Goal: Task Accomplishment & Management: Manage account settings

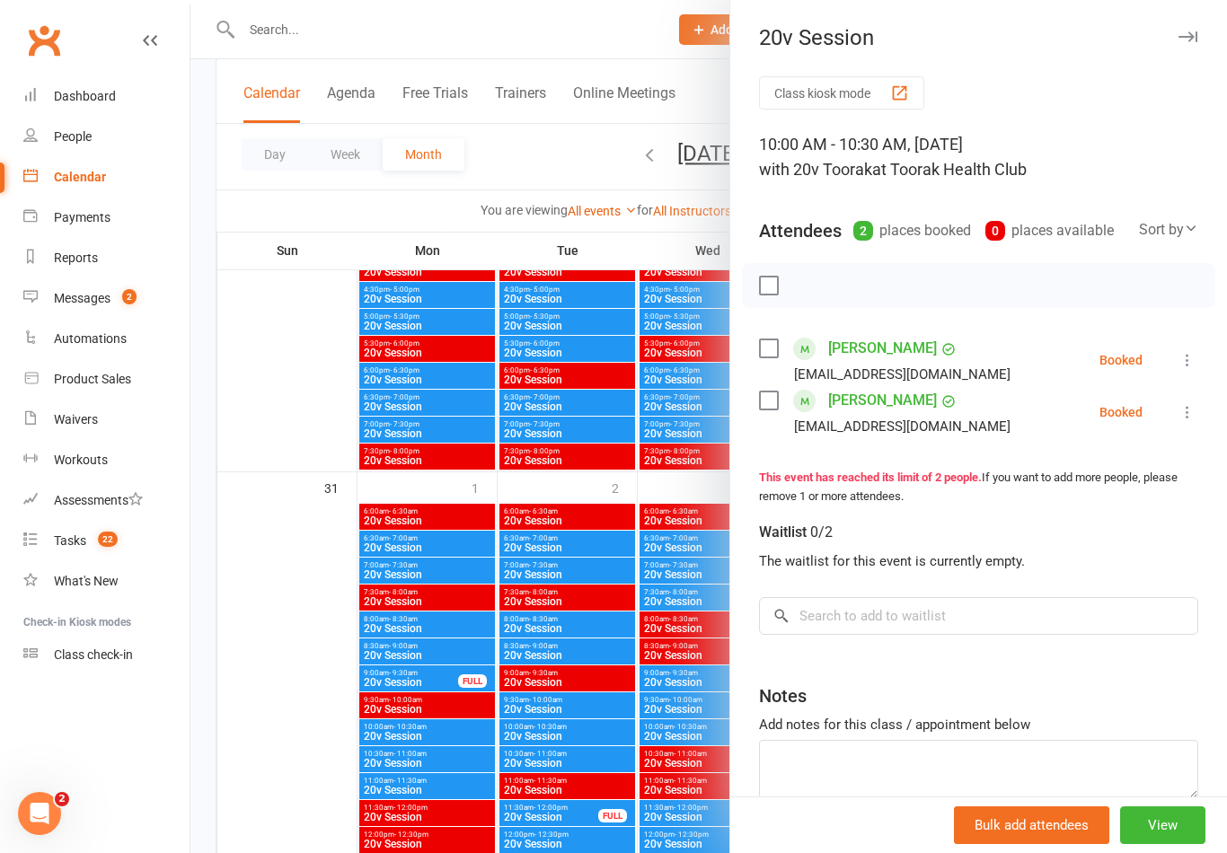
click at [288, 656] on div at bounding box center [708, 426] width 1037 height 853
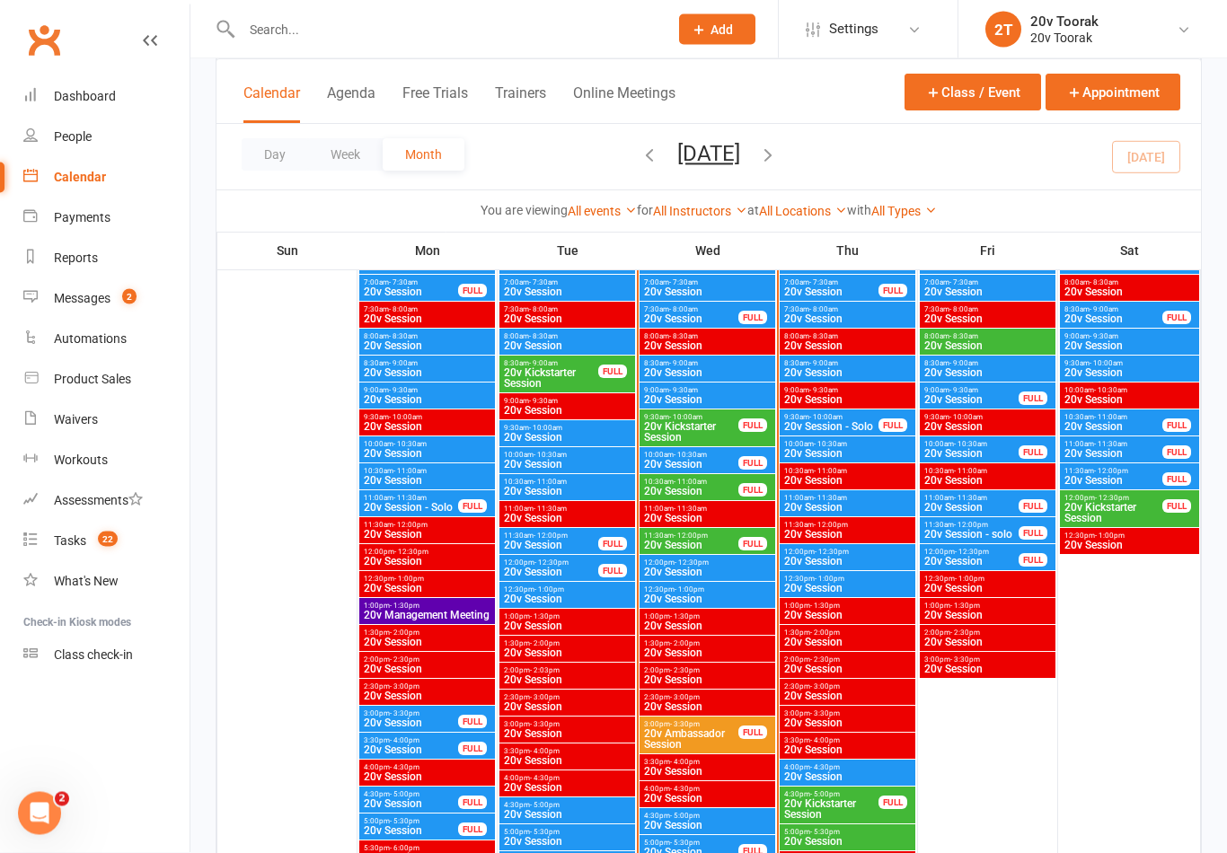
click at [712, 489] on span "20v Session" at bounding box center [691, 492] width 96 height 11
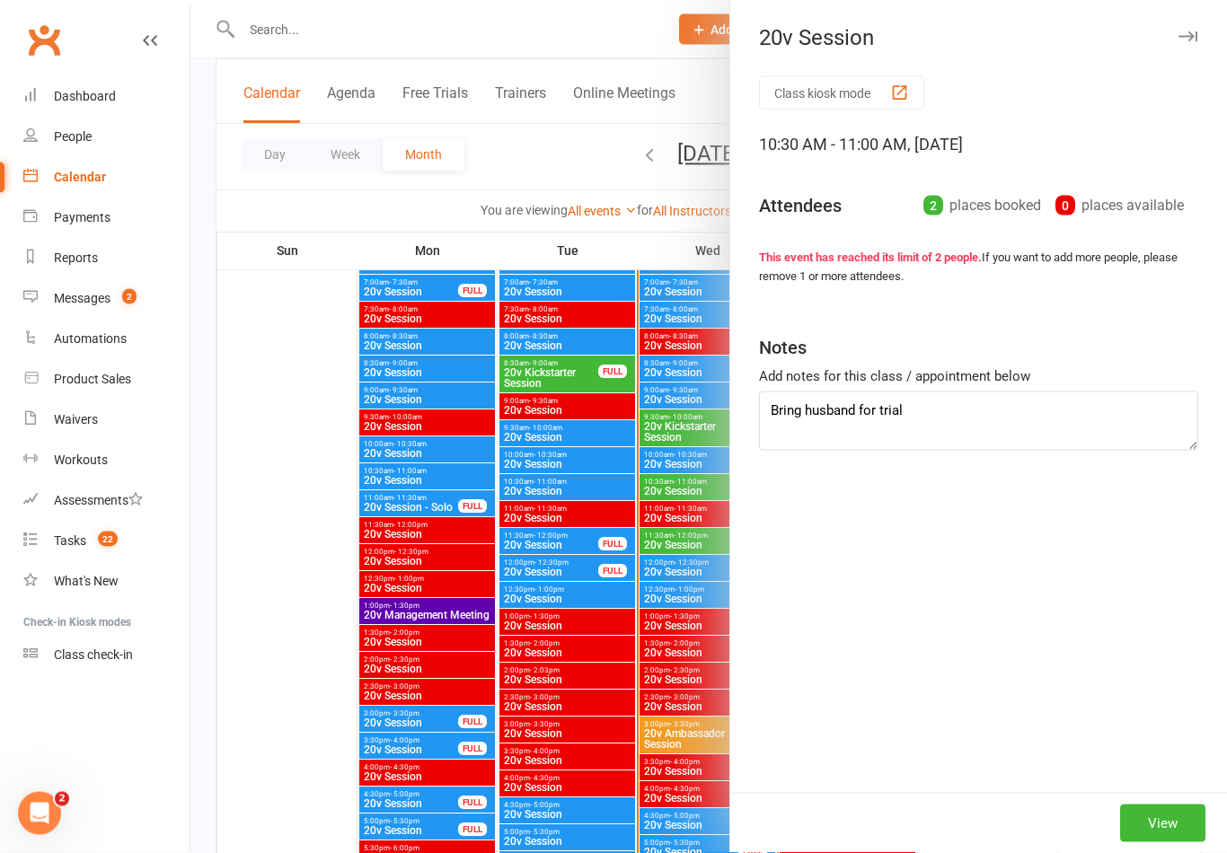
scroll to position [1823, 0]
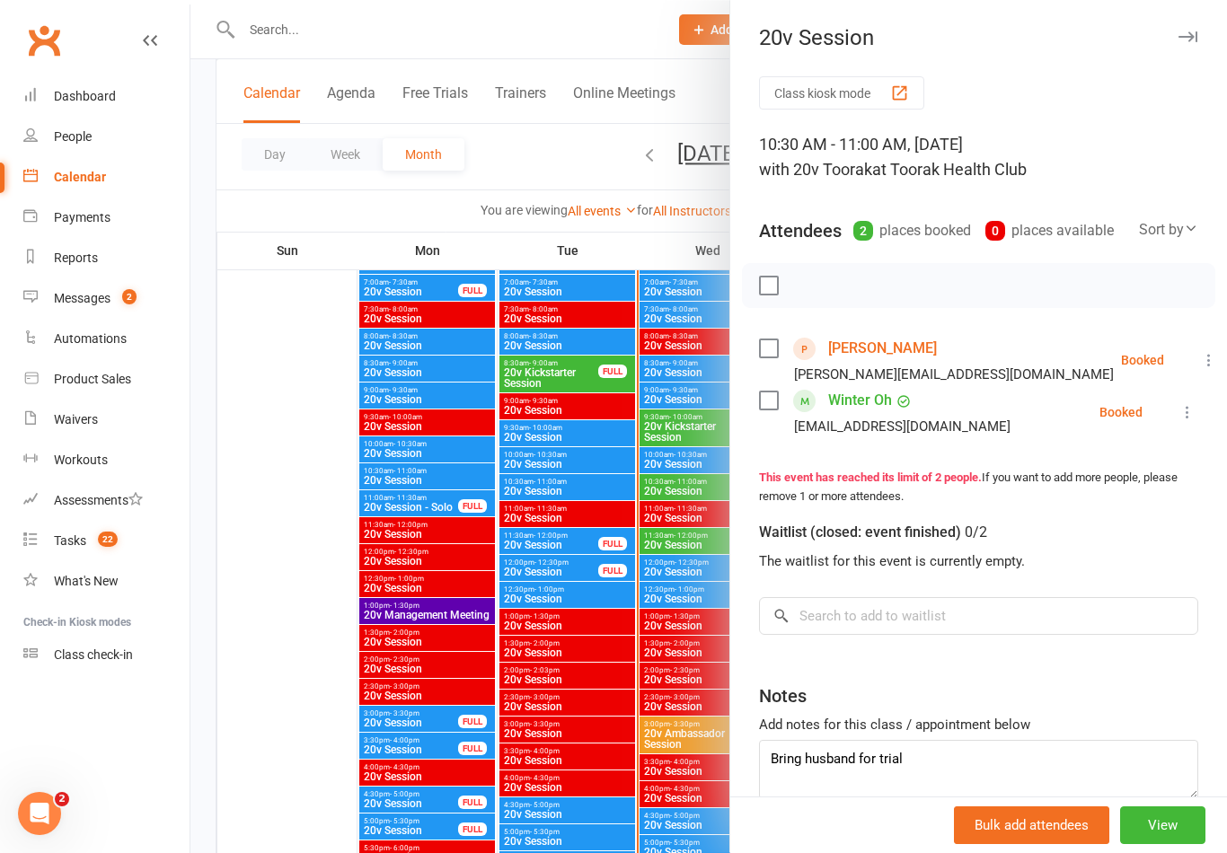
click at [1196, 416] on icon at bounding box center [1188, 412] width 18 height 18
click at [1126, 515] on link "Check in" at bounding box center [1100, 519] width 193 height 36
click at [1198, 351] on button at bounding box center [1209, 360] width 22 height 22
click at [1140, 464] on link "Check in" at bounding box center [1130, 467] width 178 height 36
click at [667, 711] on div at bounding box center [708, 426] width 1037 height 853
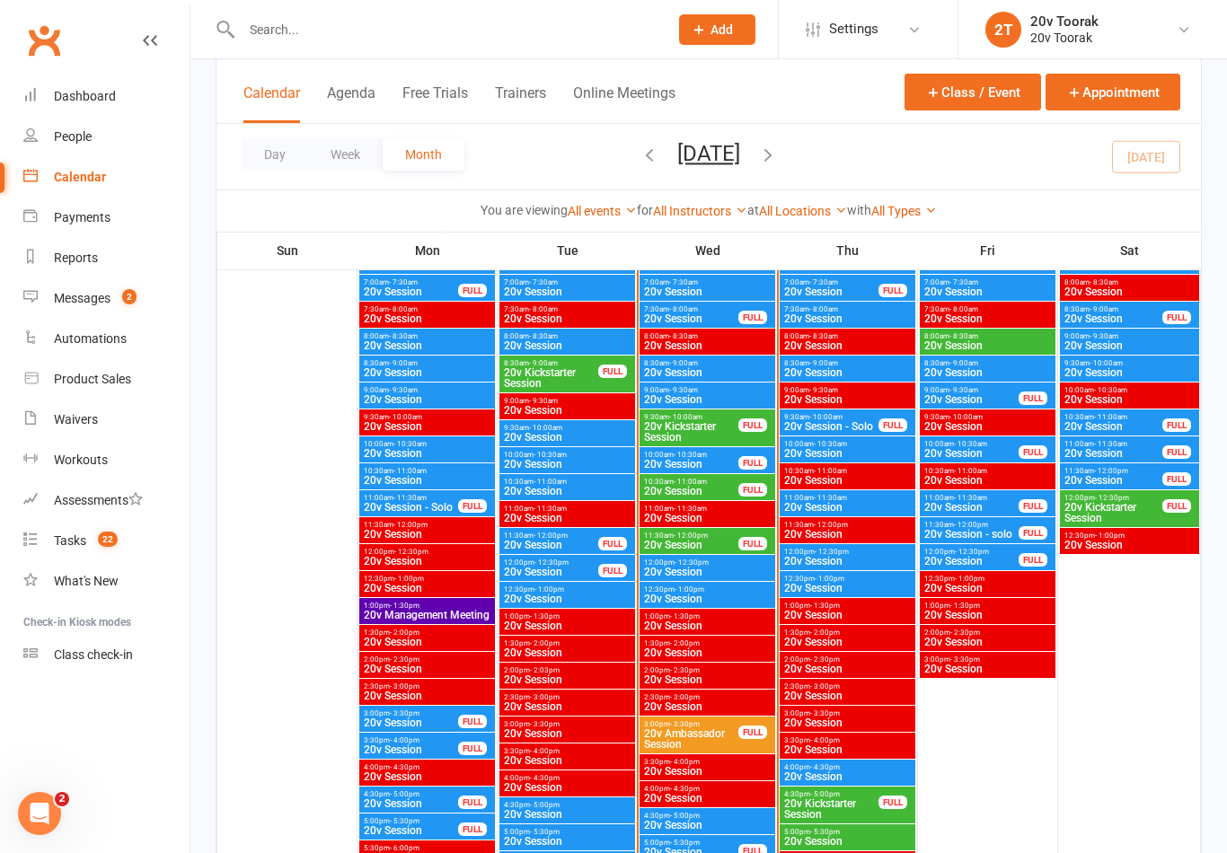
click at [730, 546] on span "20v Session" at bounding box center [691, 545] width 96 height 11
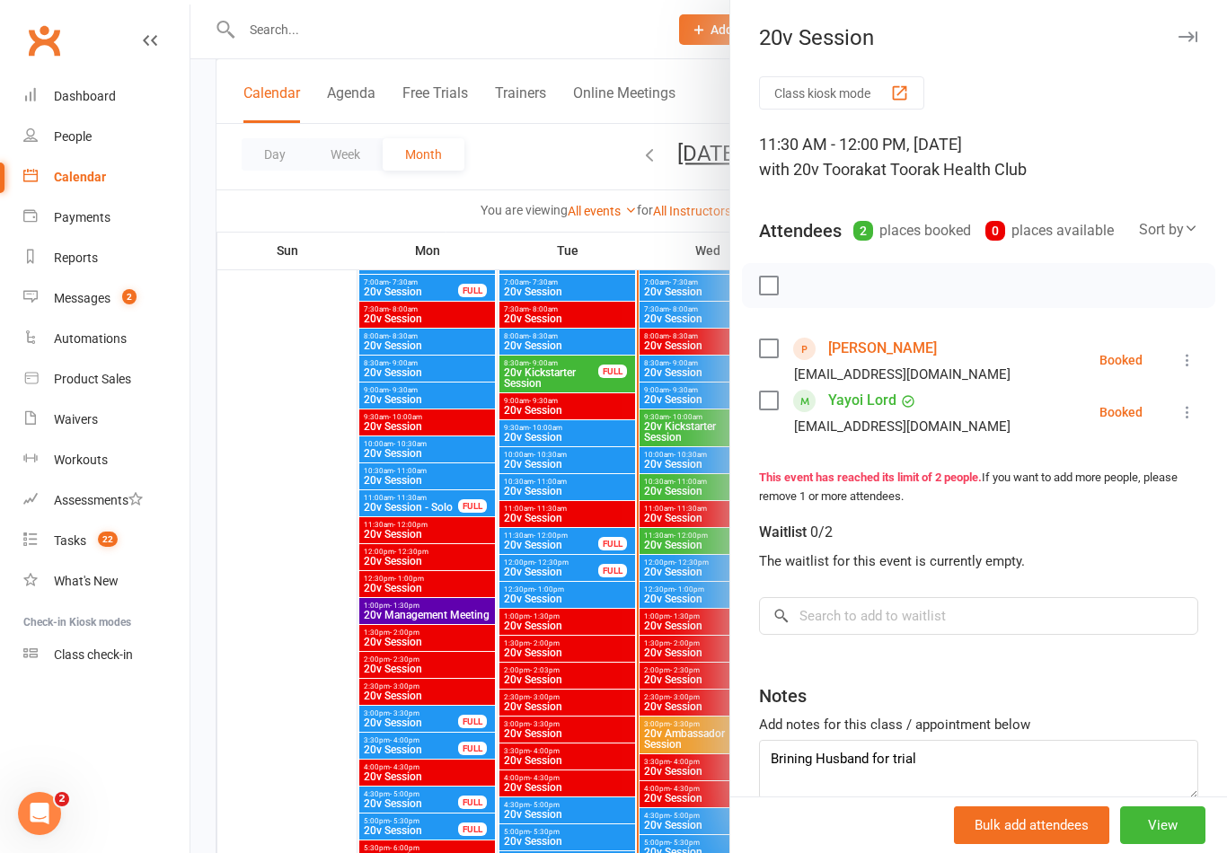
click at [683, 575] on div at bounding box center [708, 426] width 1037 height 853
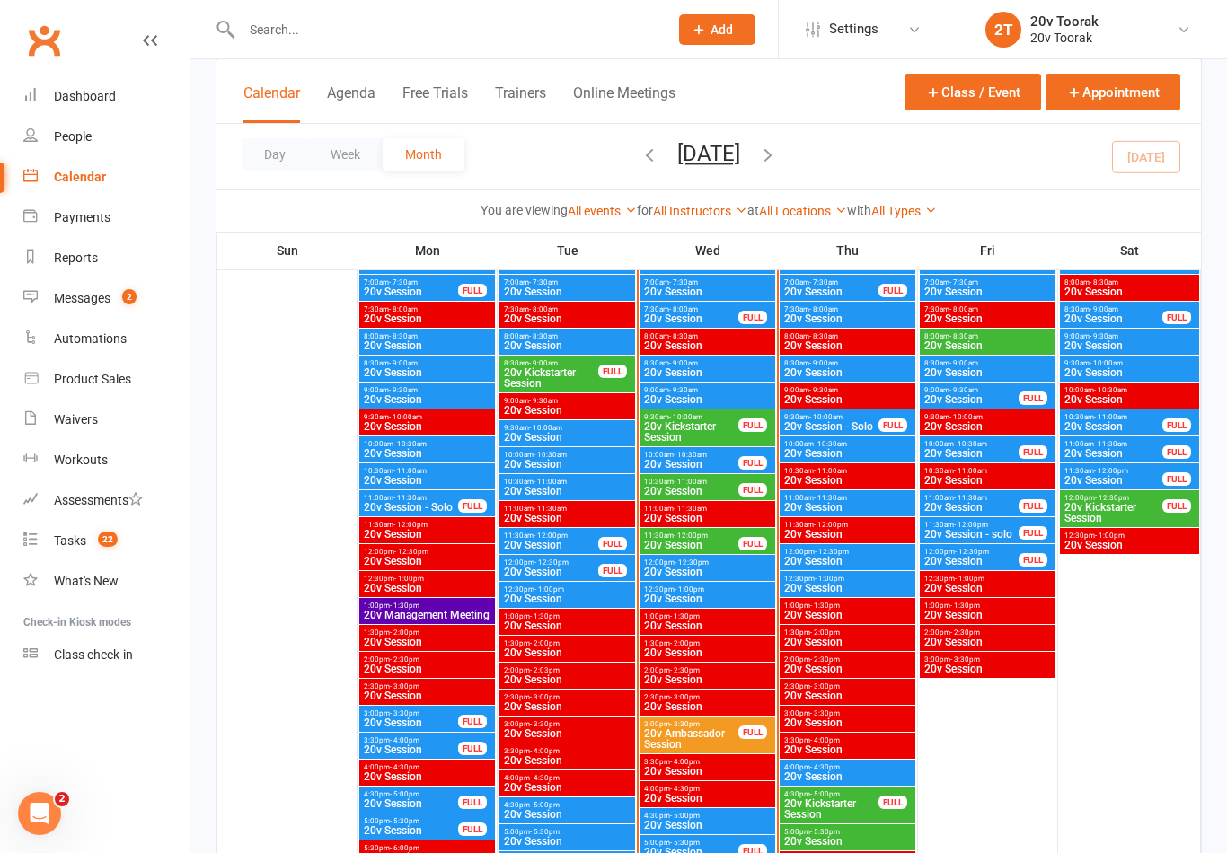
click at [713, 451] on span "10:00am - 10:30am" at bounding box center [691, 455] width 96 height 8
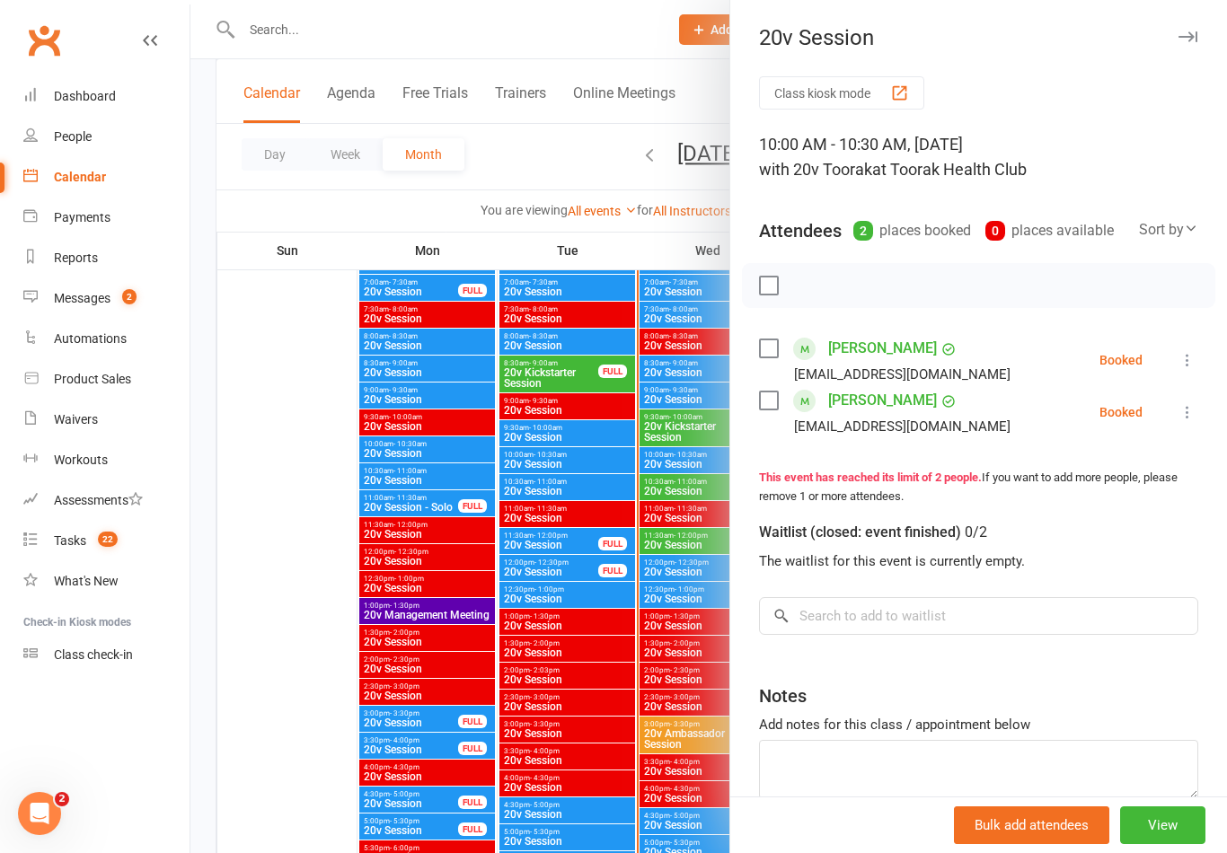
click at [1199, 401] on div "Class kiosk mode 10:00 AM - 10:30 AM, Wednesday, August, 13, 2025 with 20v Toor…" at bounding box center [978, 482] width 497 height 813
click at [1188, 411] on icon at bounding box center [1188, 412] width 18 height 18
click at [1130, 562] on link "Mark absent" at bounding box center [1100, 555] width 193 height 36
click at [1182, 408] on icon at bounding box center [1188, 412] width 18 height 18
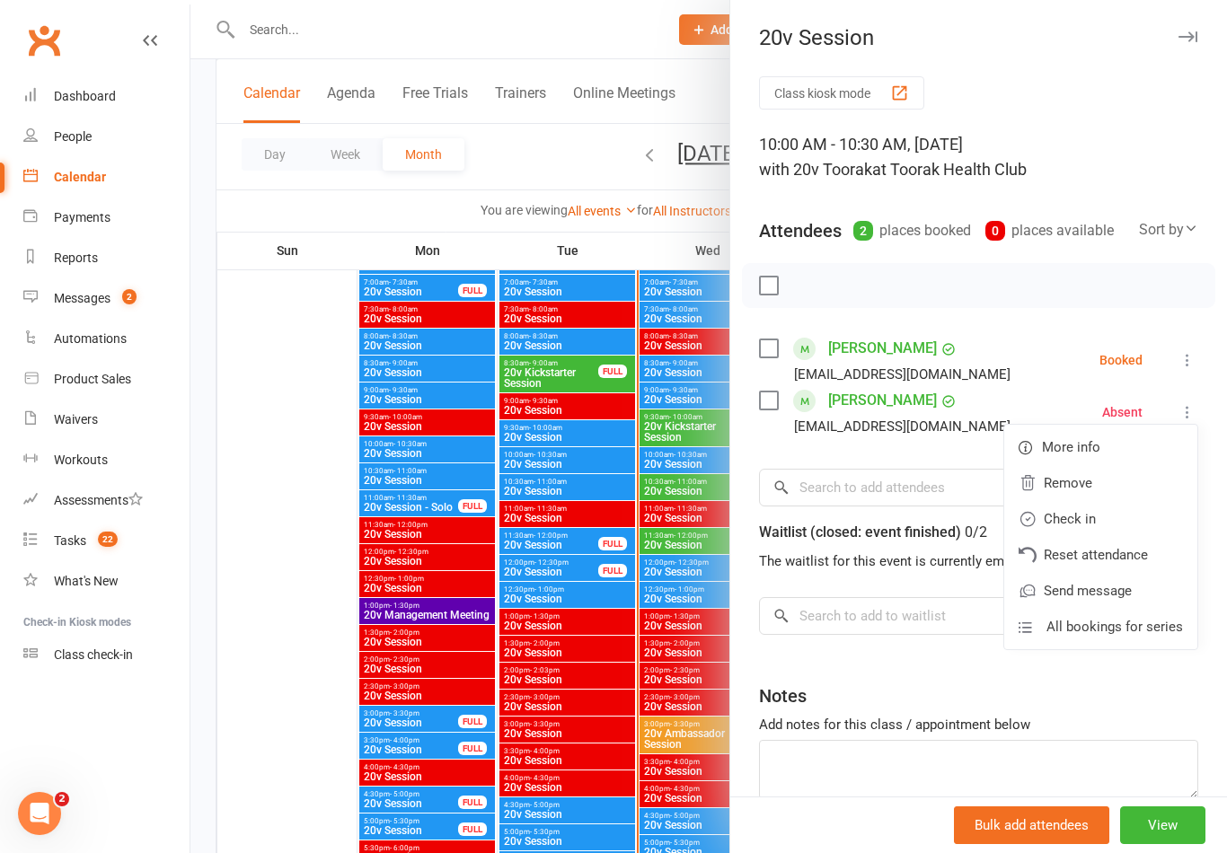
click at [1136, 518] on link "Check in" at bounding box center [1100, 519] width 193 height 36
click at [1192, 358] on icon at bounding box center [1188, 360] width 18 height 18
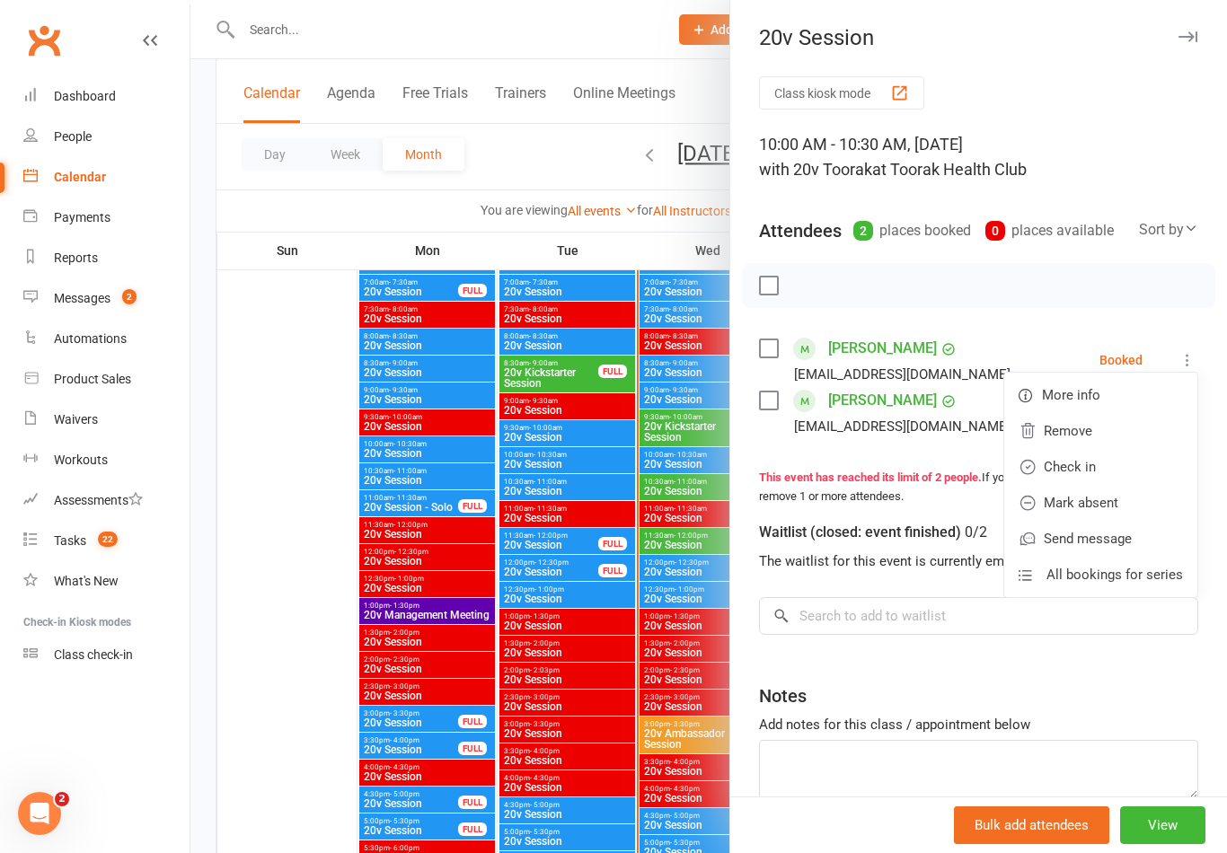
click at [1140, 459] on link "Check in" at bounding box center [1100, 467] width 193 height 36
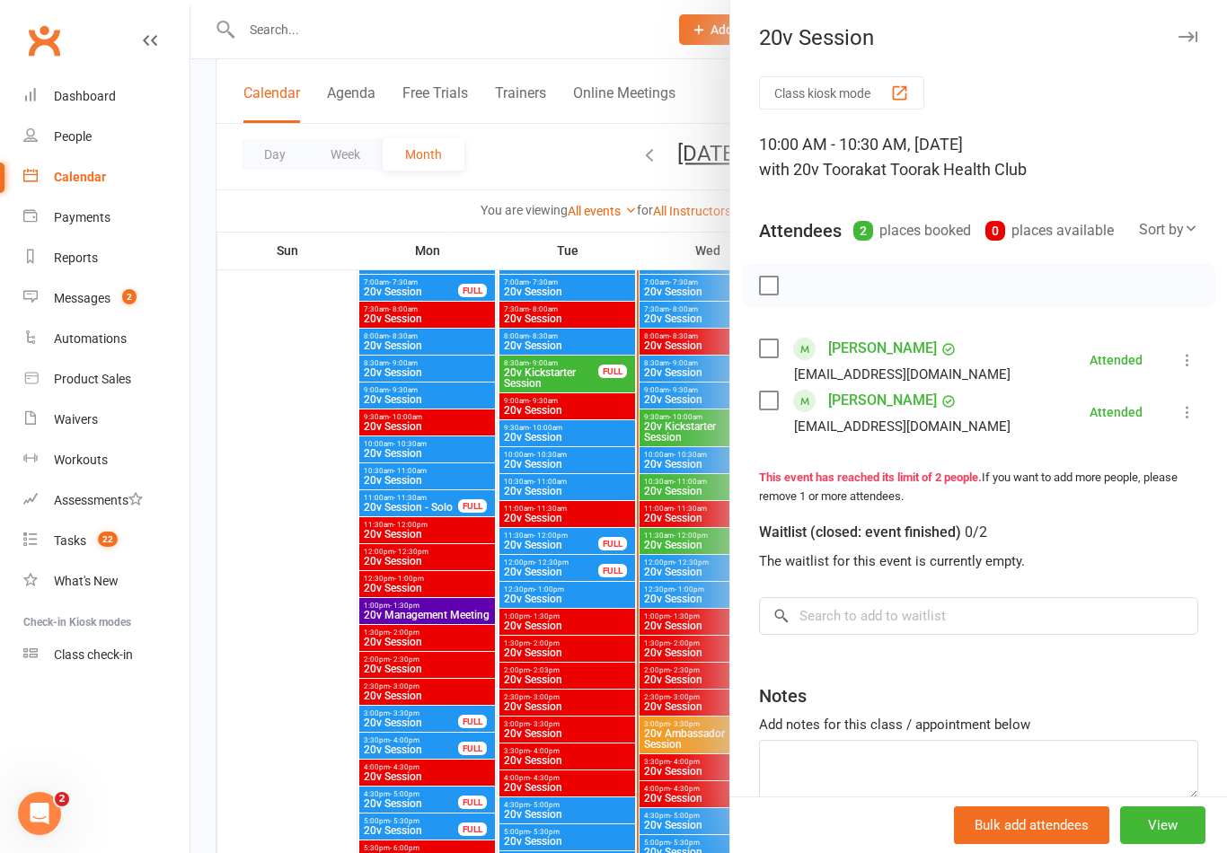
click at [658, 676] on div at bounding box center [708, 426] width 1037 height 853
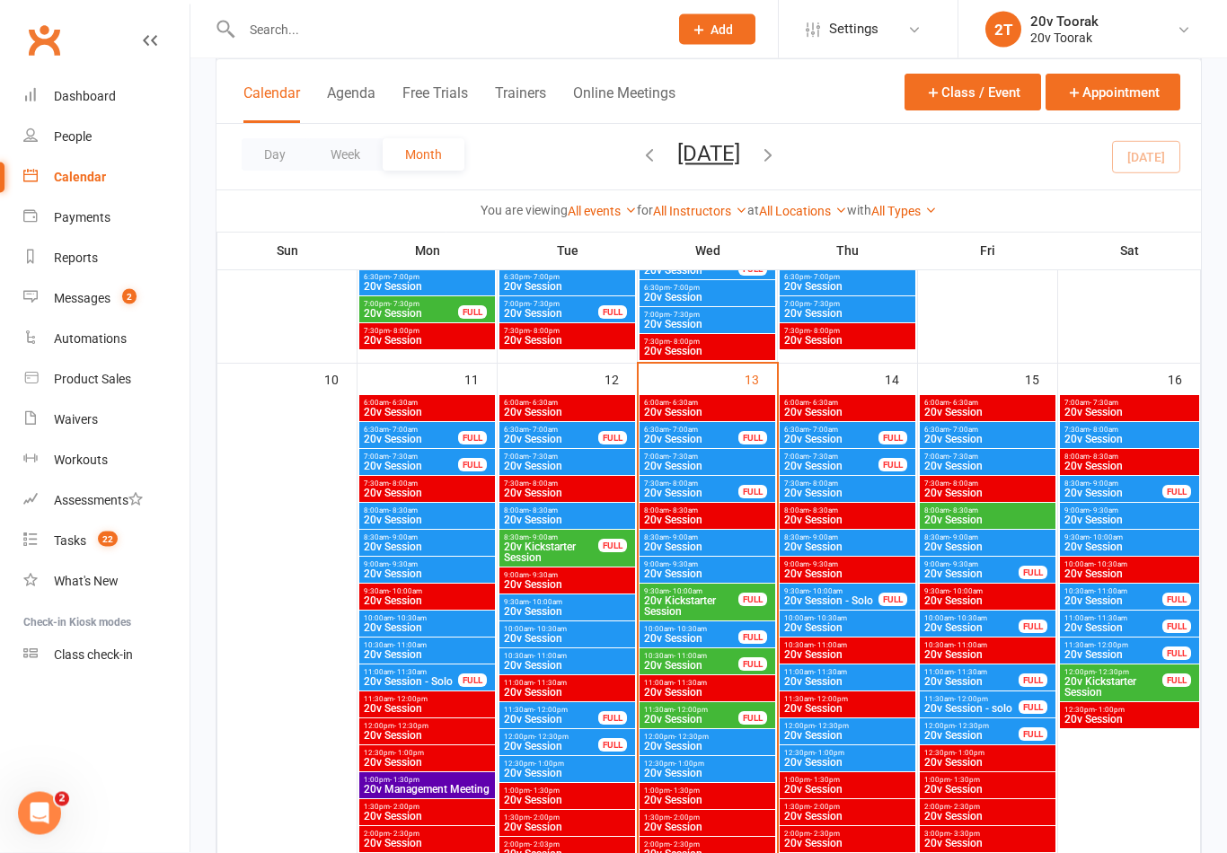
click at [552, 543] on span "20v Kickstarter Session" at bounding box center [551, 554] width 96 height 22
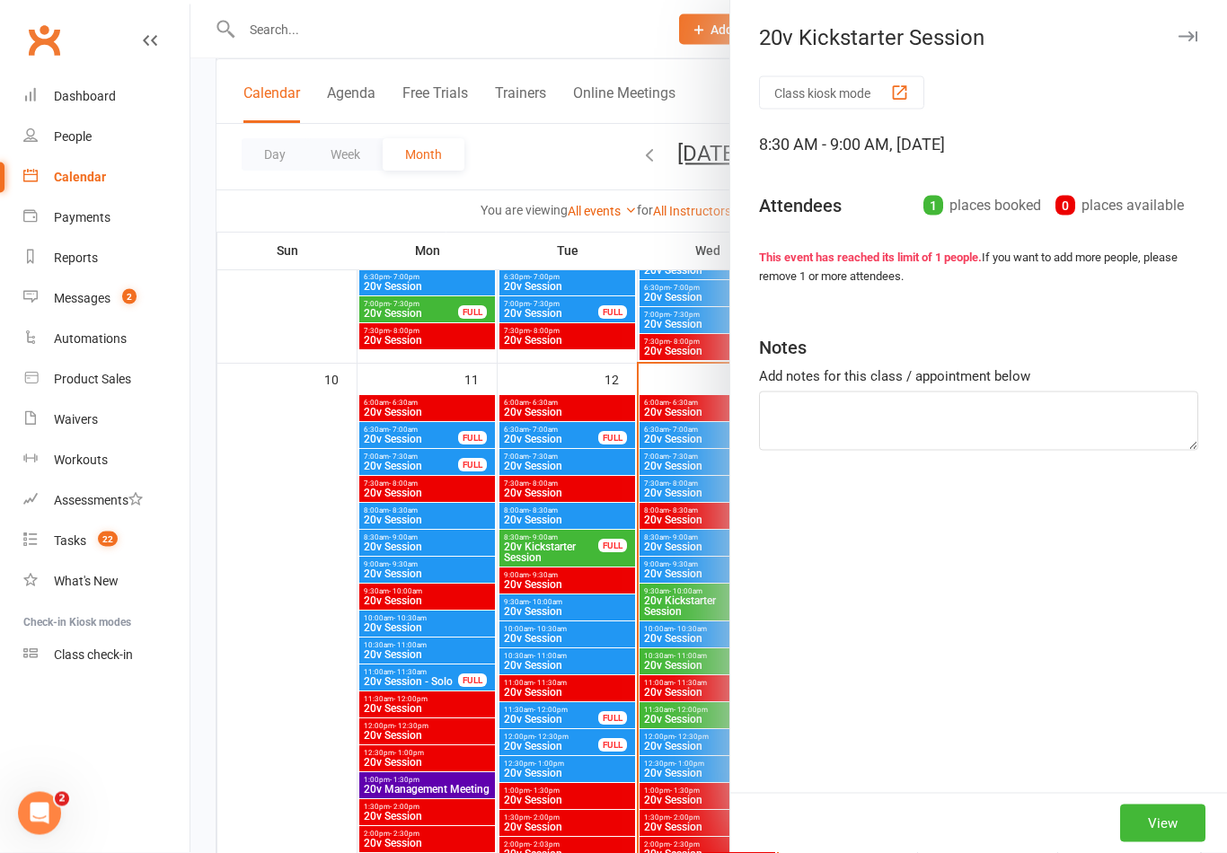
scroll to position [1648, 0]
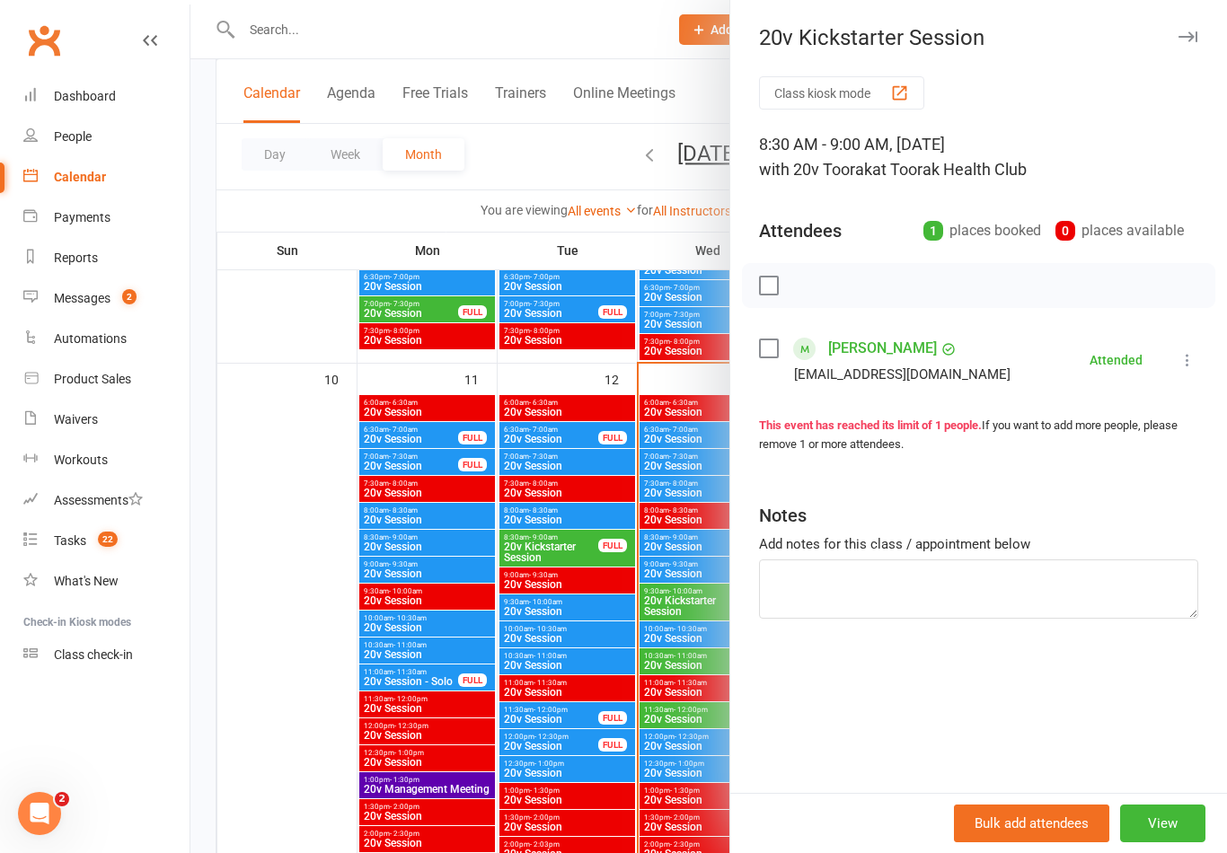
click at [866, 351] on link "Thanh Ha" at bounding box center [882, 348] width 109 height 29
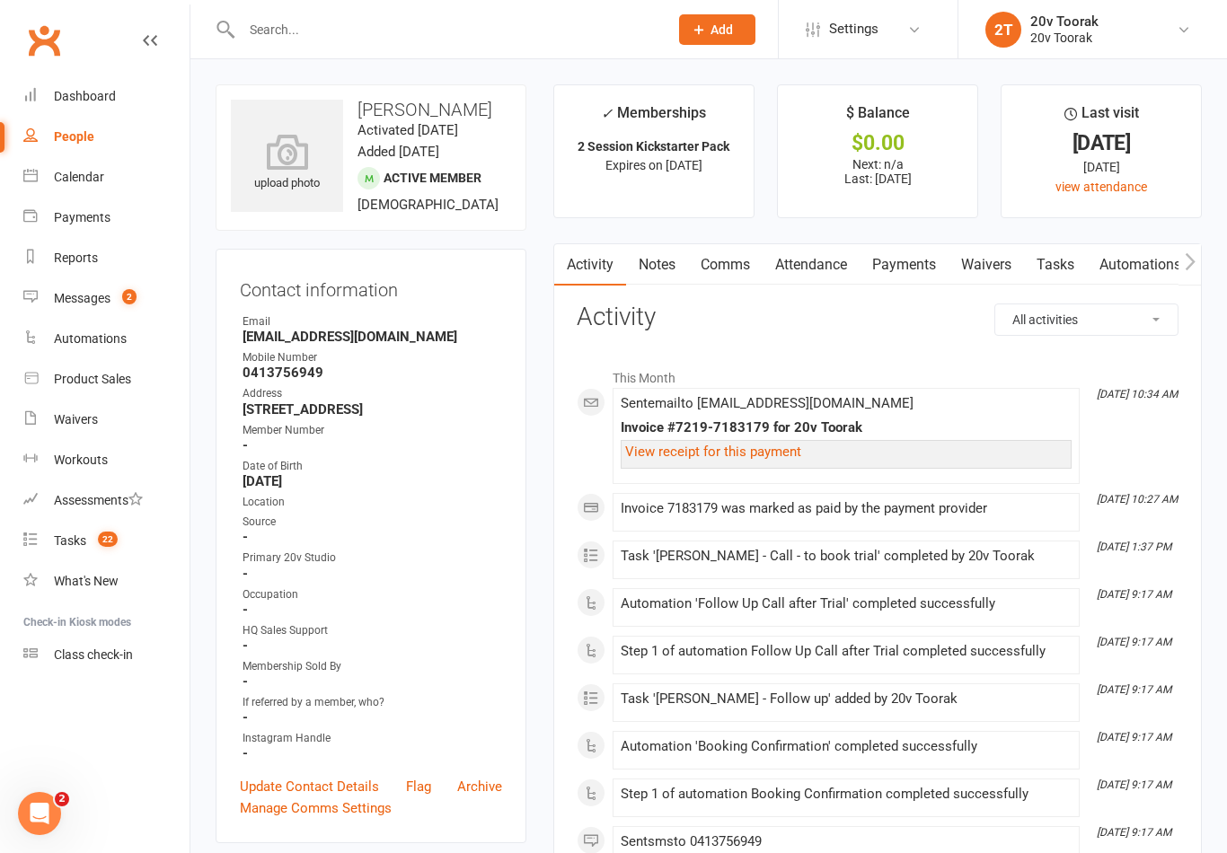
click at [1053, 258] on link "Tasks" at bounding box center [1055, 264] width 63 height 41
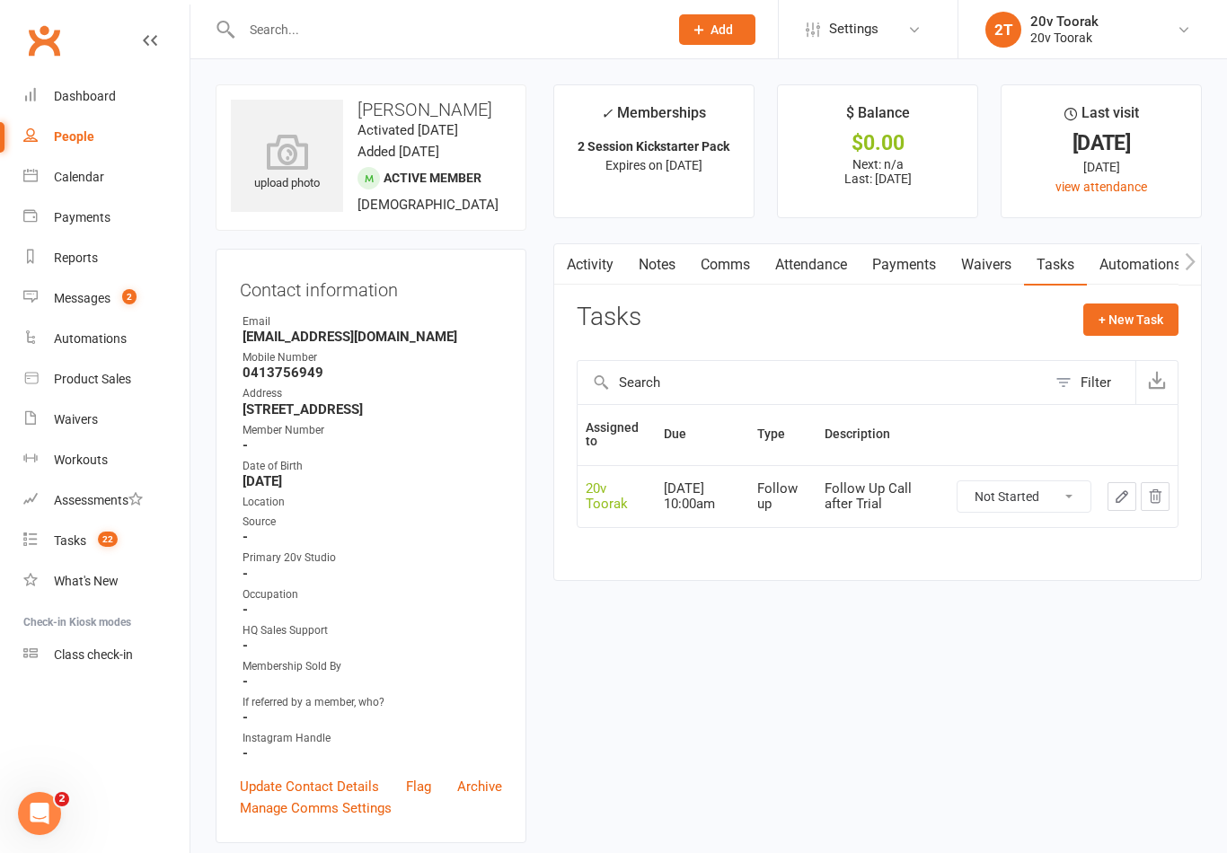
click at [65, 132] on div "People" at bounding box center [74, 136] width 40 height 14
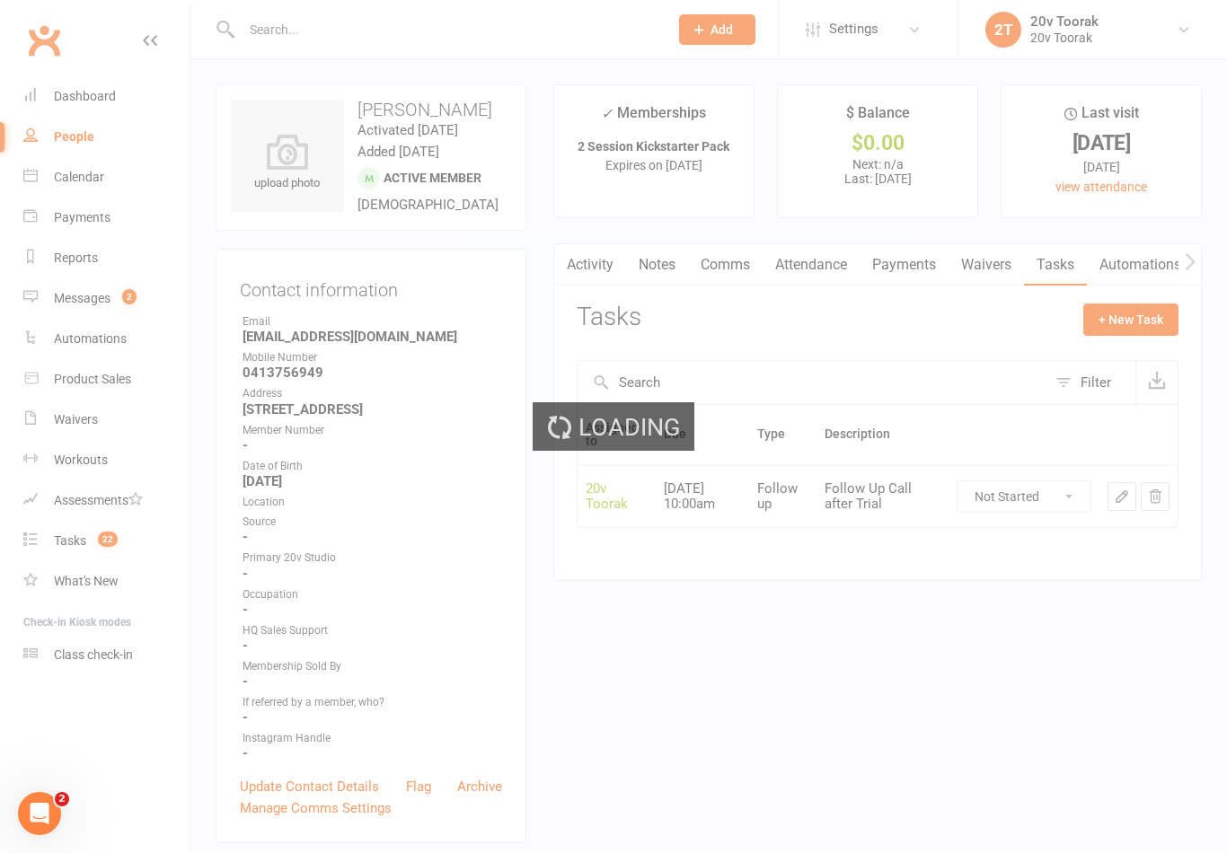
select select "100"
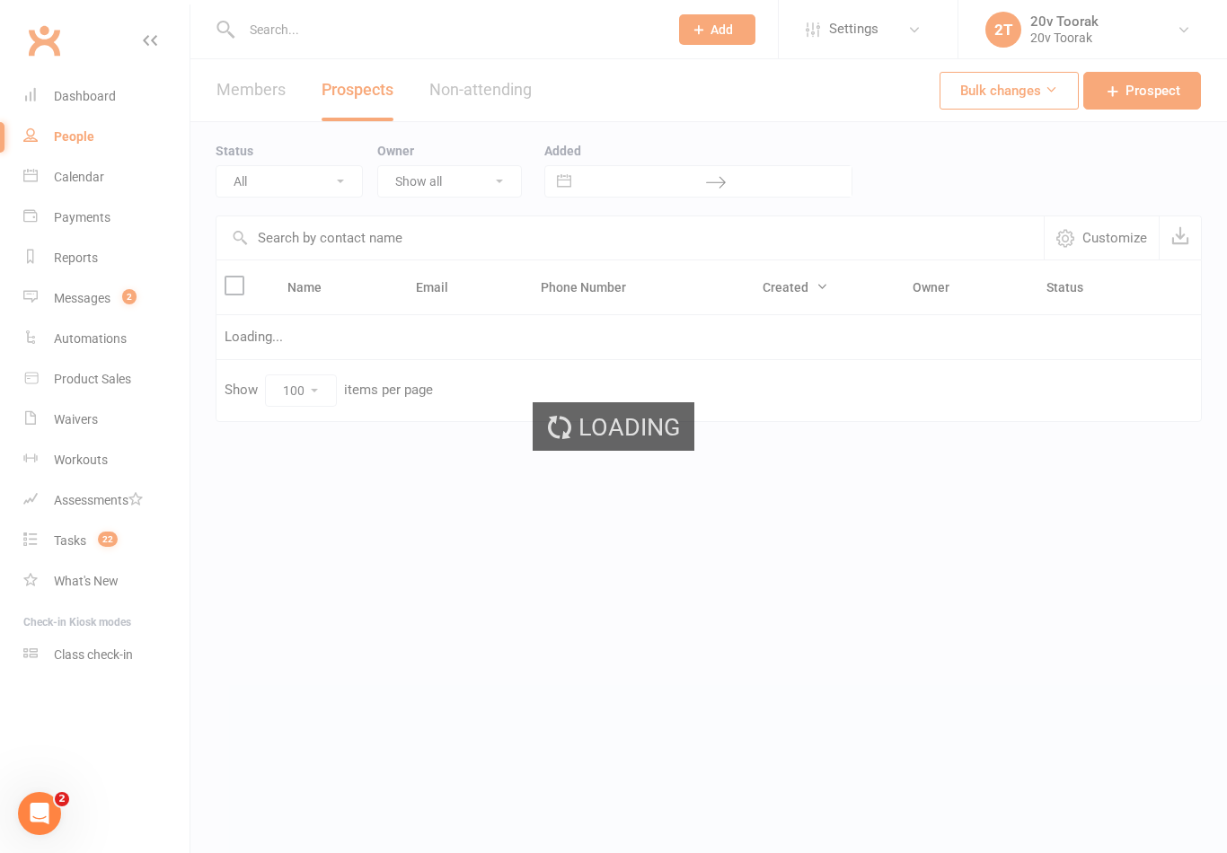
select select "In Communication"
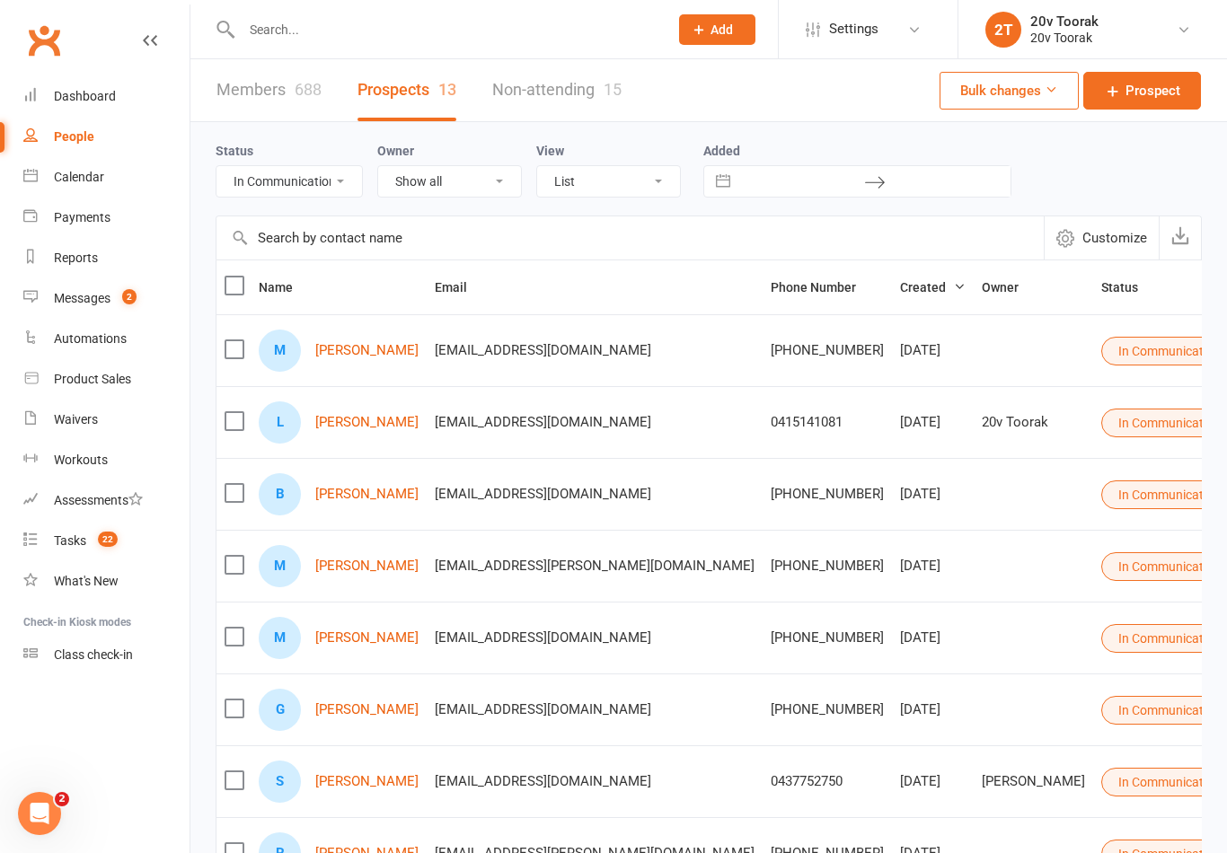
click at [80, 199] on link "Payments" at bounding box center [106, 218] width 166 height 40
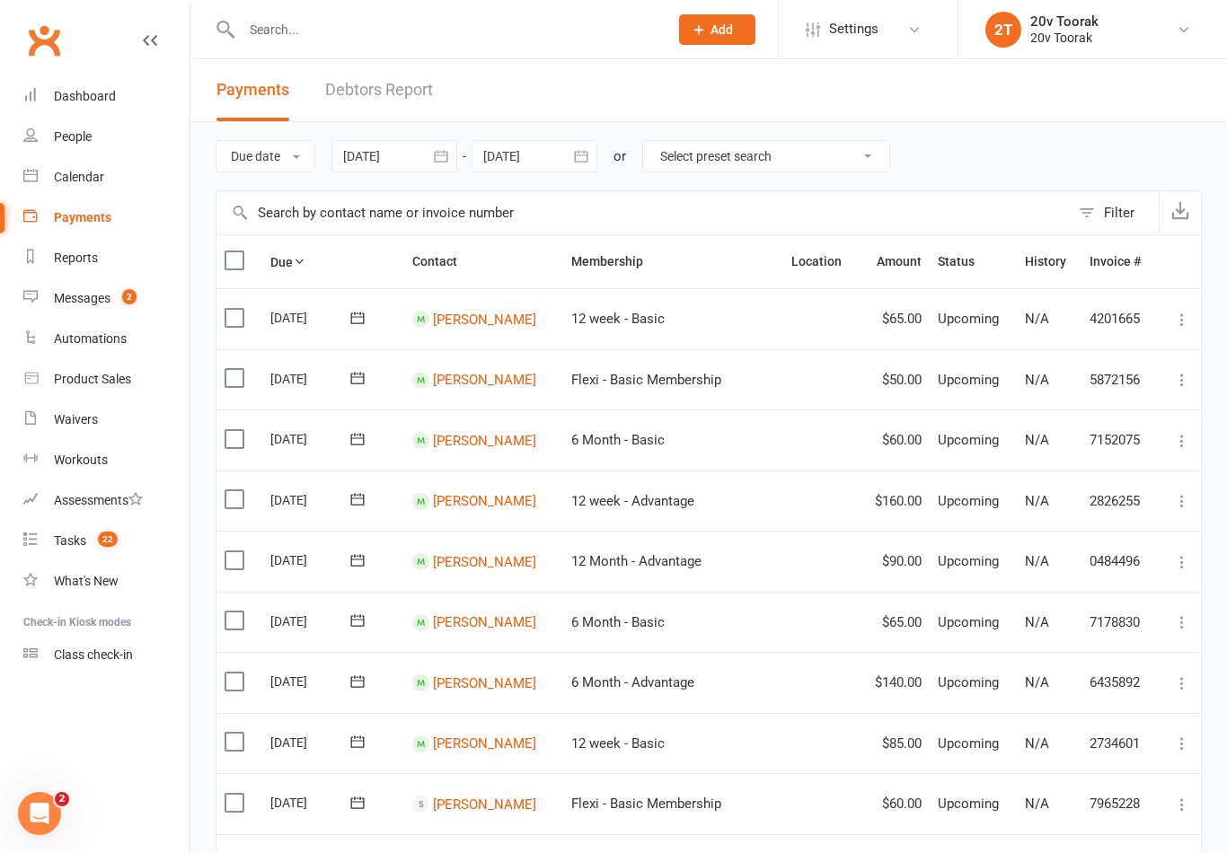
click at [71, 172] on div "Calendar" at bounding box center [79, 177] width 50 height 14
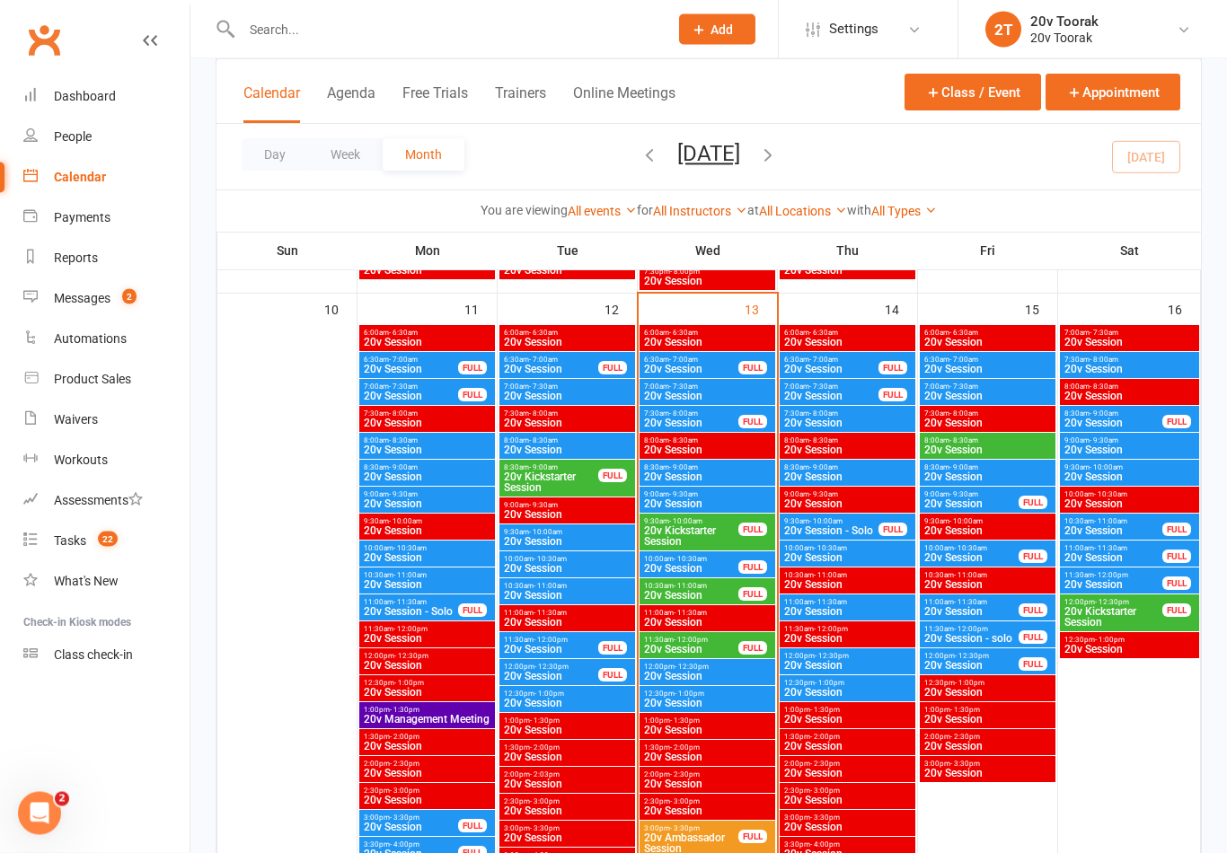
scroll to position [1718, 0]
click at [698, 592] on span "20v Session" at bounding box center [691, 595] width 96 height 11
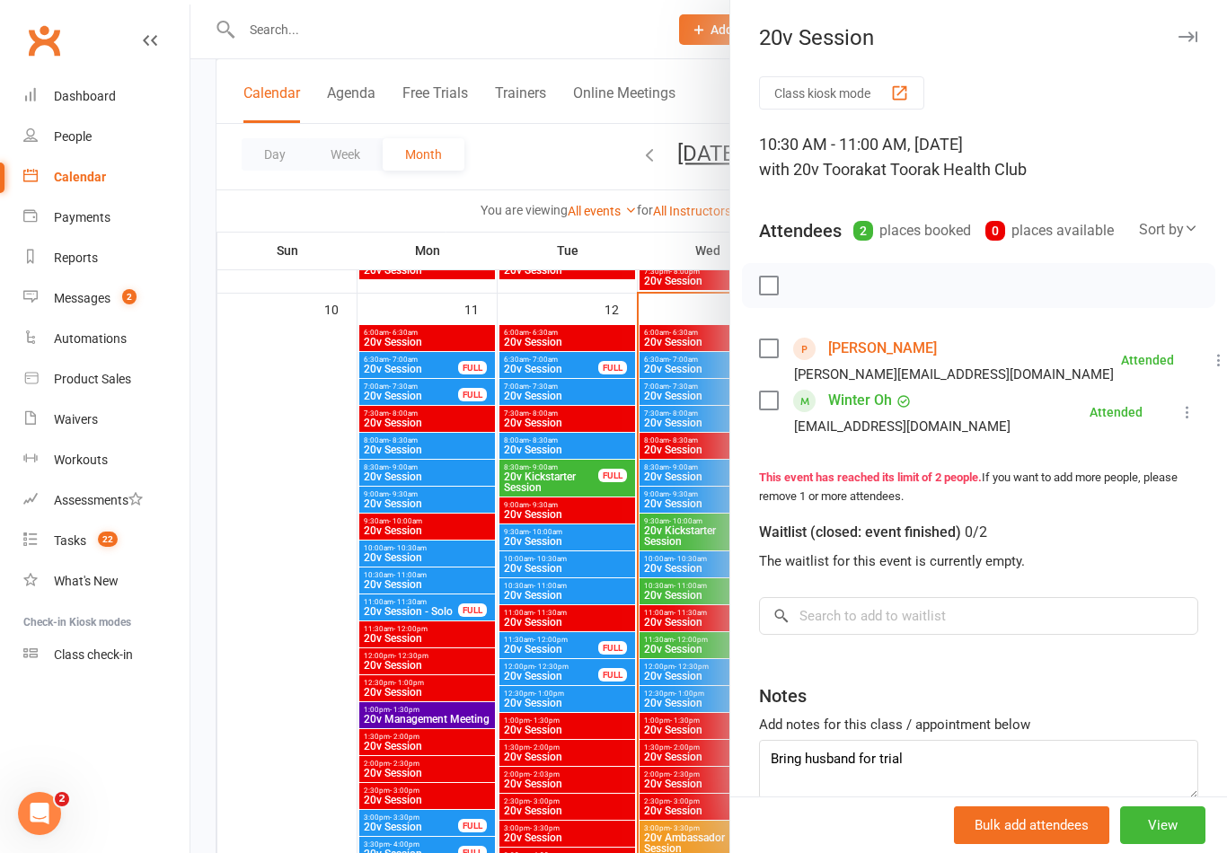
click at [869, 351] on link "Samuel Ho" at bounding box center [882, 348] width 109 height 29
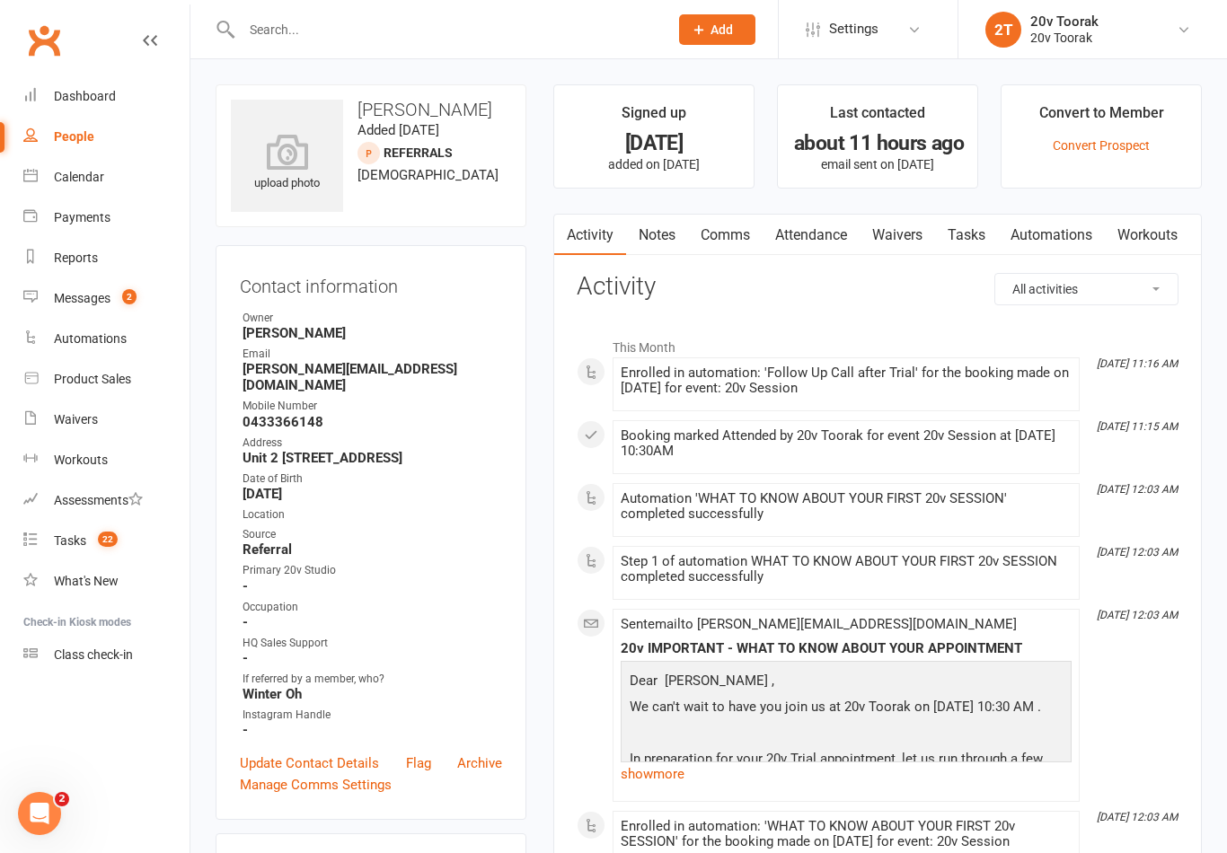
click at [102, 170] on div "Calendar" at bounding box center [79, 177] width 50 height 14
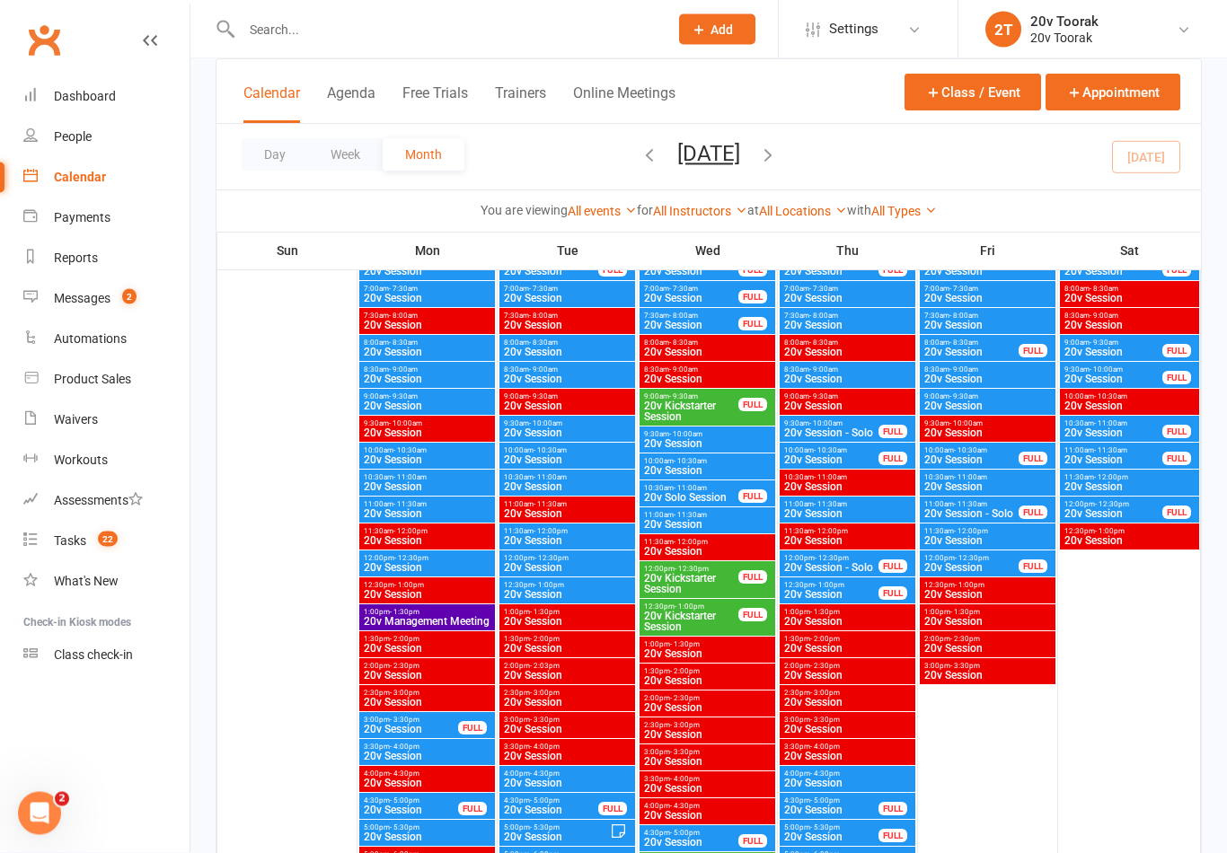
scroll to position [186, 0]
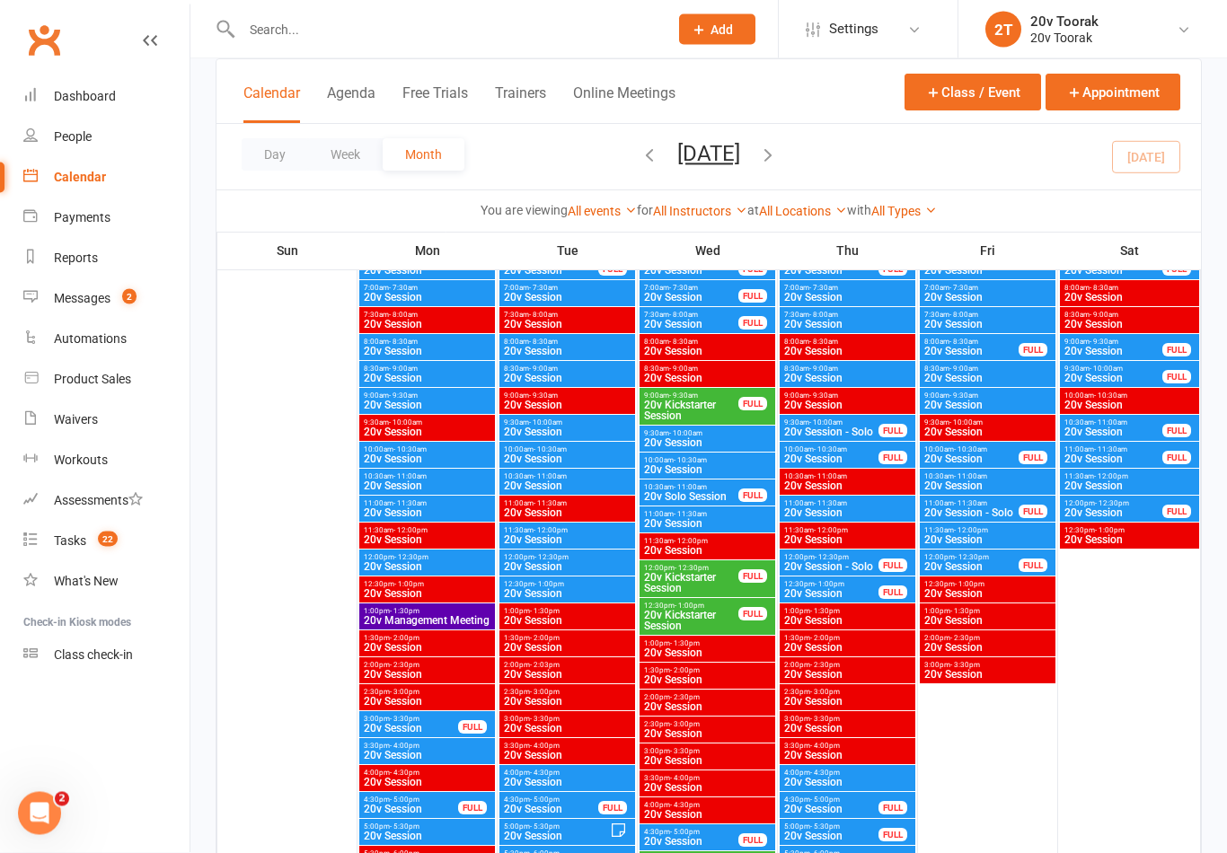
click at [707, 494] on span "20v Solo Session" at bounding box center [691, 497] width 96 height 11
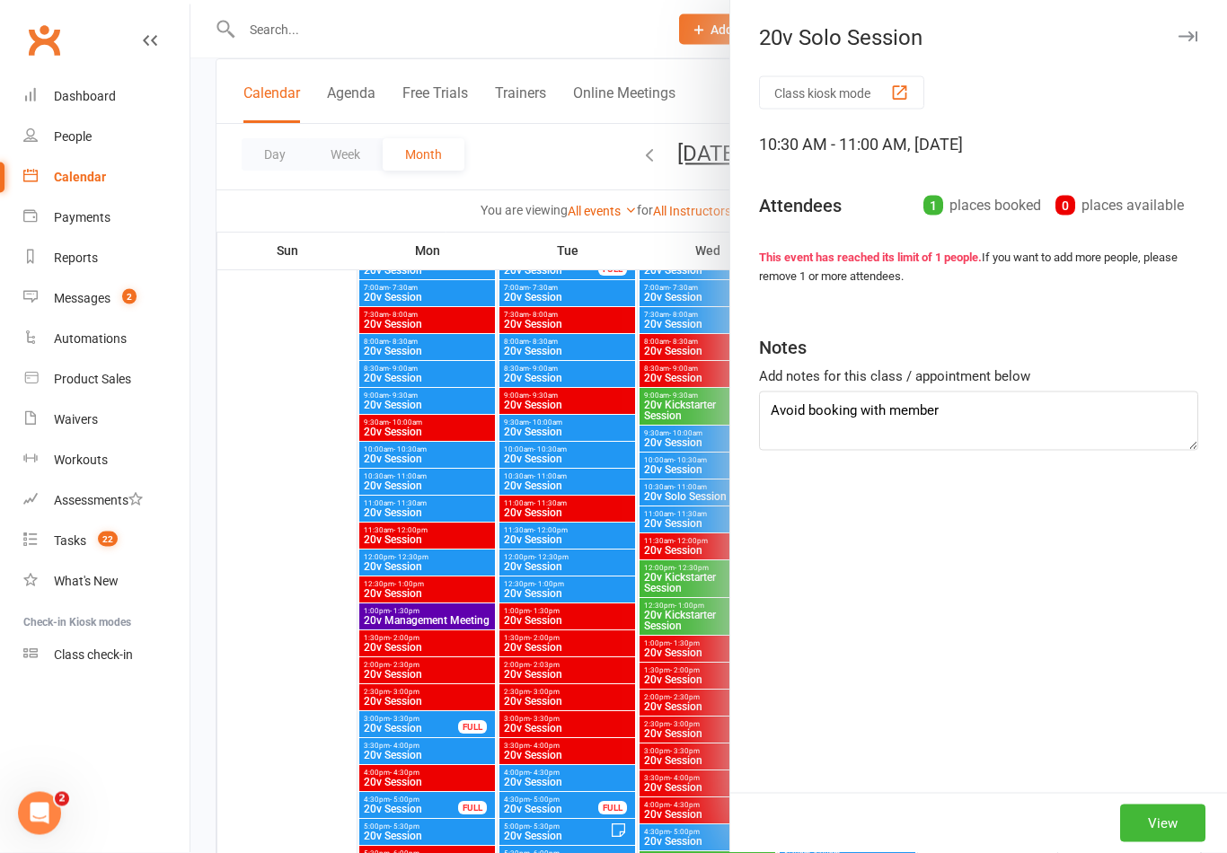
scroll to position [187, 0]
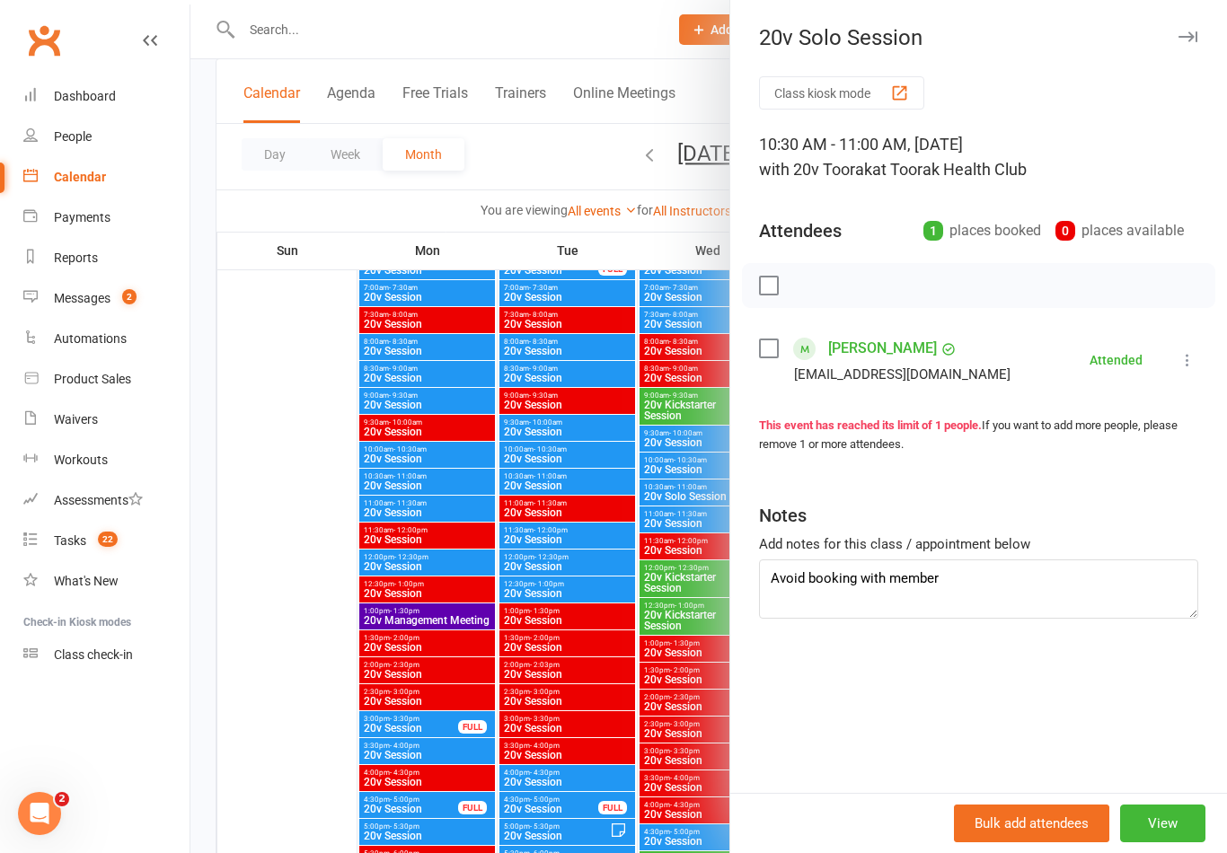
click at [578, 570] on div at bounding box center [708, 426] width 1037 height 853
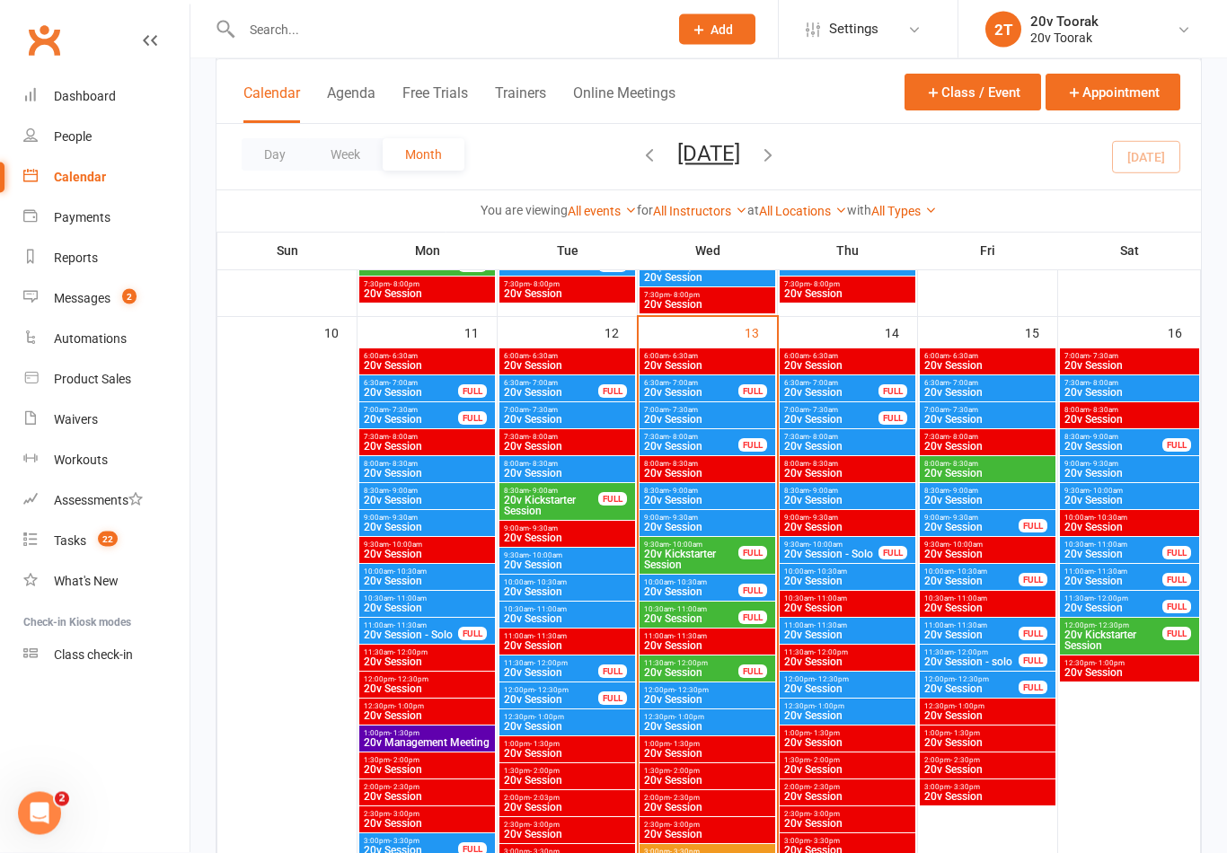
scroll to position [1699, 0]
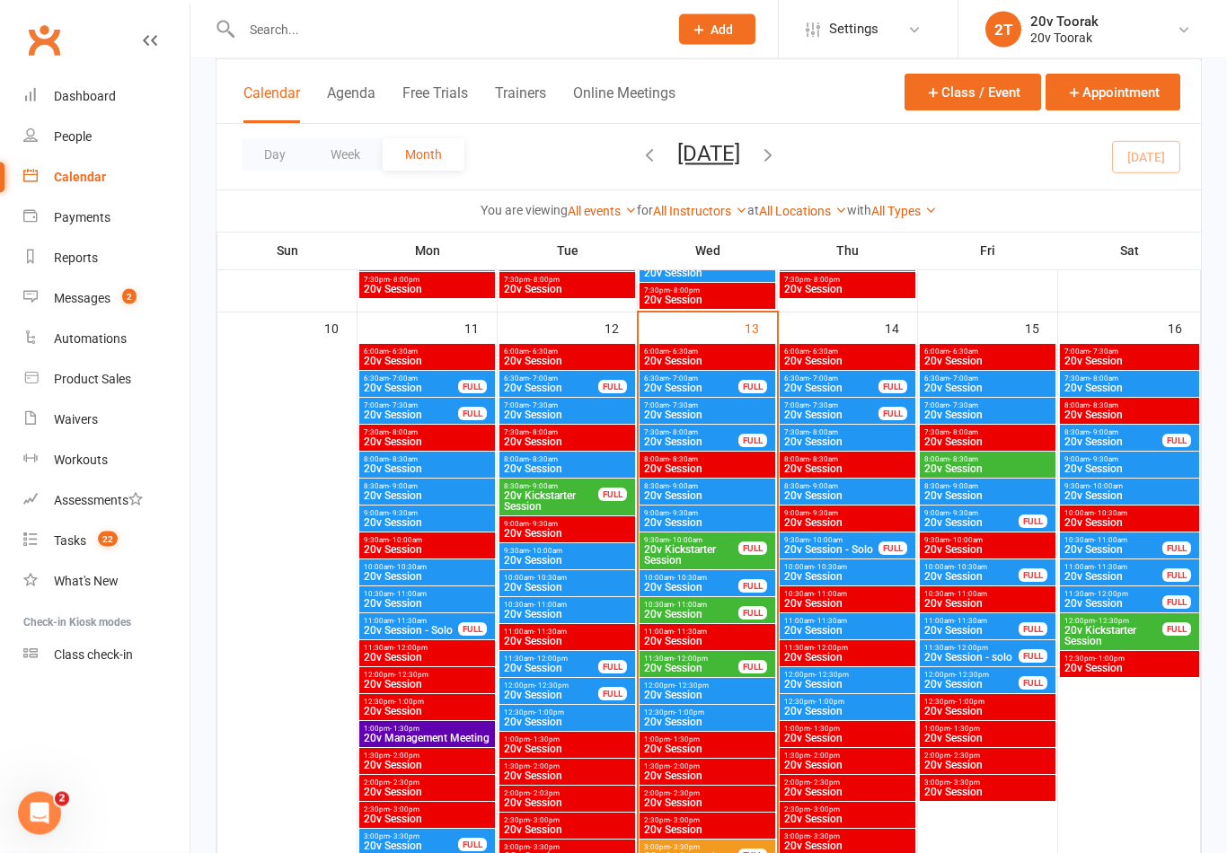
click at [717, 610] on span "20v Session" at bounding box center [691, 615] width 96 height 11
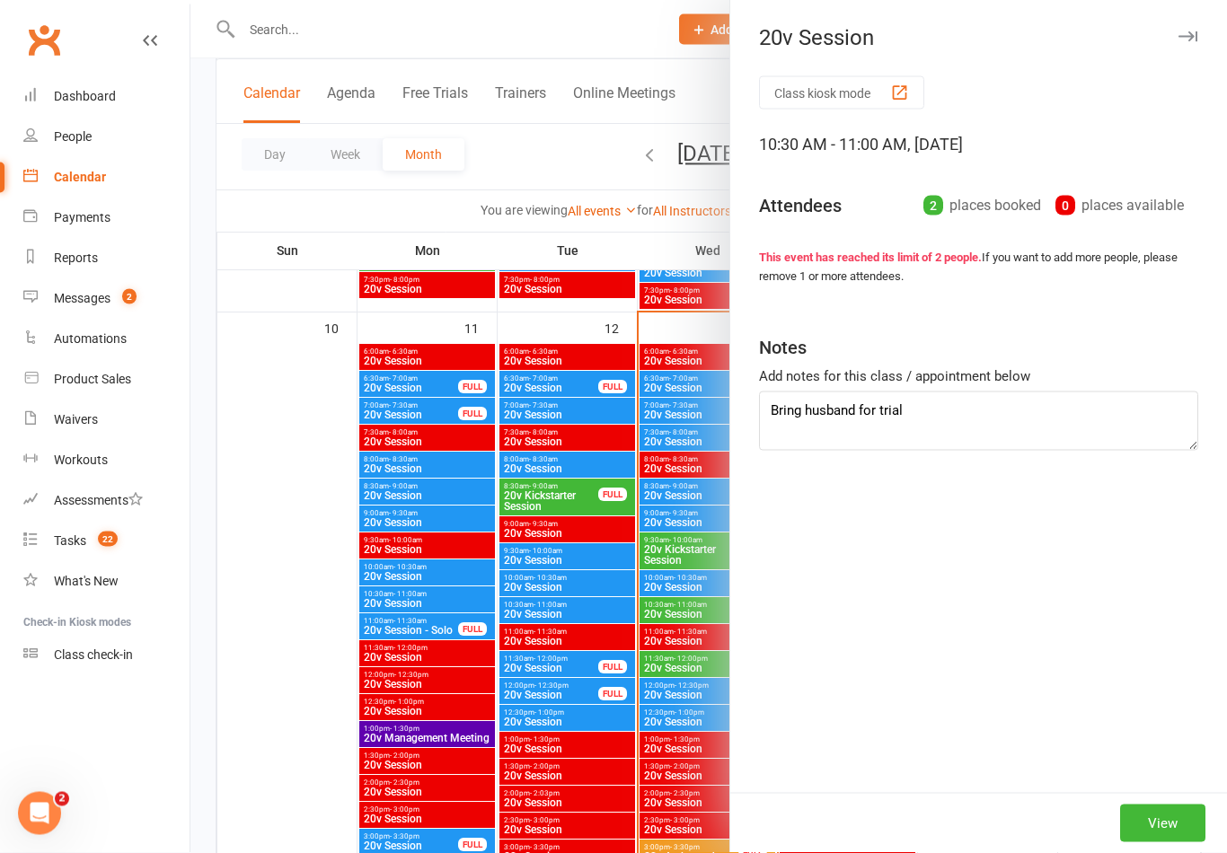
scroll to position [1700, 0]
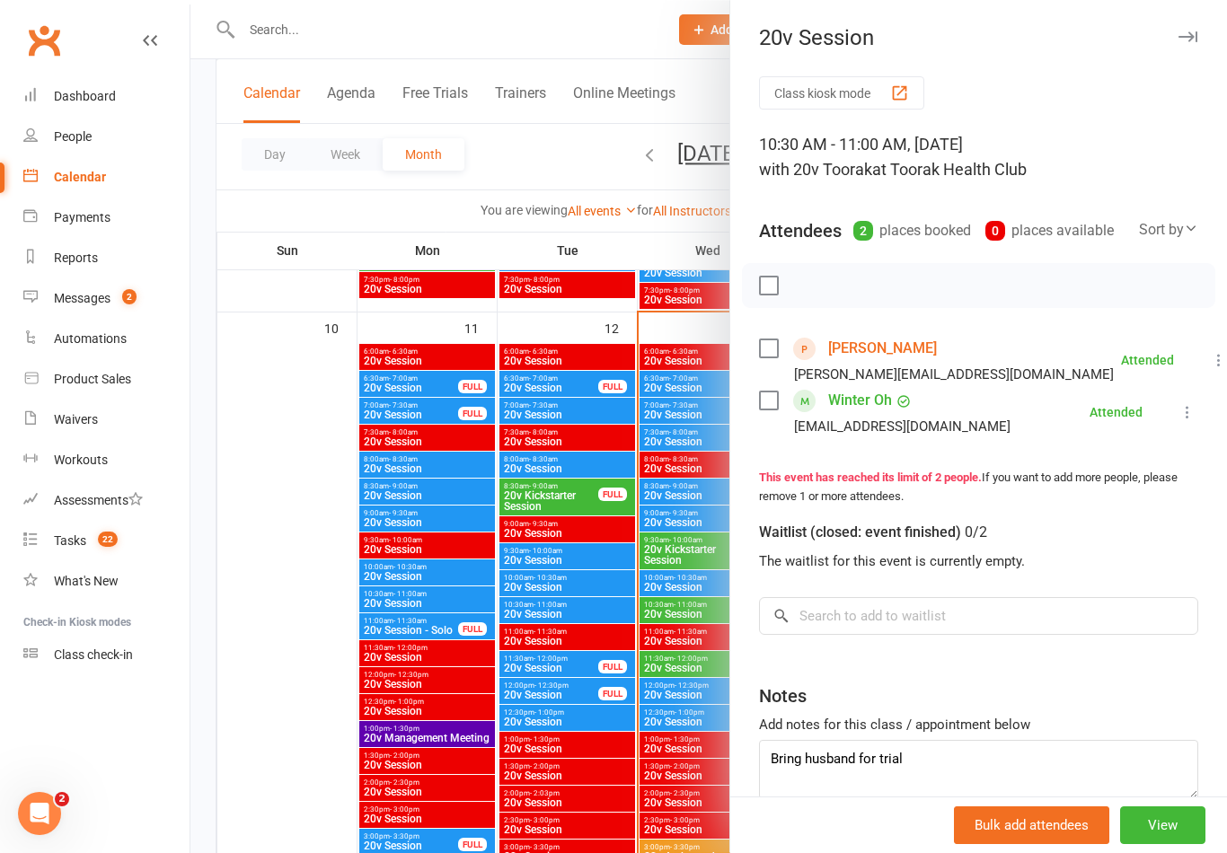
click at [870, 342] on link "Samuel Ho" at bounding box center [882, 348] width 109 height 29
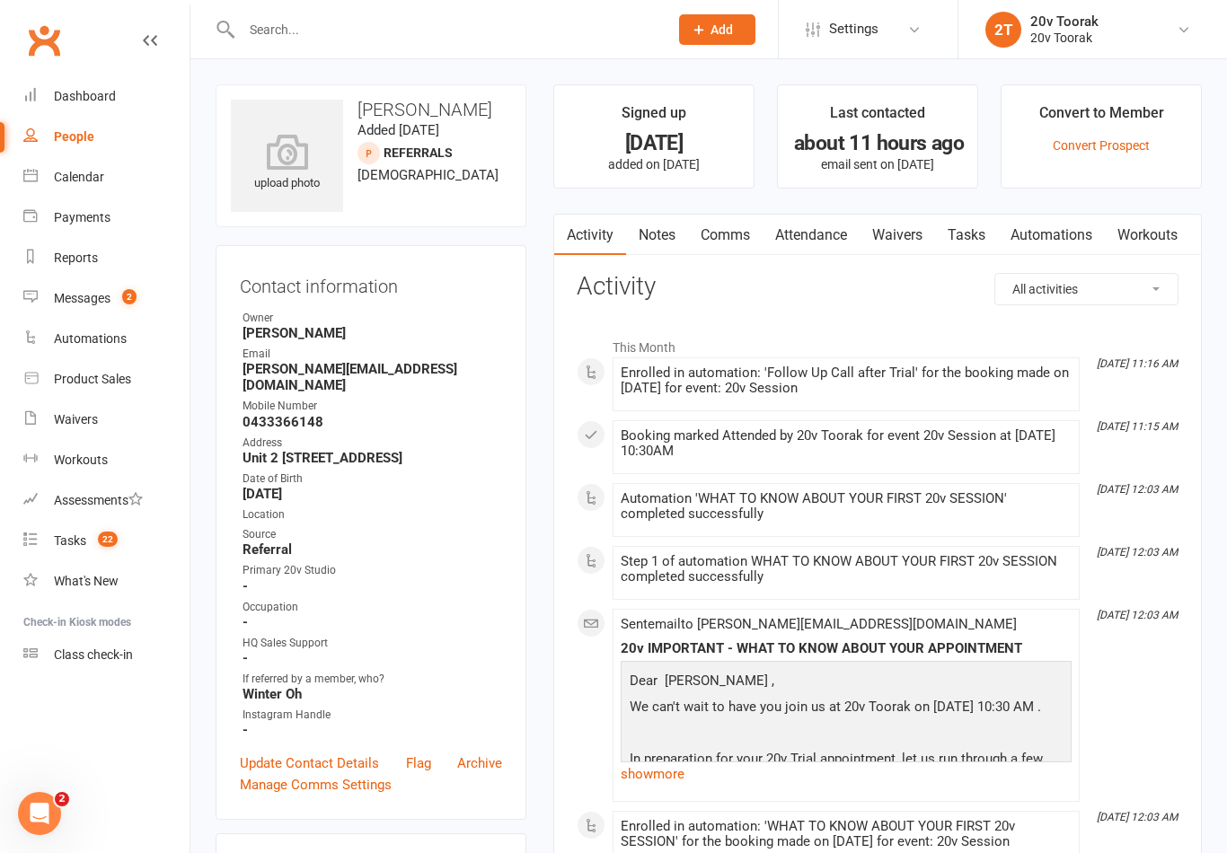
click at [672, 239] on link "Notes" at bounding box center [657, 235] width 62 height 41
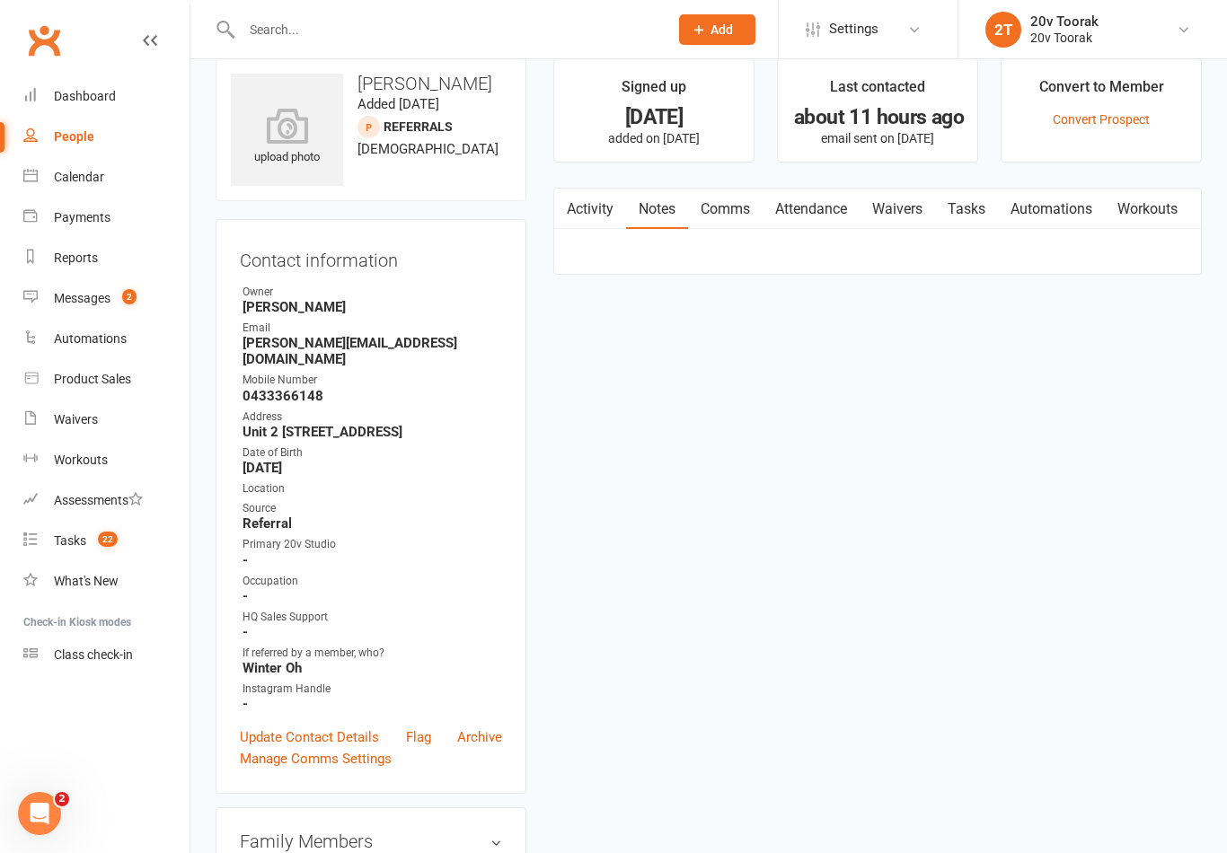
scroll to position [28, 0]
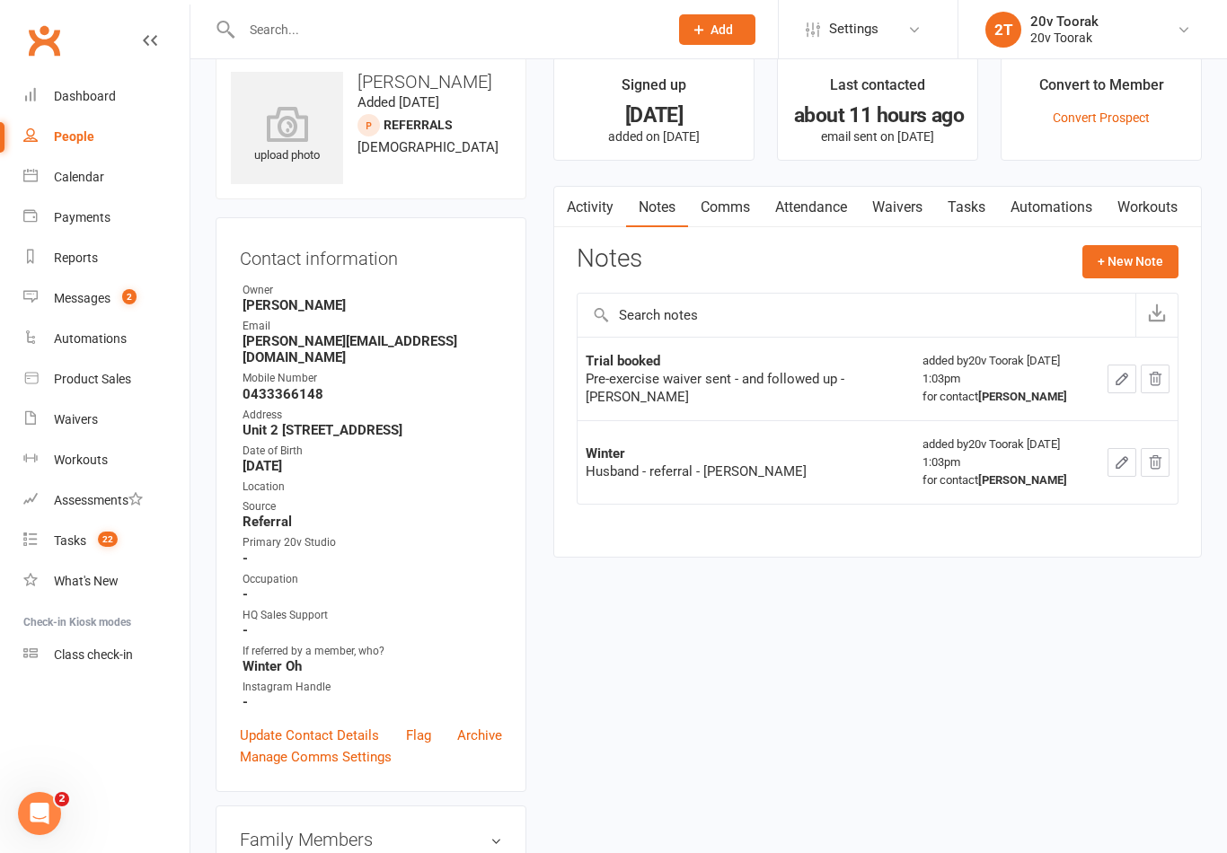
click at [1136, 269] on button "+ New Note" at bounding box center [1130, 261] width 96 height 32
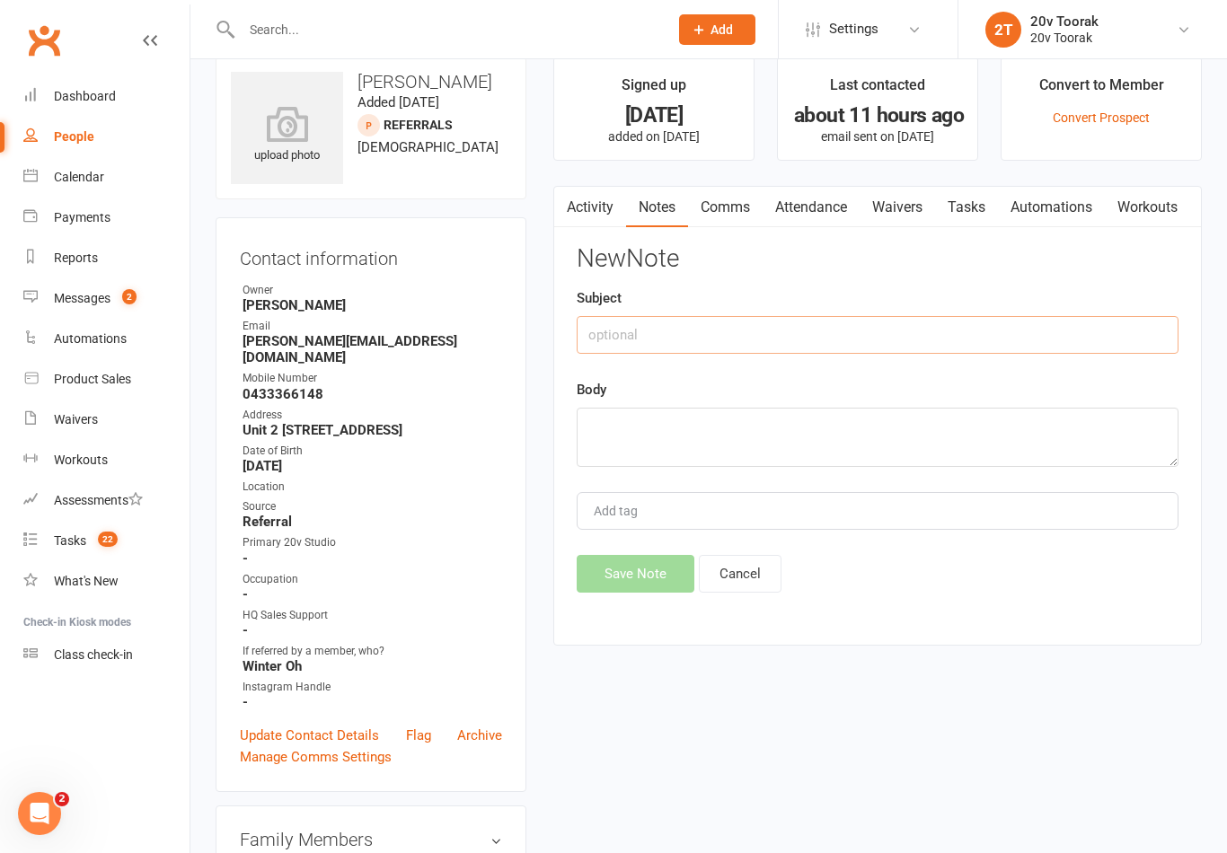
click at [826, 333] on input "text" at bounding box center [878, 335] width 602 height 38
type input "H"
type input "S"
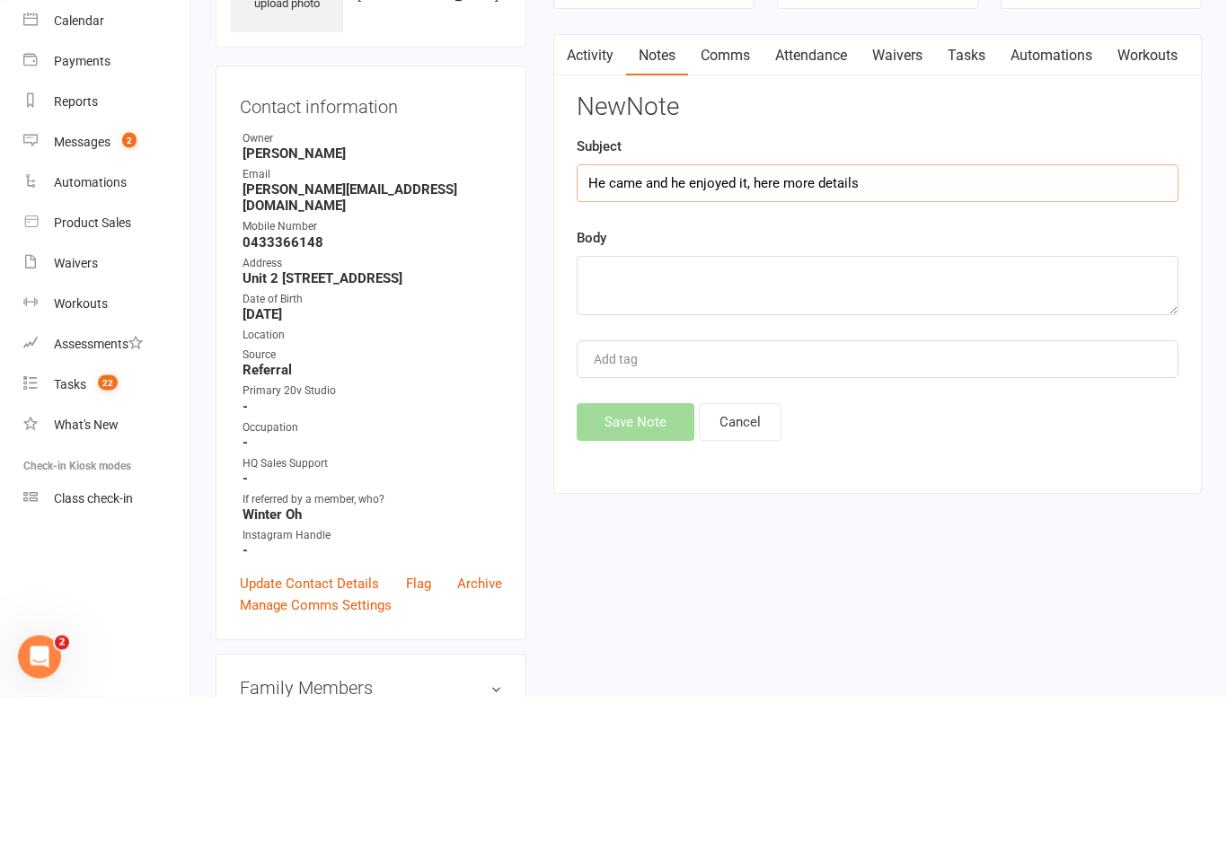
type input "He came and he enjoyed it, here more details"
click at [817, 413] on textarea at bounding box center [878, 442] width 602 height 59
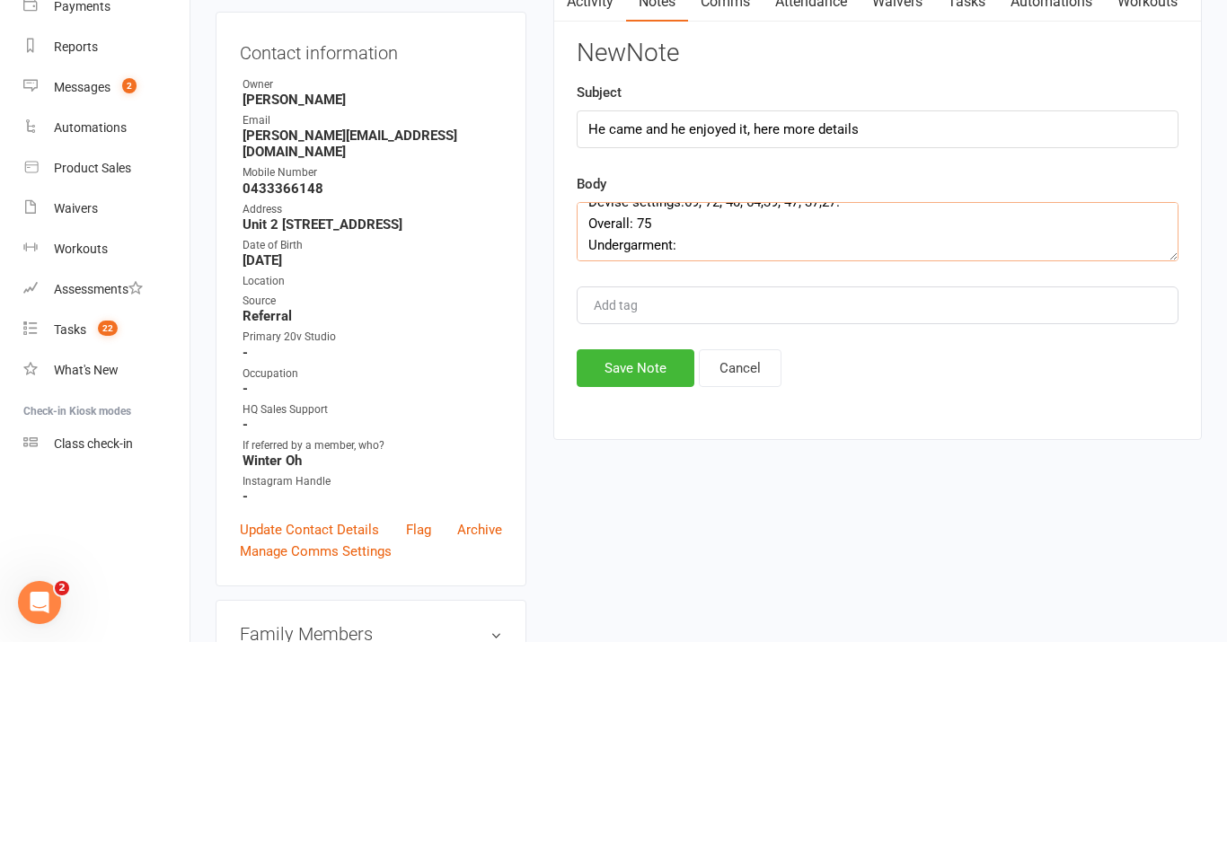
scroll to position [33, 0]
type textarea "Devise settings:69, 72, 40, 64,39, 47, 37,27. Overall: 75 Undergarment:"
click at [922, 322] on input "He came and he enjoyed it, here more details" at bounding box center [878, 341] width 602 height 38
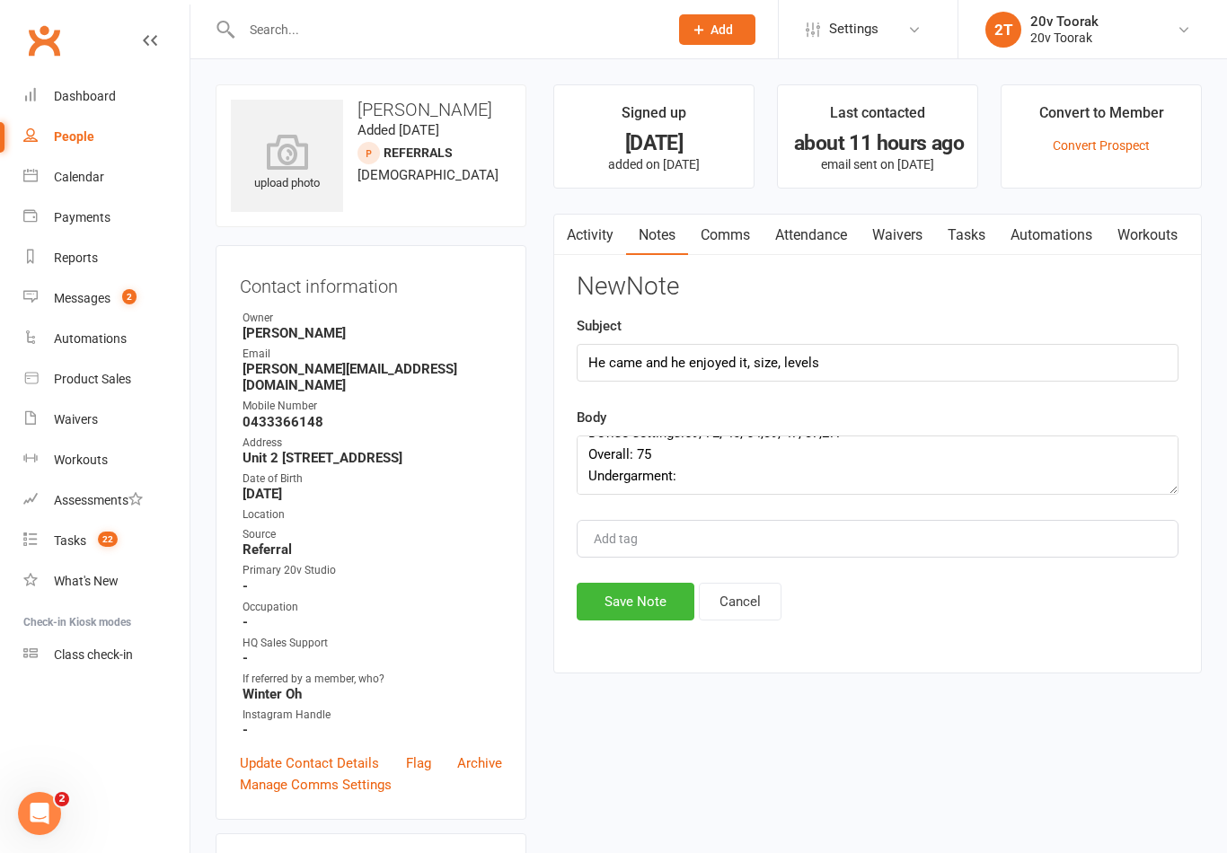
scroll to position [40, 0]
type input "He came and he enjoyed it, size, levels"
click at [741, 479] on textarea "Devise settings:69, 72, 40, 64,39, 47, 37,27. Overall: 75 Undergarment:" at bounding box center [878, 465] width 602 height 59
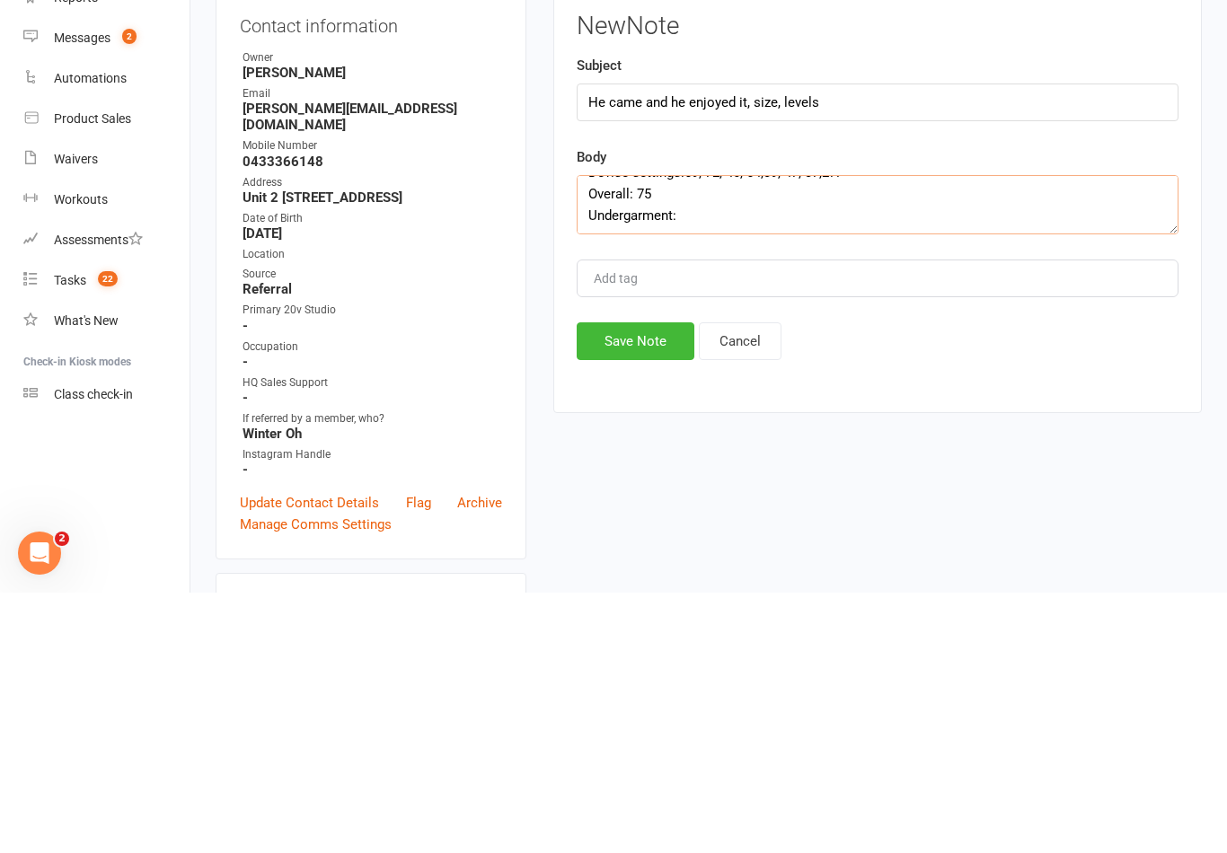
scroll to position [22, 0]
type textarea "Devise settings:69, 72, 40, 64,39, 47, 37,27. Overall: 75 Undergarment: Medium"
click at [658, 583] on button "Save Note" at bounding box center [636, 602] width 118 height 38
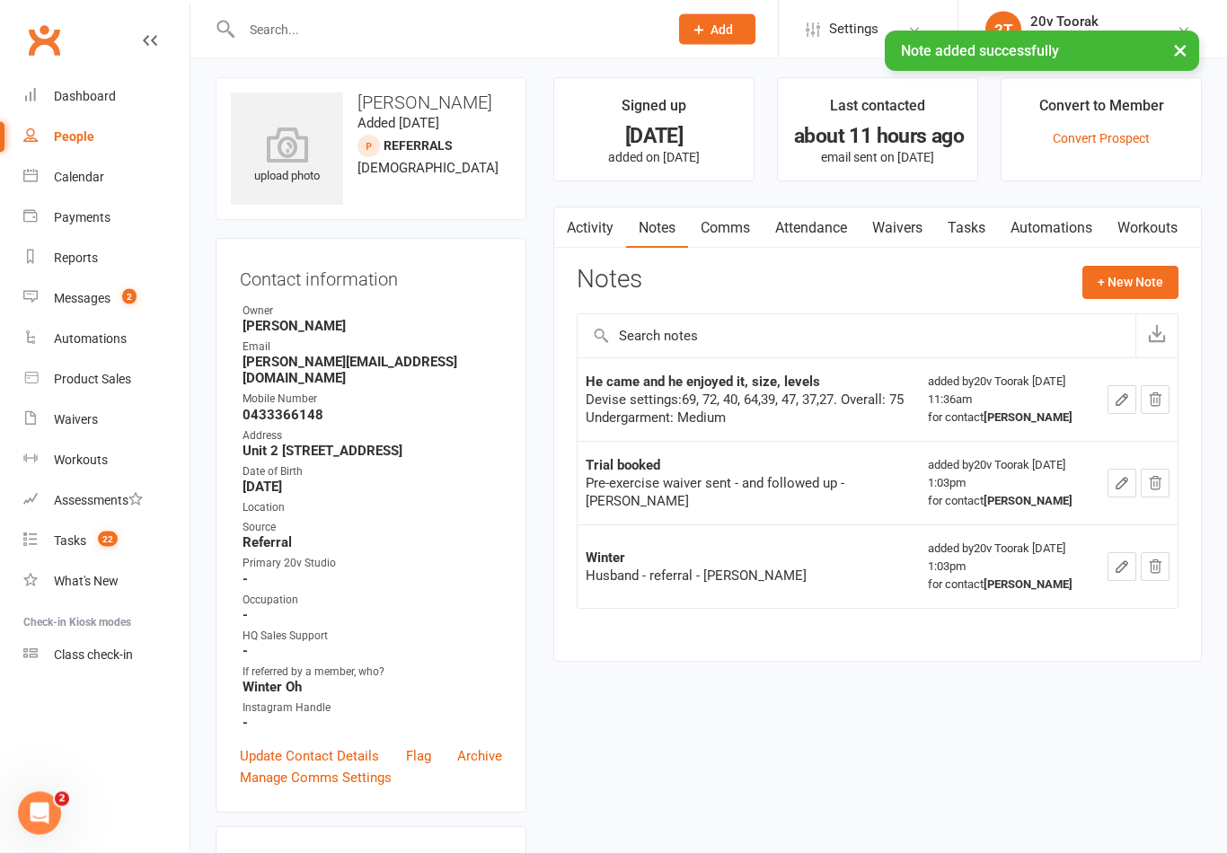
scroll to position [0, 0]
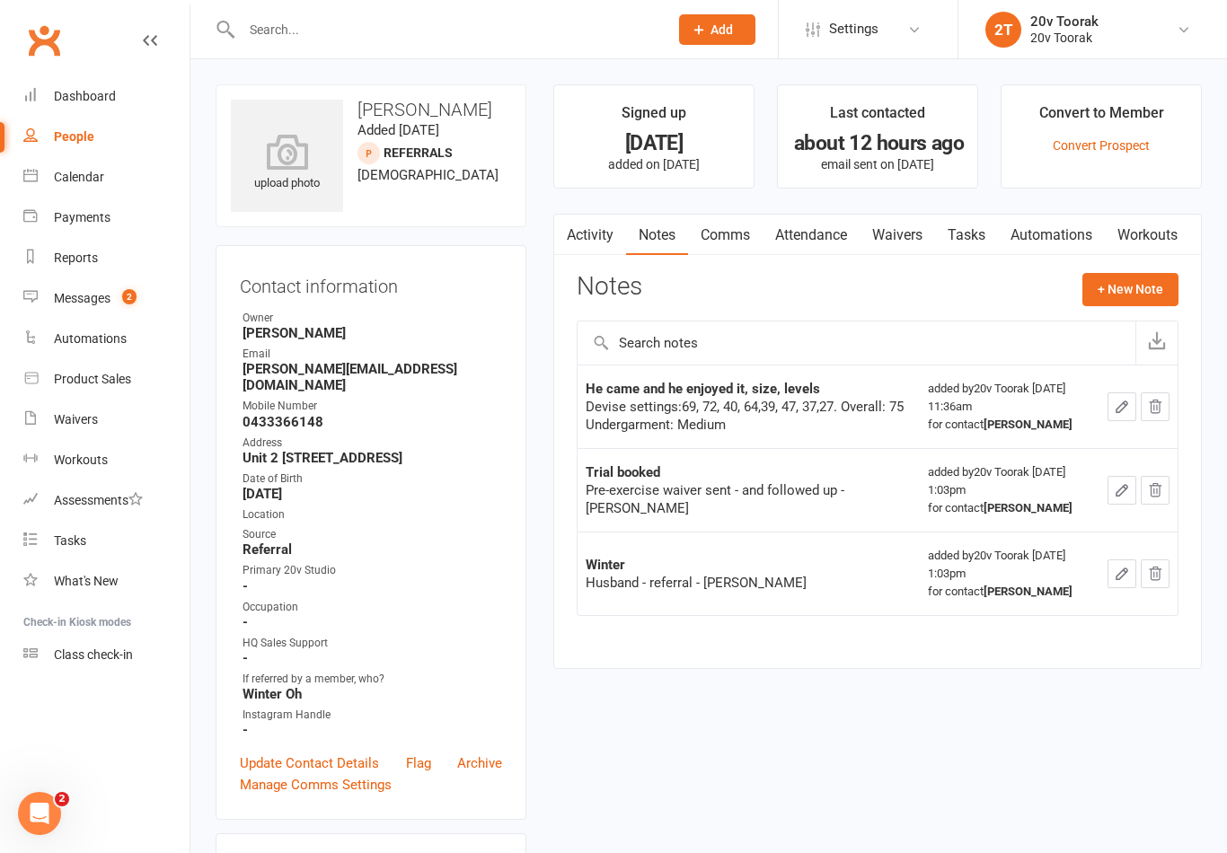
click at [63, 296] on div "Messages" at bounding box center [82, 298] width 57 height 14
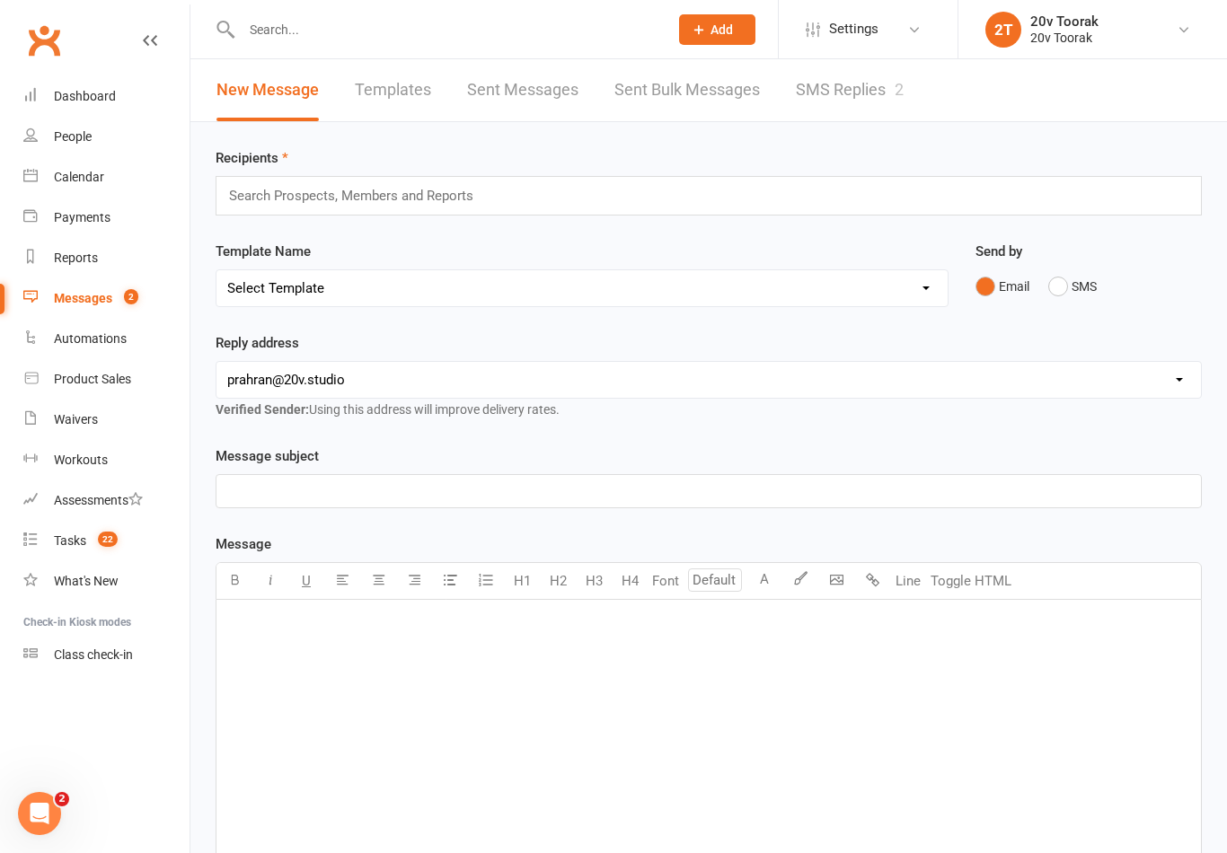
click at [875, 81] on link "SMS Replies 2" at bounding box center [850, 90] width 108 height 62
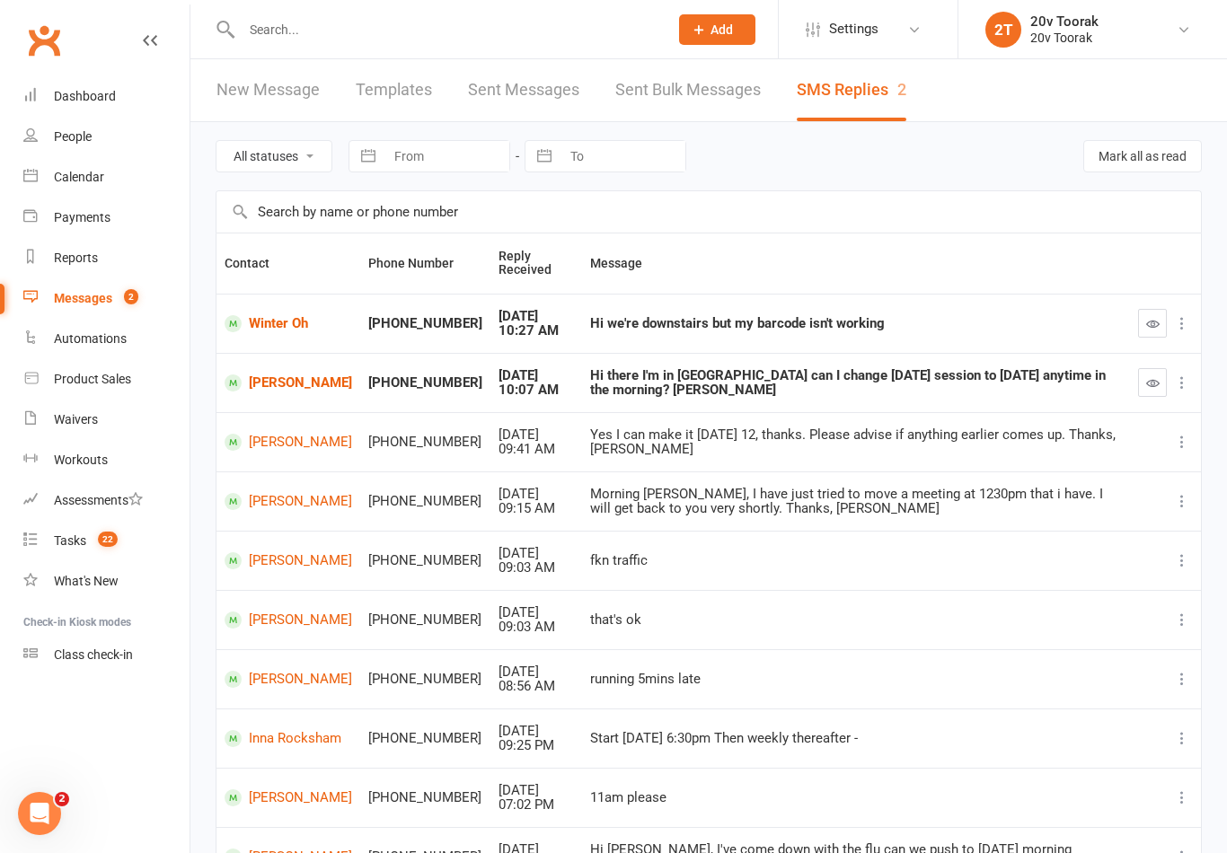
click at [1152, 324] on icon "button" at bounding box center [1152, 323] width 13 height 13
click at [258, 388] on link "Linda Downes" at bounding box center [289, 383] width 128 height 17
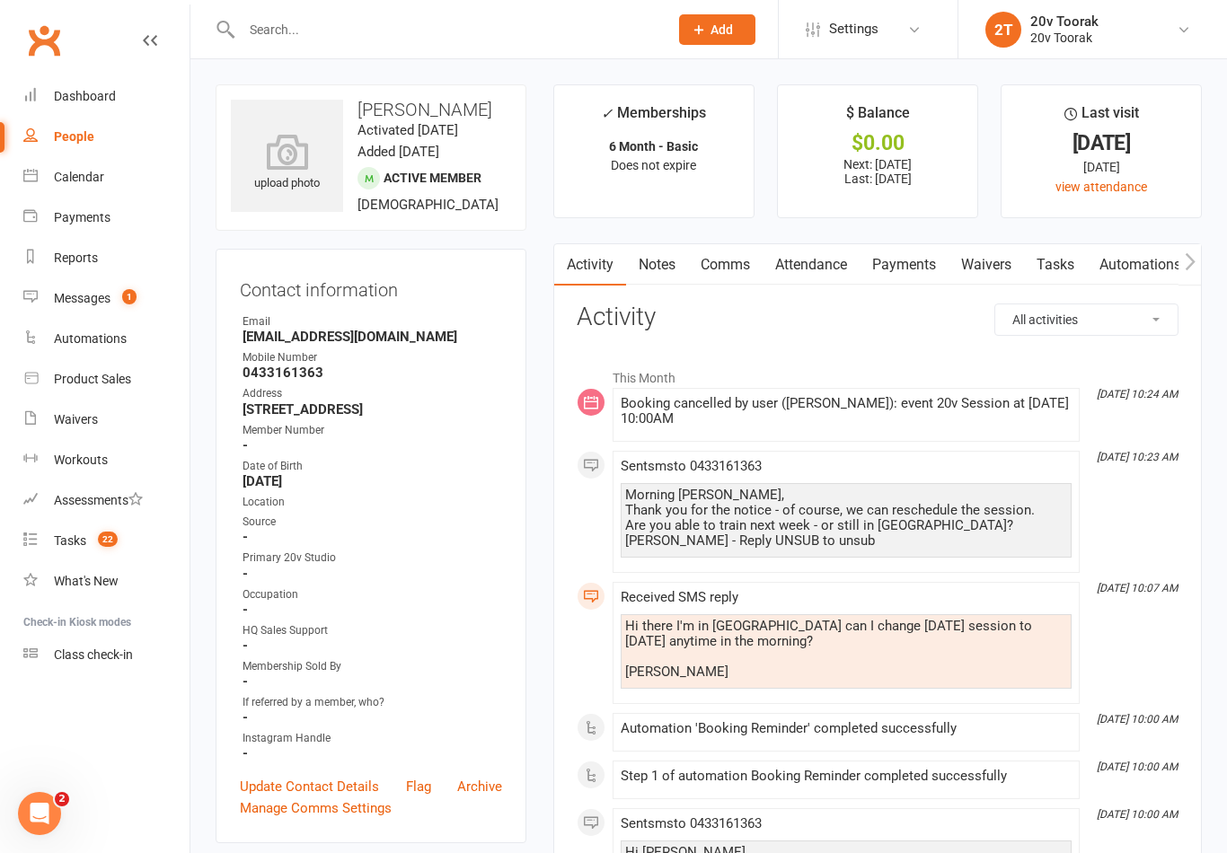
click at [36, 314] on link "Messages 1" at bounding box center [106, 298] width 166 height 40
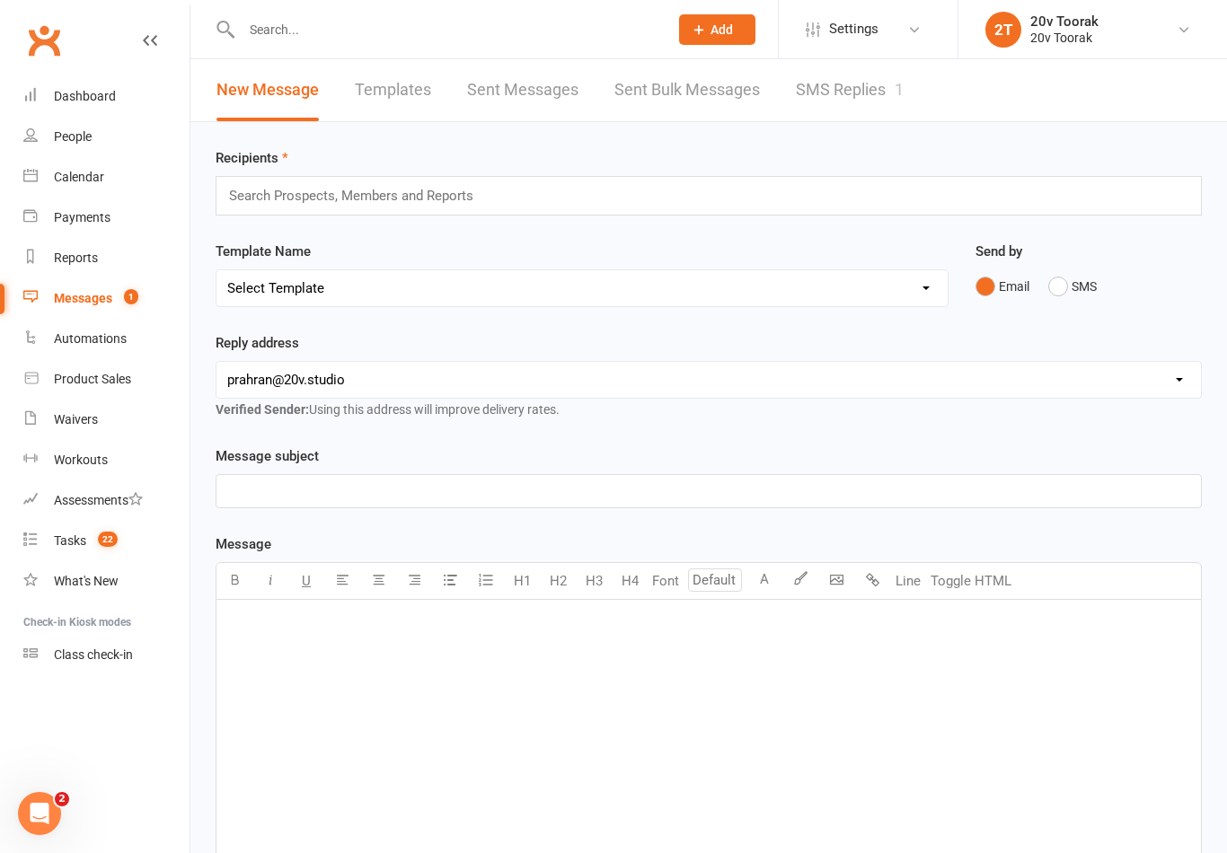
click at [870, 99] on link "SMS Replies 1" at bounding box center [850, 90] width 108 height 62
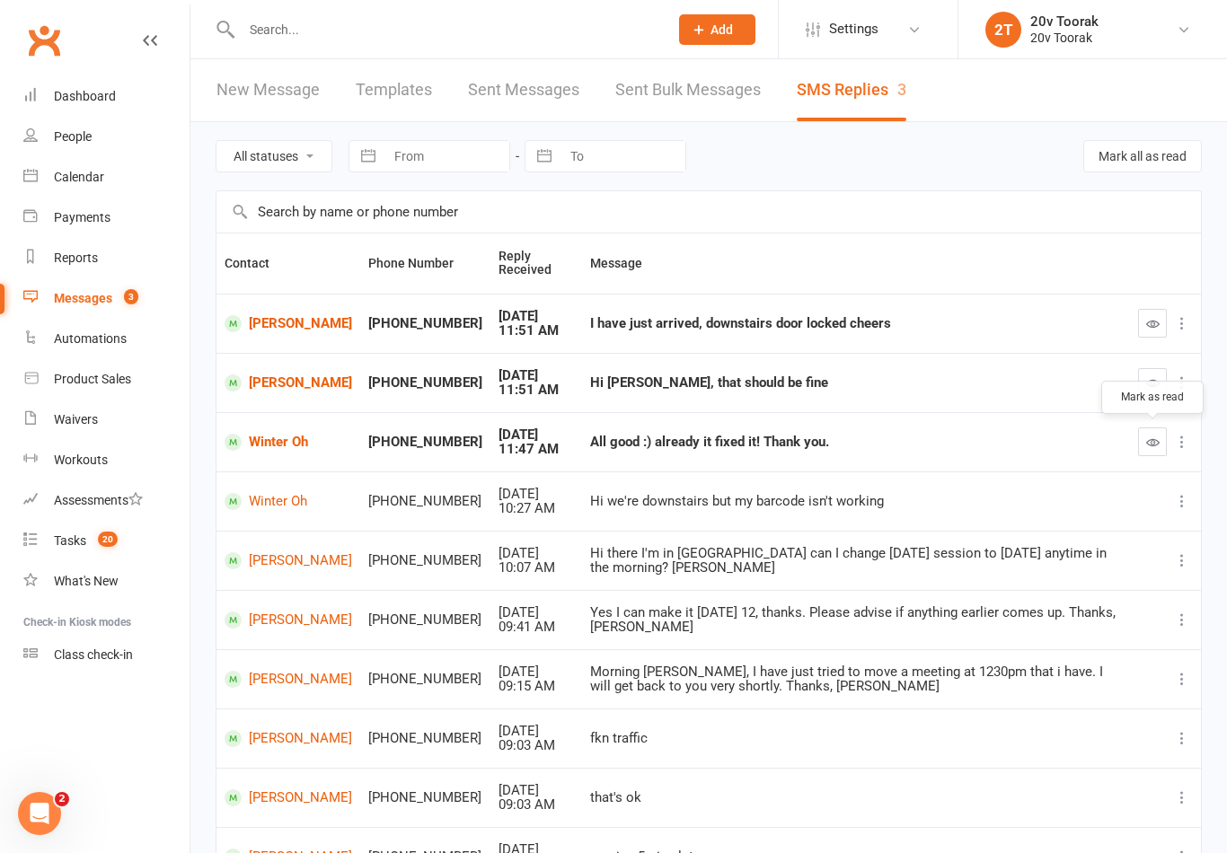
click at [1160, 443] on button "button" at bounding box center [1152, 442] width 29 height 29
click at [1154, 376] on icon "button" at bounding box center [1152, 382] width 13 height 13
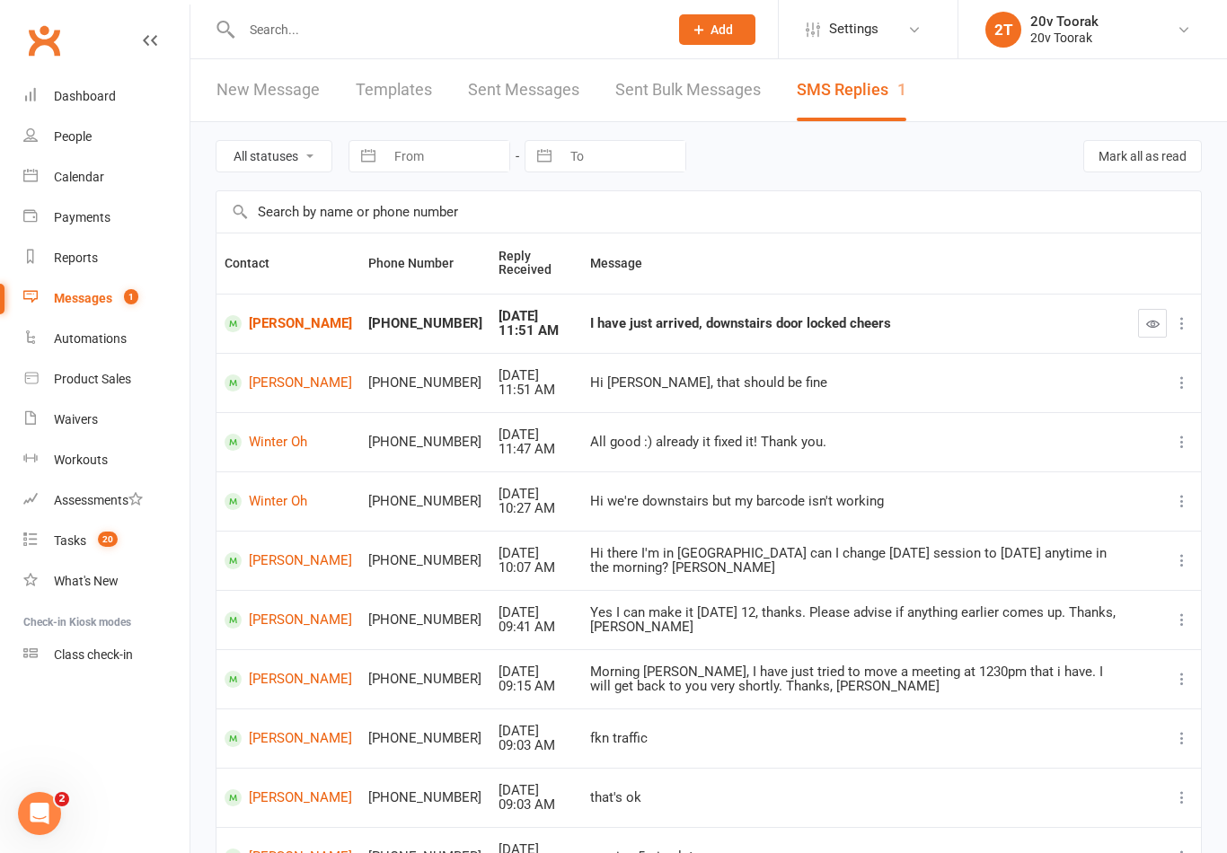
click at [1144, 327] on button "button" at bounding box center [1152, 323] width 29 height 29
click at [49, 195] on link "Calendar" at bounding box center [106, 177] width 166 height 40
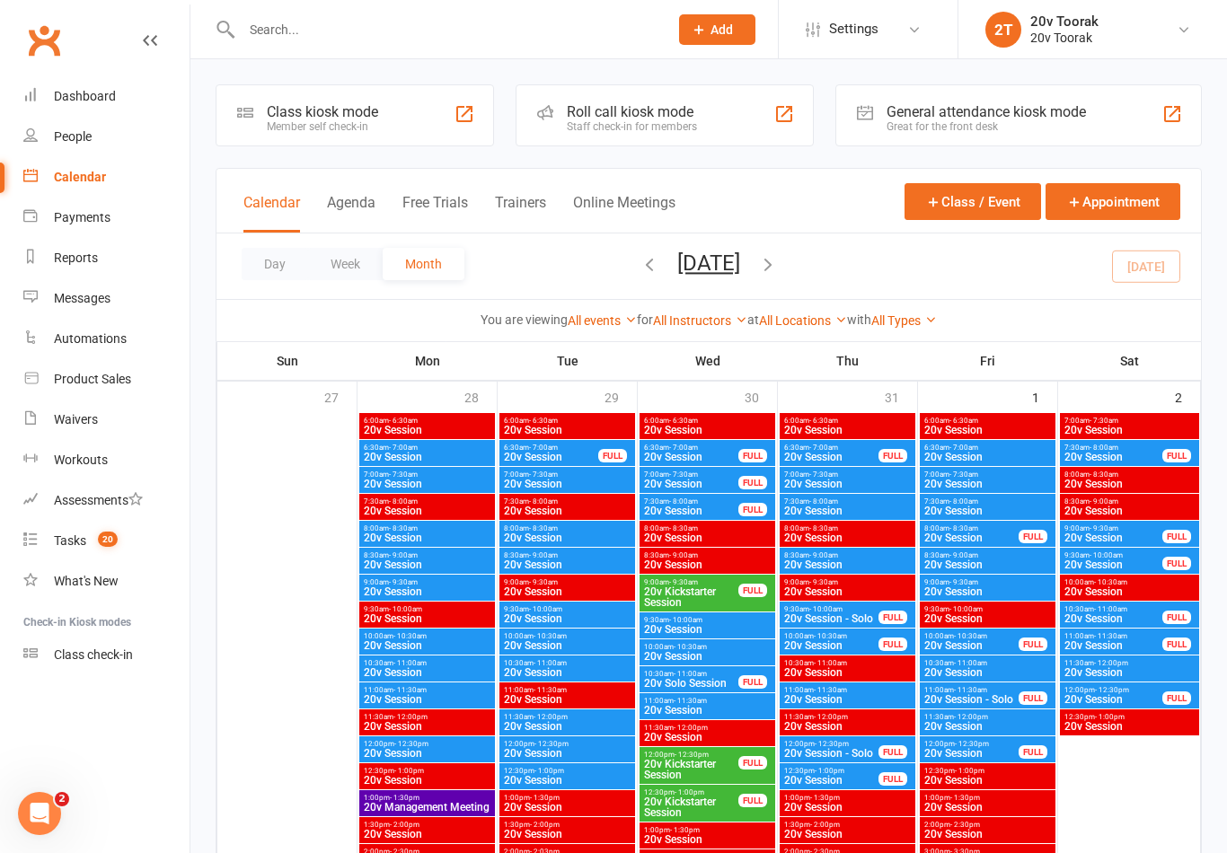
click at [249, 29] on input "text" at bounding box center [446, 29] width 420 height 25
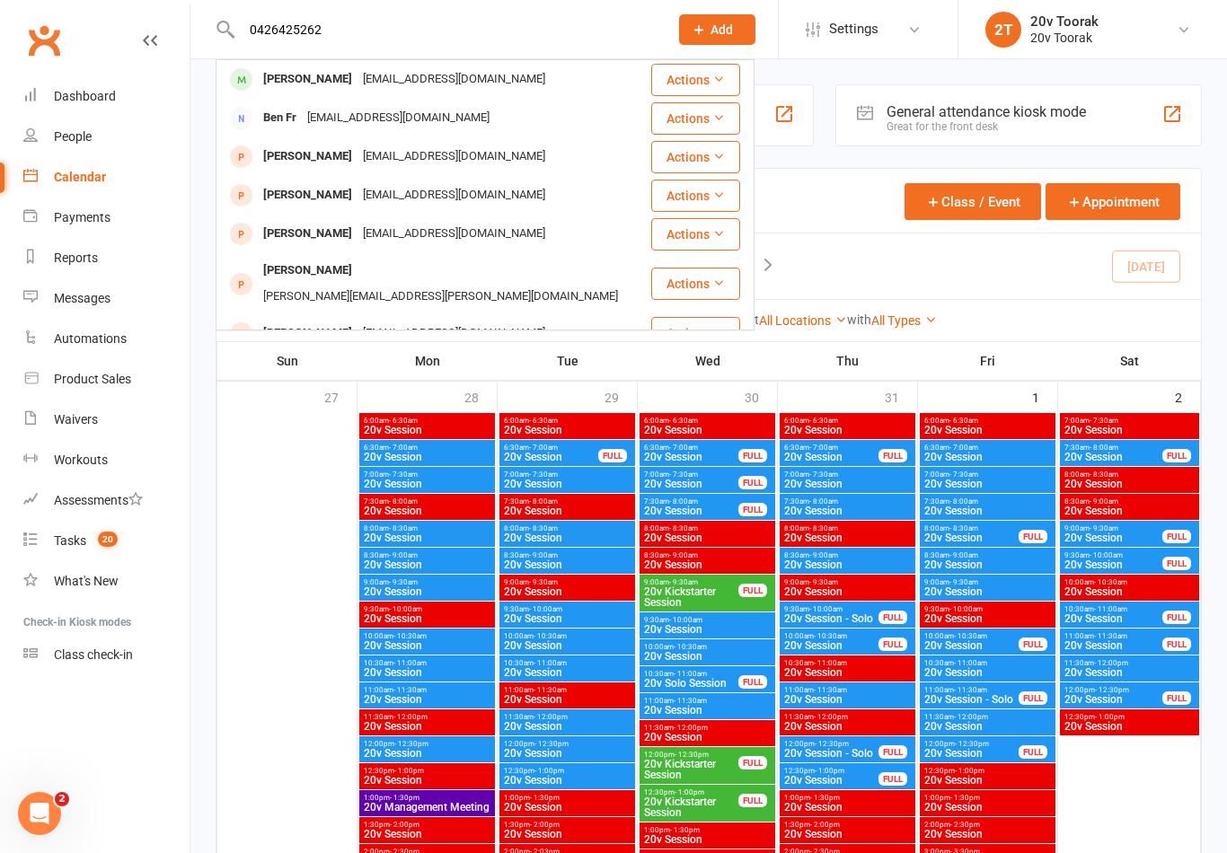
type input "0426425262"
click at [401, 79] on div "Nicoleschonk8@gmail.com" at bounding box center [454, 79] width 193 height 26
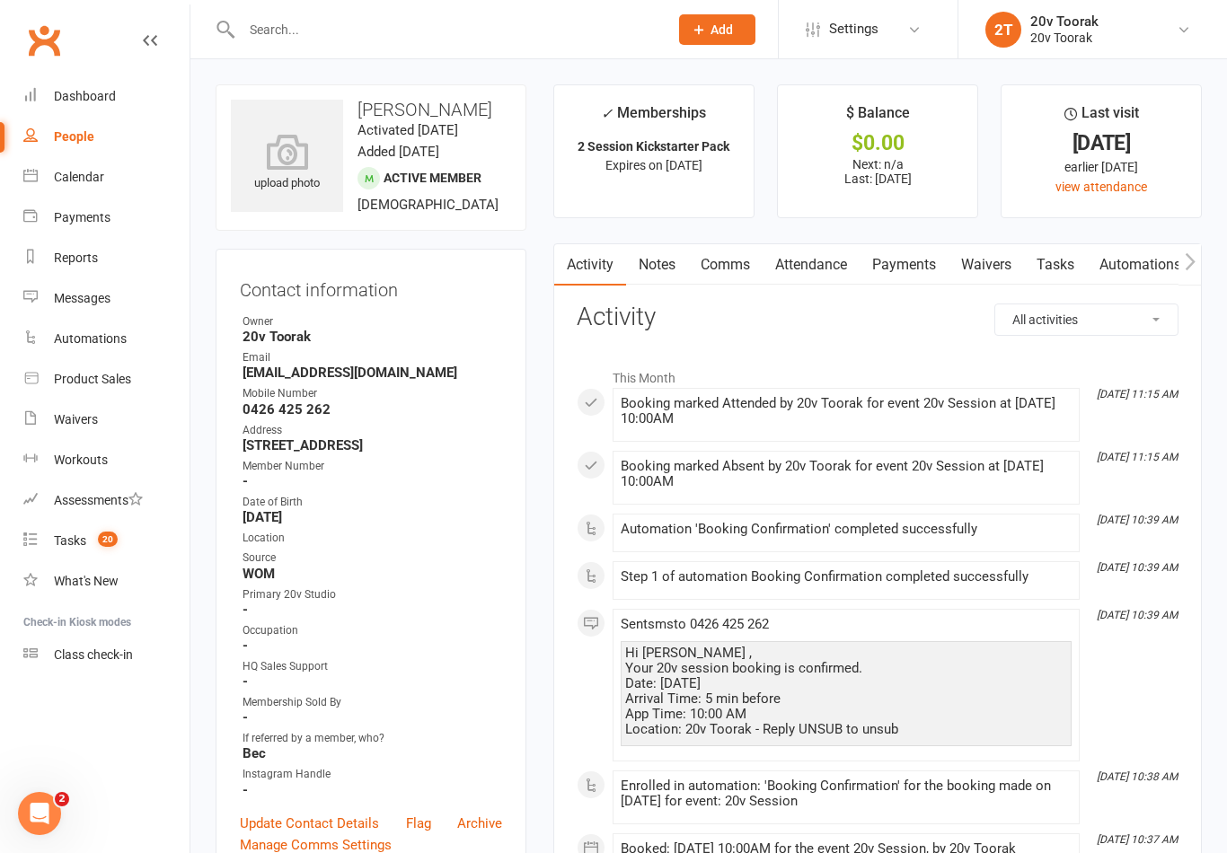
click at [49, 196] on link "Calendar" at bounding box center [106, 177] width 166 height 40
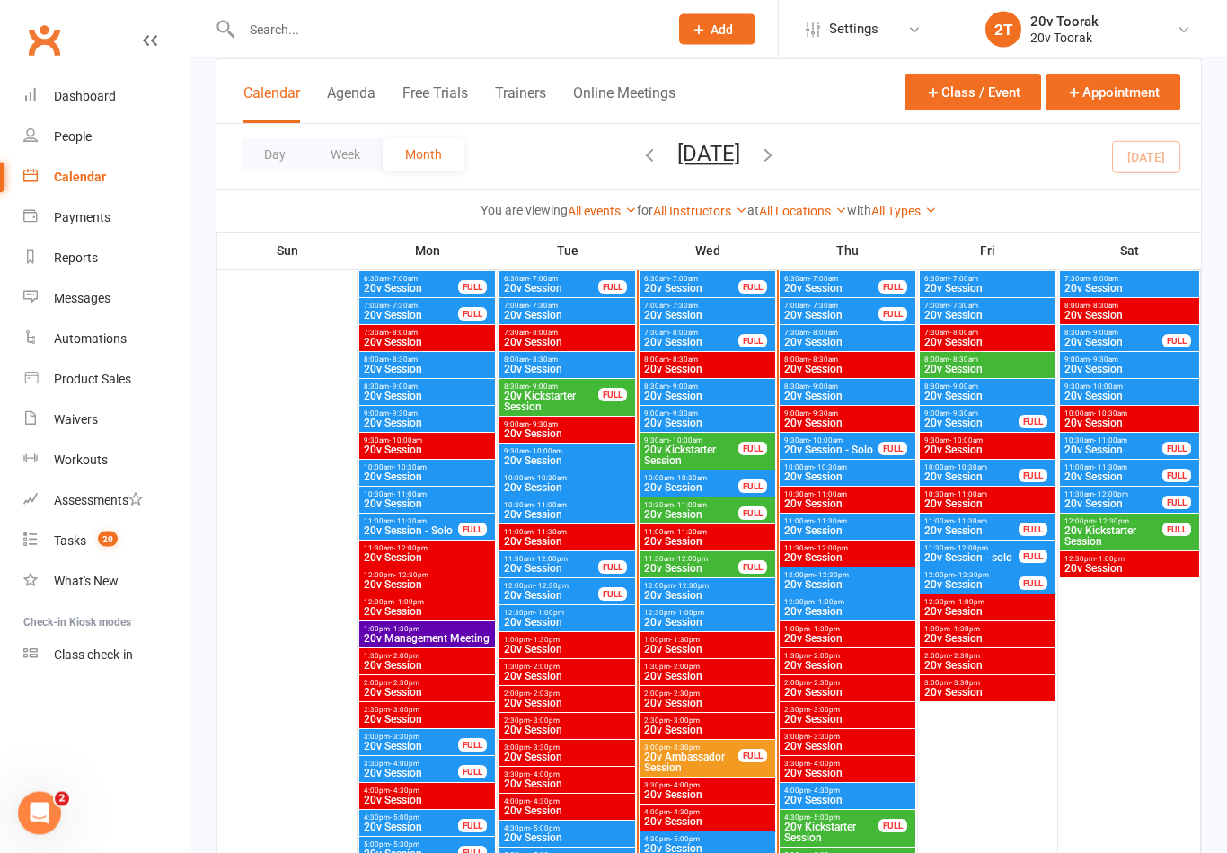
scroll to position [1806, 0]
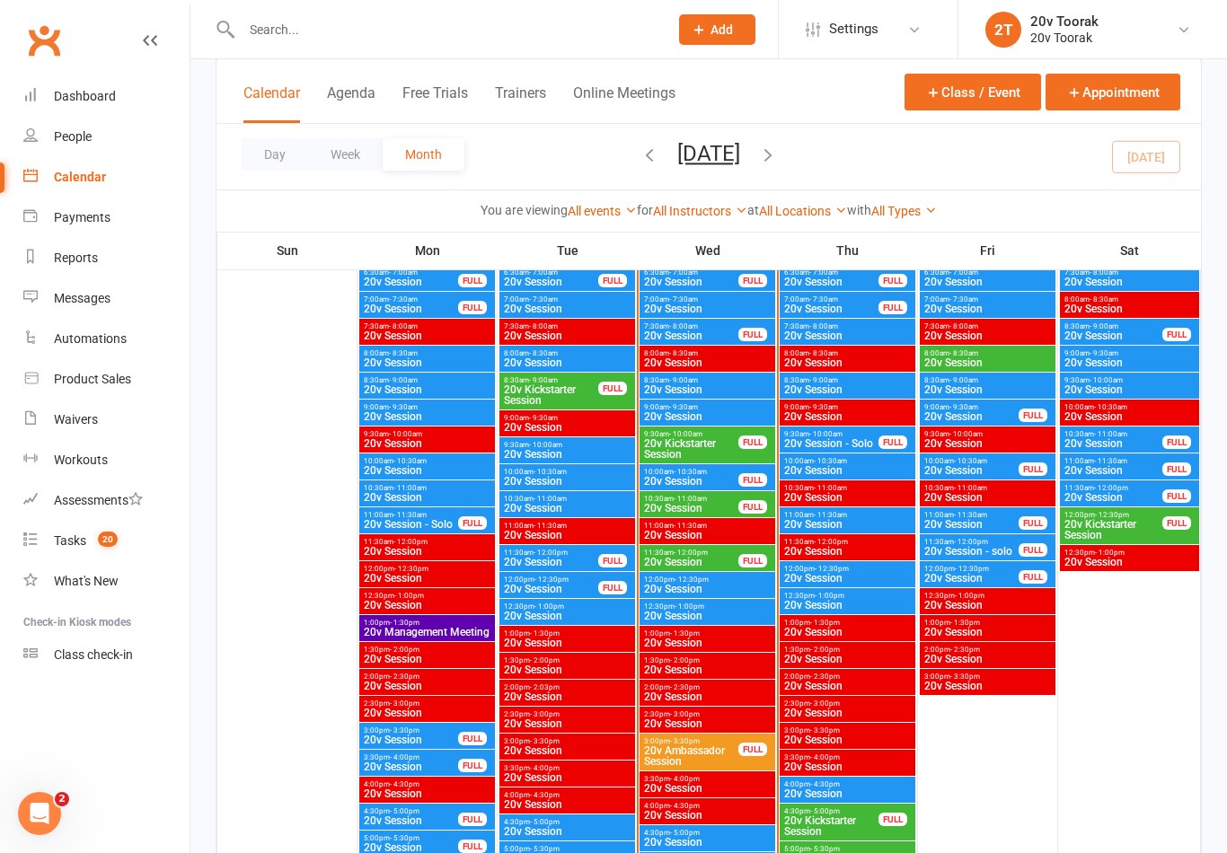
click at [692, 590] on span "20v Session" at bounding box center [707, 589] width 128 height 11
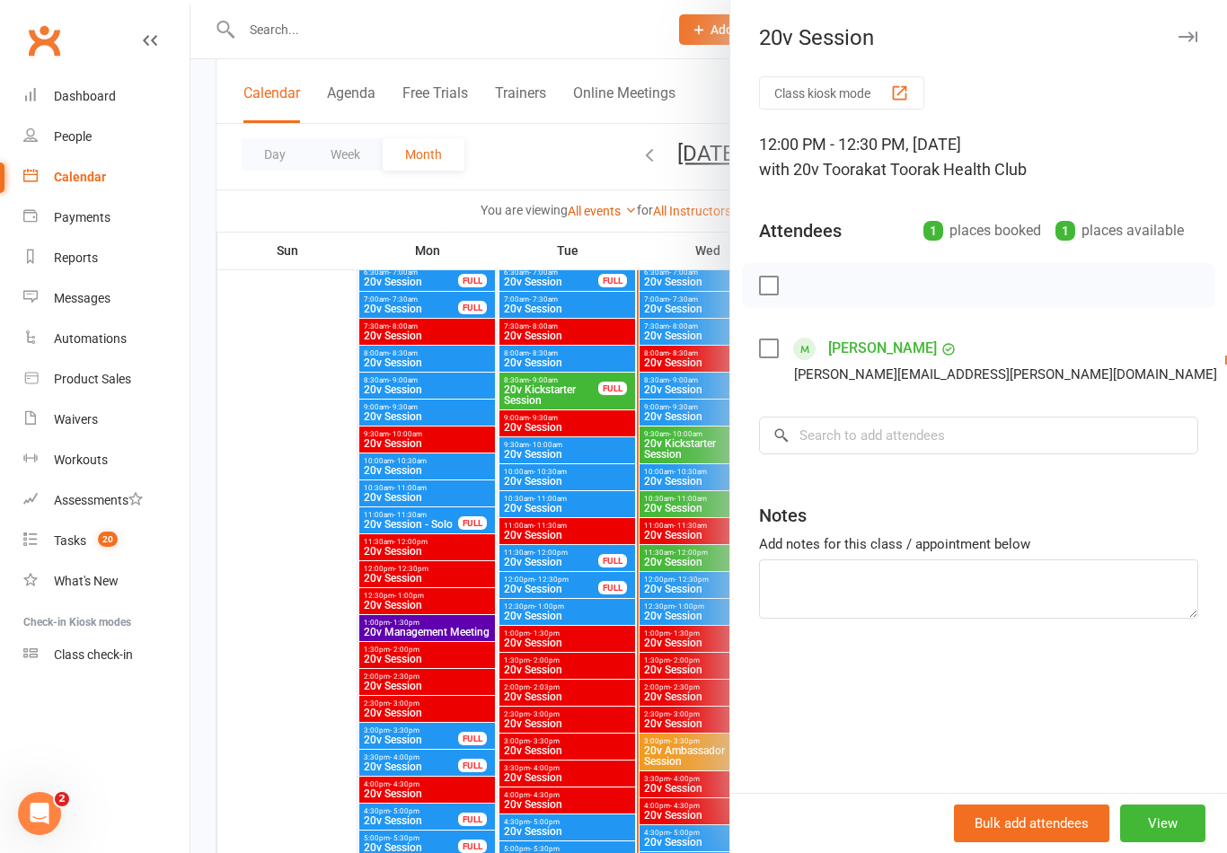
click at [549, 738] on div at bounding box center [708, 426] width 1037 height 853
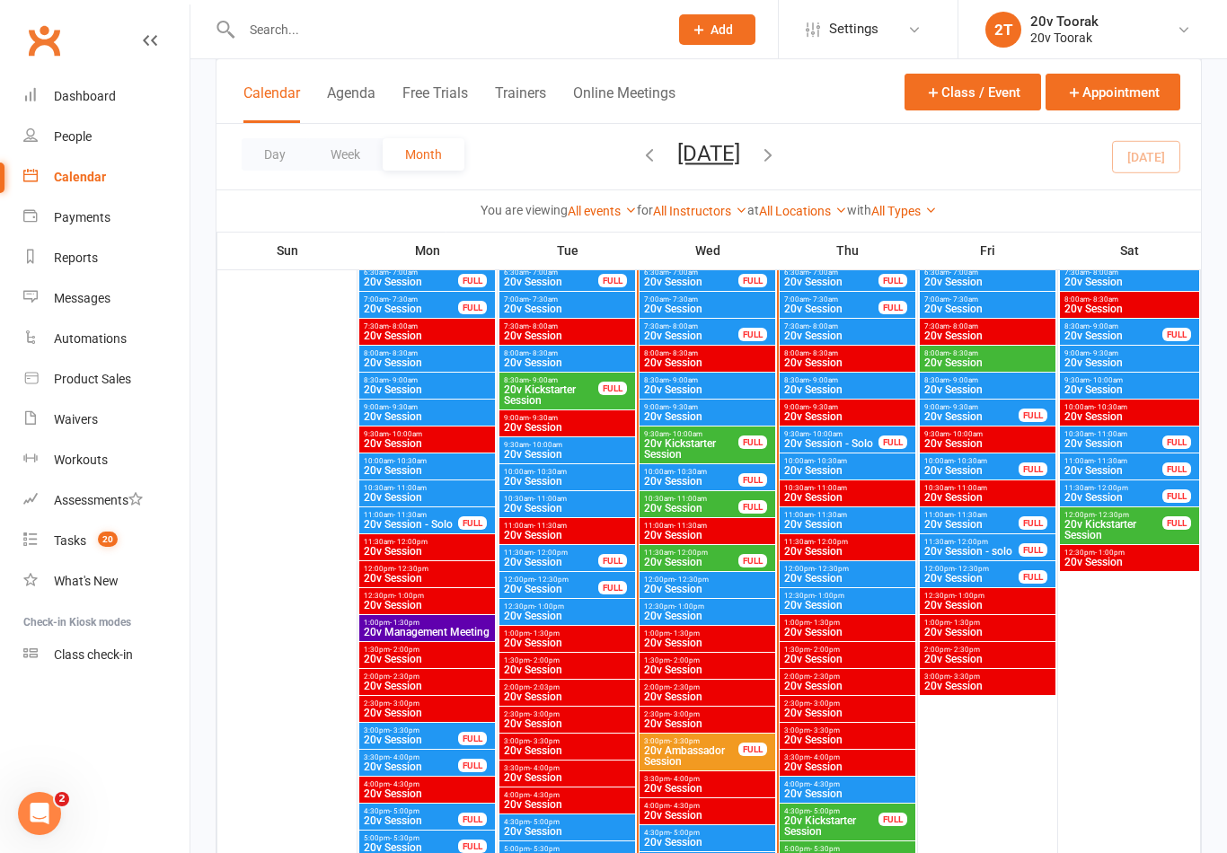
click at [709, 555] on span "11:30am - 12:00pm" at bounding box center [691, 553] width 96 height 8
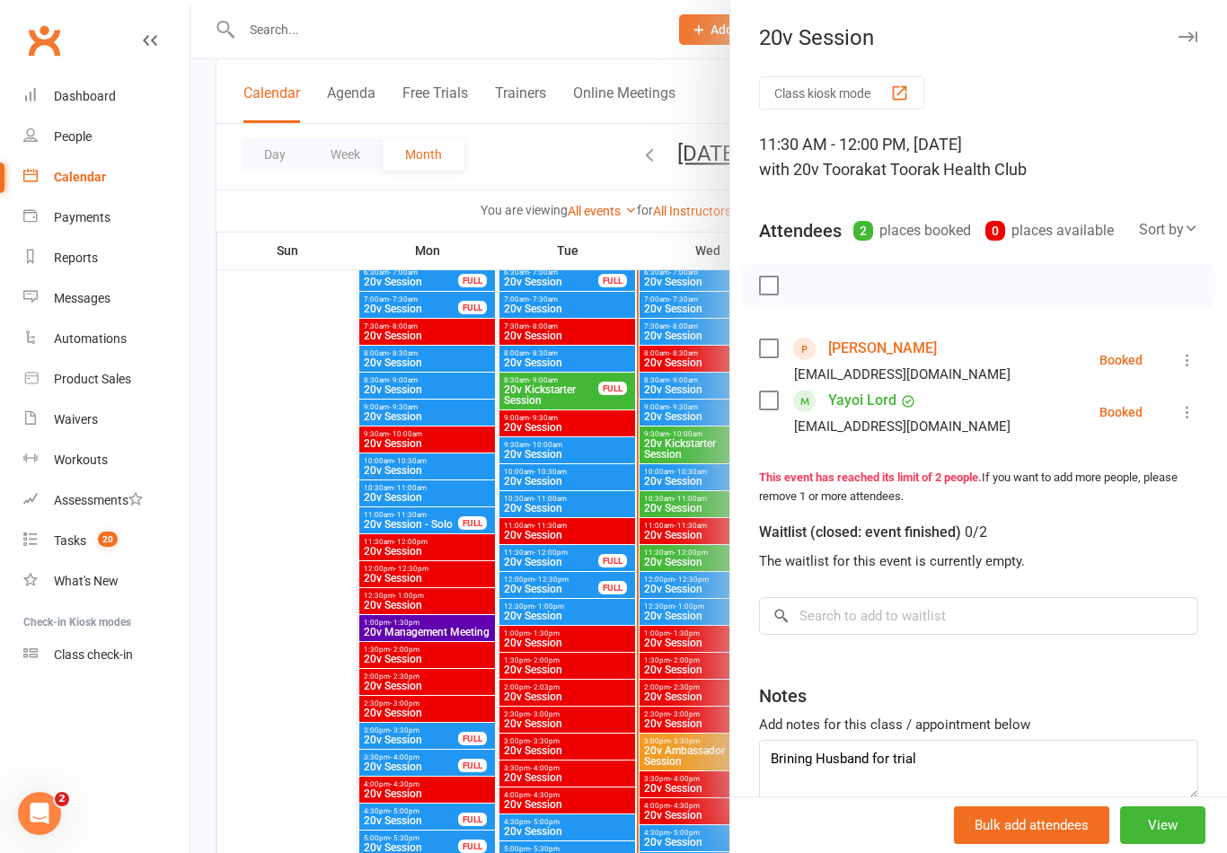
click at [287, 629] on div at bounding box center [708, 426] width 1037 height 853
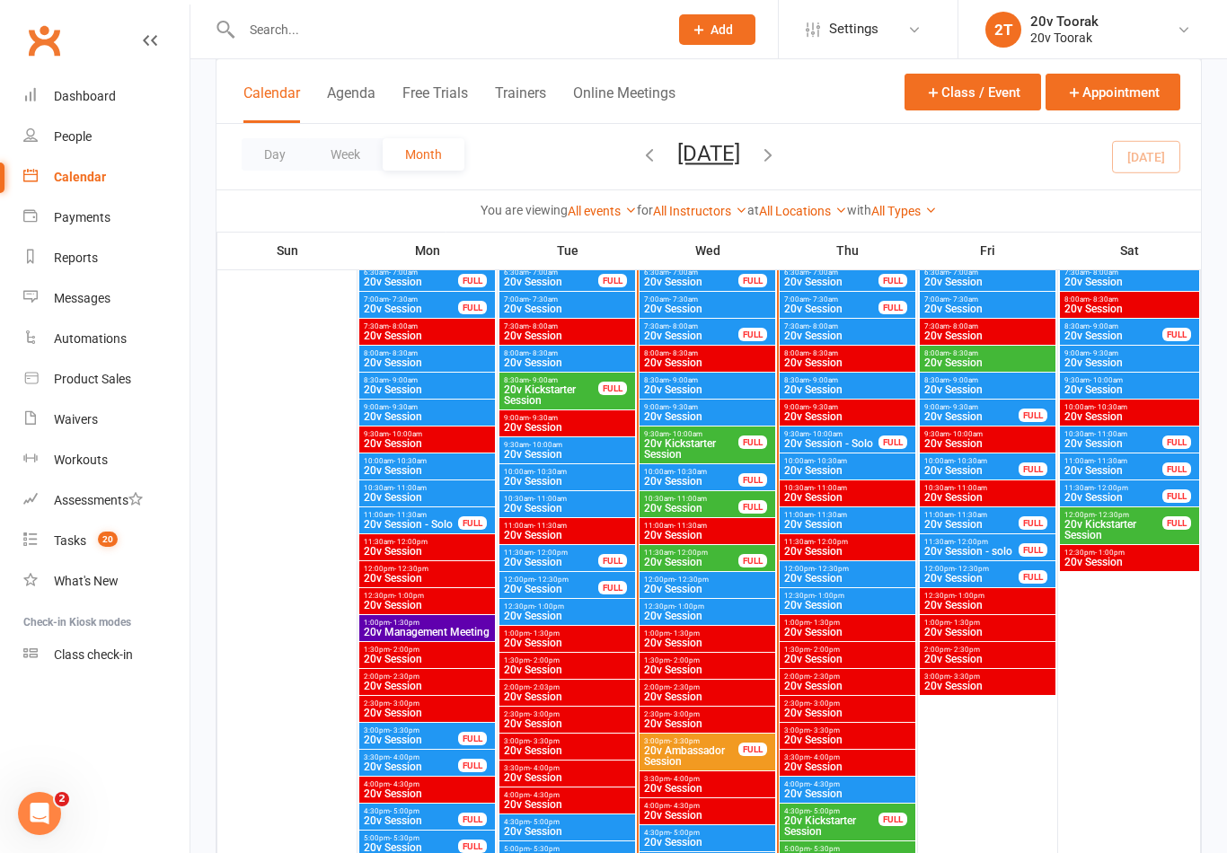
click at [108, 170] on link "Calendar" at bounding box center [106, 177] width 166 height 40
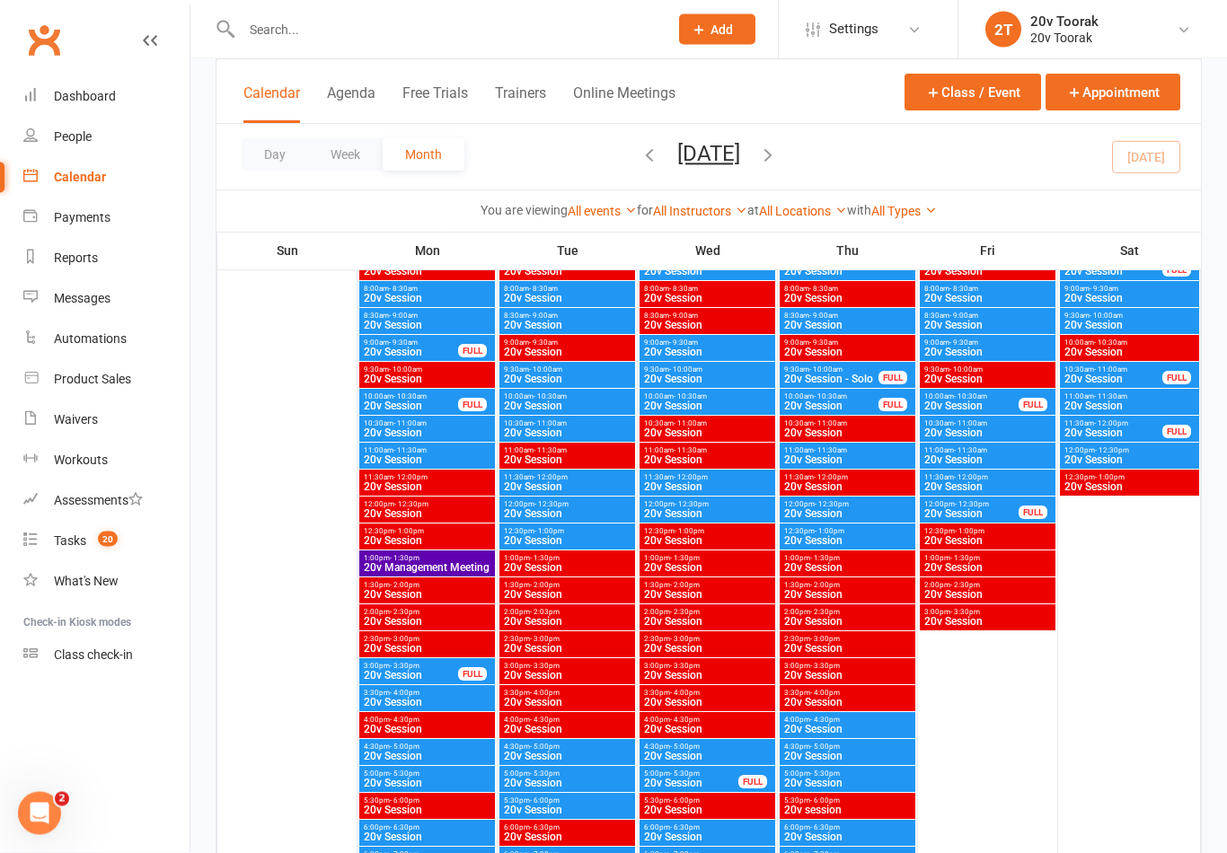
scroll to position [2681, 0]
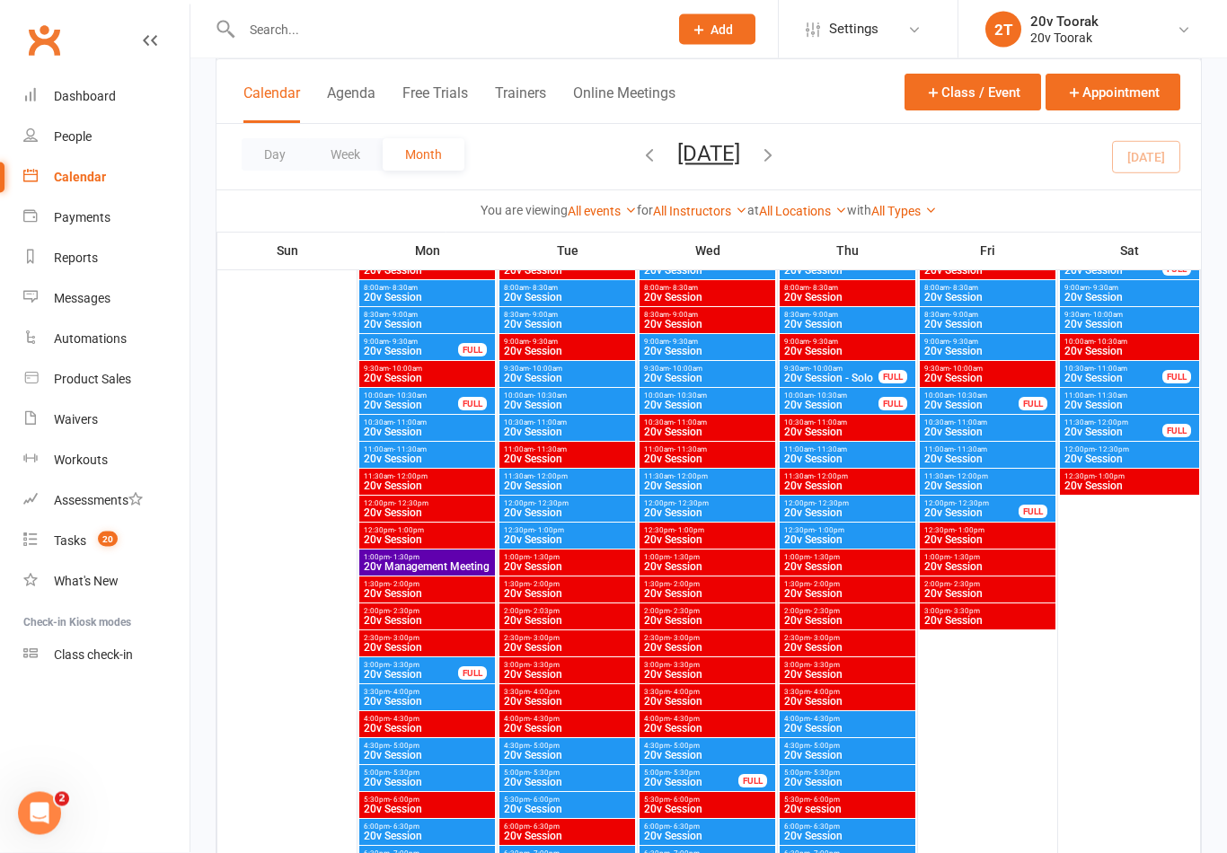
click at [735, 483] on span "20v Session" at bounding box center [707, 486] width 128 height 11
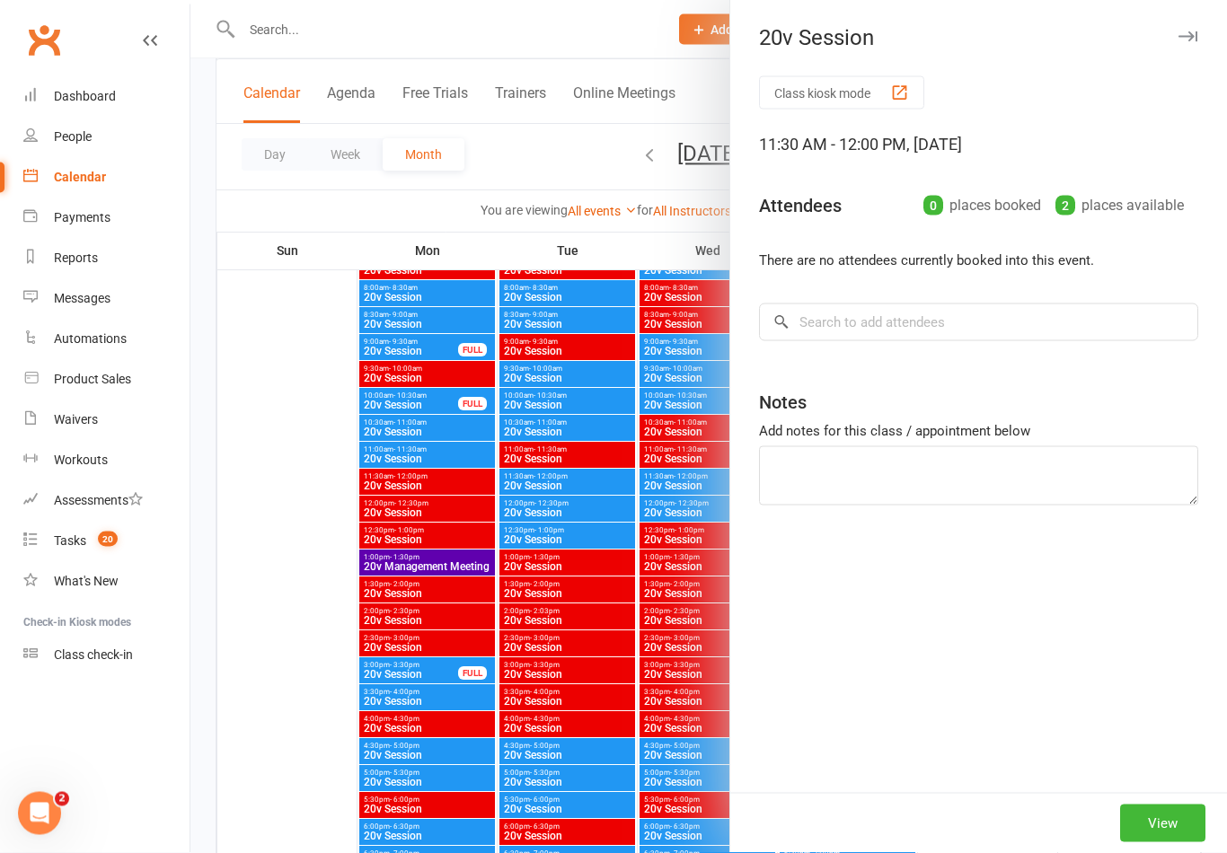
scroll to position [2681, 0]
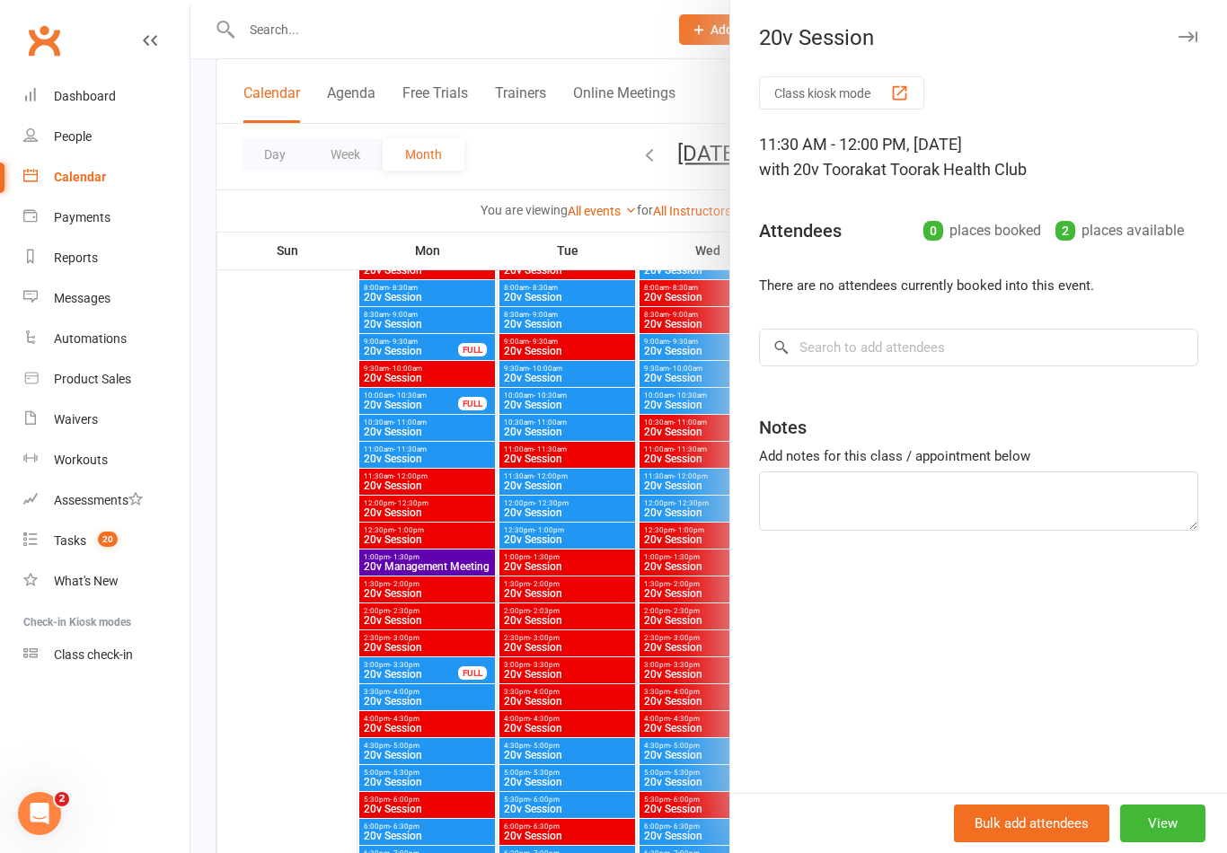
click at [384, 695] on div at bounding box center [708, 426] width 1037 height 853
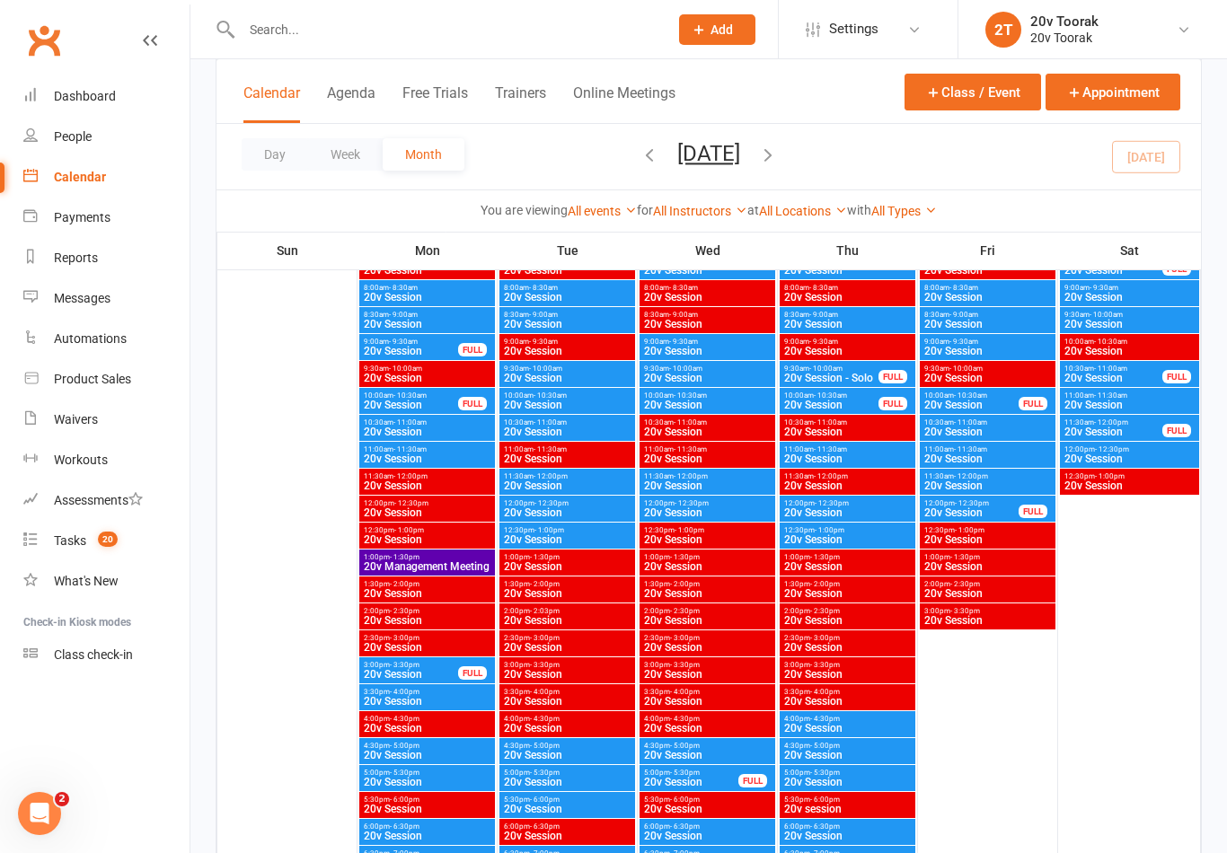
click at [718, 479] on span "11:30am - 12:00pm" at bounding box center [707, 477] width 128 height 8
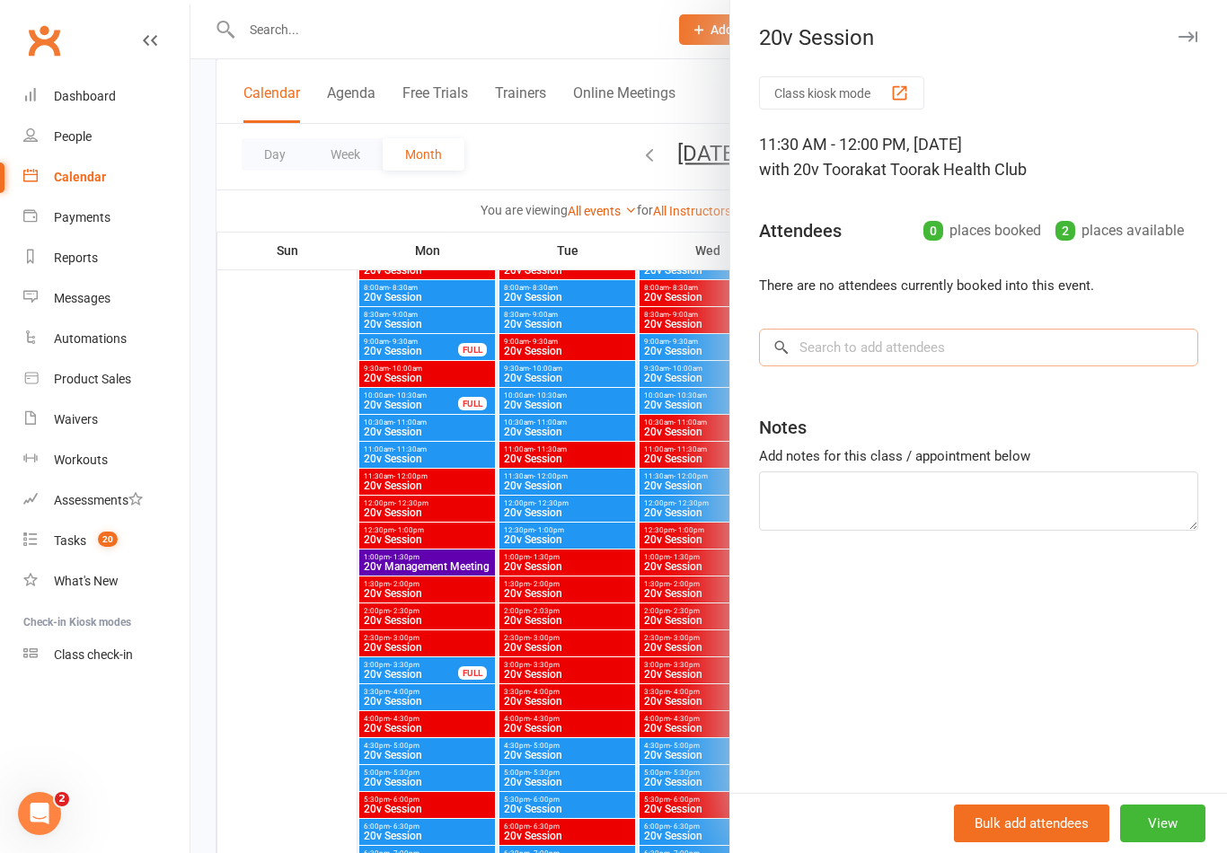
click at [974, 346] on input "search" at bounding box center [978, 348] width 439 height 38
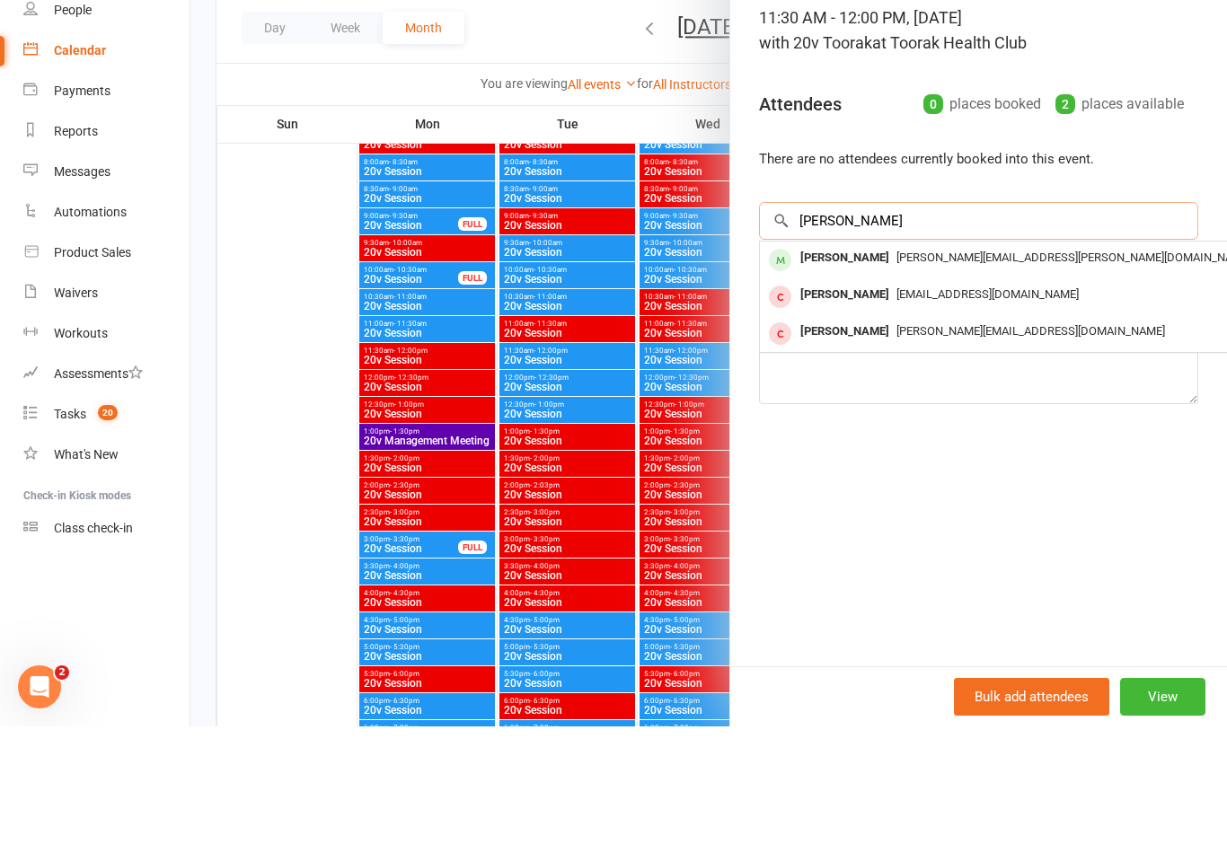
type input "Hugh"
click at [914, 377] on span "hugh.obrien@hdoengineering.com.au" at bounding box center [1074, 383] width 355 height 13
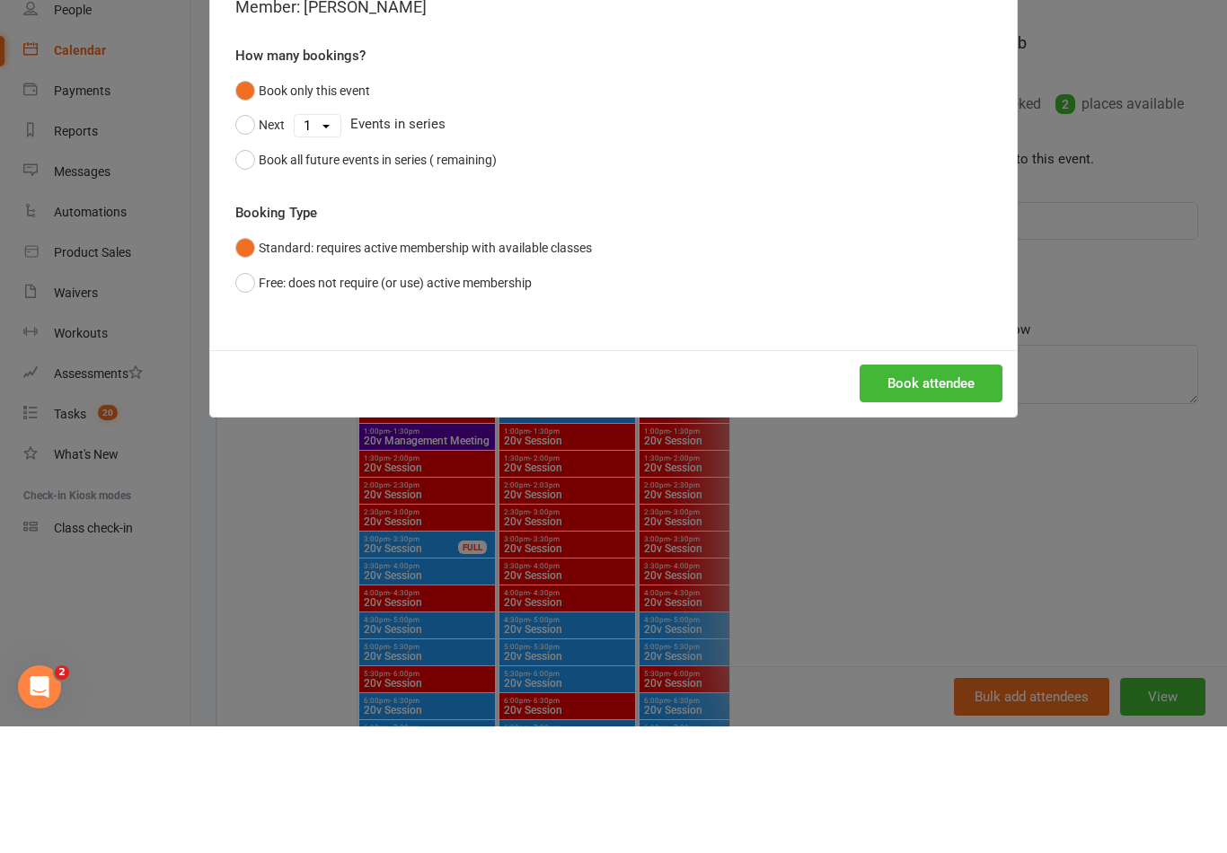
scroll to position [2808, 0]
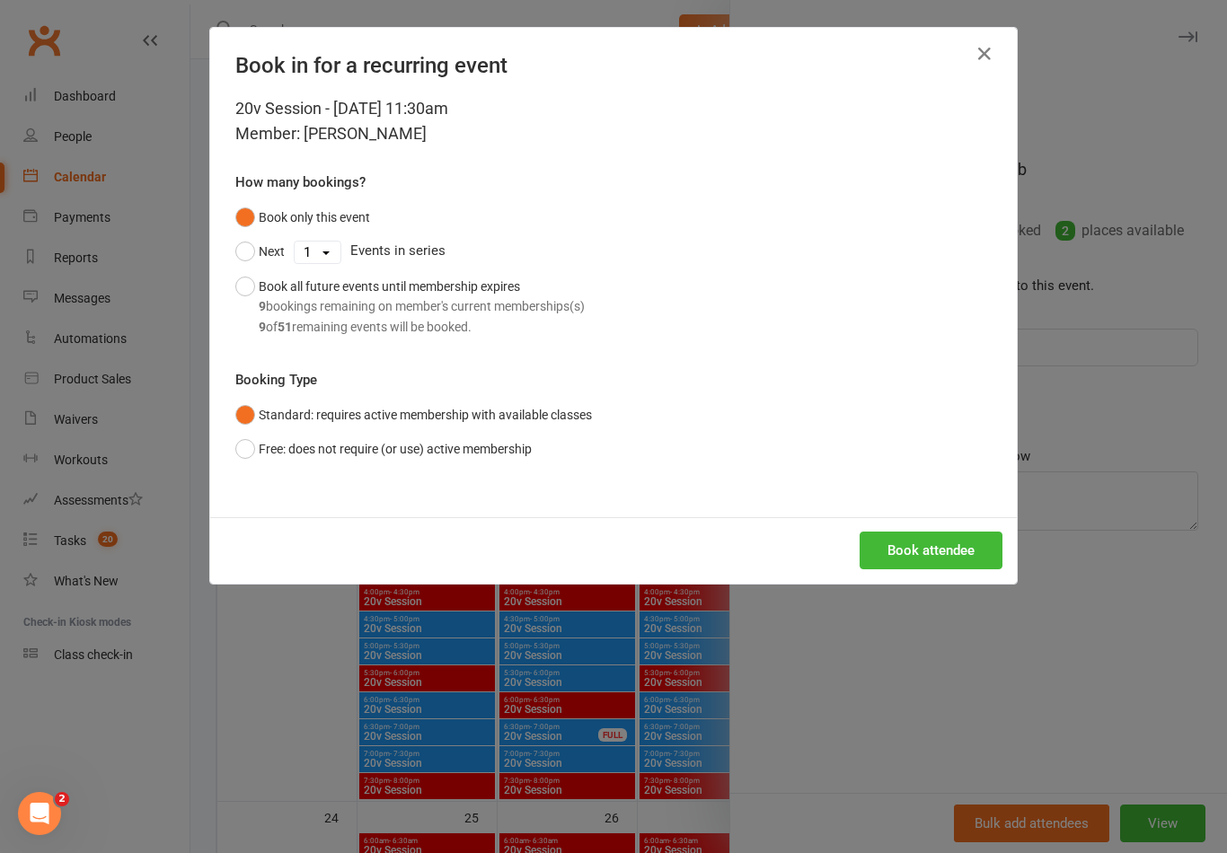
click at [939, 557] on button "Book attendee" at bounding box center [931, 551] width 143 height 38
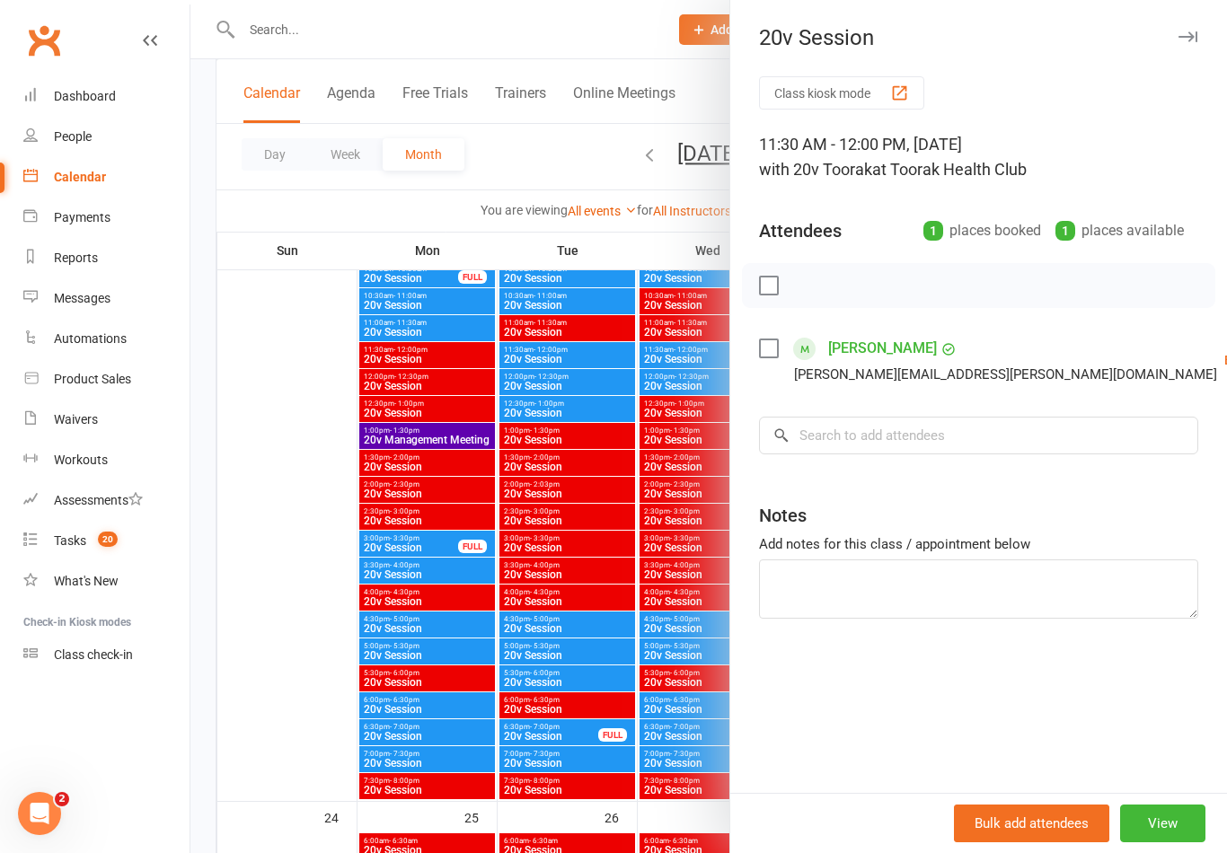
click at [277, 639] on div at bounding box center [708, 426] width 1037 height 853
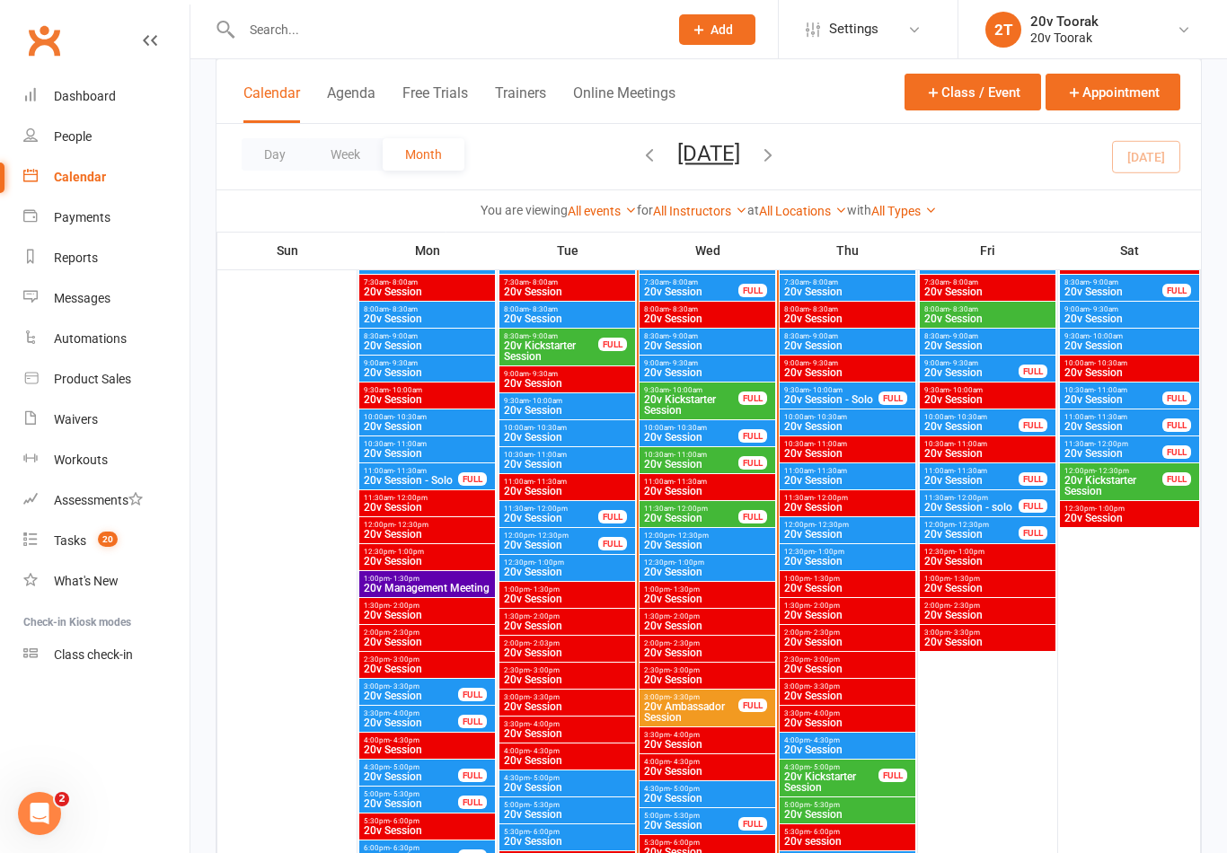
scroll to position [1849, 0]
click at [718, 537] on span "12:00pm - 12:30pm" at bounding box center [707, 537] width 128 height 8
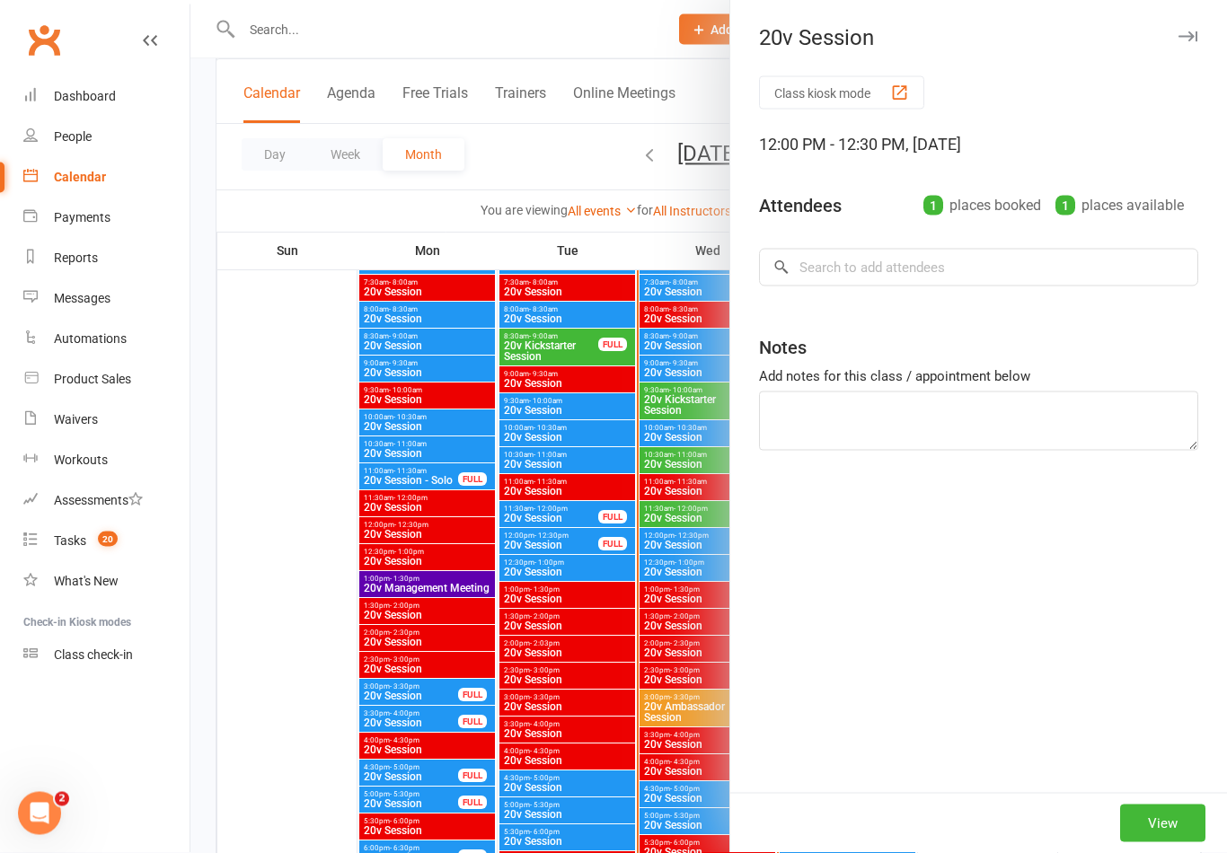
scroll to position [1850, 0]
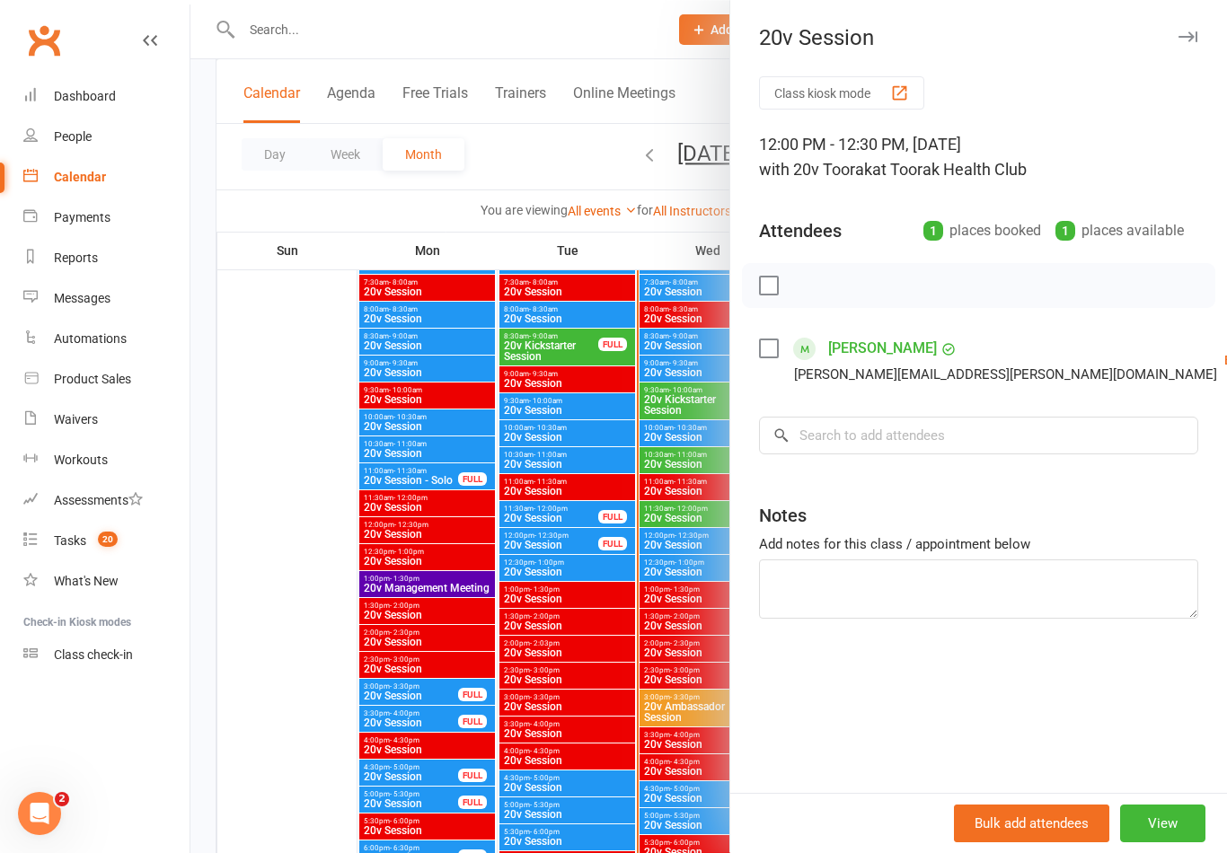
click at [1129, 463] on link "Check in" at bounding box center [1225, 467] width 193 height 36
click at [282, 606] on div at bounding box center [708, 426] width 1037 height 853
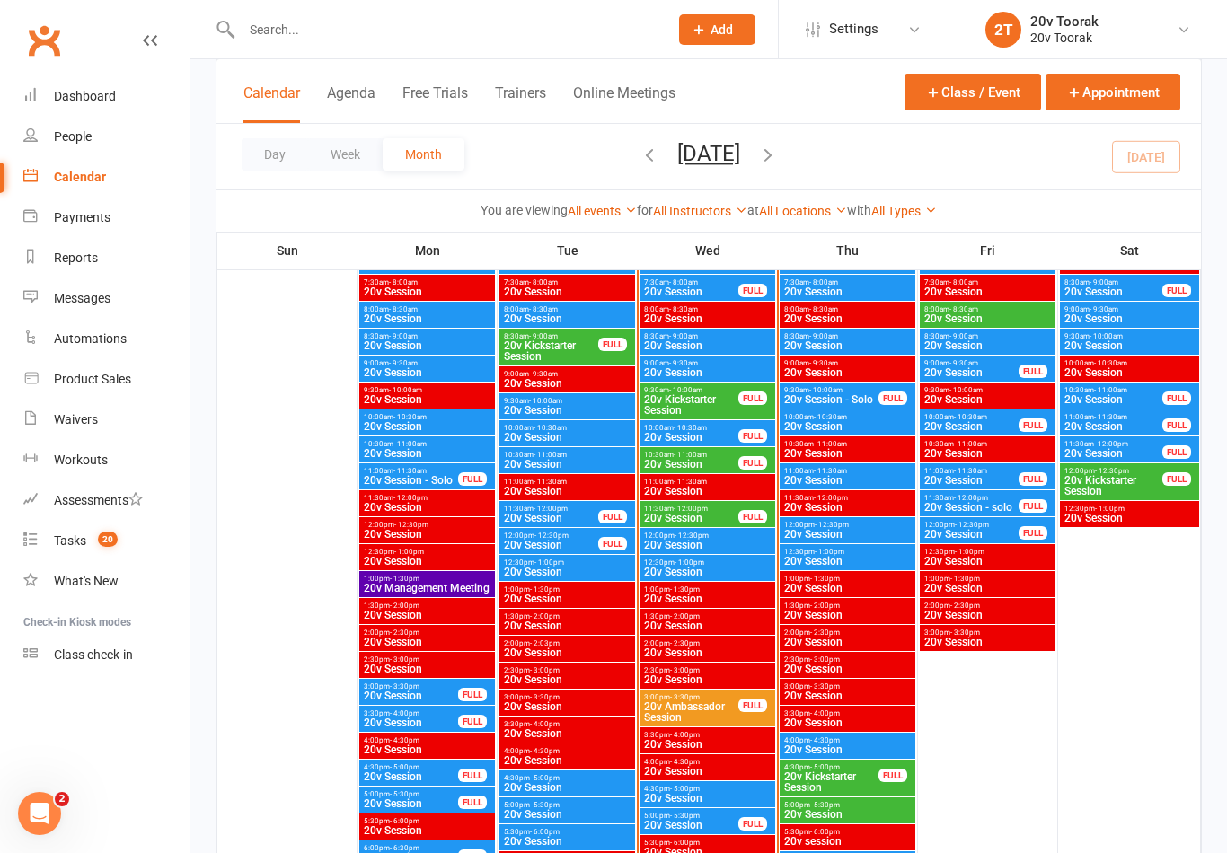
click at [712, 508] on span "11:30am - 12:00pm" at bounding box center [691, 509] width 96 height 8
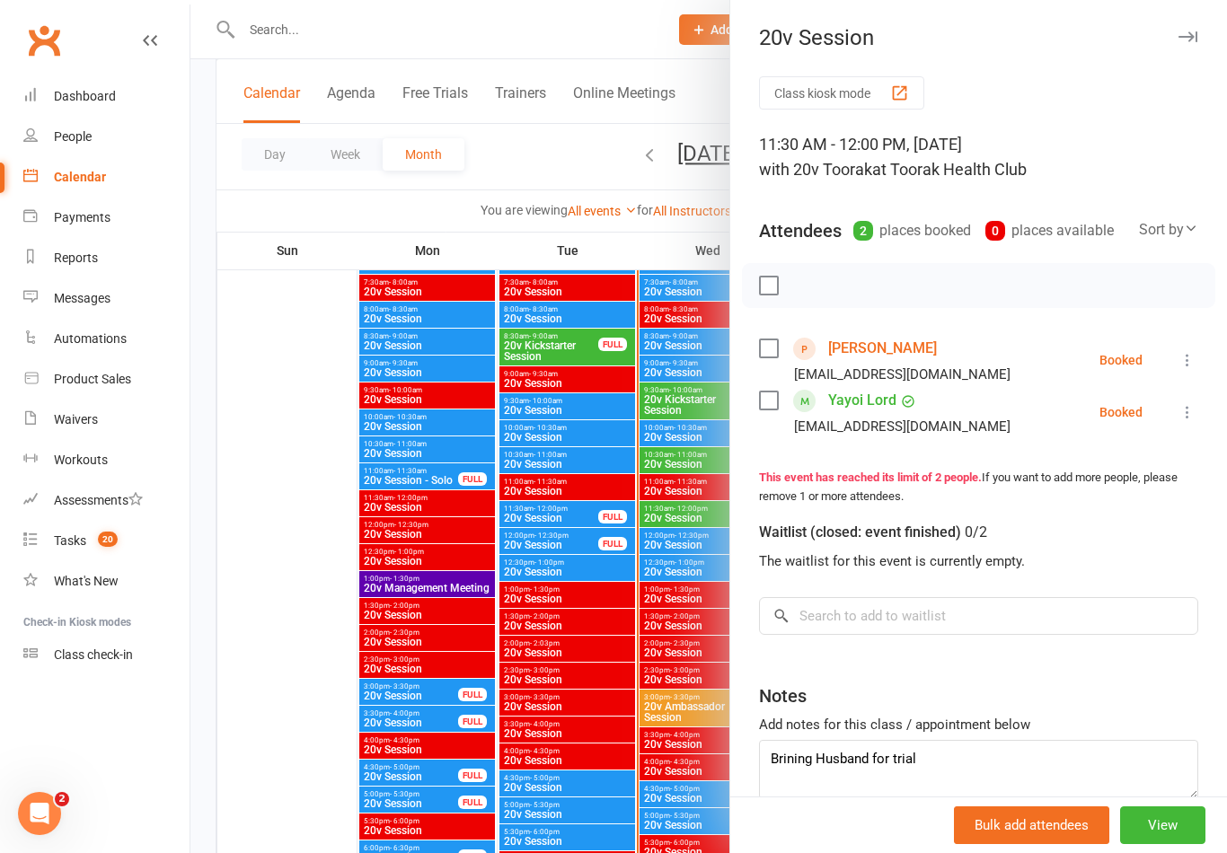
click at [1193, 366] on icon at bounding box center [1188, 360] width 18 height 18
click at [1104, 470] on link "Check in" at bounding box center [1109, 467] width 178 height 36
click at [1188, 410] on icon at bounding box center [1188, 412] width 18 height 18
click at [1112, 516] on link "Check in" at bounding box center [1100, 519] width 193 height 36
click at [219, 526] on div at bounding box center [708, 426] width 1037 height 853
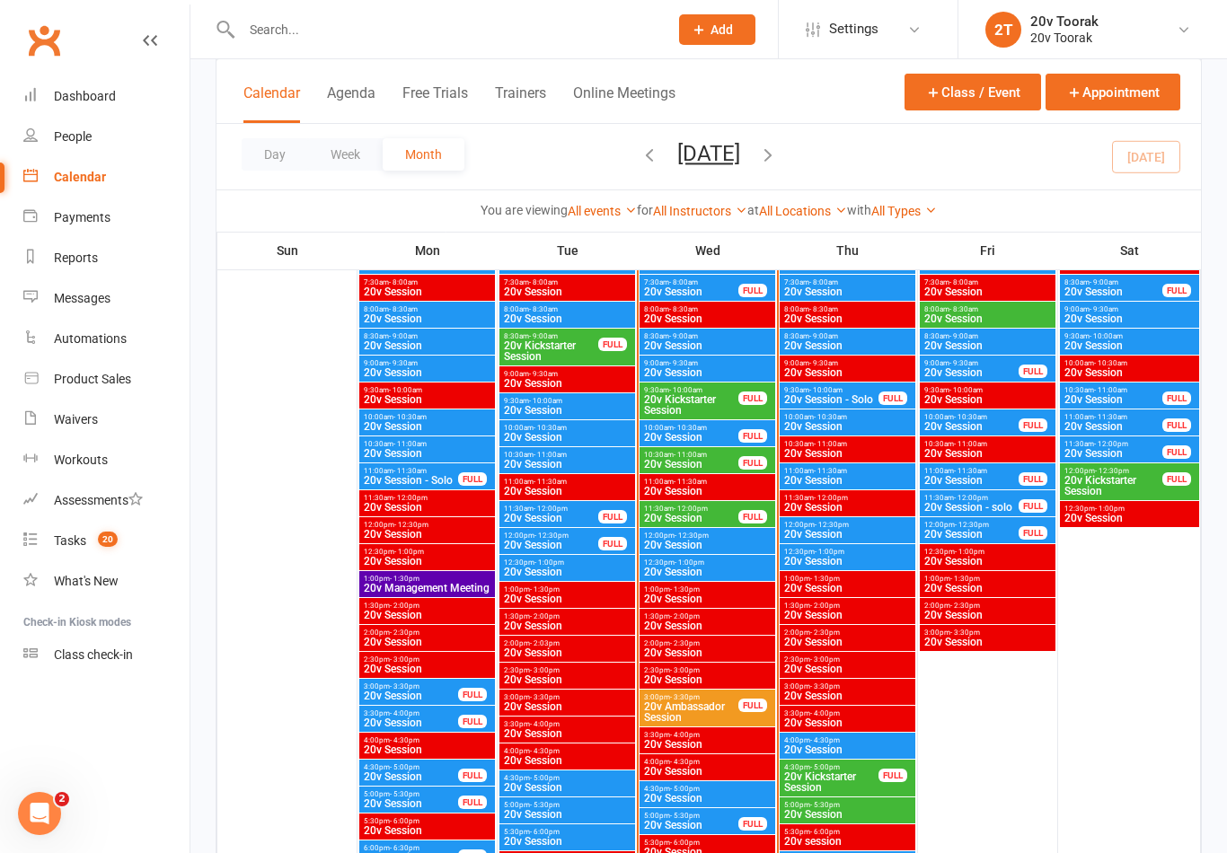
click at [75, 303] on div "Messages" at bounding box center [82, 298] width 57 height 14
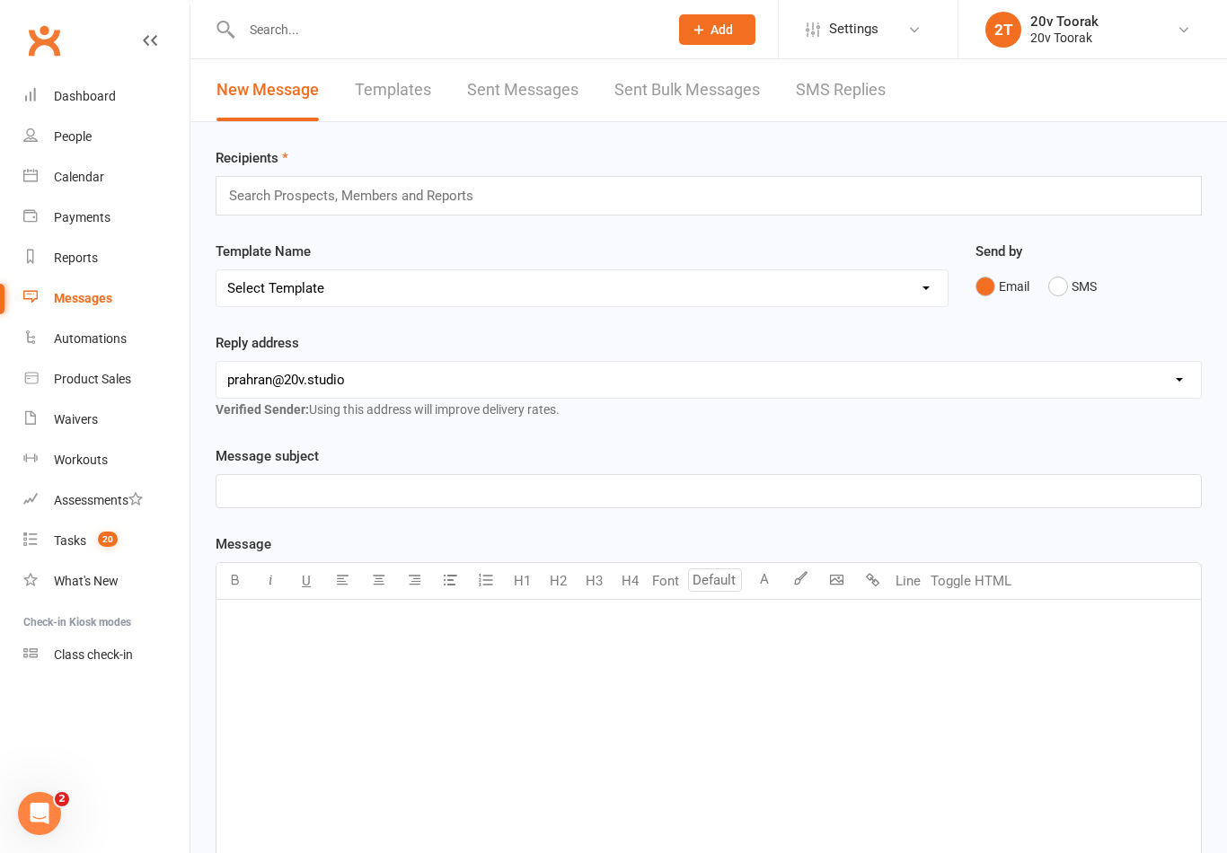
click at [877, 78] on link "SMS Replies" at bounding box center [841, 90] width 90 height 62
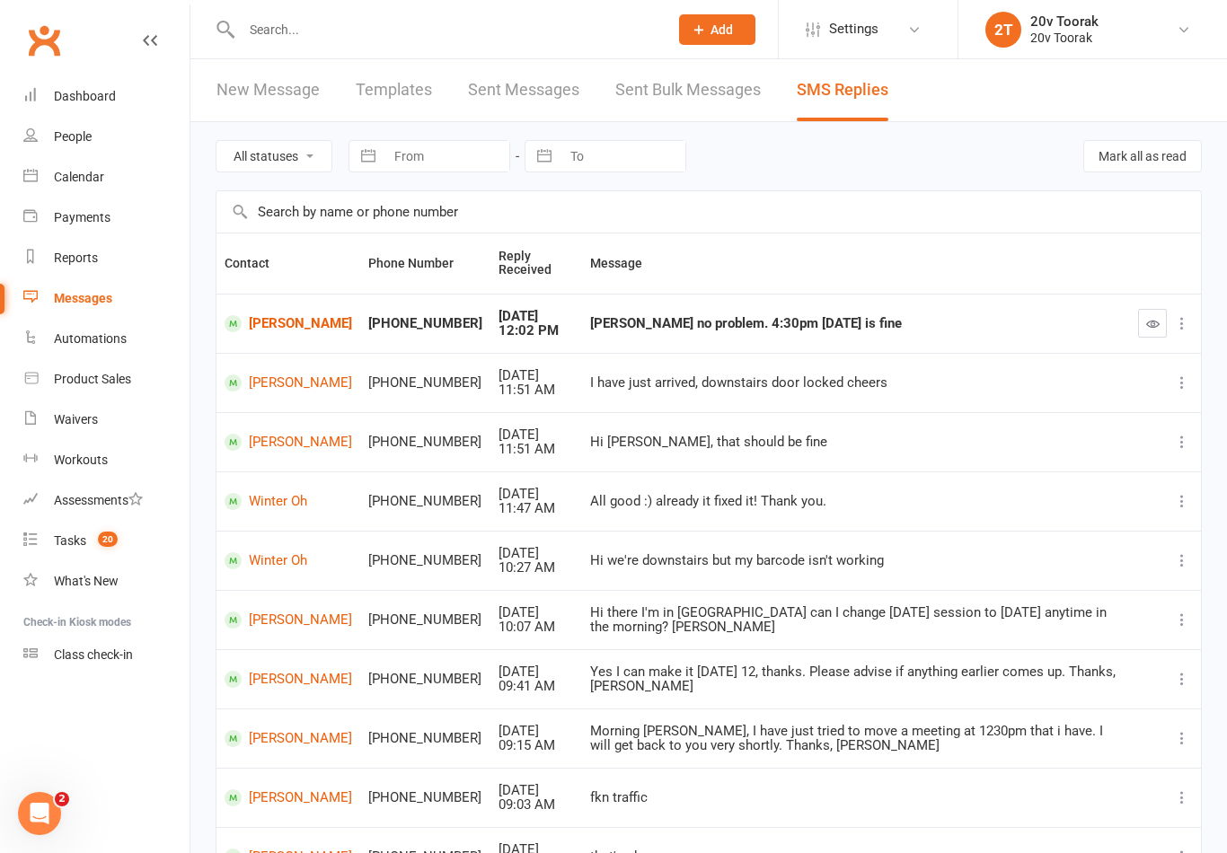
click at [282, 329] on link "[PERSON_NAME]" at bounding box center [289, 323] width 128 height 17
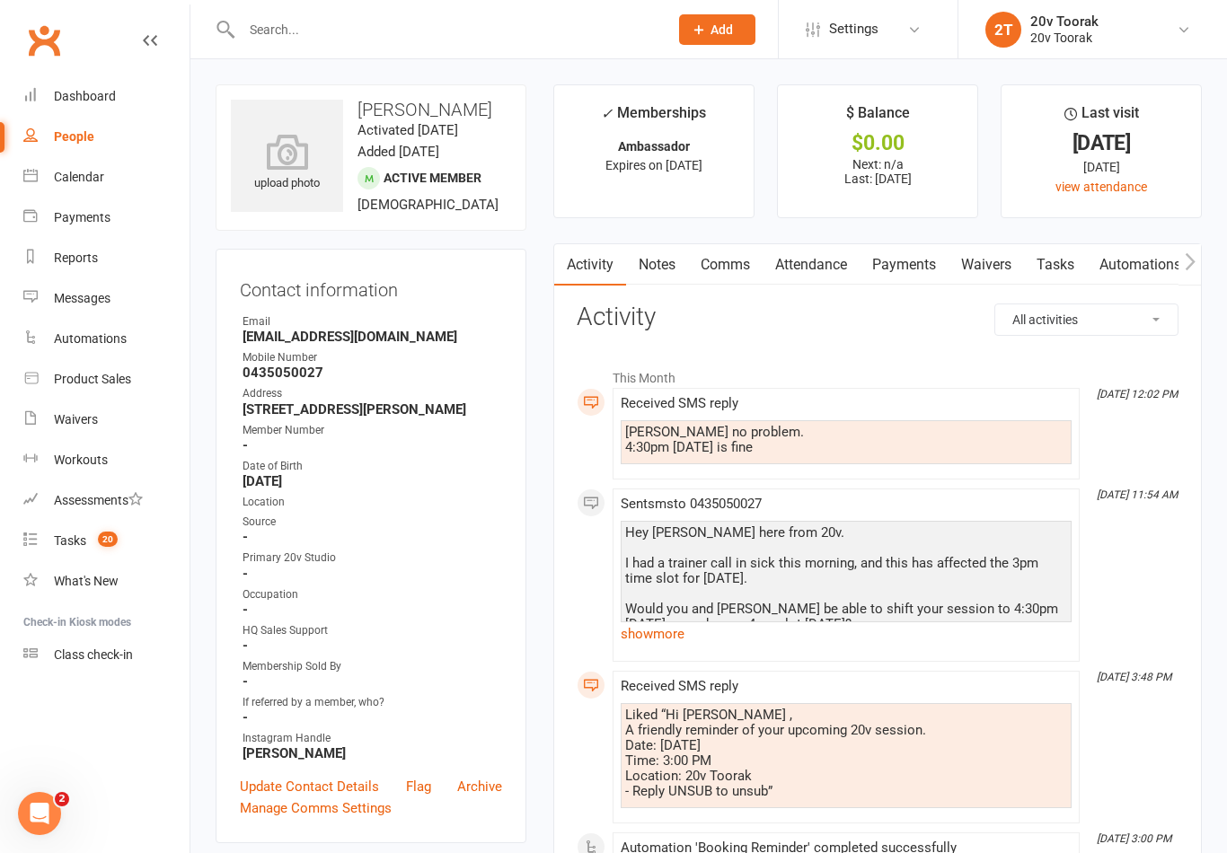
click at [63, 176] on div "Calendar" at bounding box center [79, 177] width 50 height 14
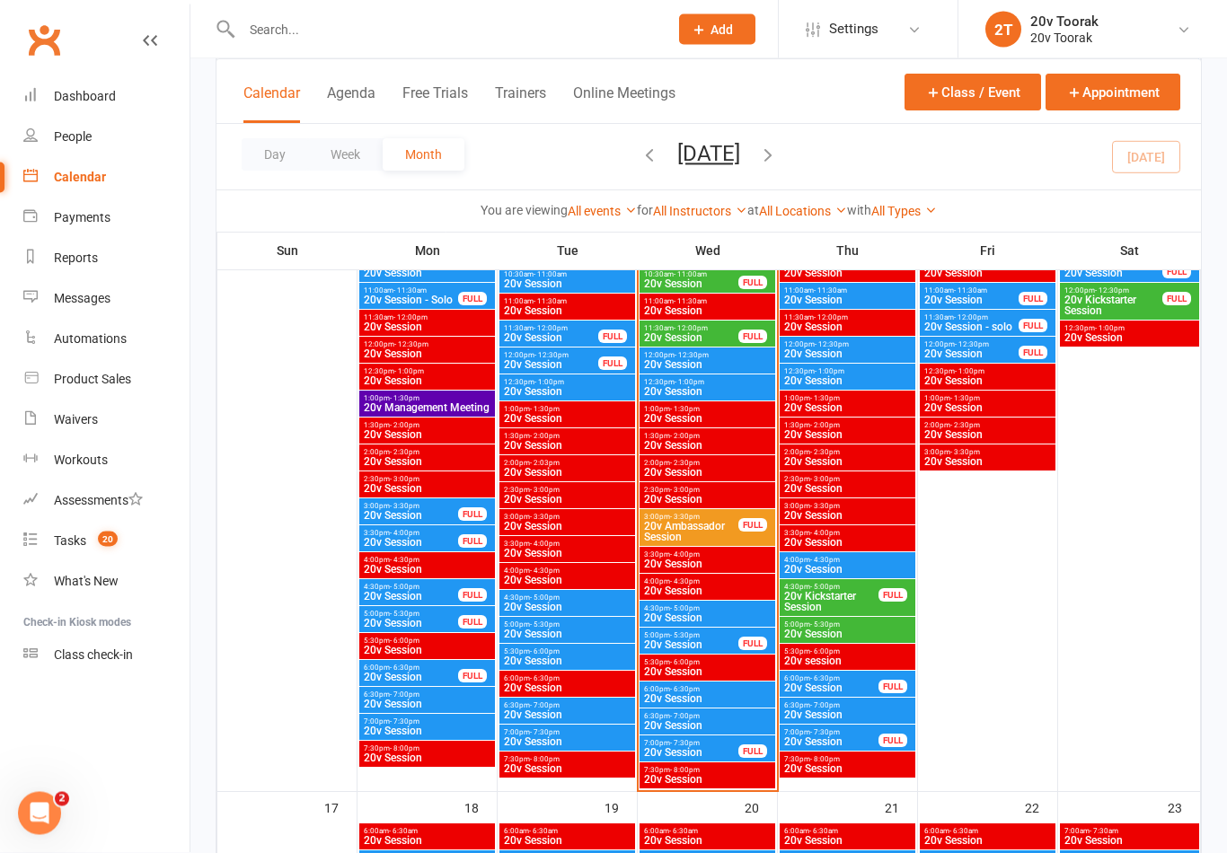
scroll to position [2023, 0]
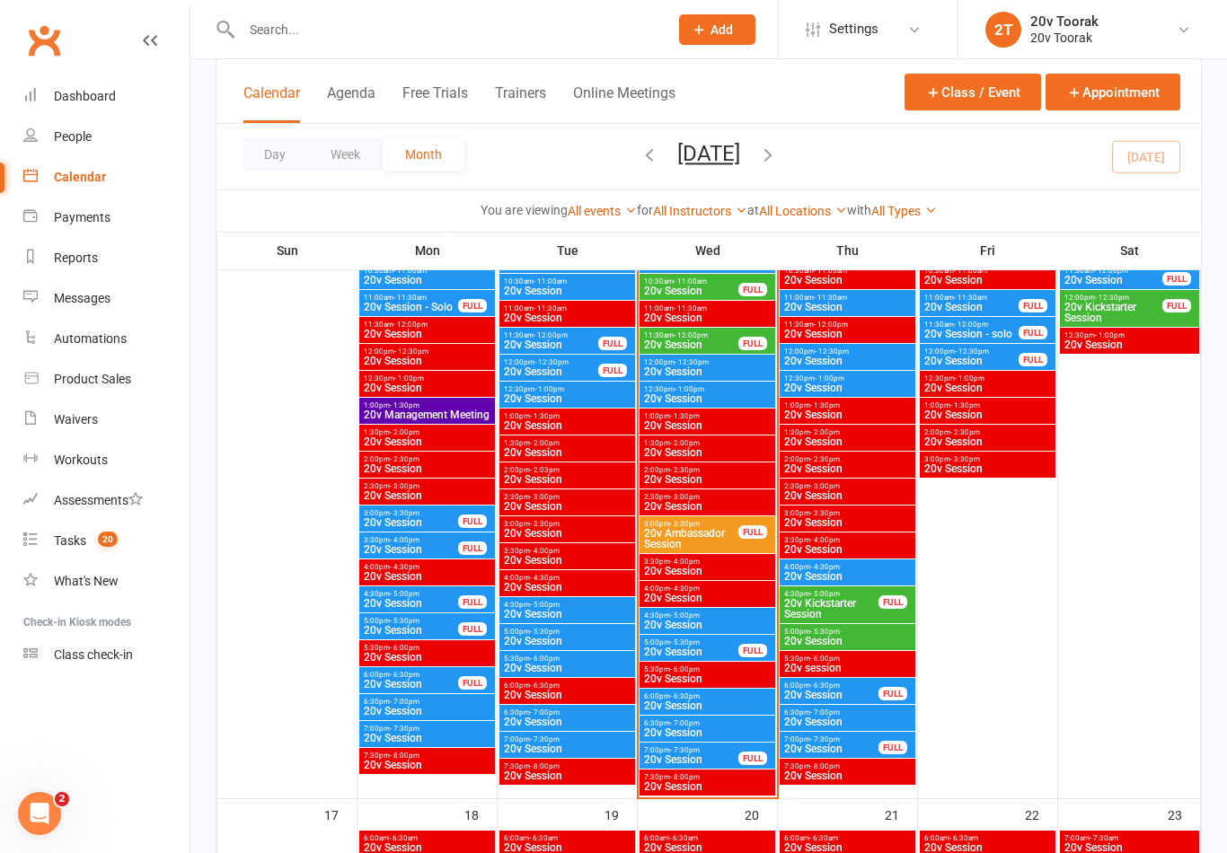
click at [749, 566] on span "20v Session" at bounding box center [707, 571] width 128 height 11
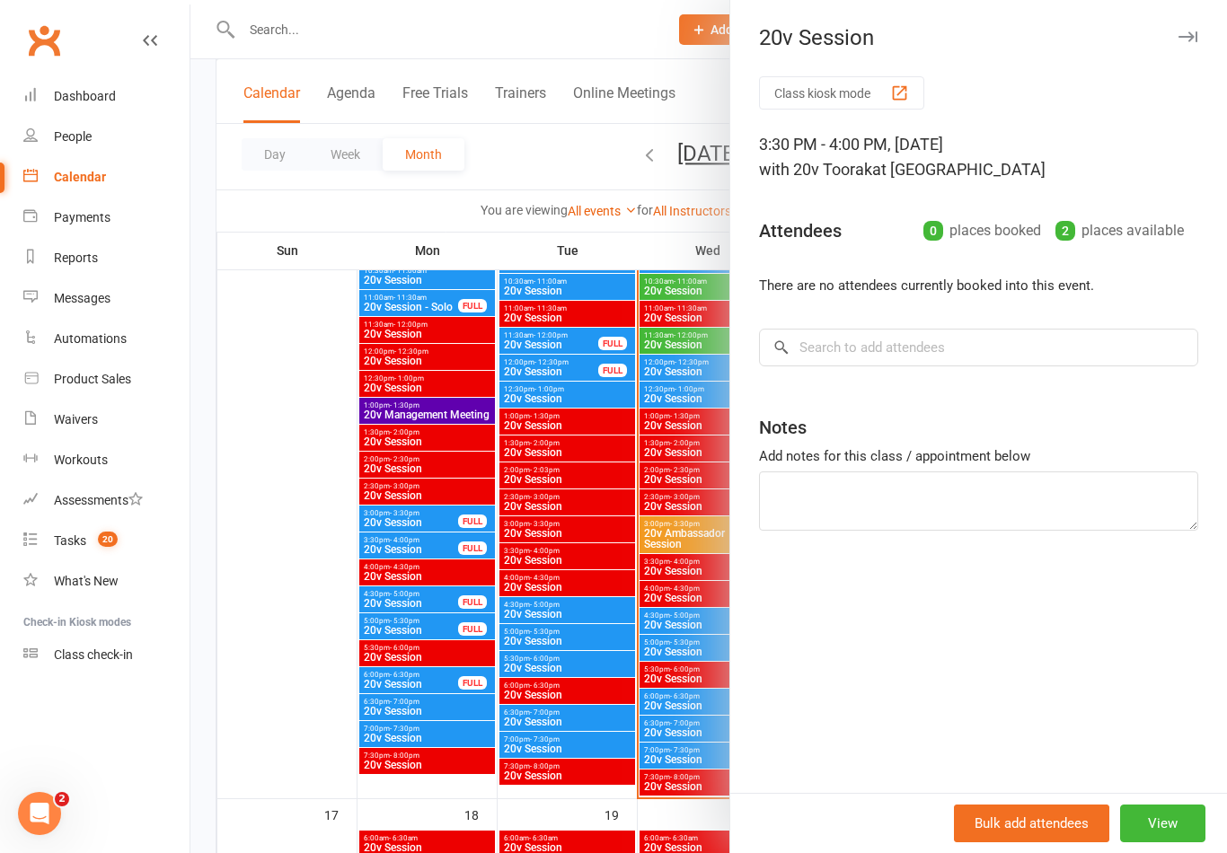
click at [278, 596] on div at bounding box center [708, 426] width 1037 height 853
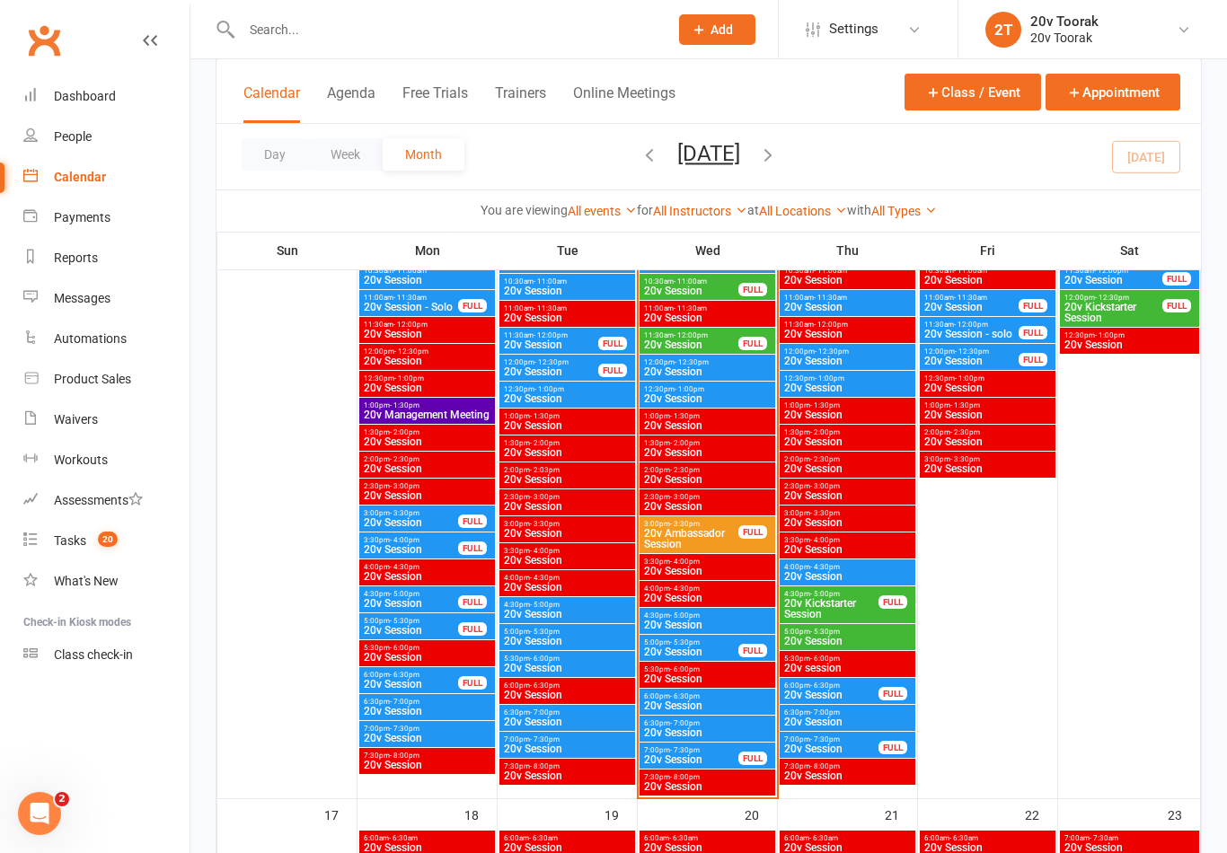
click at [729, 566] on span "20v Session" at bounding box center [707, 571] width 128 height 11
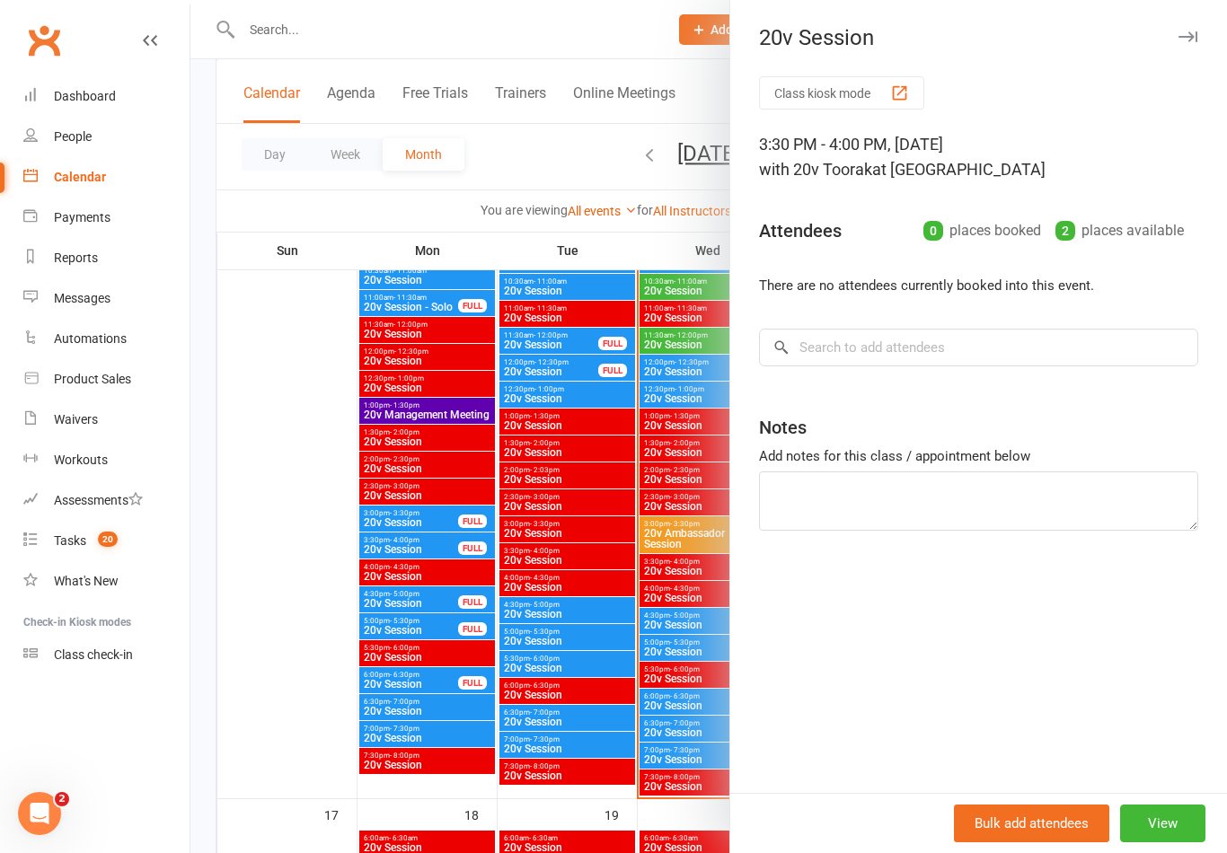
click at [325, 667] on div at bounding box center [708, 426] width 1037 height 853
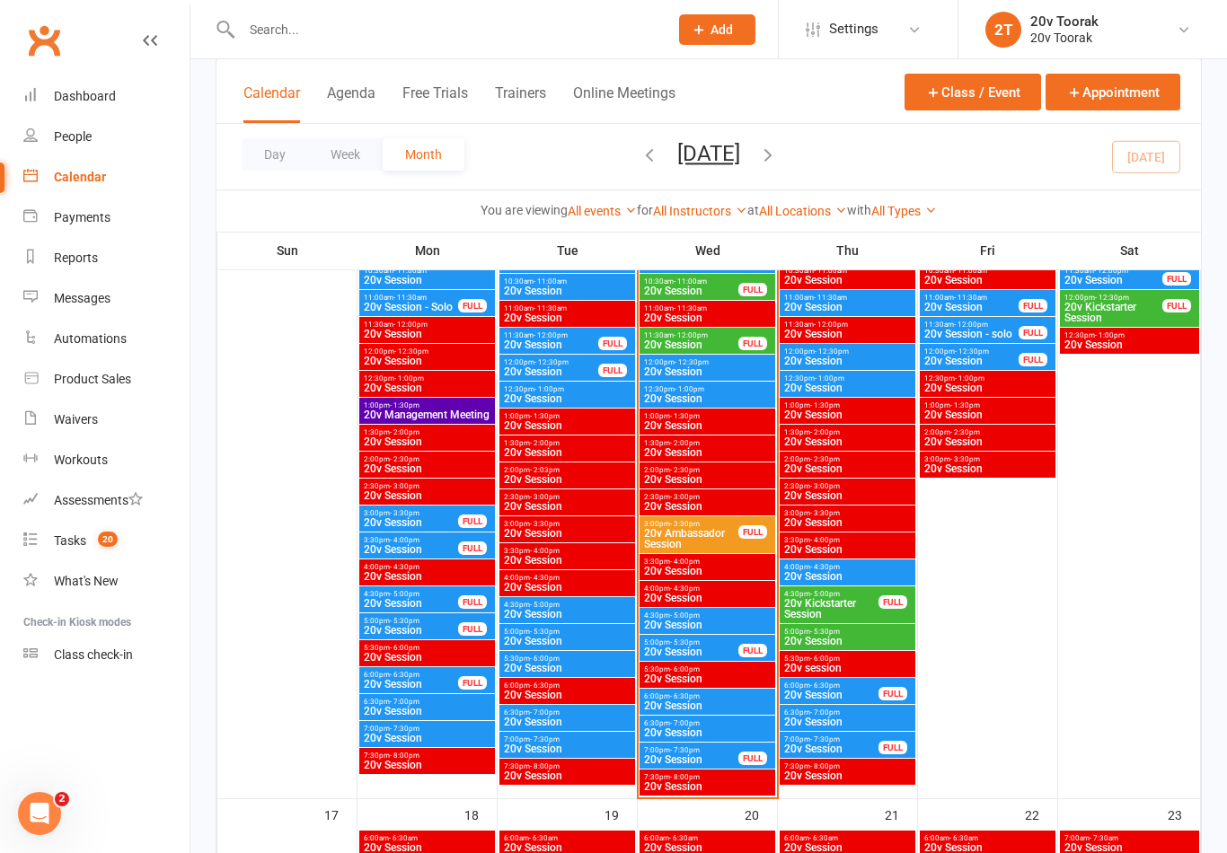
click at [718, 593] on span "20v Session" at bounding box center [707, 598] width 128 height 11
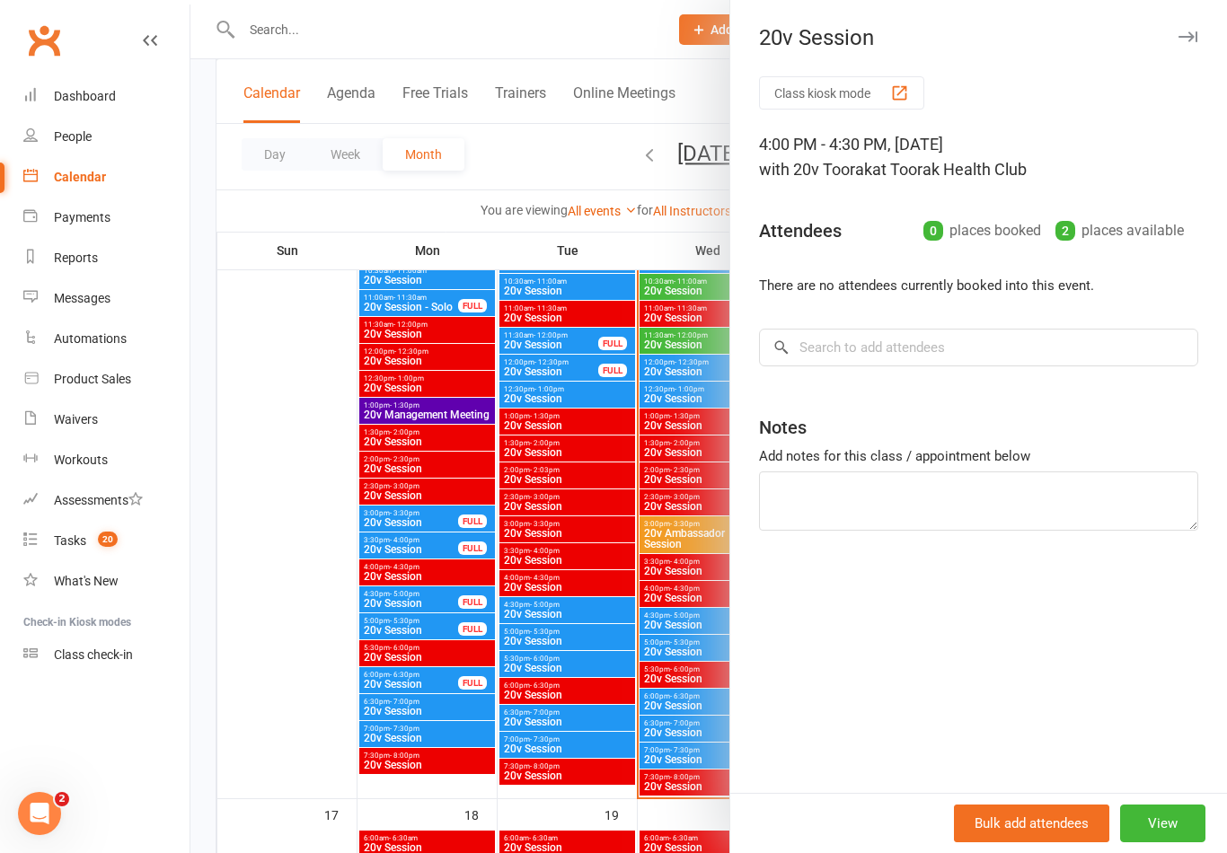
click at [288, 643] on div at bounding box center [708, 426] width 1037 height 853
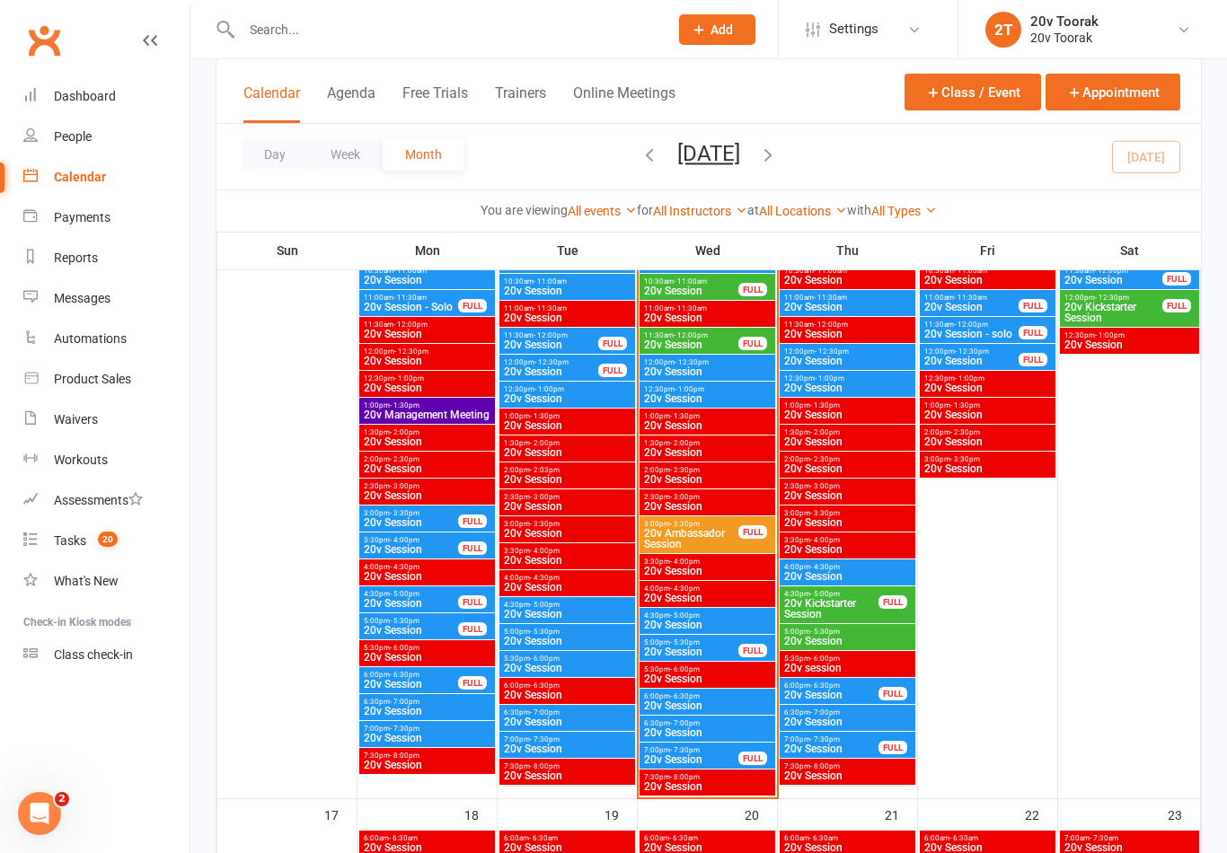
click at [729, 623] on span "20v Session" at bounding box center [707, 625] width 128 height 11
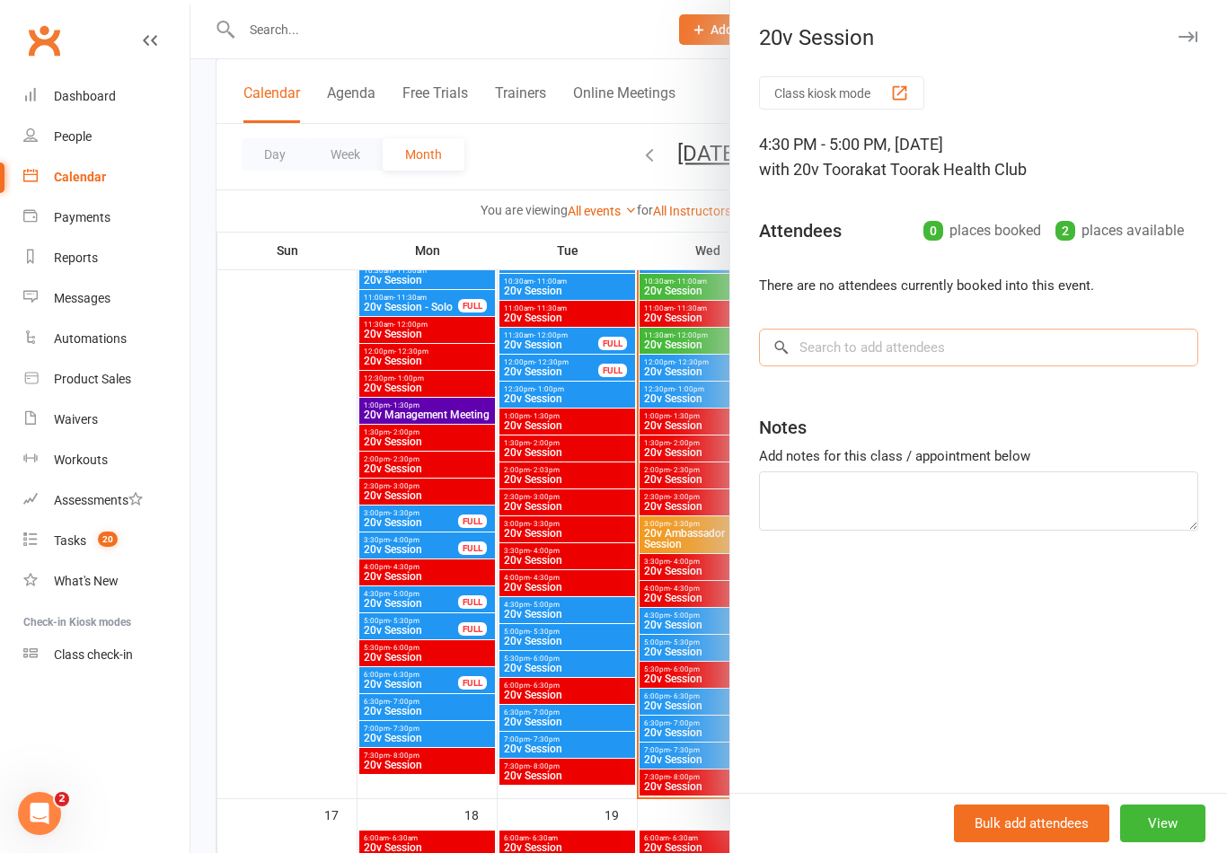
click at [921, 349] on input "search" at bounding box center [978, 348] width 439 height 38
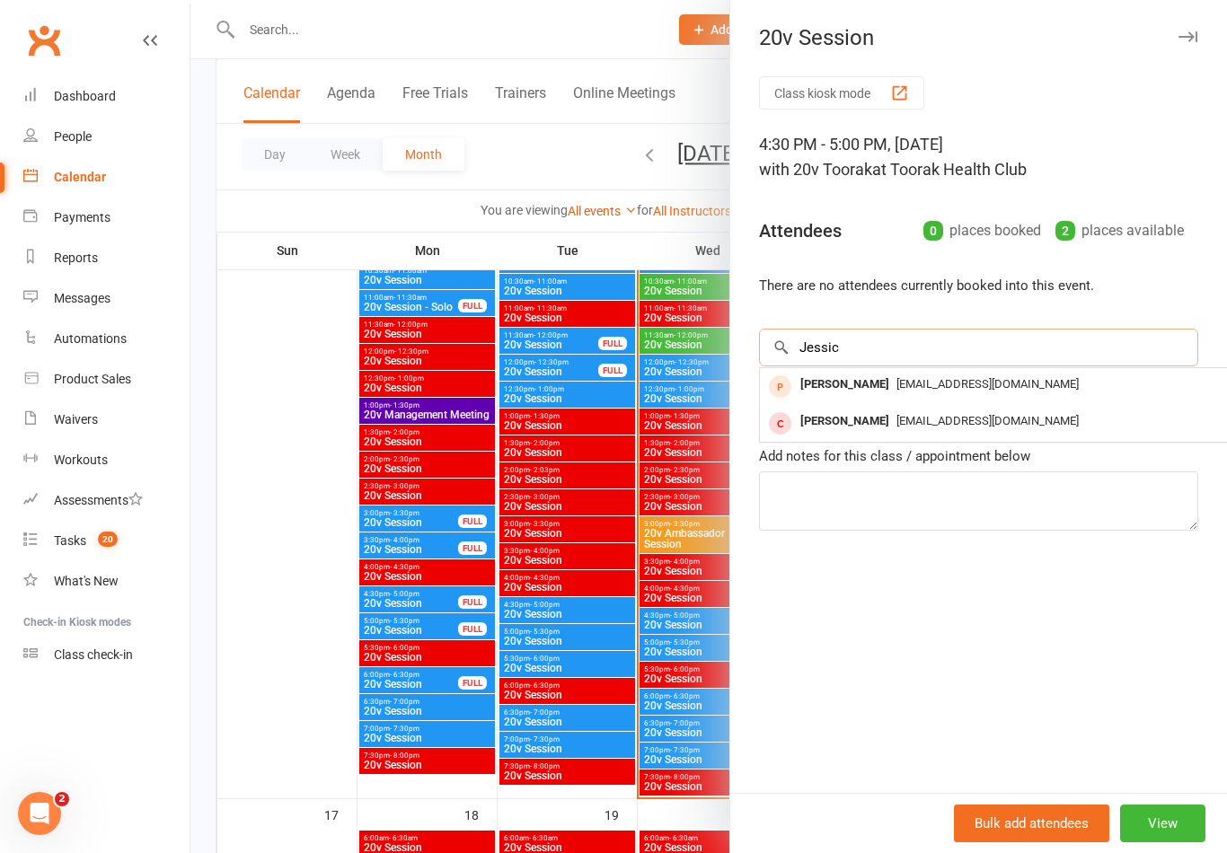
type input "Jessica"
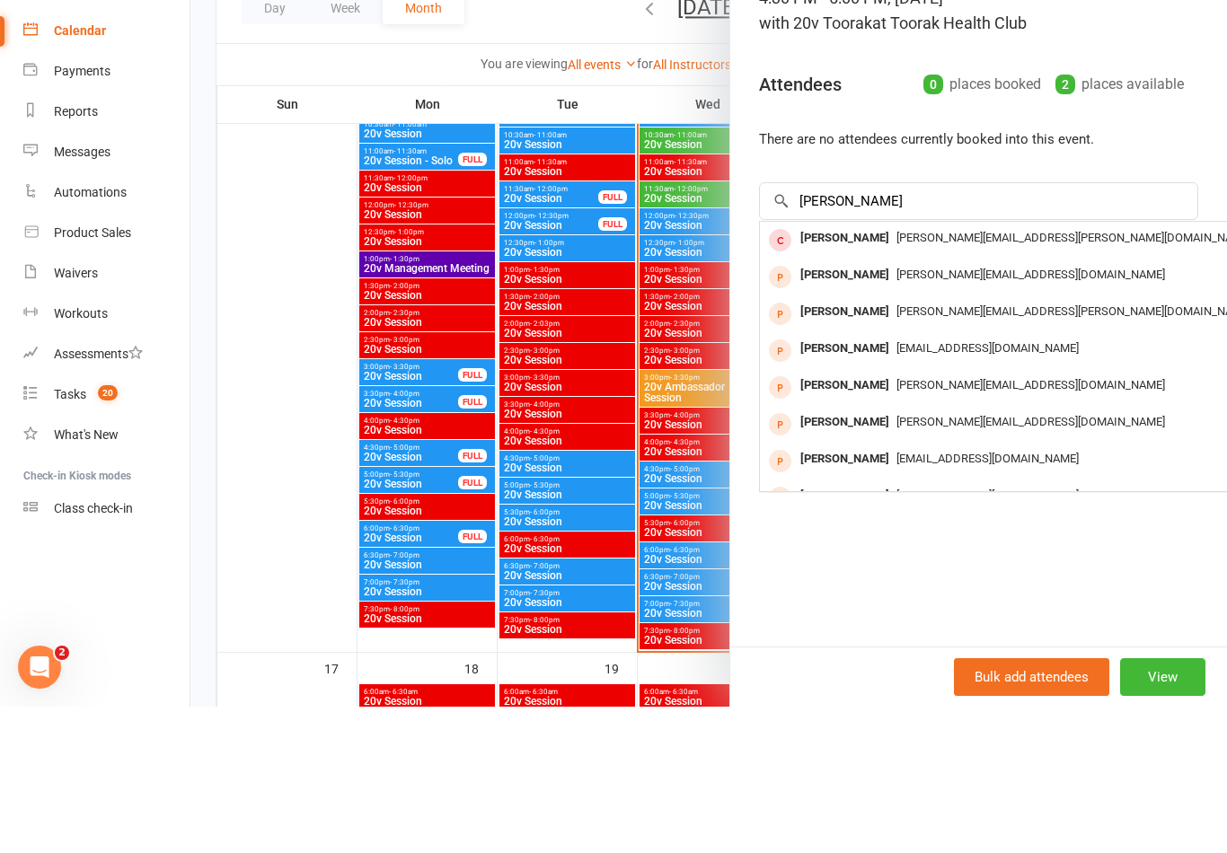
scroll to position [2169, 0]
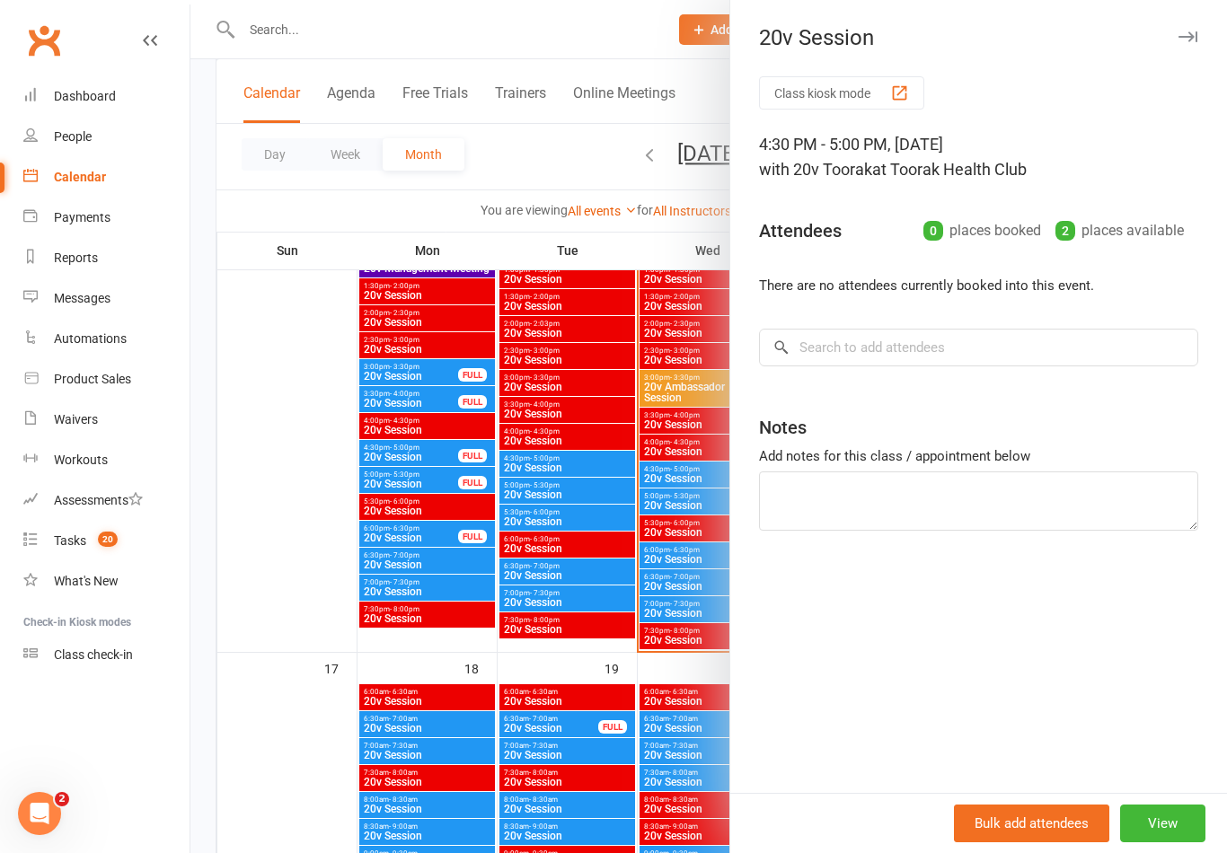
click at [699, 612] on div at bounding box center [708, 426] width 1037 height 853
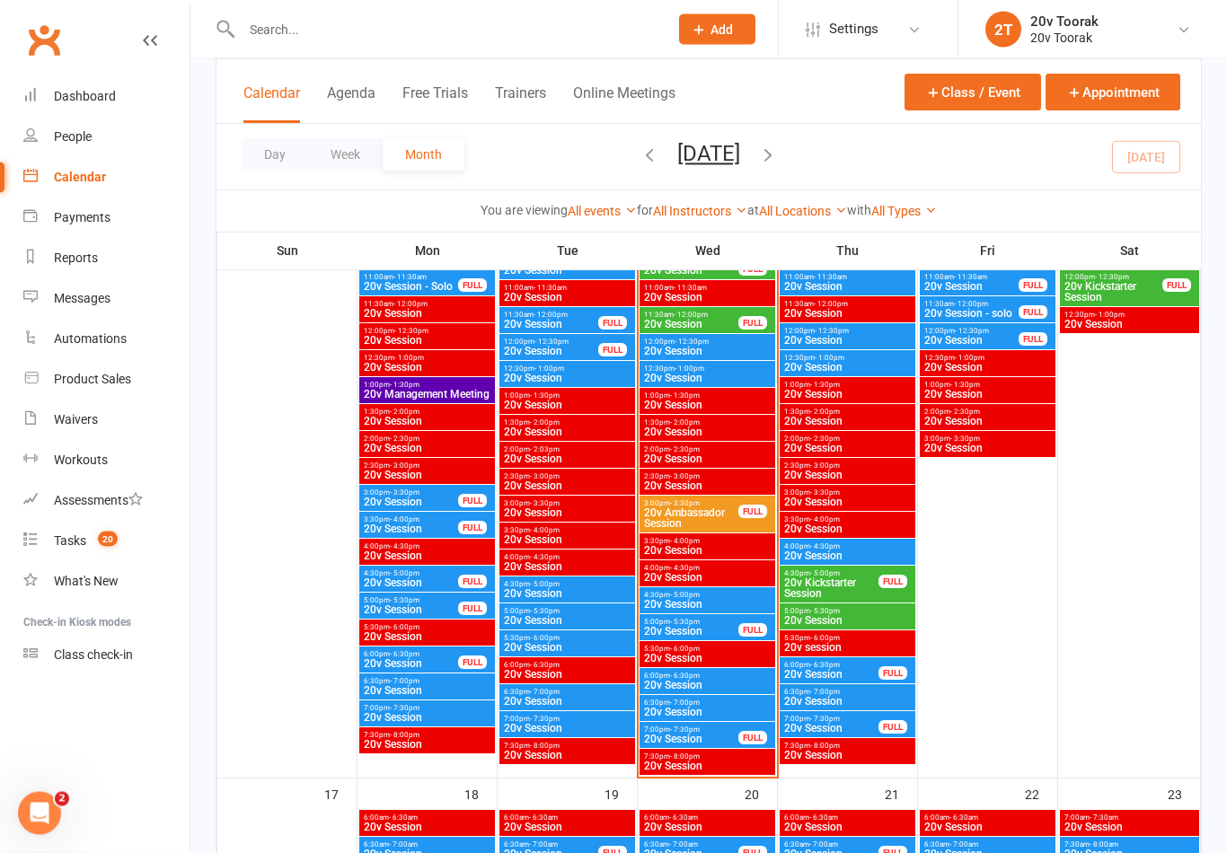
click at [730, 508] on span "20v Ambassador Session" at bounding box center [691, 519] width 96 height 22
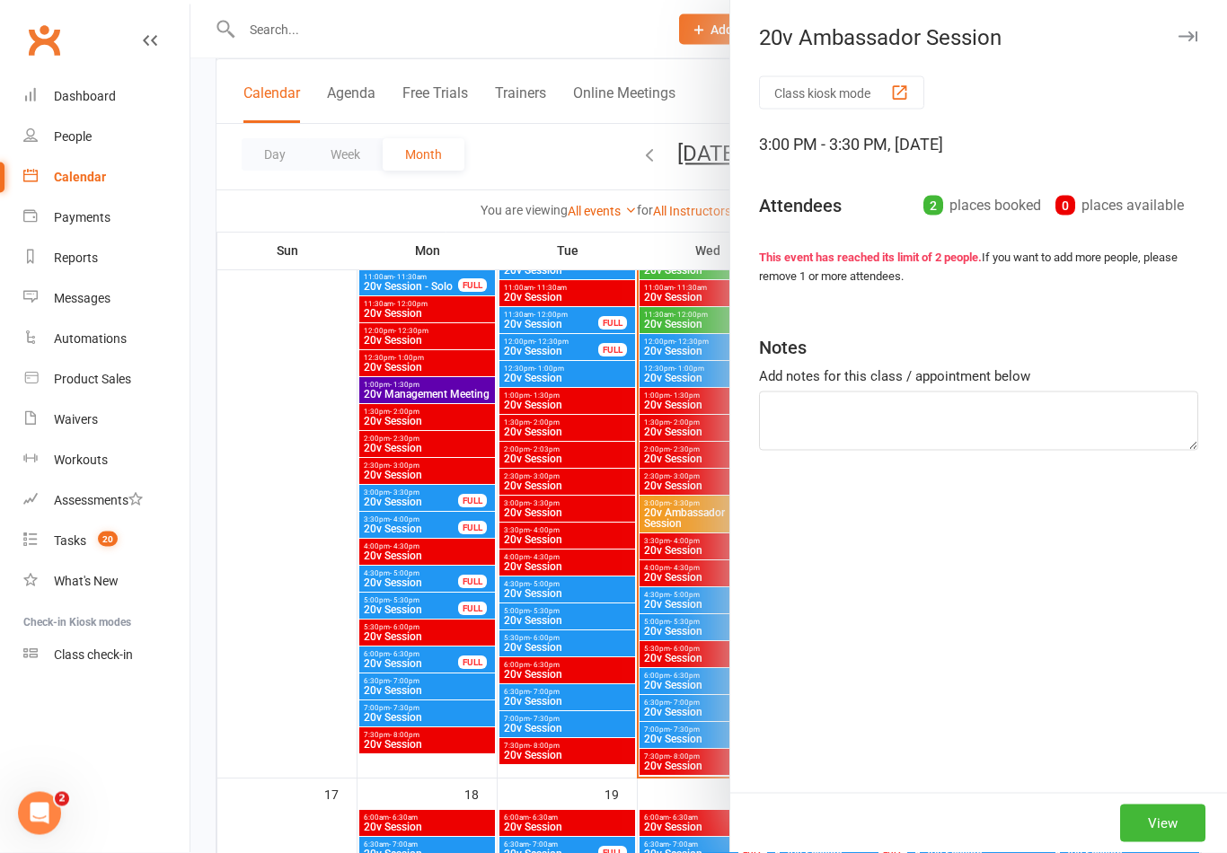
scroll to position [2044, 0]
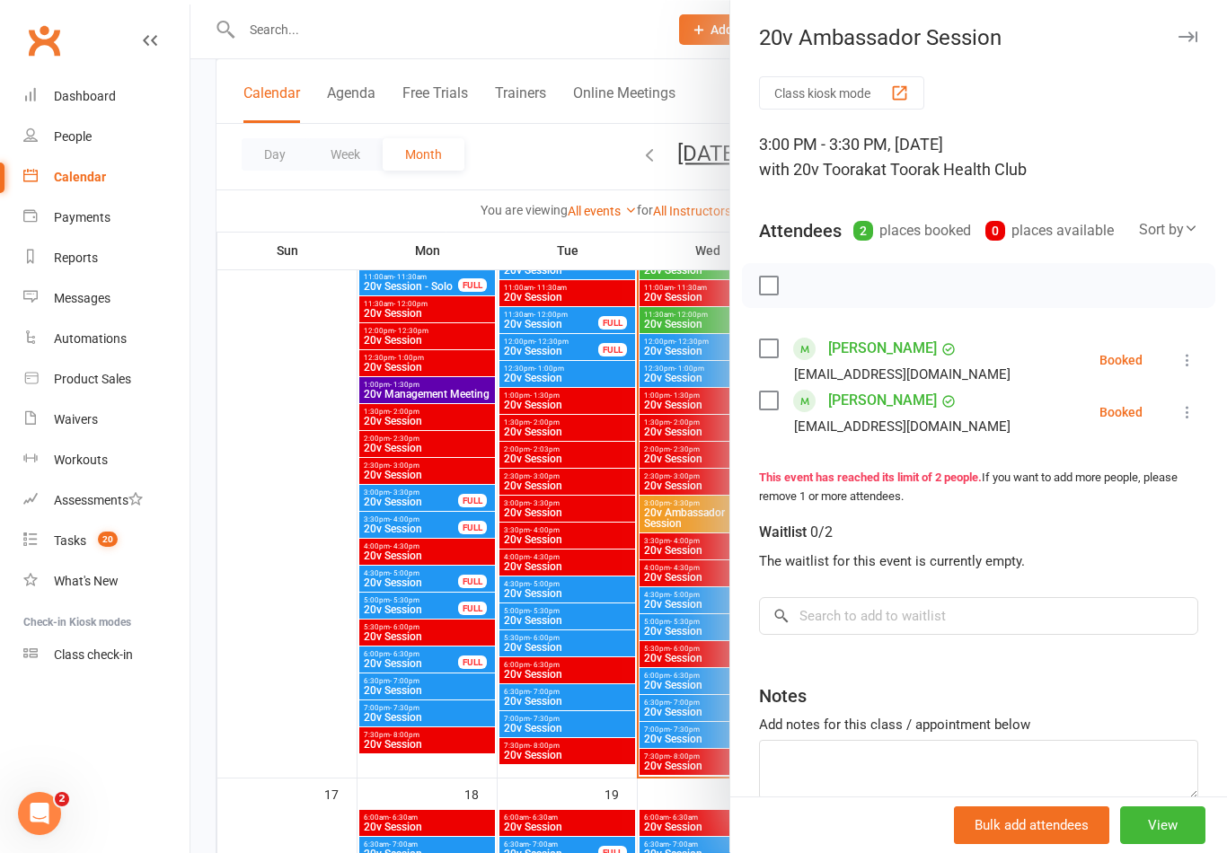
click at [1202, 348] on div "Class kiosk mode 3:00 PM - 3:30 PM, Wednesday, August, 13, 2025 with 20v Toorak…" at bounding box center [978, 482] width 497 height 813
click at [1184, 366] on icon at bounding box center [1188, 360] width 18 height 18
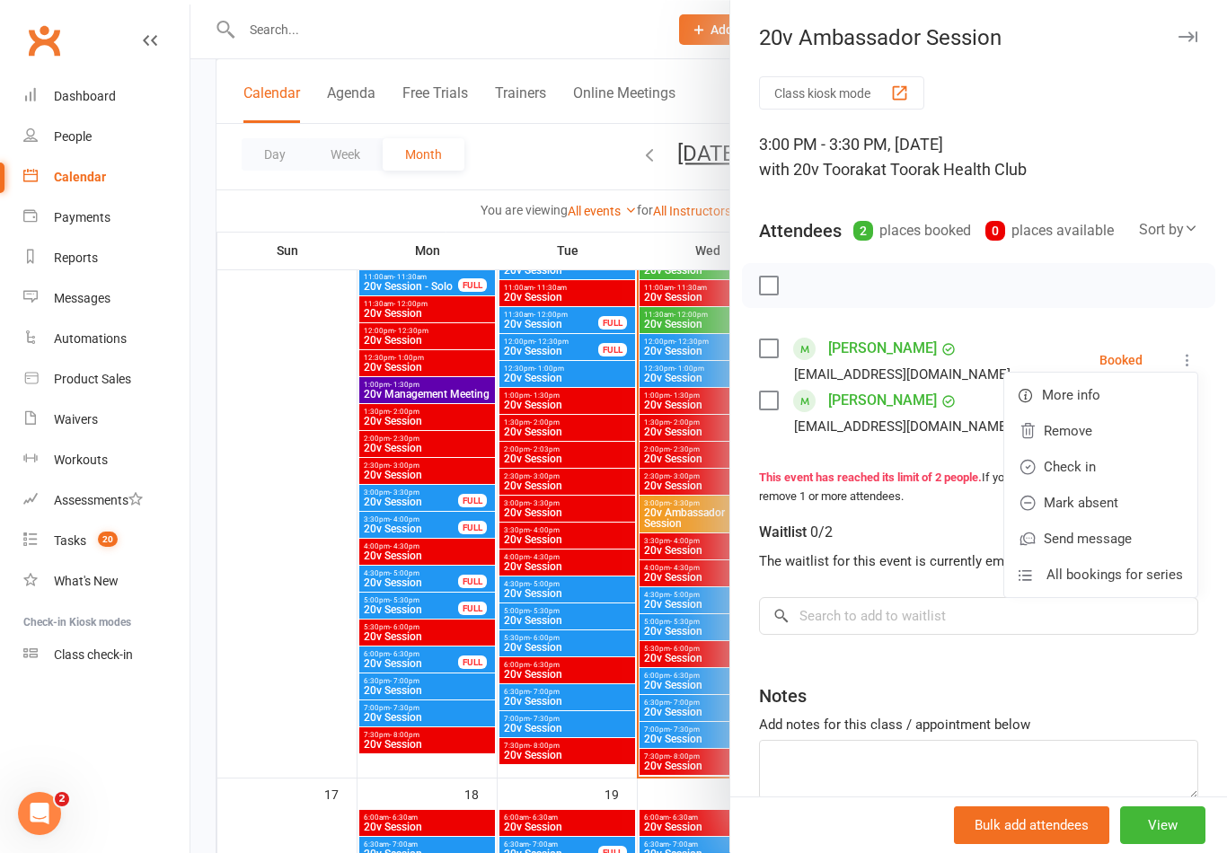
click at [1137, 431] on link "Remove" at bounding box center [1100, 431] width 193 height 36
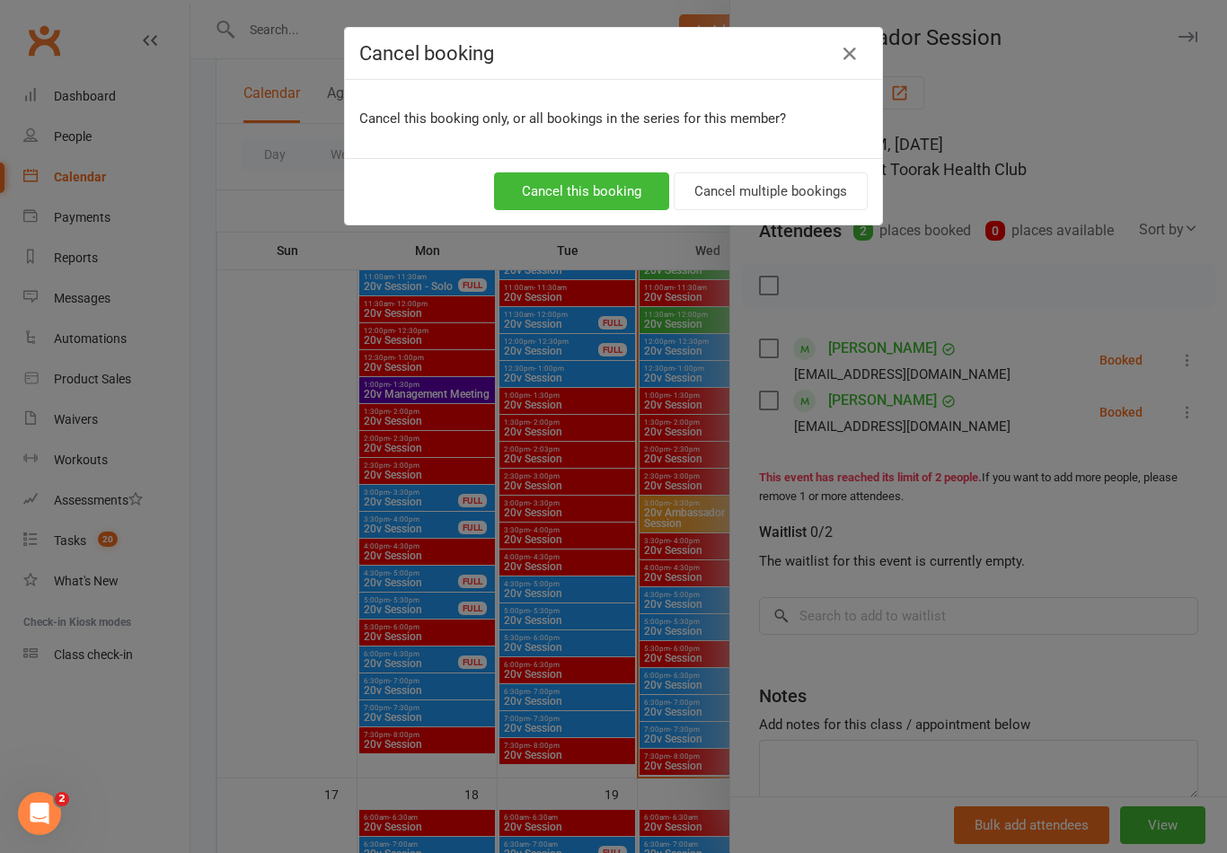
click at [624, 203] on button "Cancel this booking" at bounding box center [581, 191] width 175 height 38
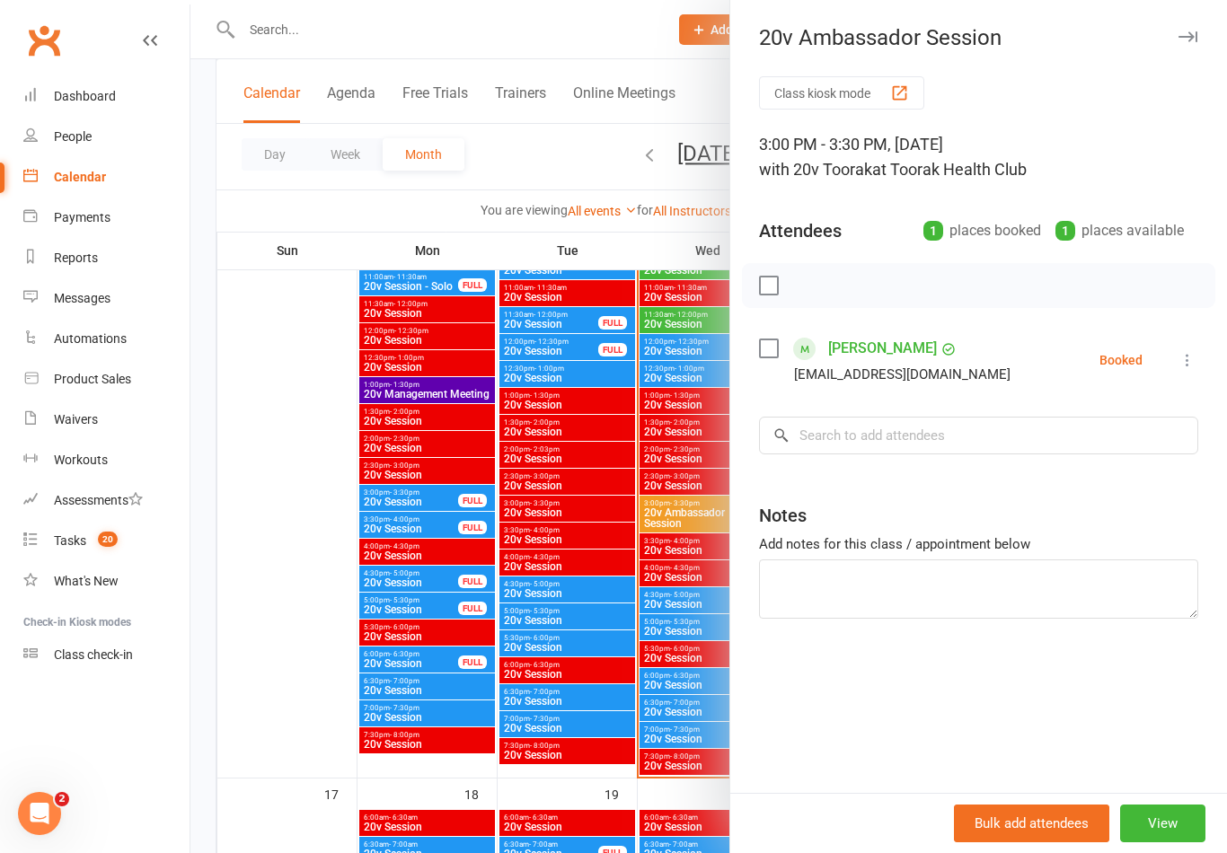
click at [1186, 360] on icon at bounding box center [1188, 360] width 18 height 18
click at [1137, 423] on link "Remove" at bounding box center [1100, 431] width 193 height 36
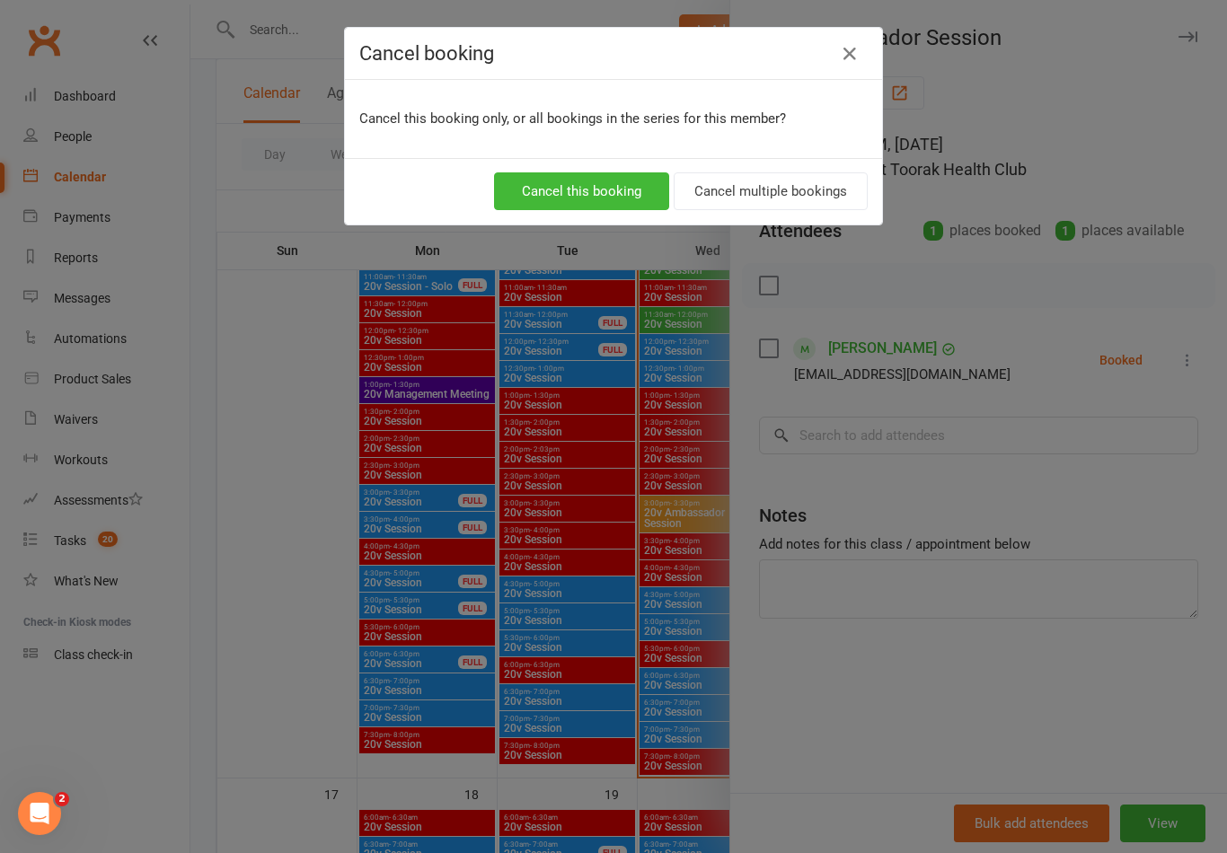
click at [605, 192] on button "Cancel this booking" at bounding box center [581, 191] width 175 height 38
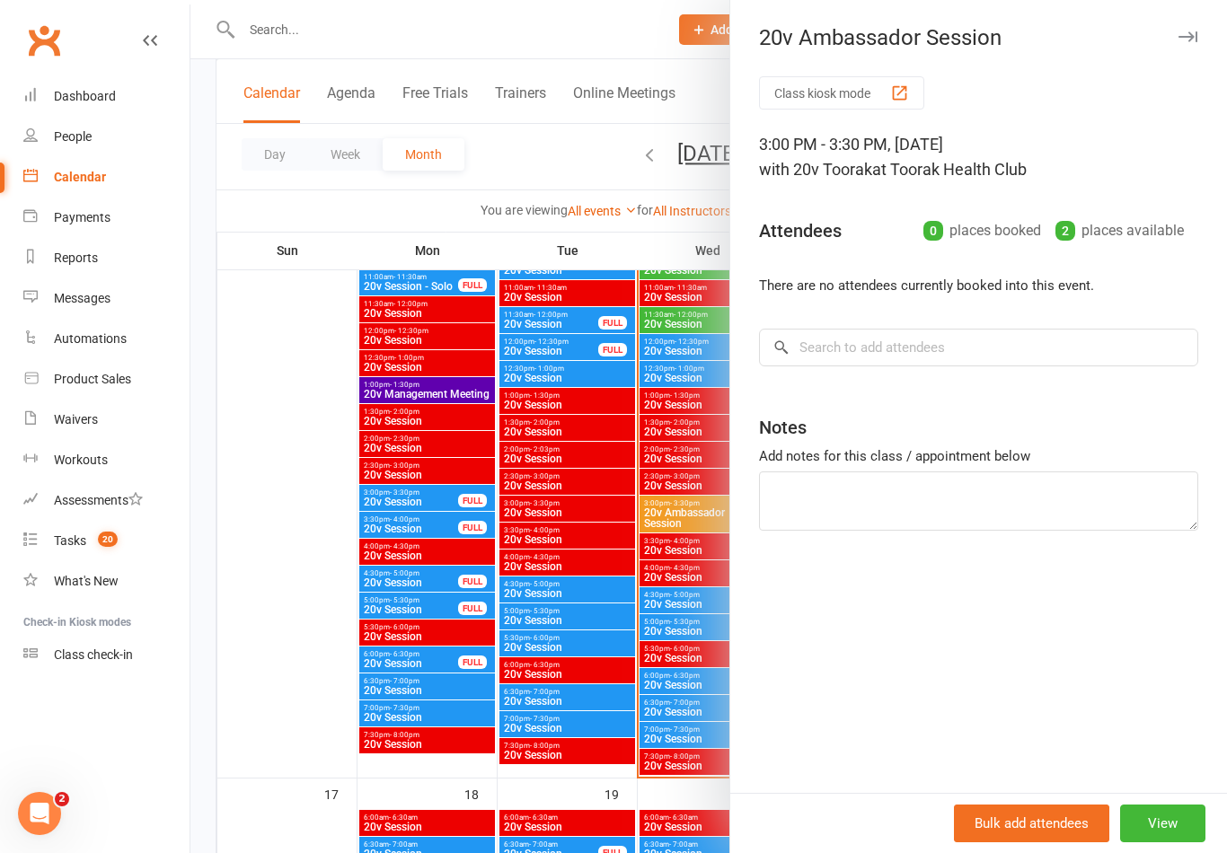
click at [713, 689] on div at bounding box center [708, 426] width 1037 height 853
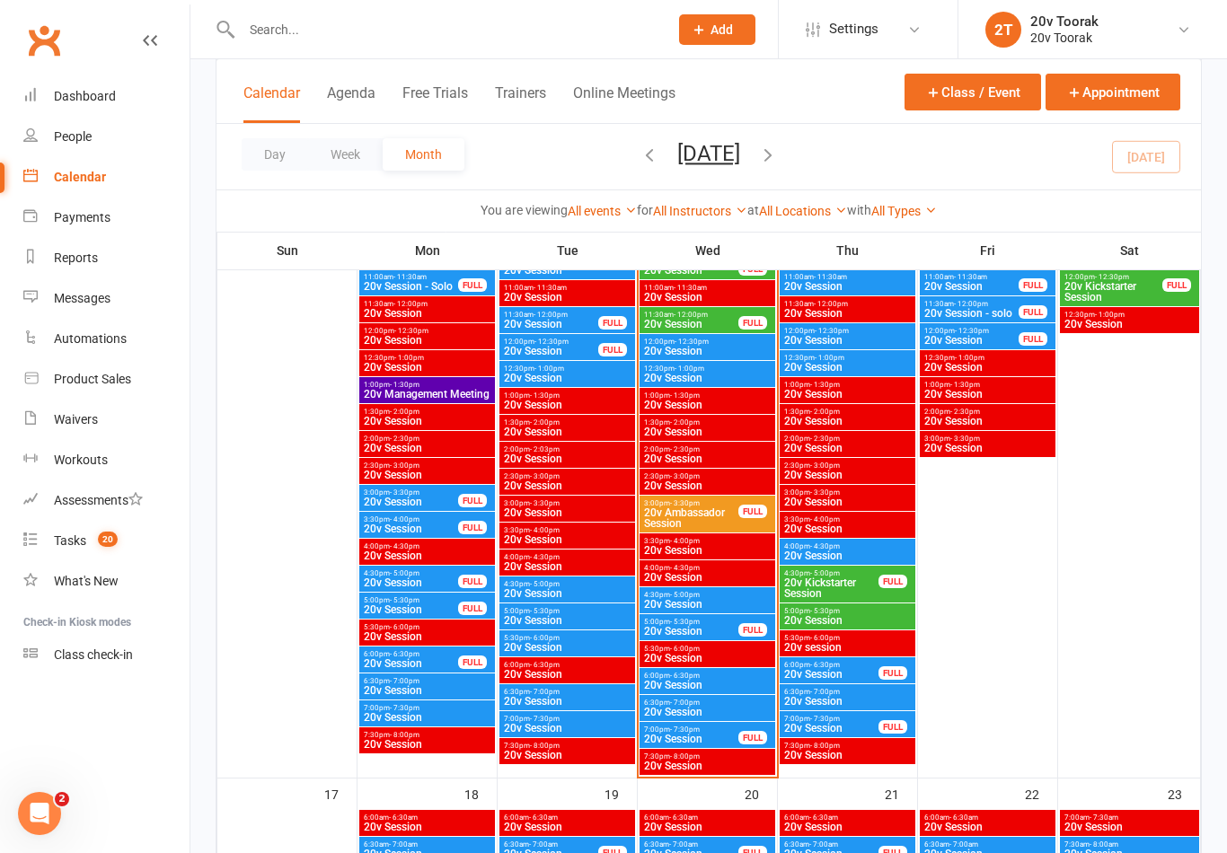
click at [719, 603] on span "20v Session" at bounding box center [707, 604] width 128 height 11
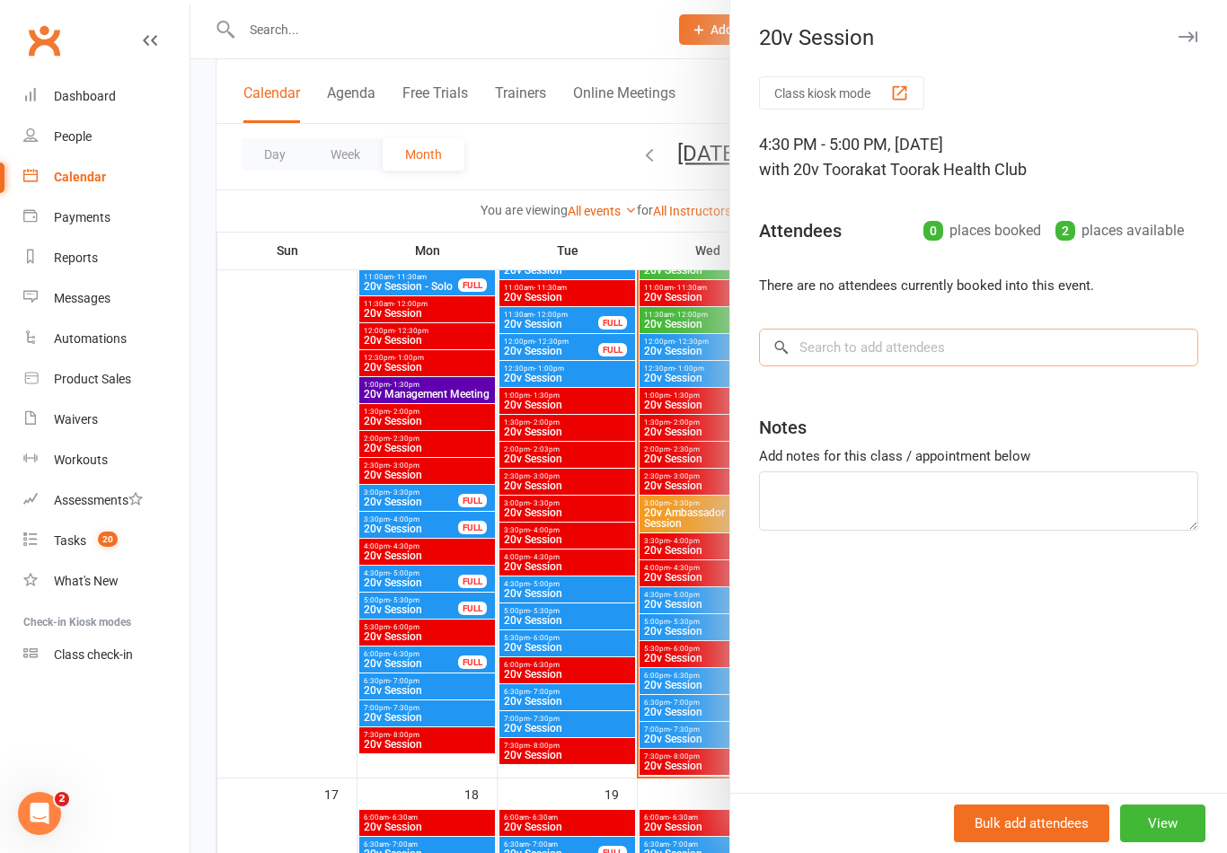
click at [966, 358] on input "search" at bounding box center [978, 348] width 439 height 38
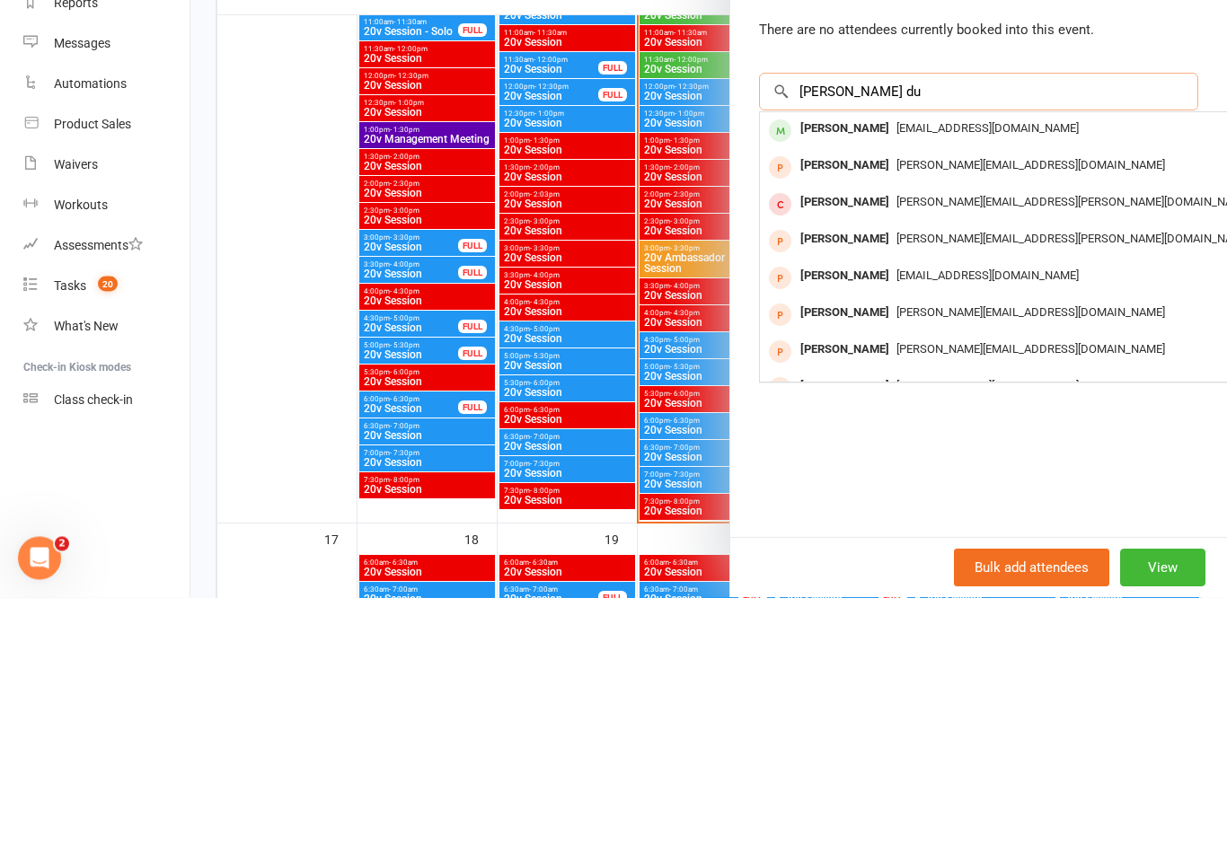
type input "Jessica du"
click at [890, 372] on div "[PERSON_NAME]" at bounding box center [844, 385] width 103 height 26
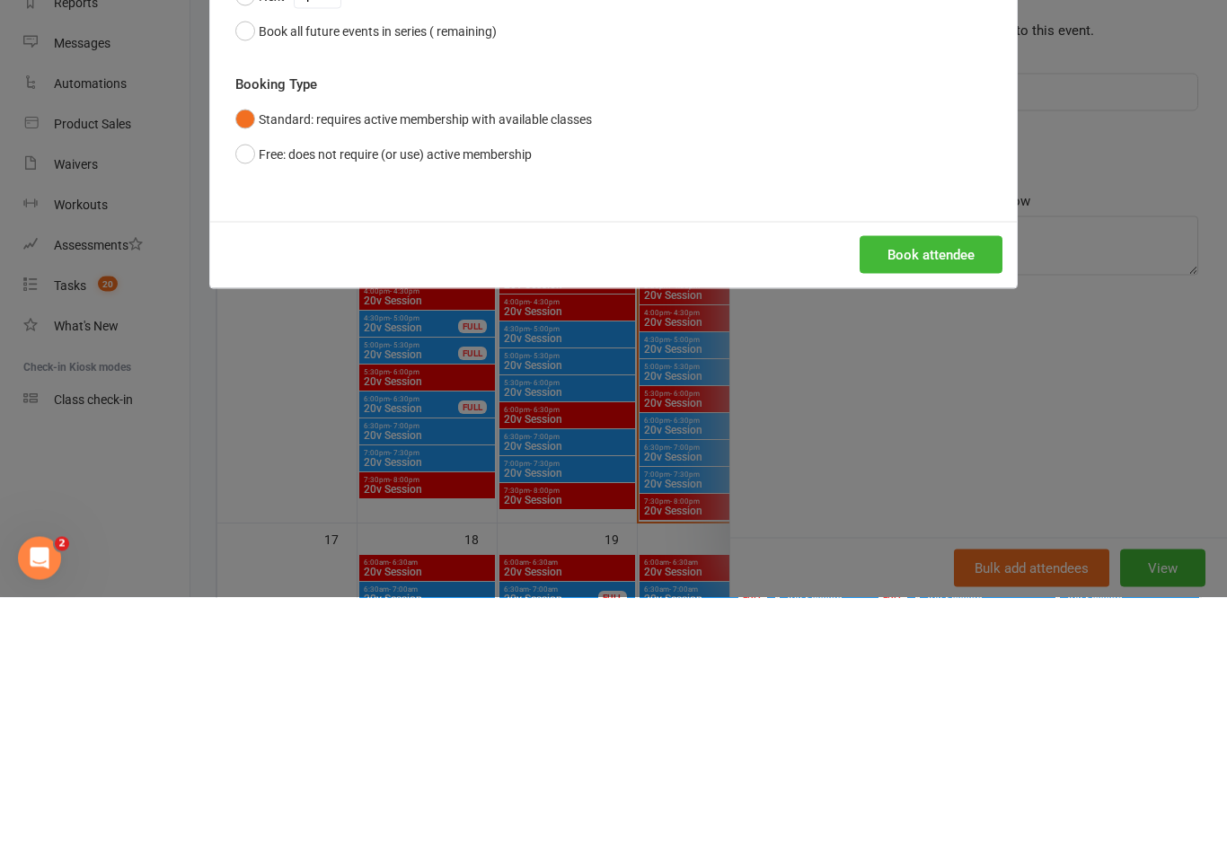
scroll to position [2299, 0]
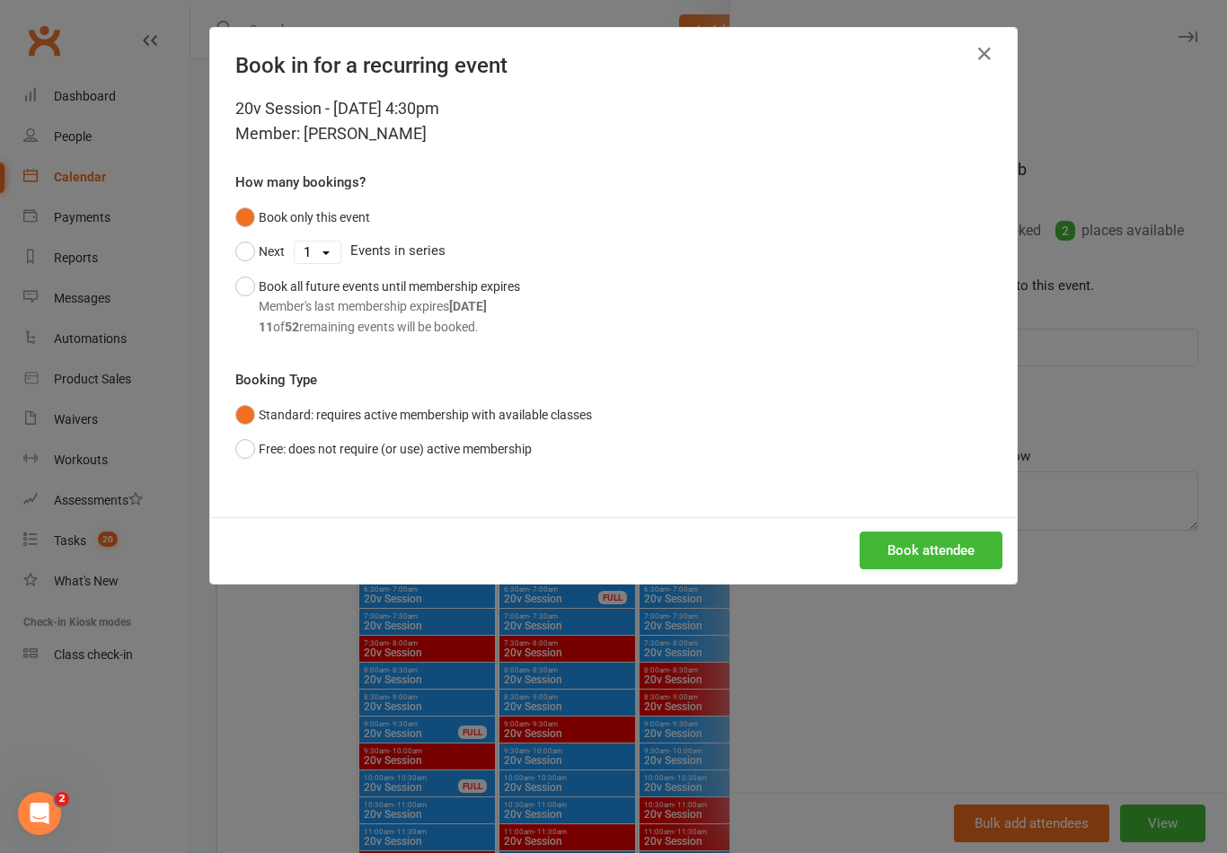
click at [937, 552] on button "Book attendee" at bounding box center [931, 551] width 143 height 38
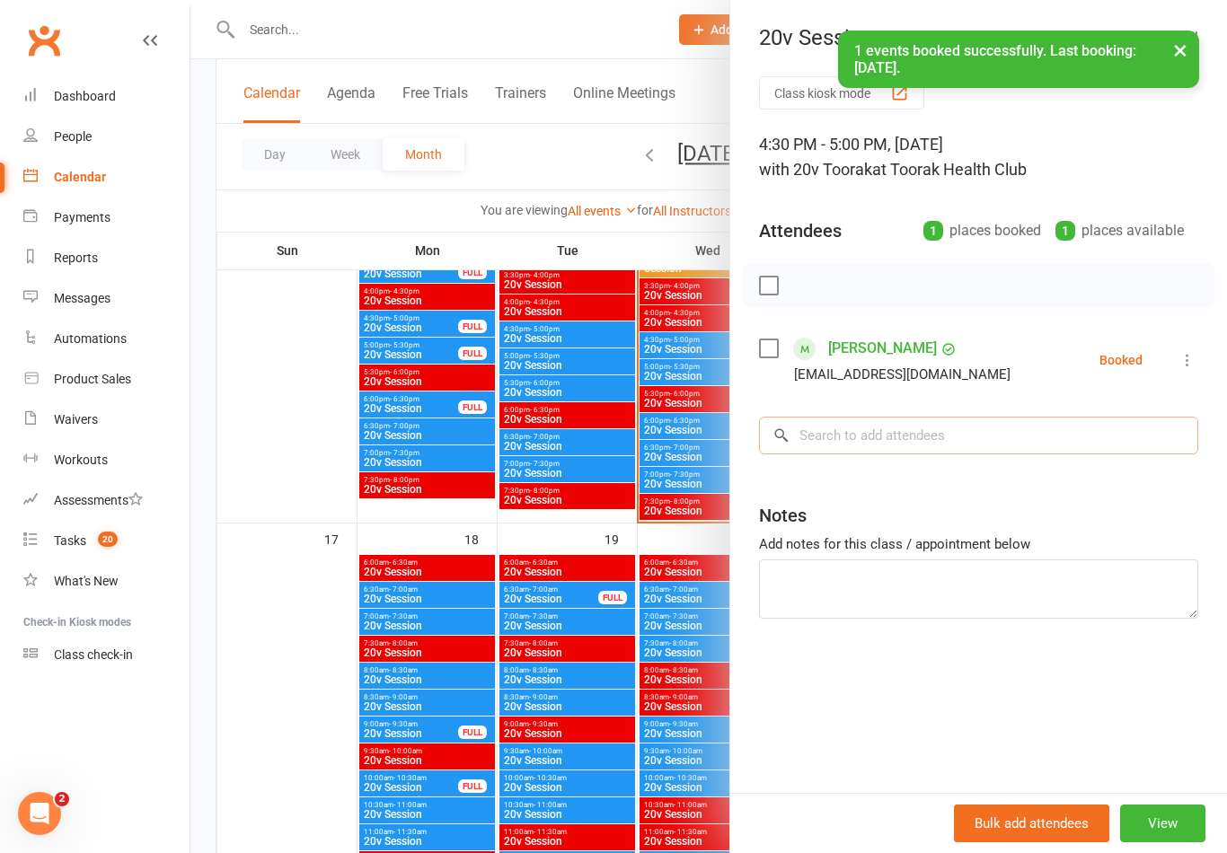
click at [982, 449] on input "search" at bounding box center [978, 436] width 439 height 38
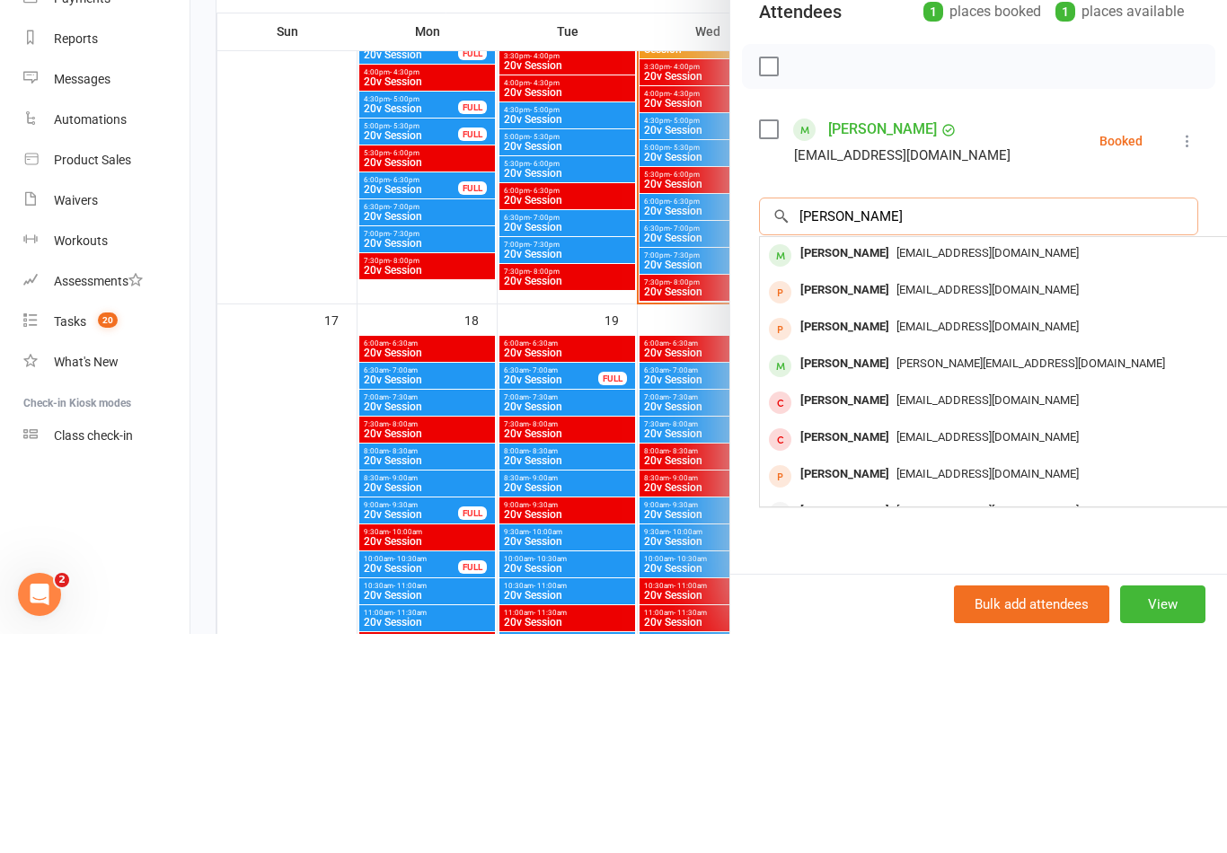
type input "Sara duche"
click at [879, 460] on div "Sarah Duchesne" at bounding box center [844, 473] width 103 height 26
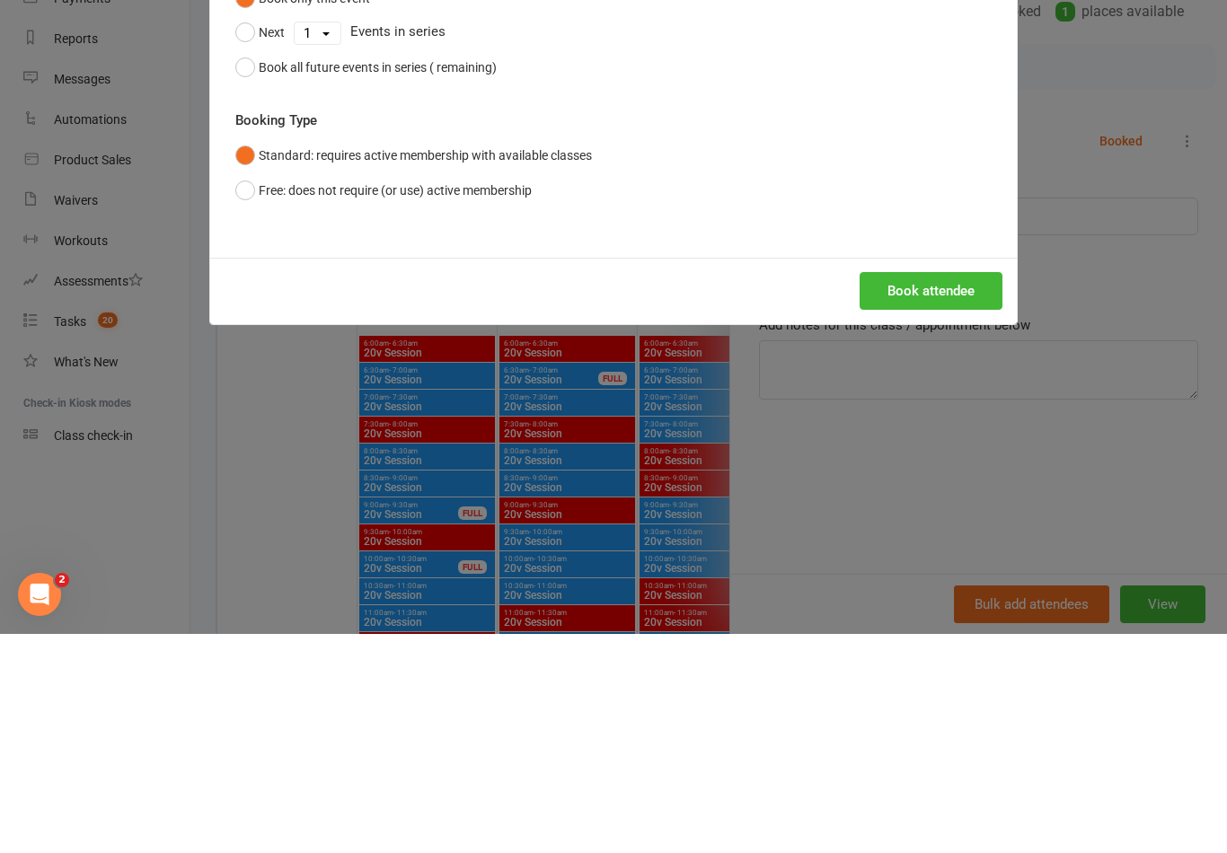
scroll to position [2518, 0]
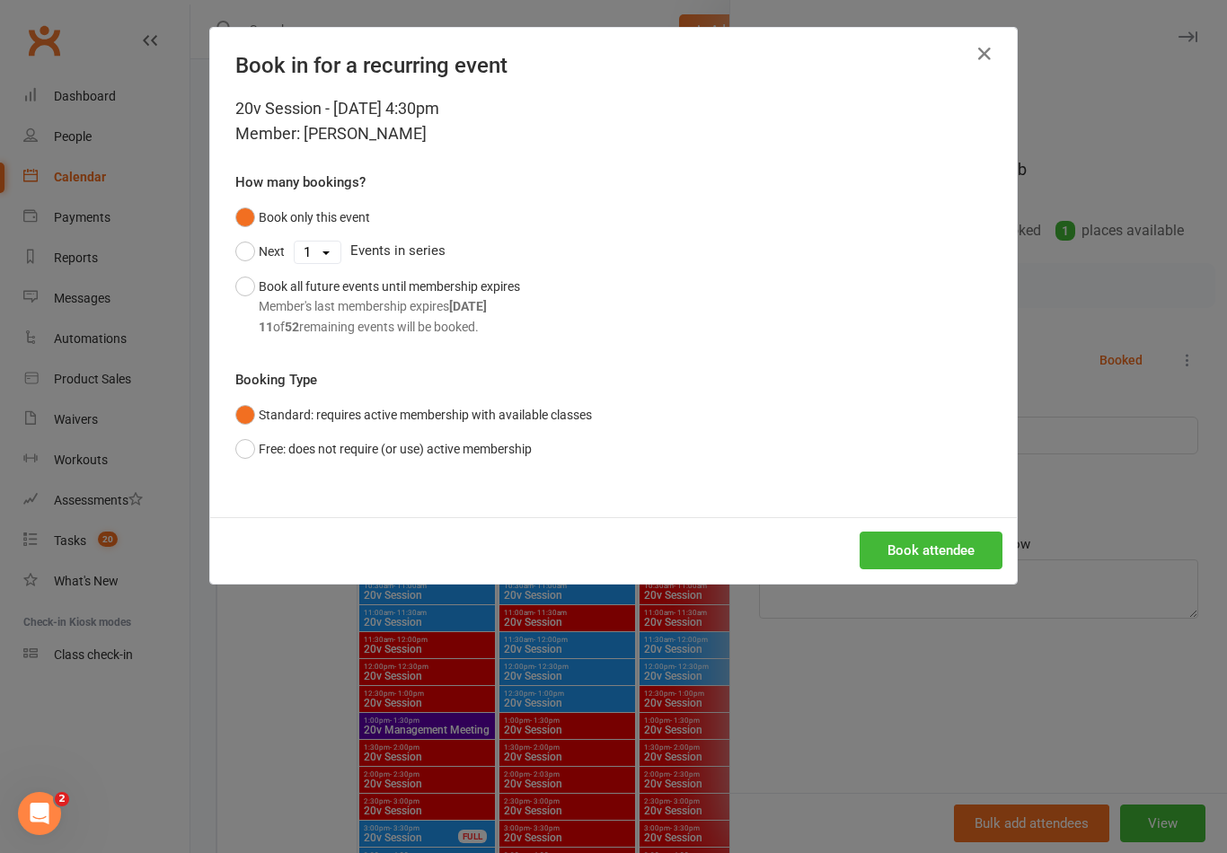
click at [939, 545] on button "Book attendee" at bounding box center [931, 551] width 143 height 38
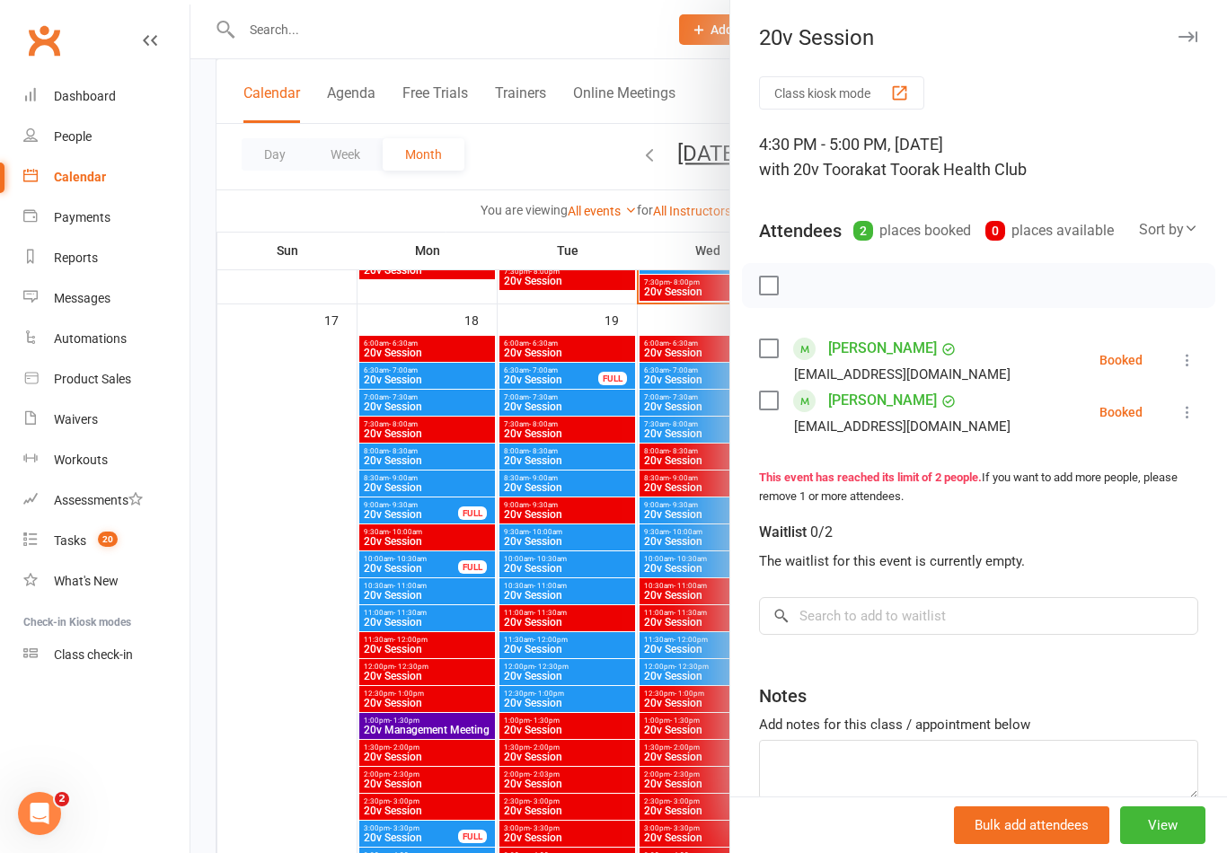
click at [284, 618] on div at bounding box center [708, 426] width 1037 height 853
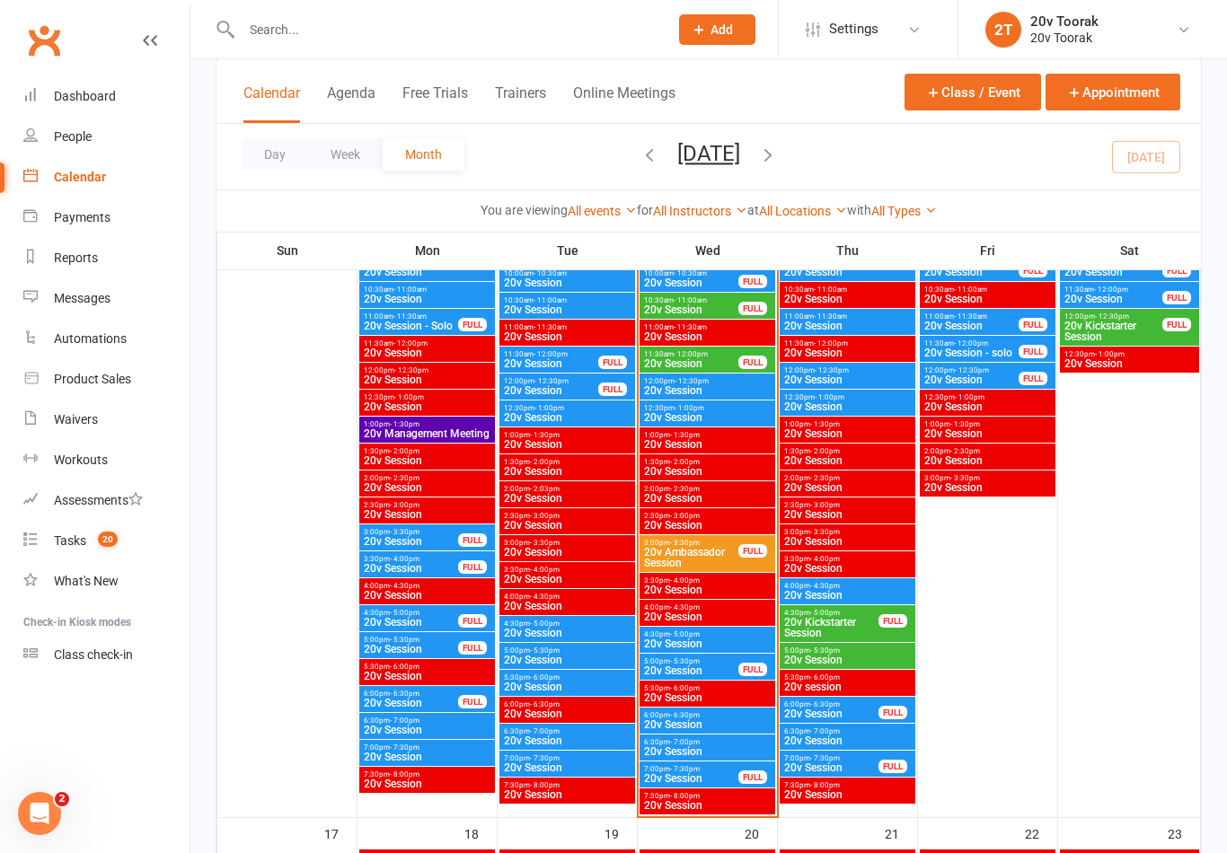
scroll to position [2003, 0]
click at [697, 562] on span "20v Ambassador Session" at bounding box center [691, 559] width 96 height 22
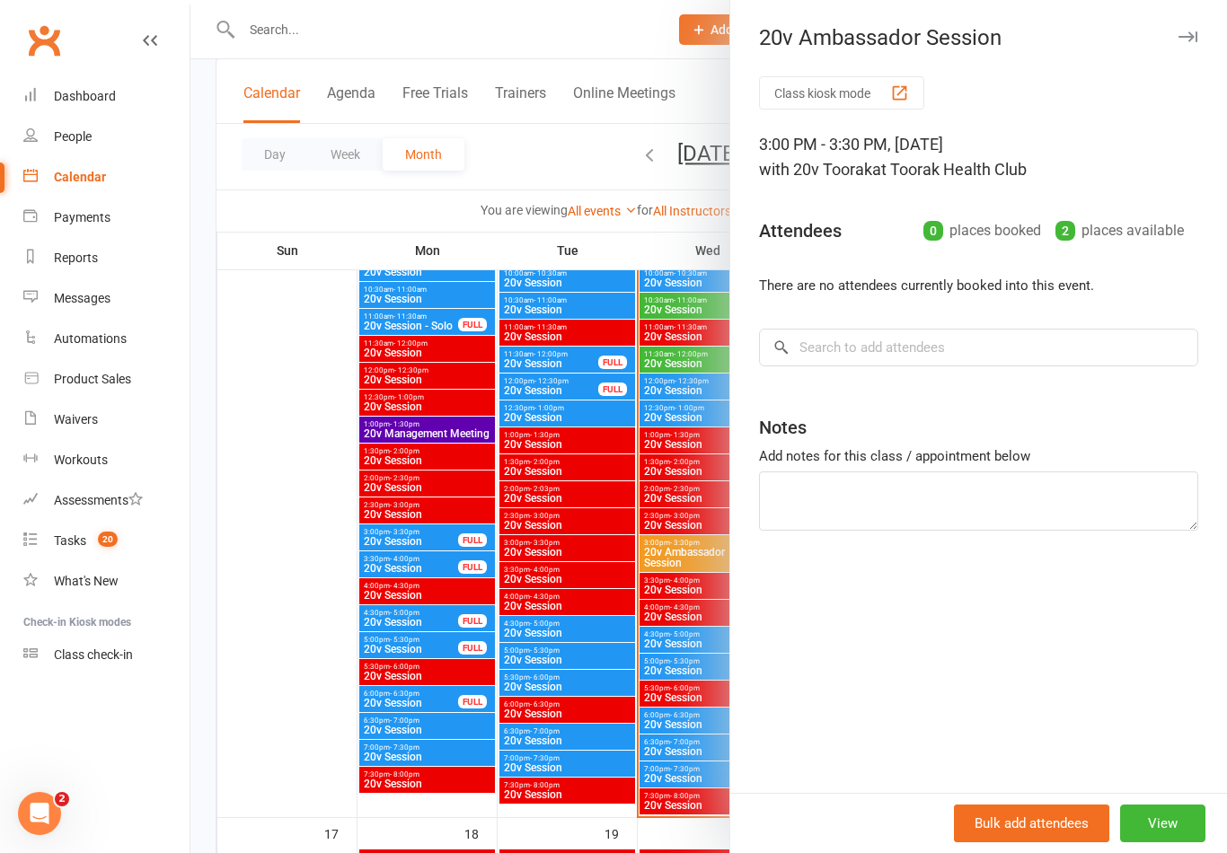
click at [1191, 821] on button "View" at bounding box center [1162, 824] width 85 height 38
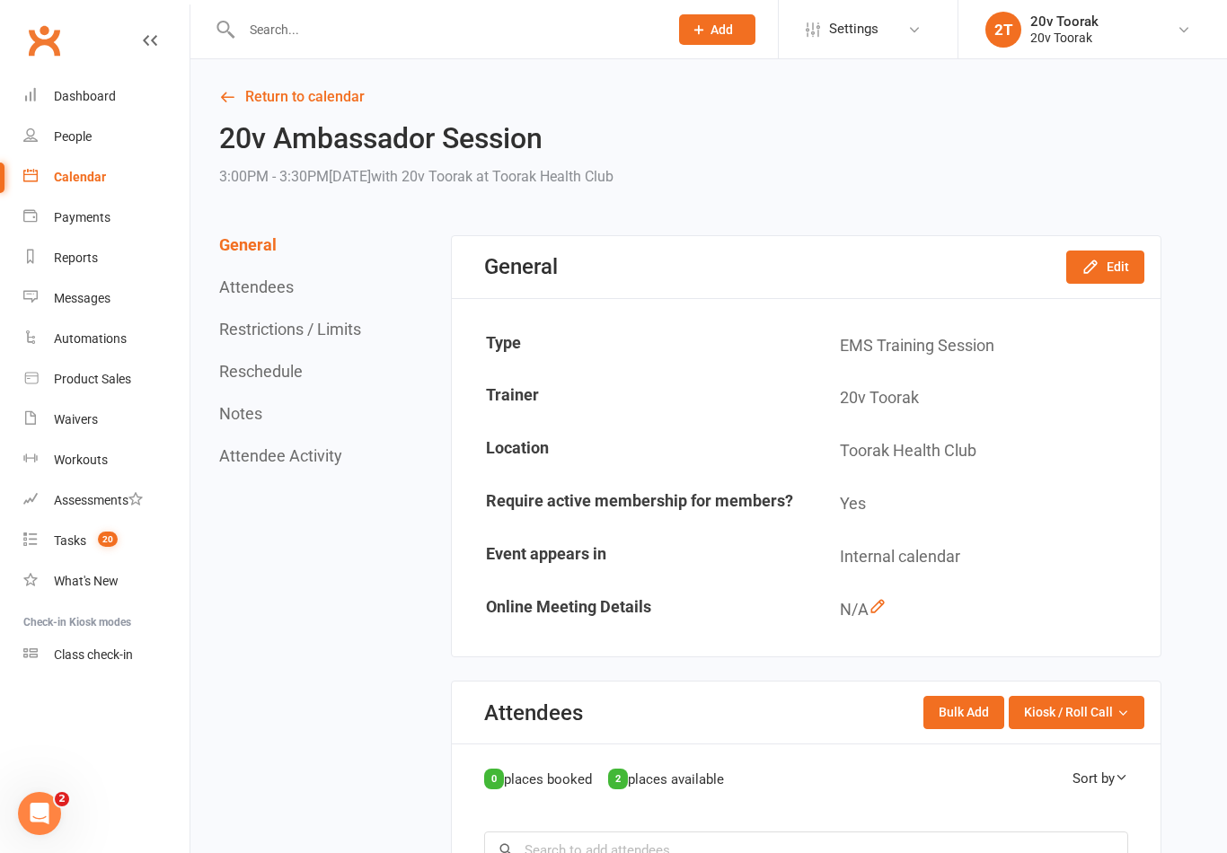
click at [1106, 281] on button "Edit" at bounding box center [1105, 267] width 78 height 32
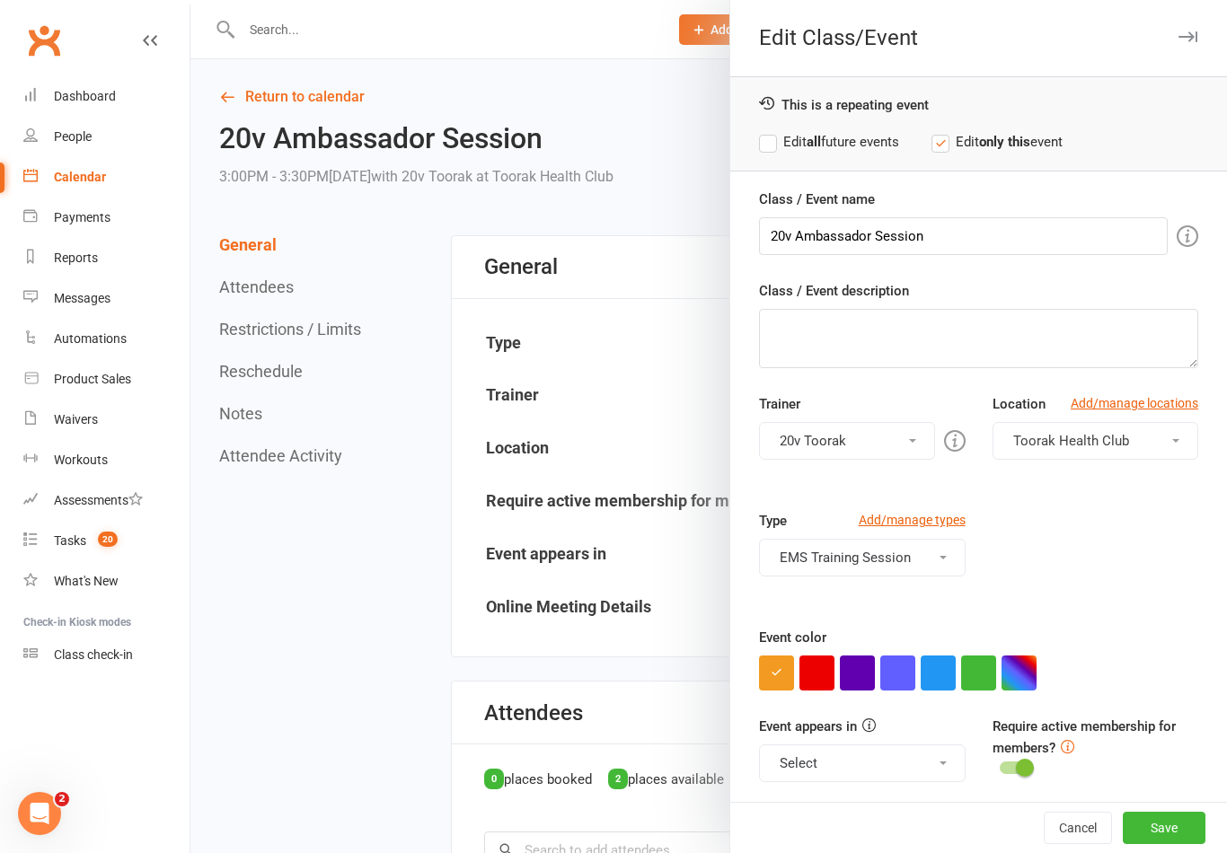
click at [826, 676] on button "button" at bounding box center [816, 673] width 35 height 35
click at [1188, 832] on button "Save" at bounding box center [1164, 828] width 83 height 32
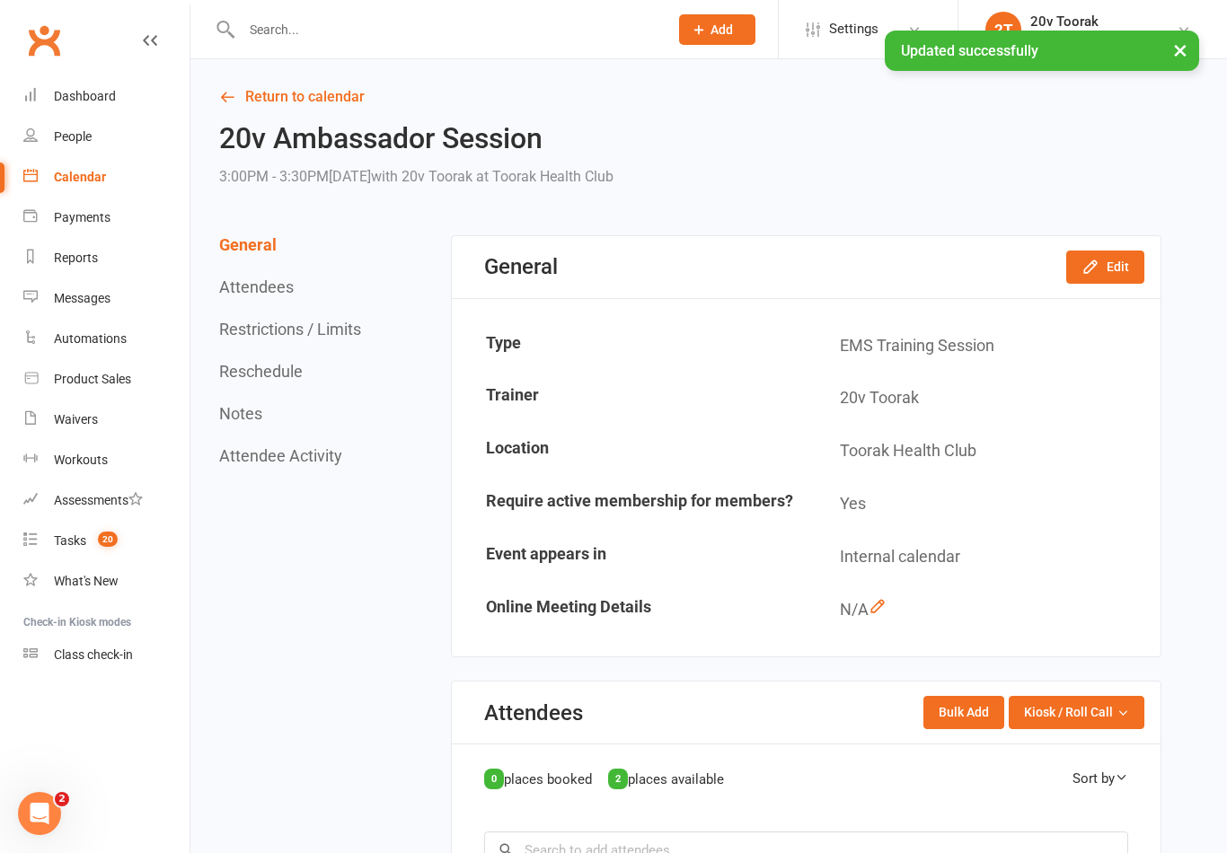
click at [329, 102] on link "Return to calendar" at bounding box center [690, 96] width 942 height 25
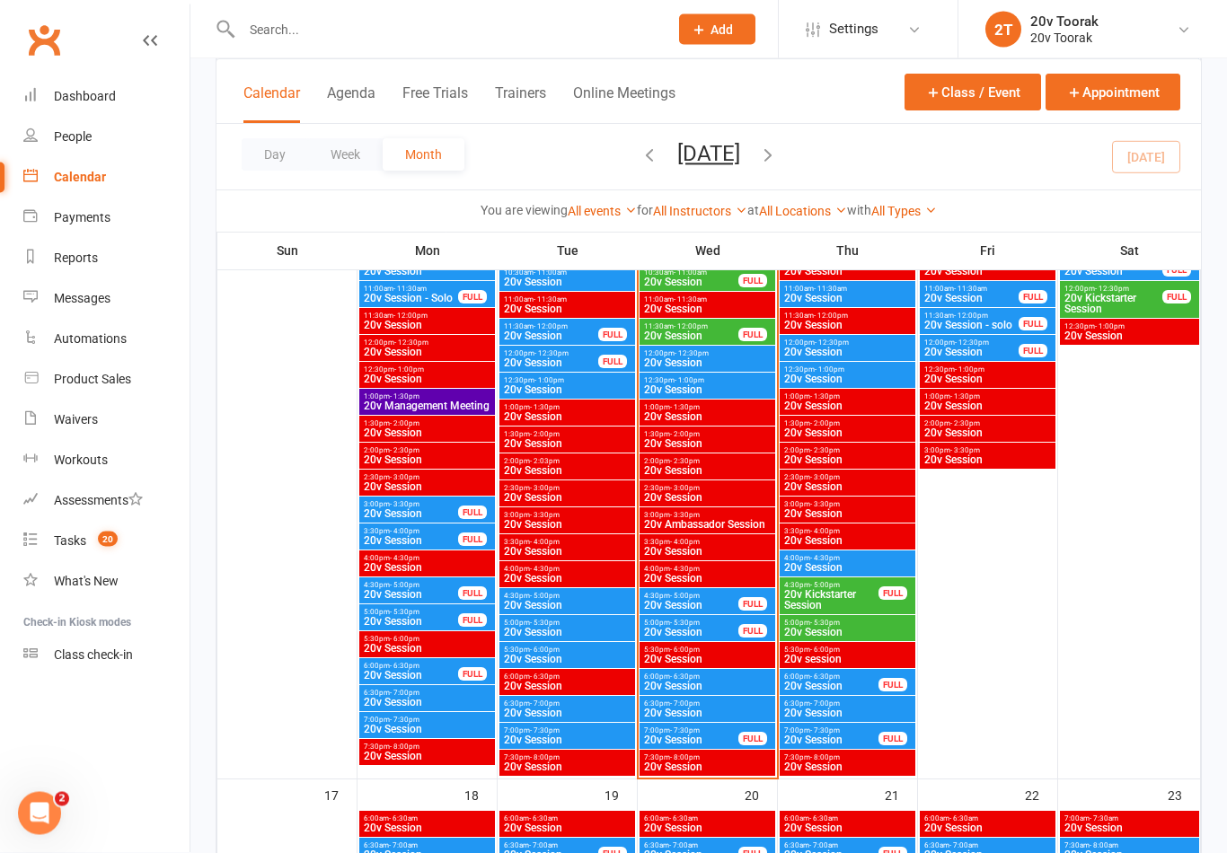
scroll to position [2032, 0]
click at [733, 605] on span "20v Session" at bounding box center [691, 605] width 96 height 11
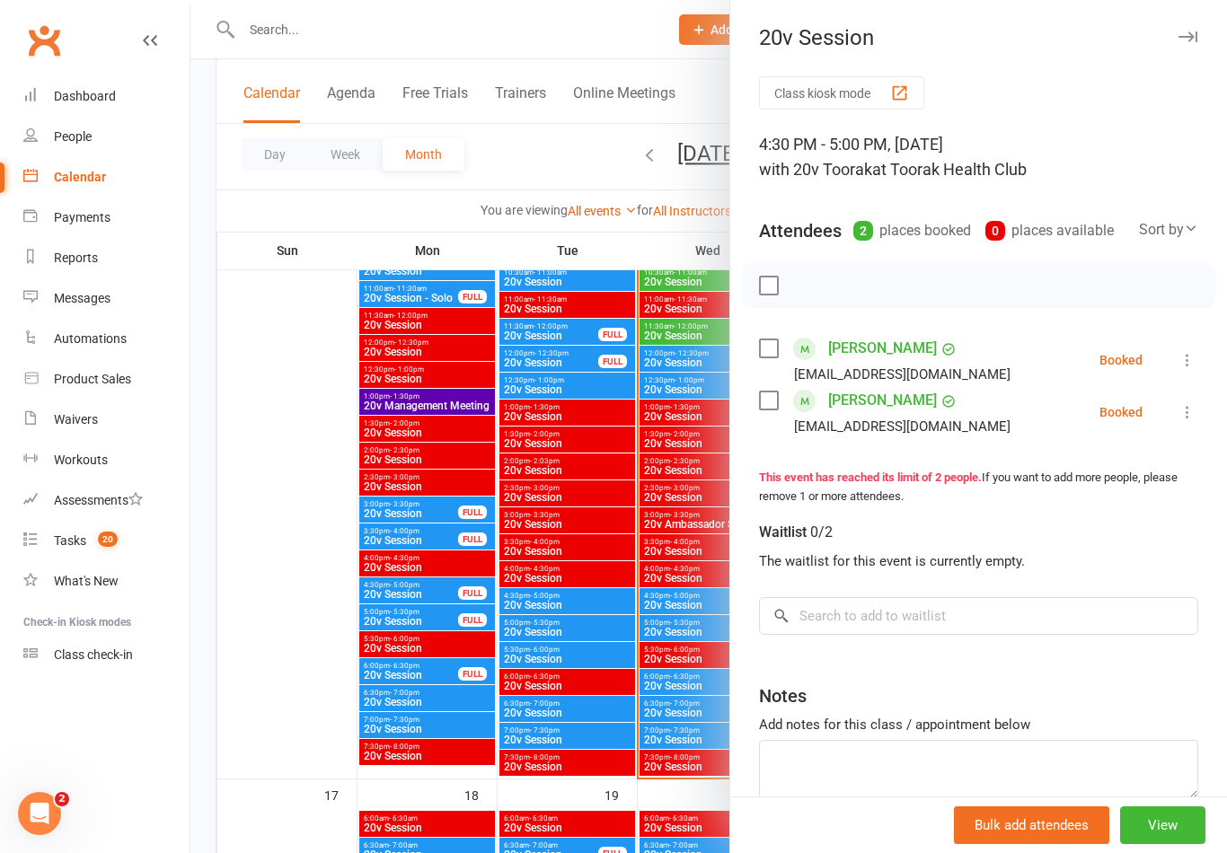
click at [672, 685] on div at bounding box center [708, 426] width 1037 height 853
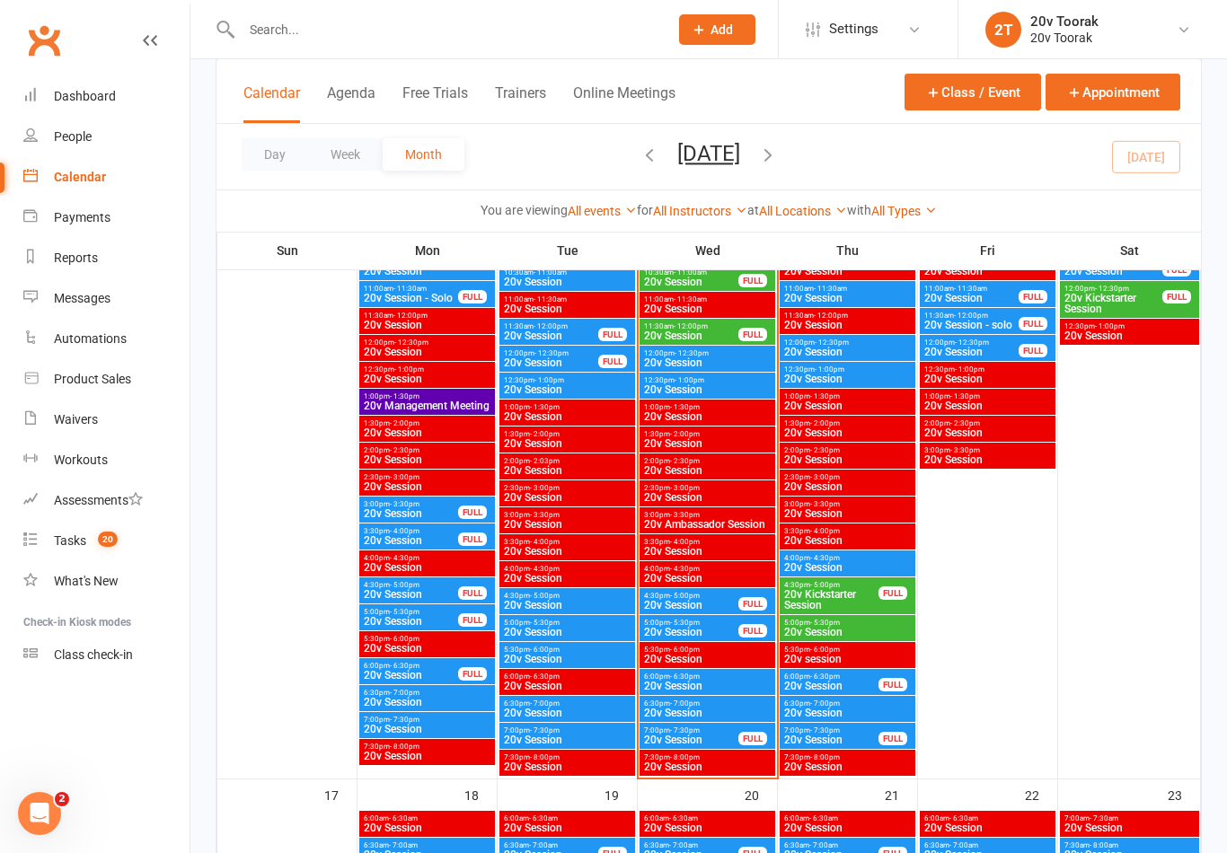
click at [721, 628] on span "20v Session" at bounding box center [691, 632] width 96 height 11
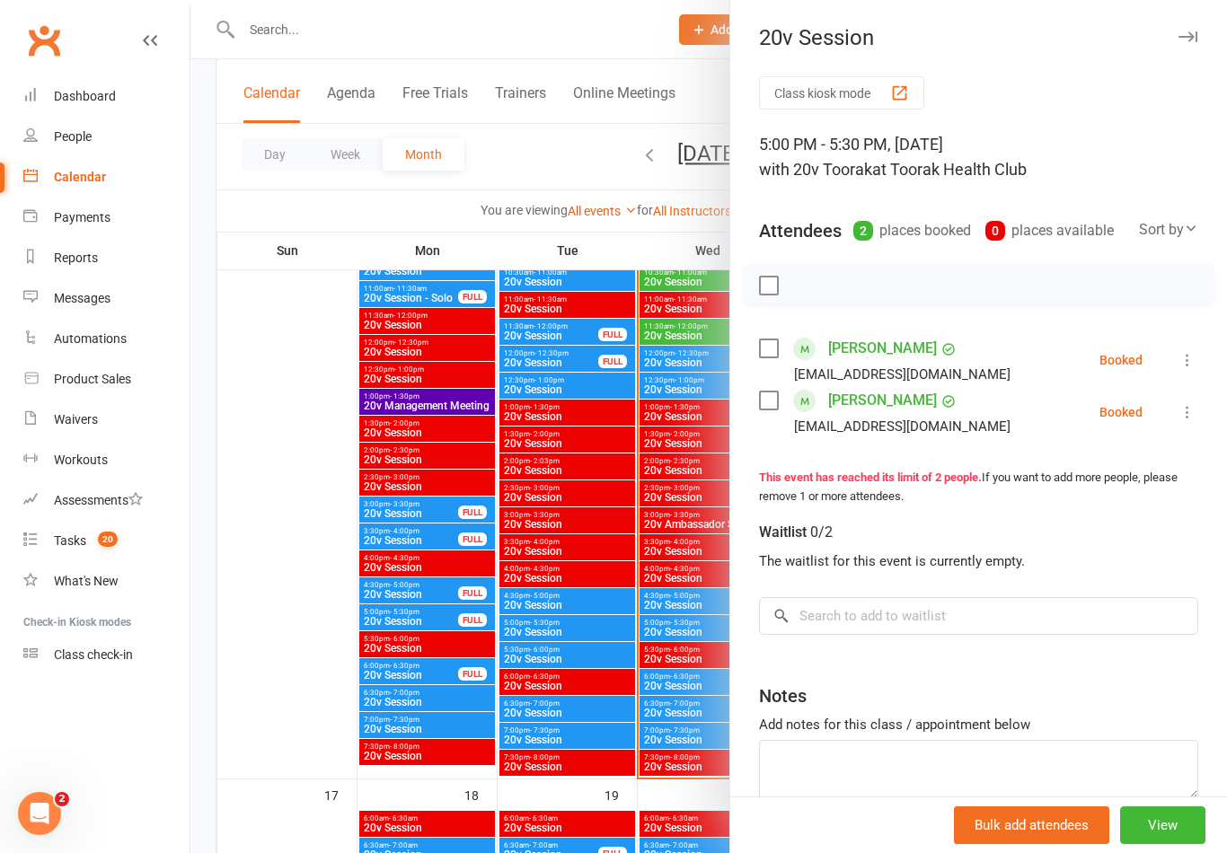
click at [667, 718] on div at bounding box center [708, 426] width 1037 height 853
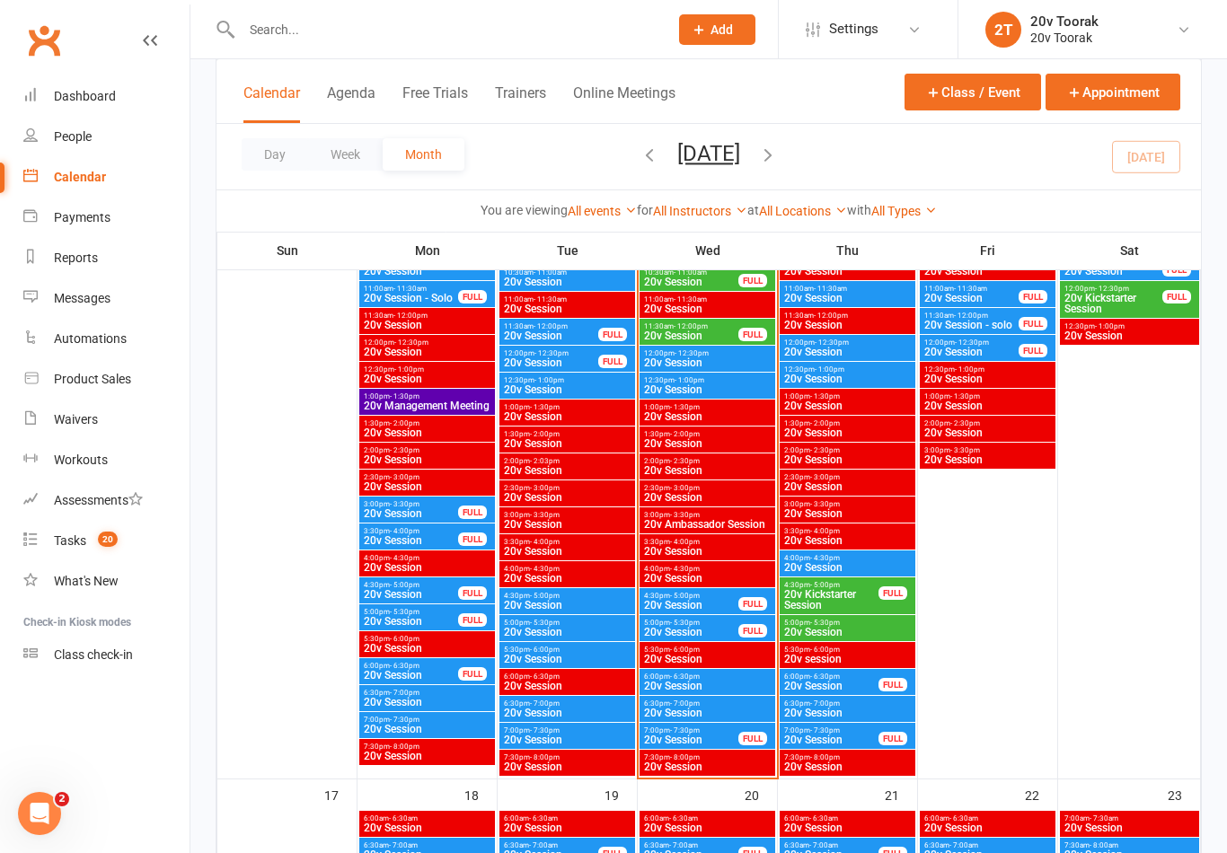
click at [733, 355] on span "12:00pm - 12:30pm" at bounding box center [707, 353] width 128 height 8
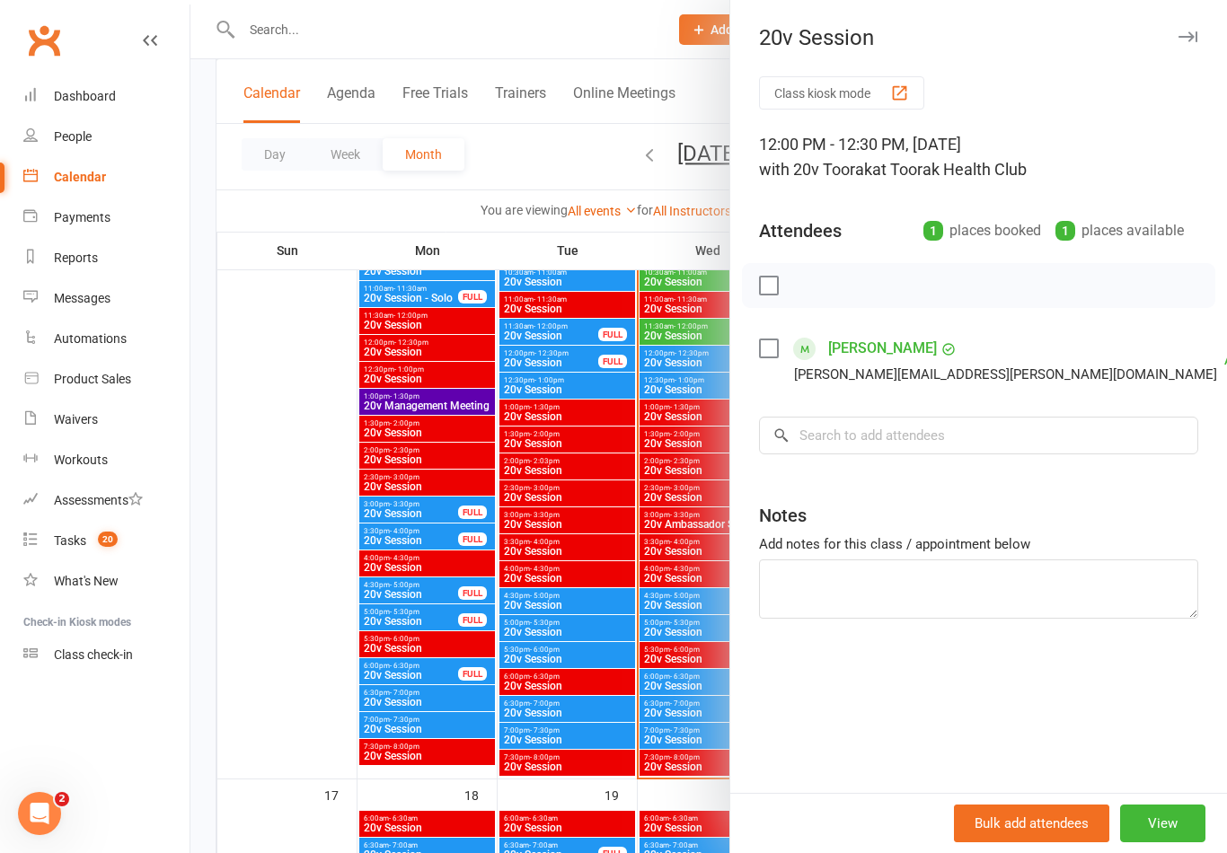
click at [668, 560] on div at bounding box center [708, 426] width 1037 height 853
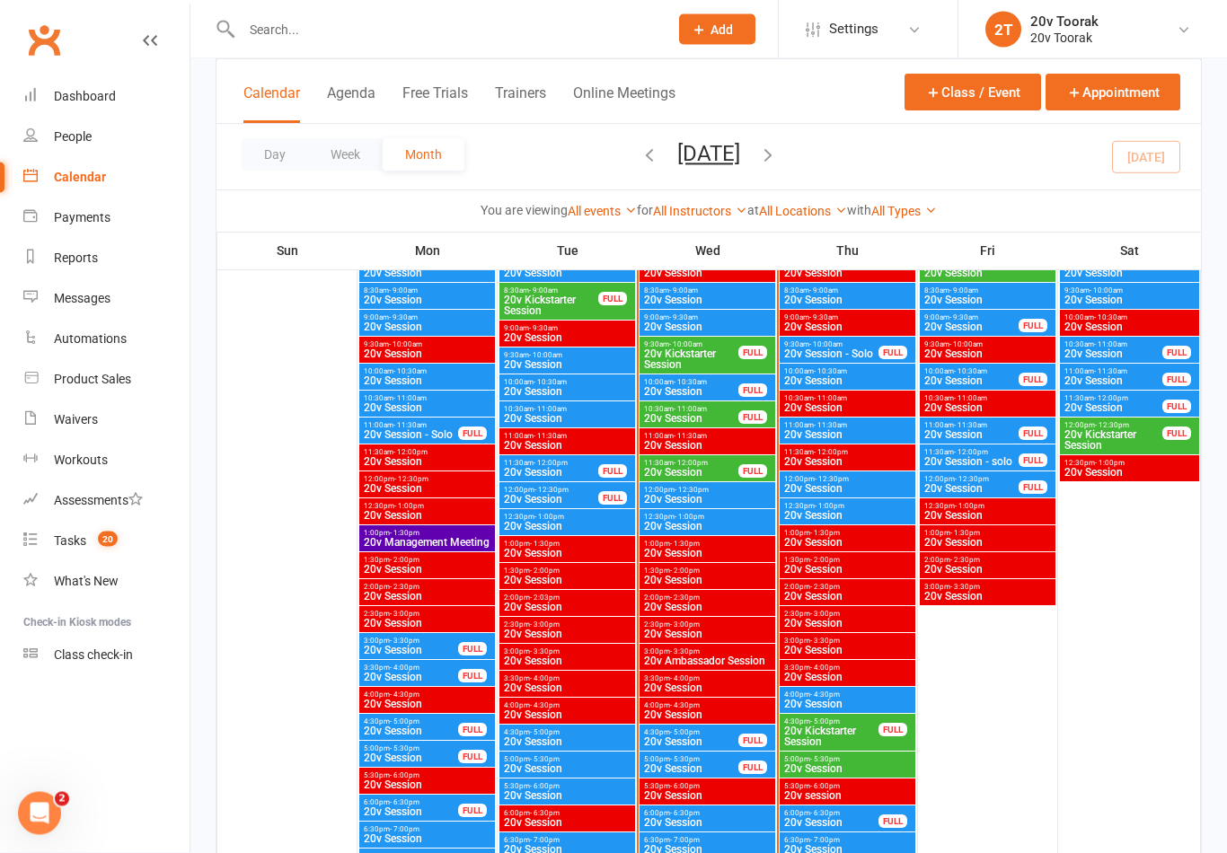
click at [720, 411] on span "10:30am - 11:00am" at bounding box center [691, 410] width 96 height 8
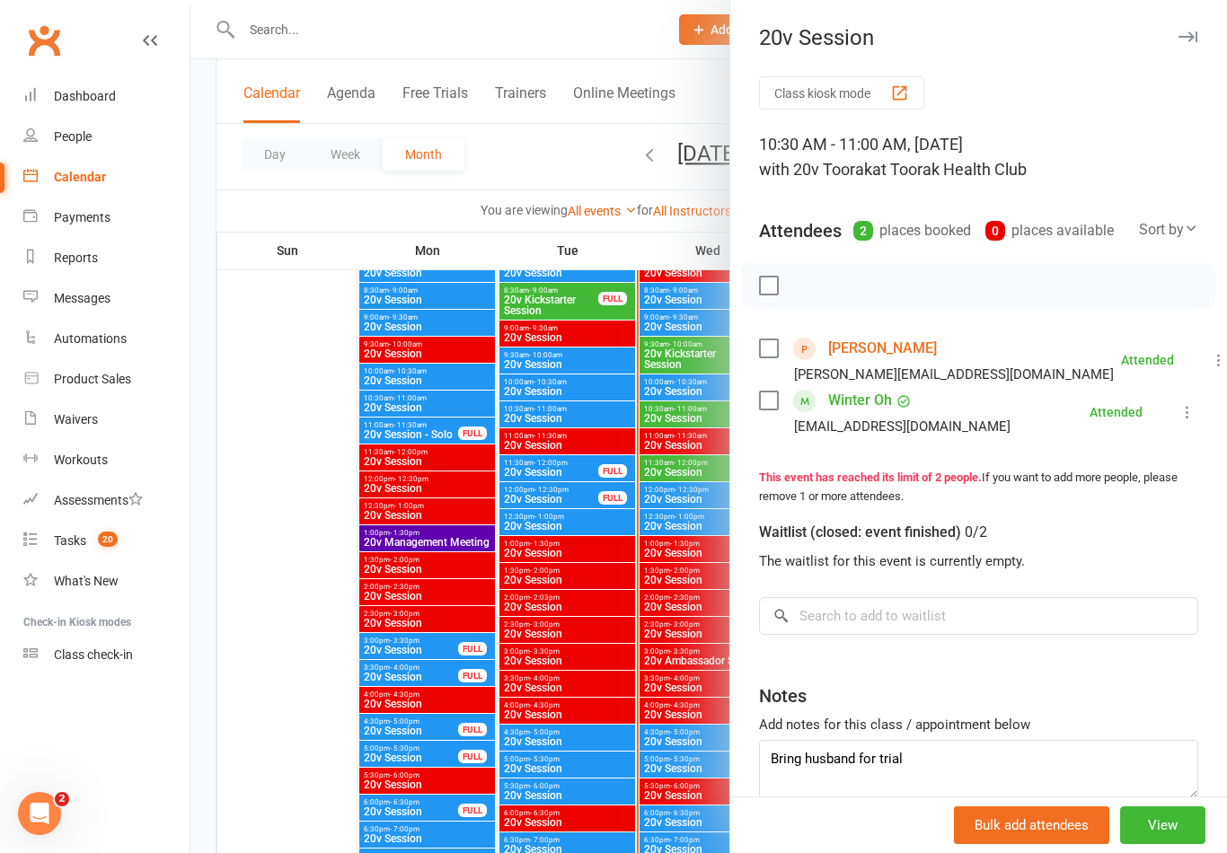
click at [642, 517] on div at bounding box center [708, 426] width 1037 height 853
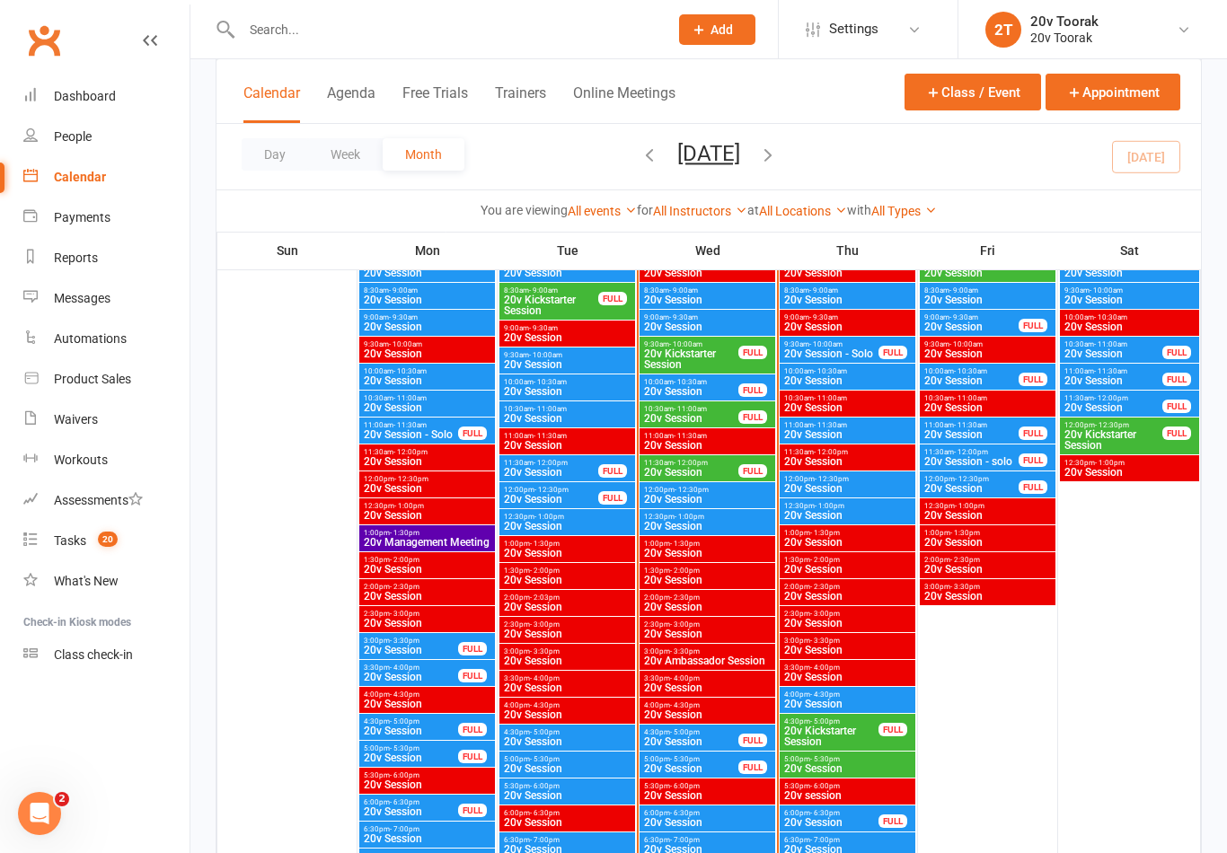
click at [703, 390] on span "20v Session" at bounding box center [691, 391] width 96 height 11
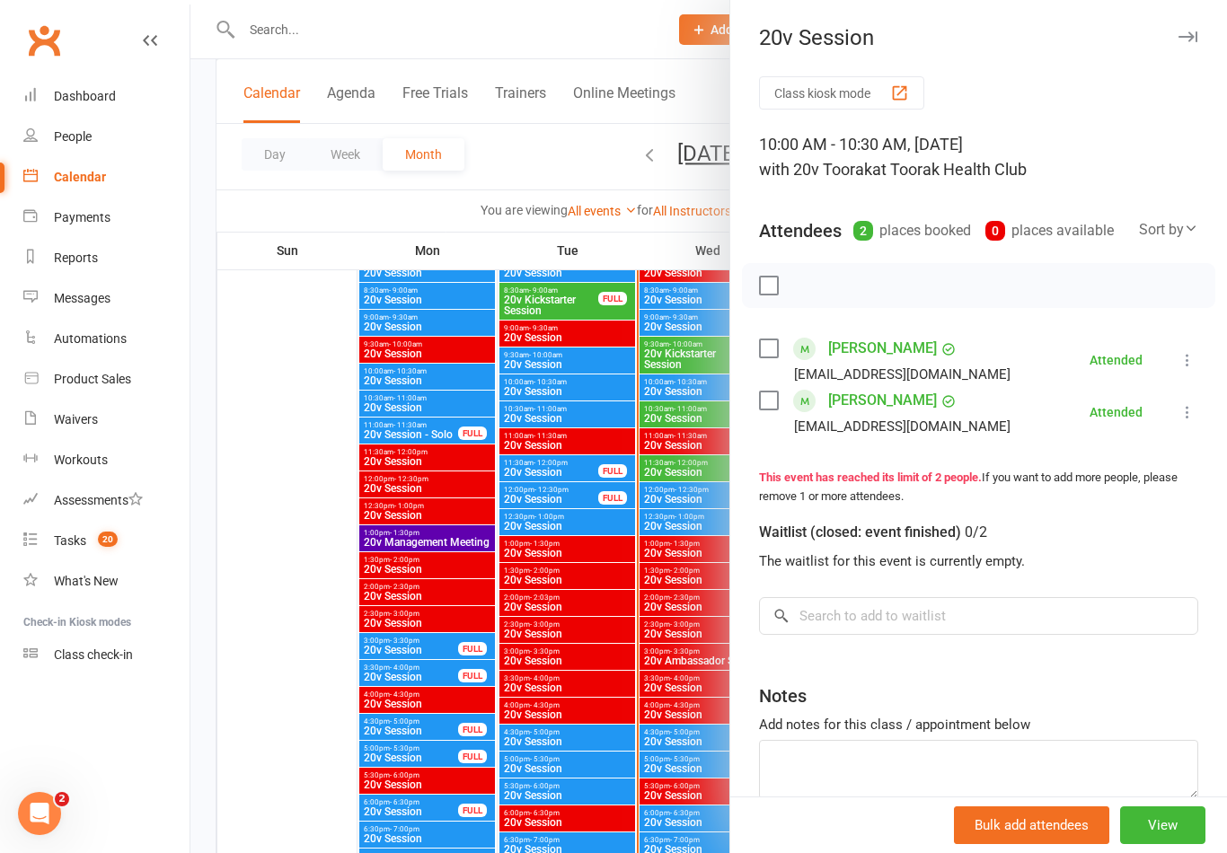
click at [676, 519] on div at bounding box center [708, 426] width 1037 height 853
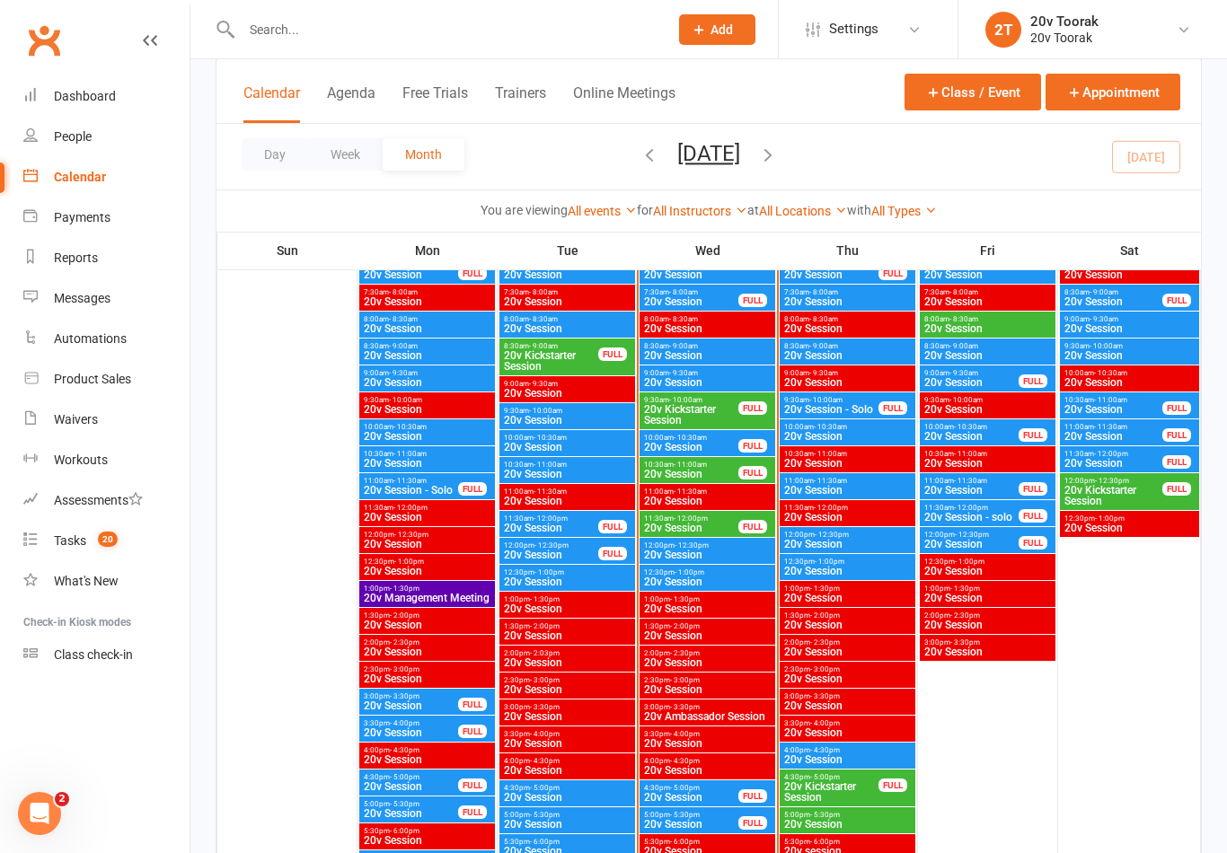
scroll to position [1770, 0]
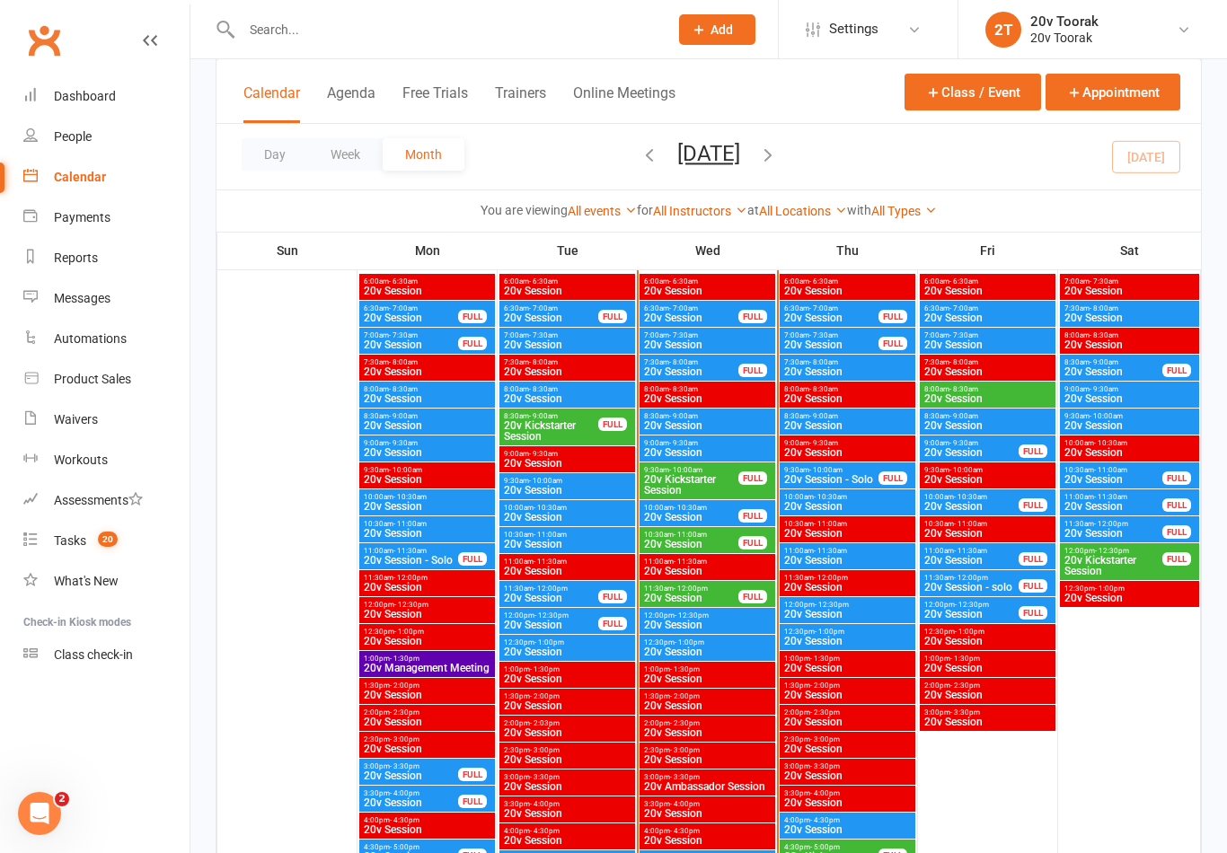
click at [723, 446] on span "9:00am - 9:30am" at bounding box center [707, 443] width 128 height 8
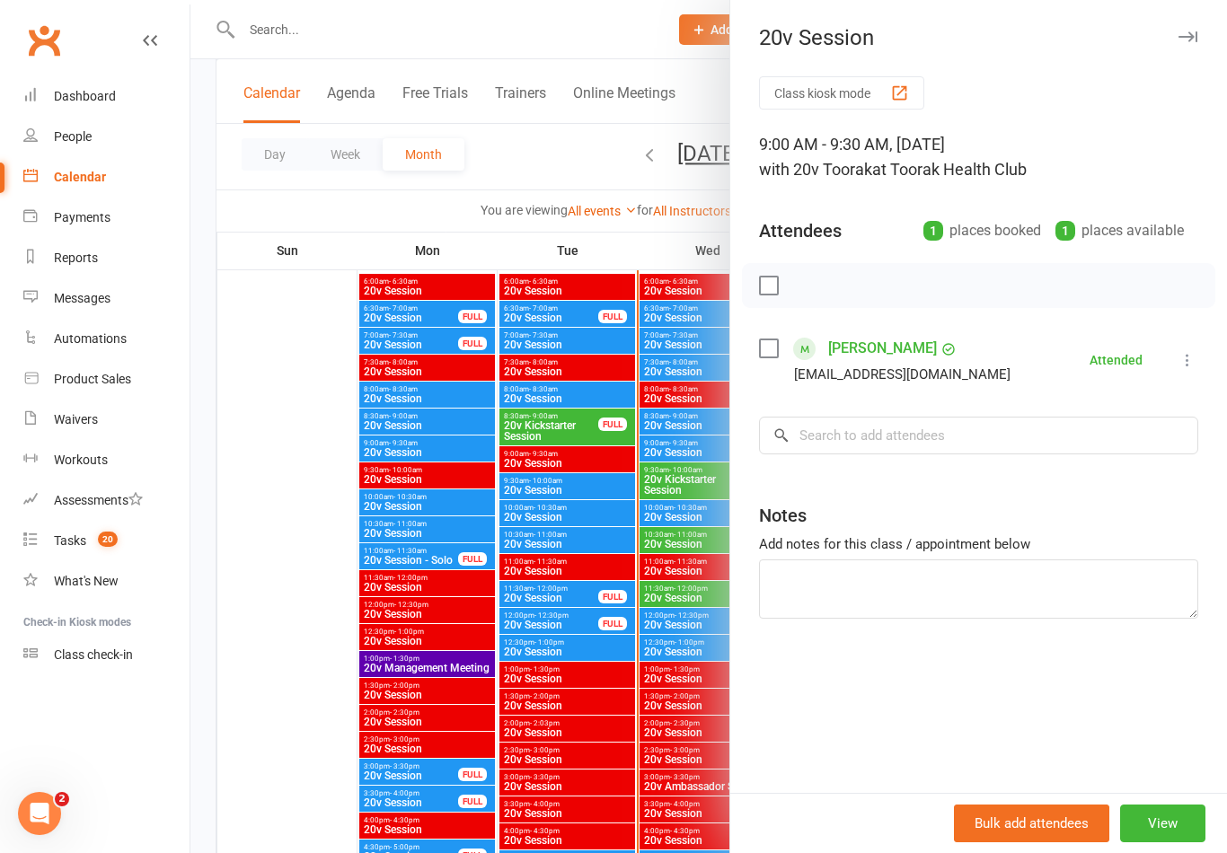
click at [649, 679] on div at bounding box center [708, 426] width 1037 height 853
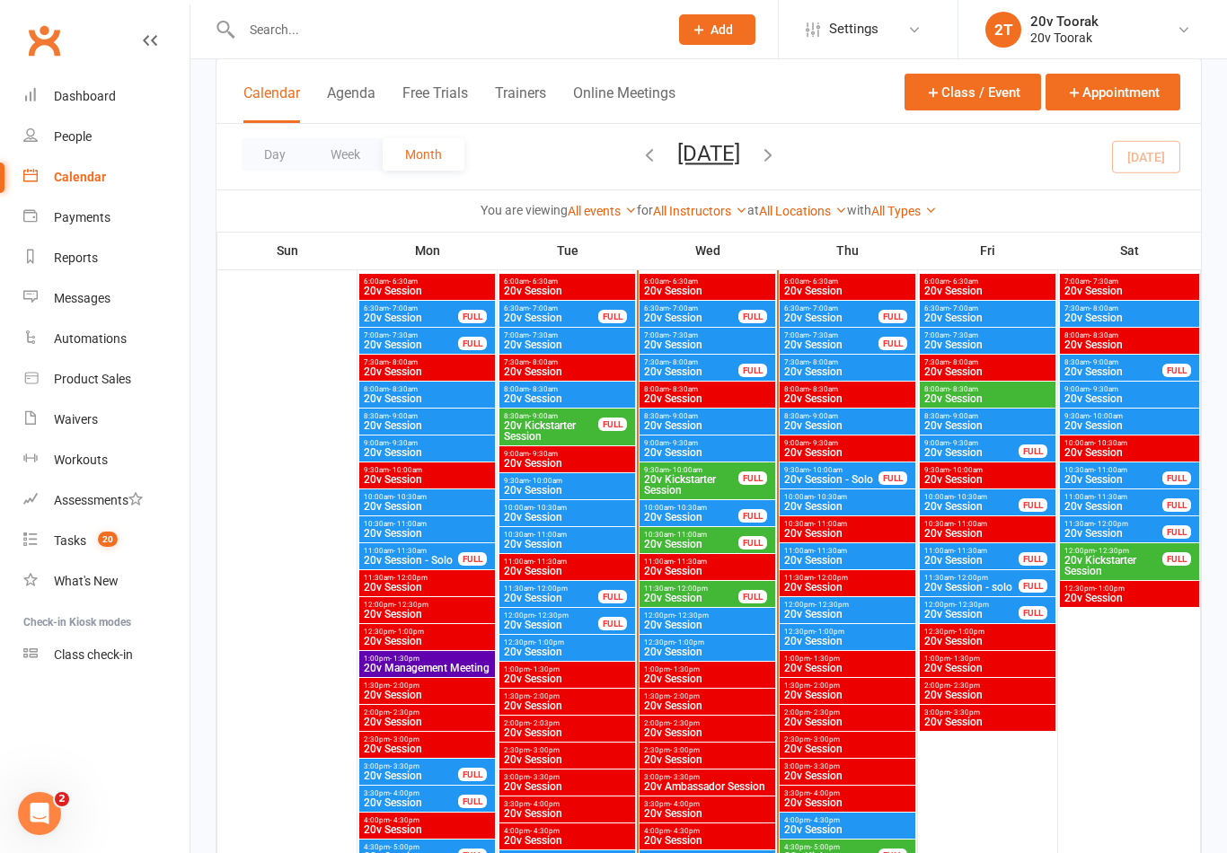
click at [711, 483] on span "20v Kickstarter Session" at bounding box center [691, 485] width 96 height 22
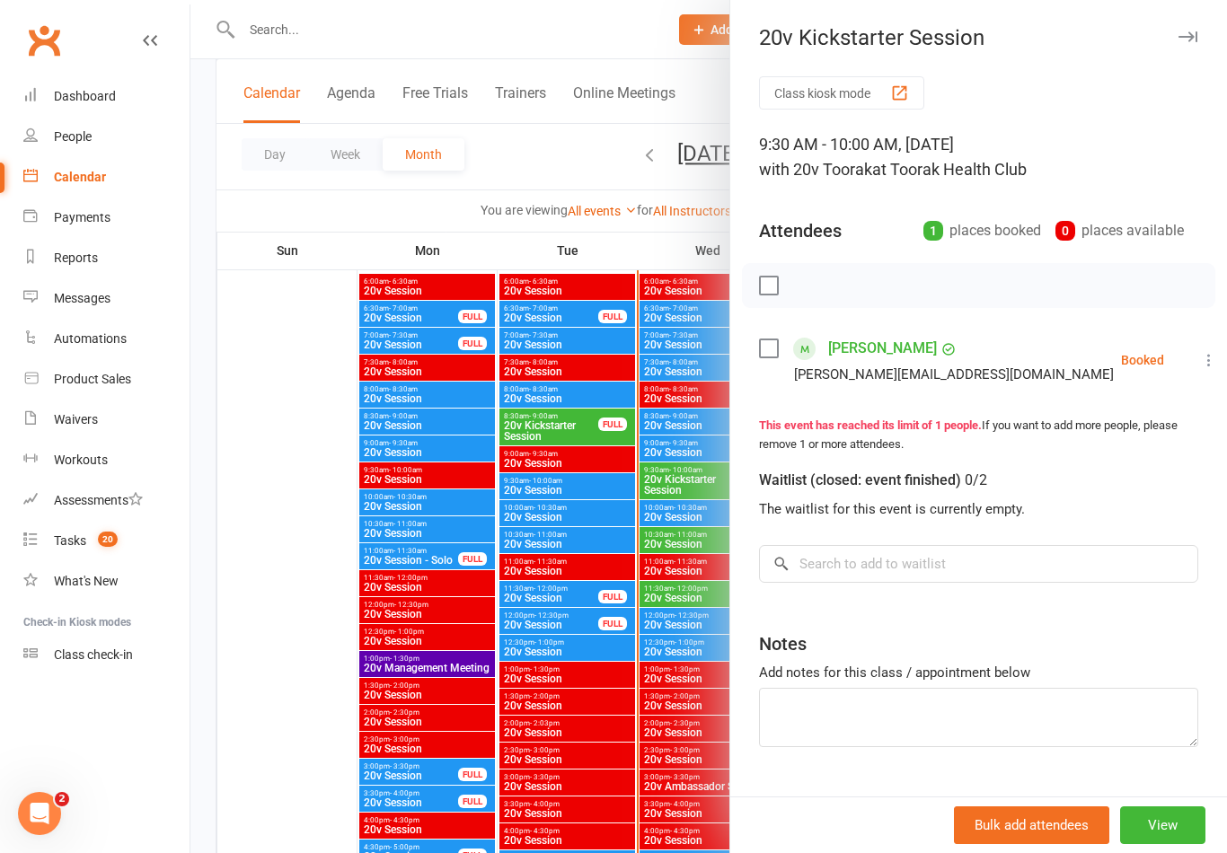
click at [616, 567] on div at bounding box center [708, 426] width 1037 height 853
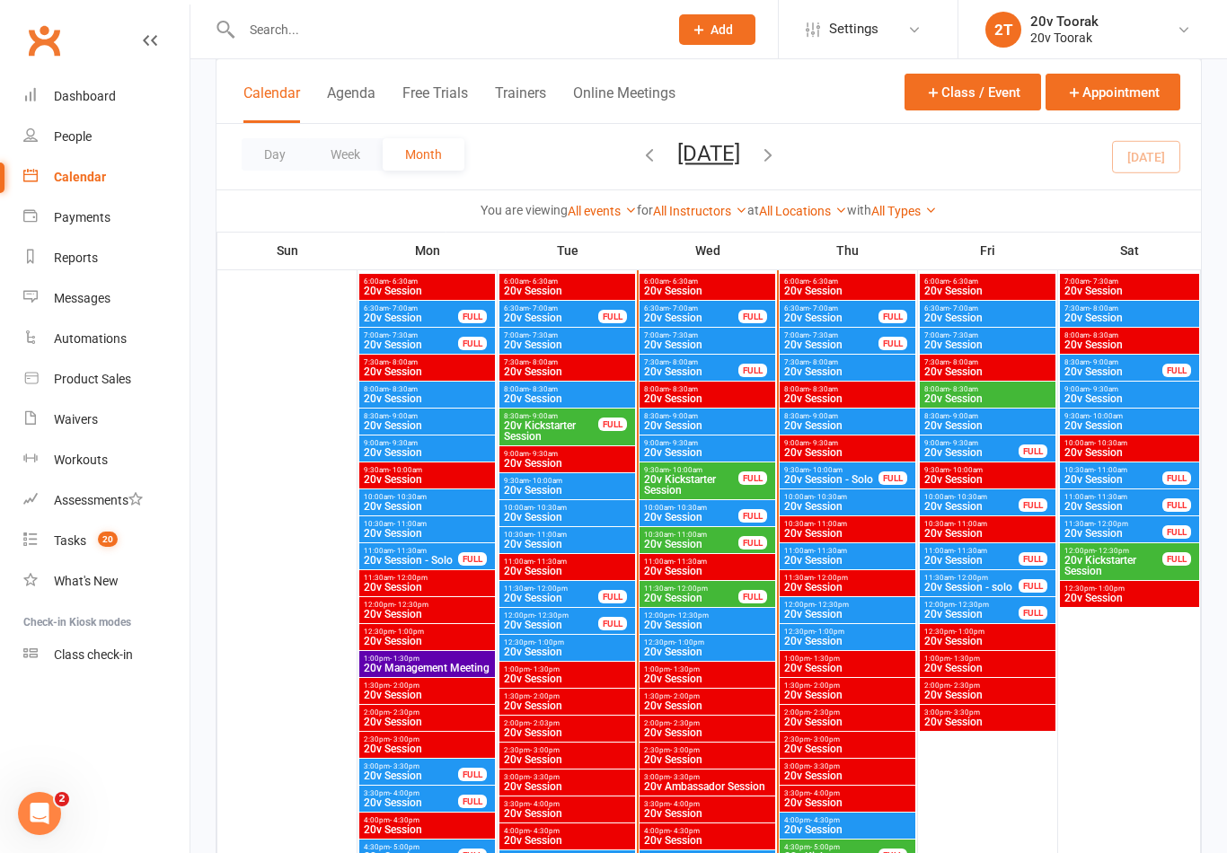
click at [712, 490] on span "20v Kickstarter Session" at bounding box center [691, 485] width 96 height 22
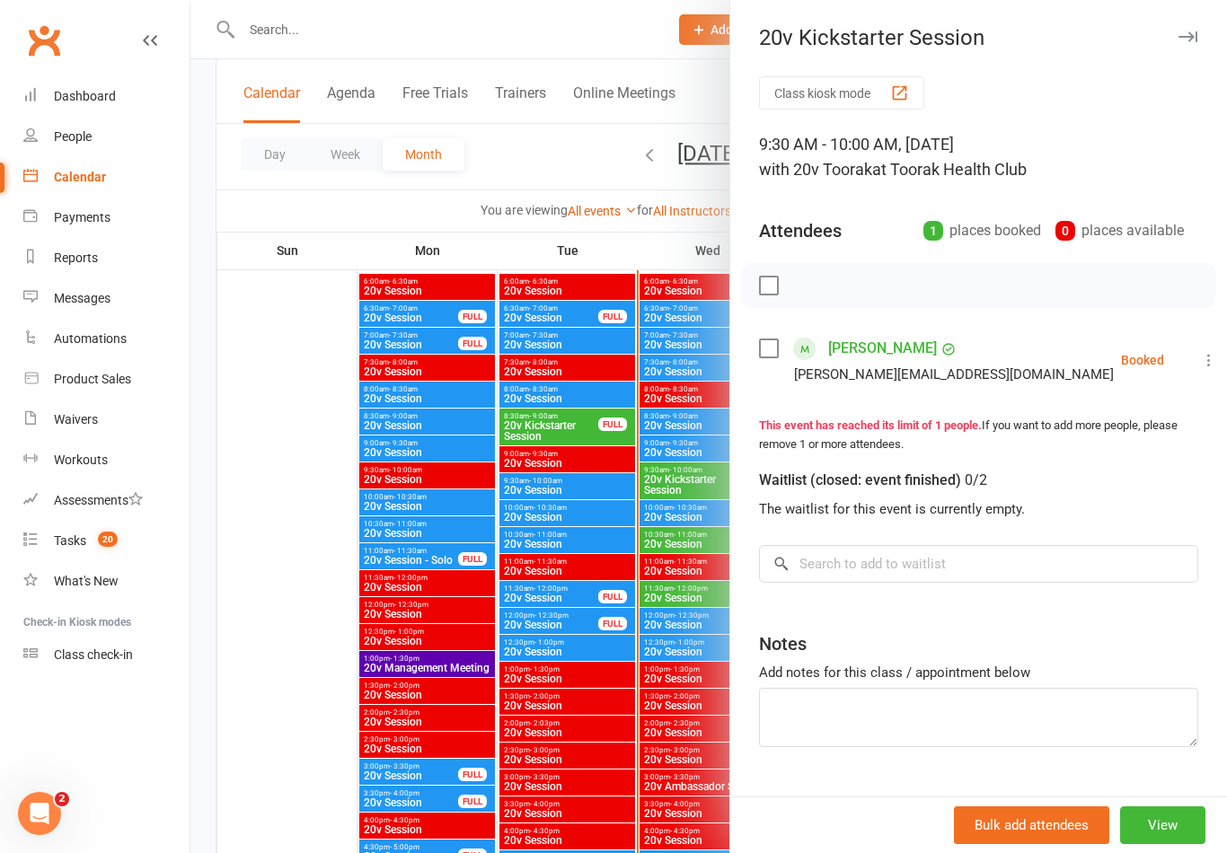
click at [1200, 359] on icon at bounding box center [1209, 360] width 18 height 18
click at [1160, 453] on link "Check in" at bounding box center [1122, 467] width 193 height 36
click at [548, 659] on div at bounding box center [708, 426] width 1037 height 853
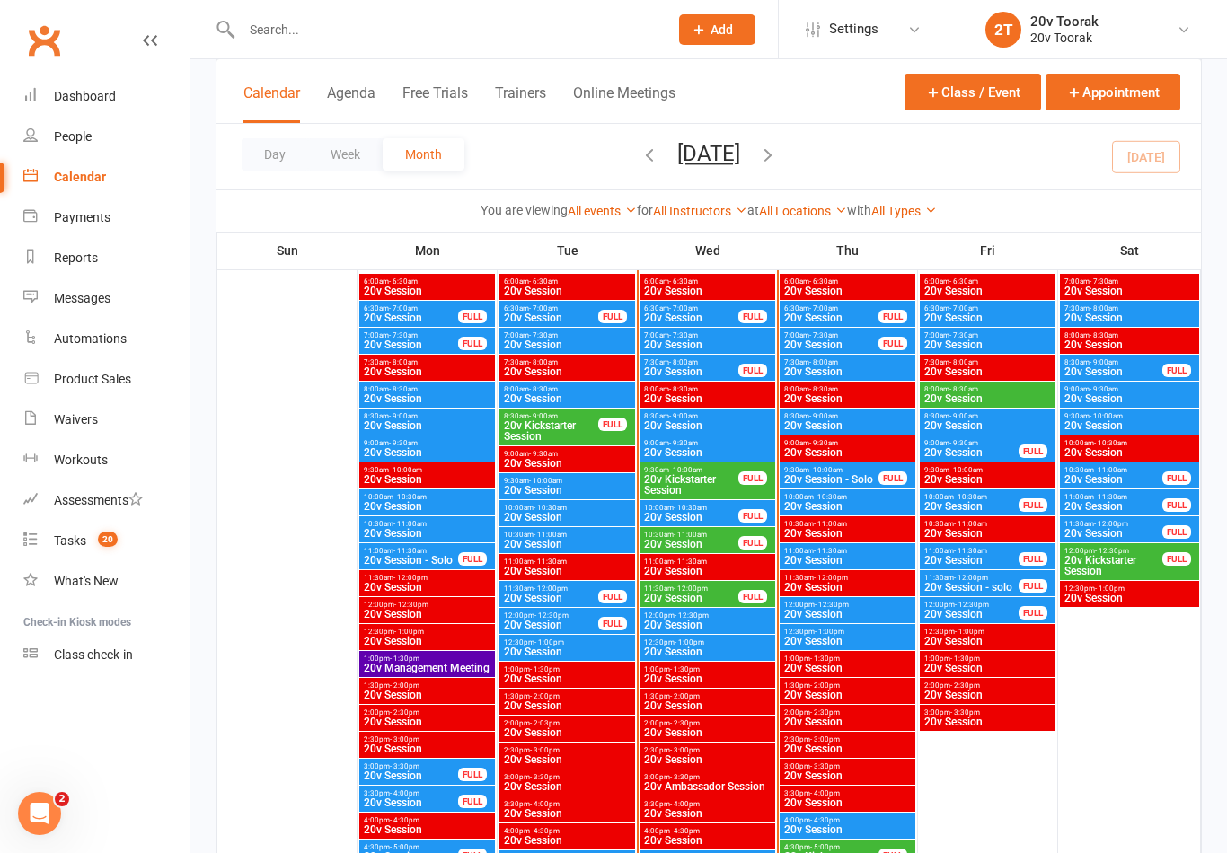
click at [664, 543] on span "20v Session" at bounding box center [691, 544] width 96 height 11
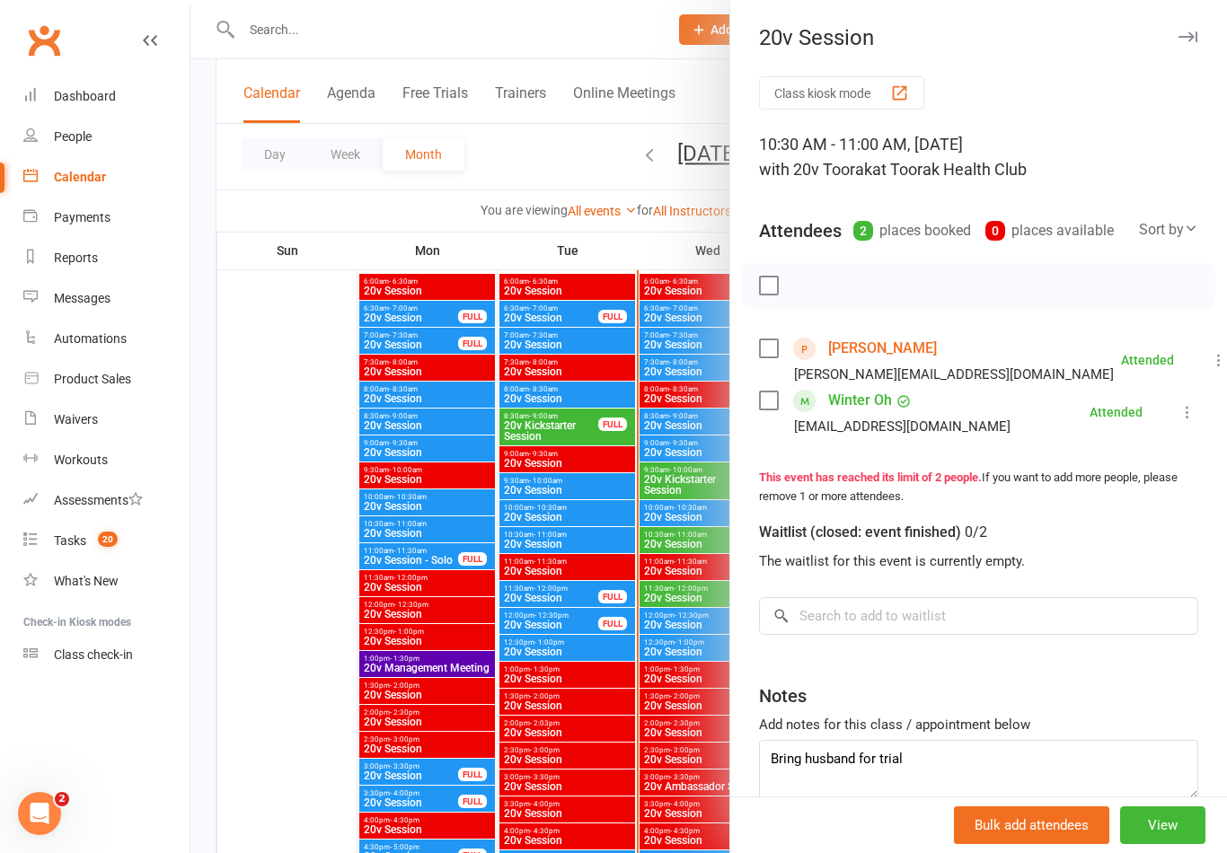
click at [582, 648] on div at bounding box center [708, 426] width 1037 height 853
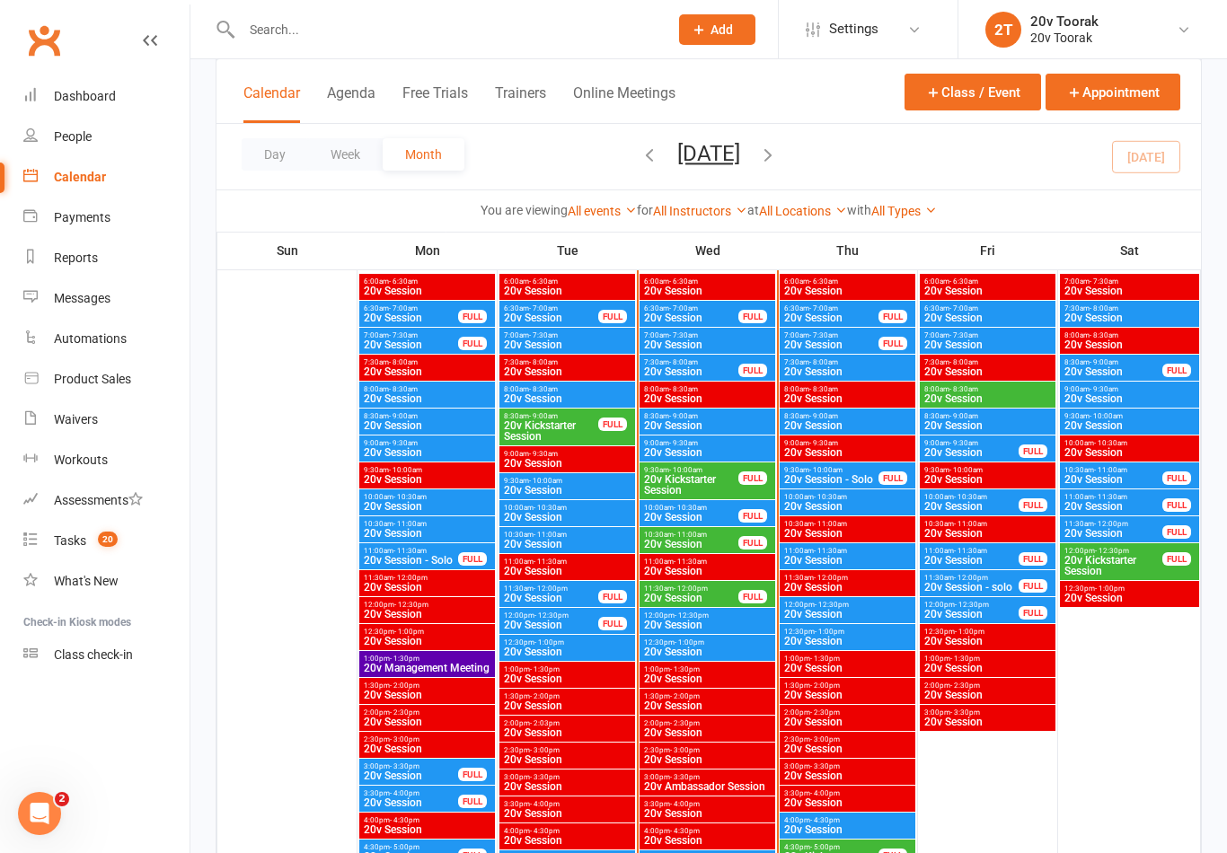
click at [654, 598] on span "20v Session" at bounding box center [691, 598] width 96 height 11
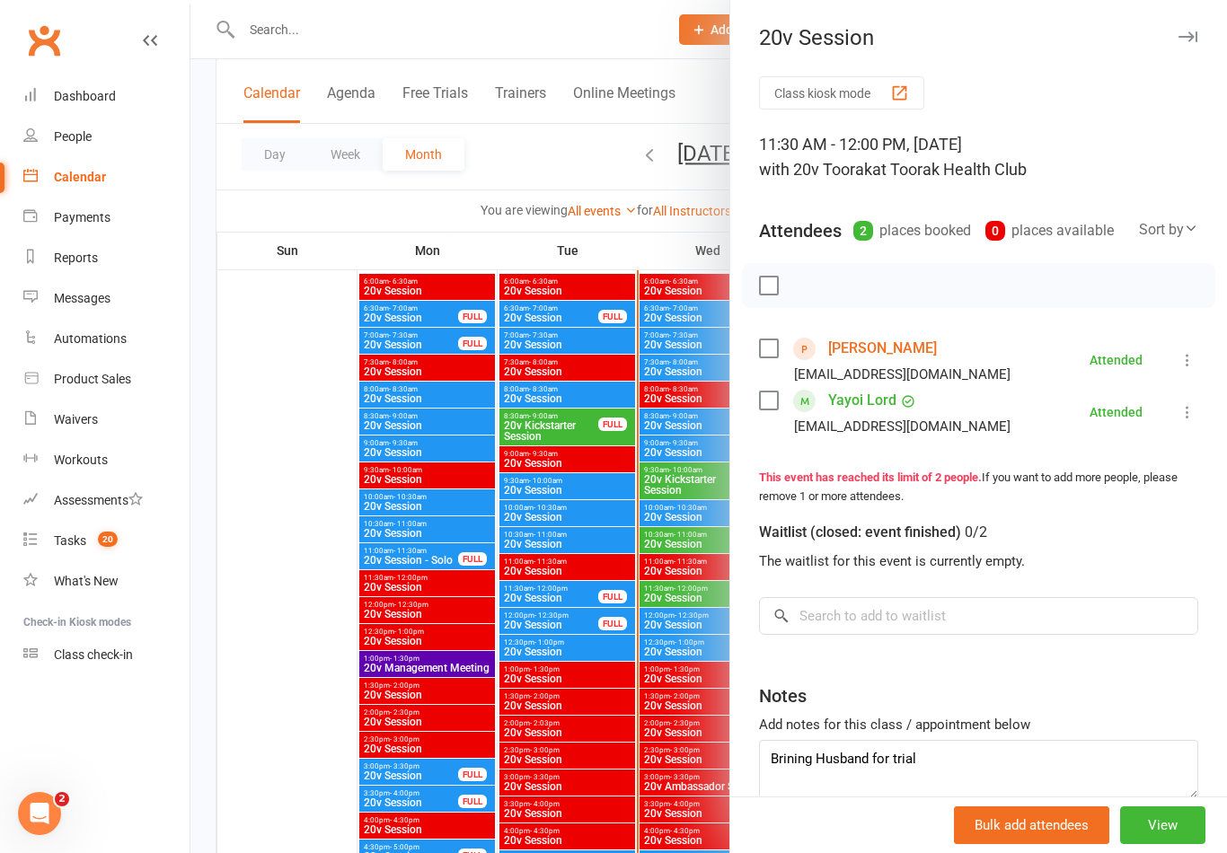
click at [850, 360] on link "Alex Lord" at bounding box center [882, 348] width 109 height 29
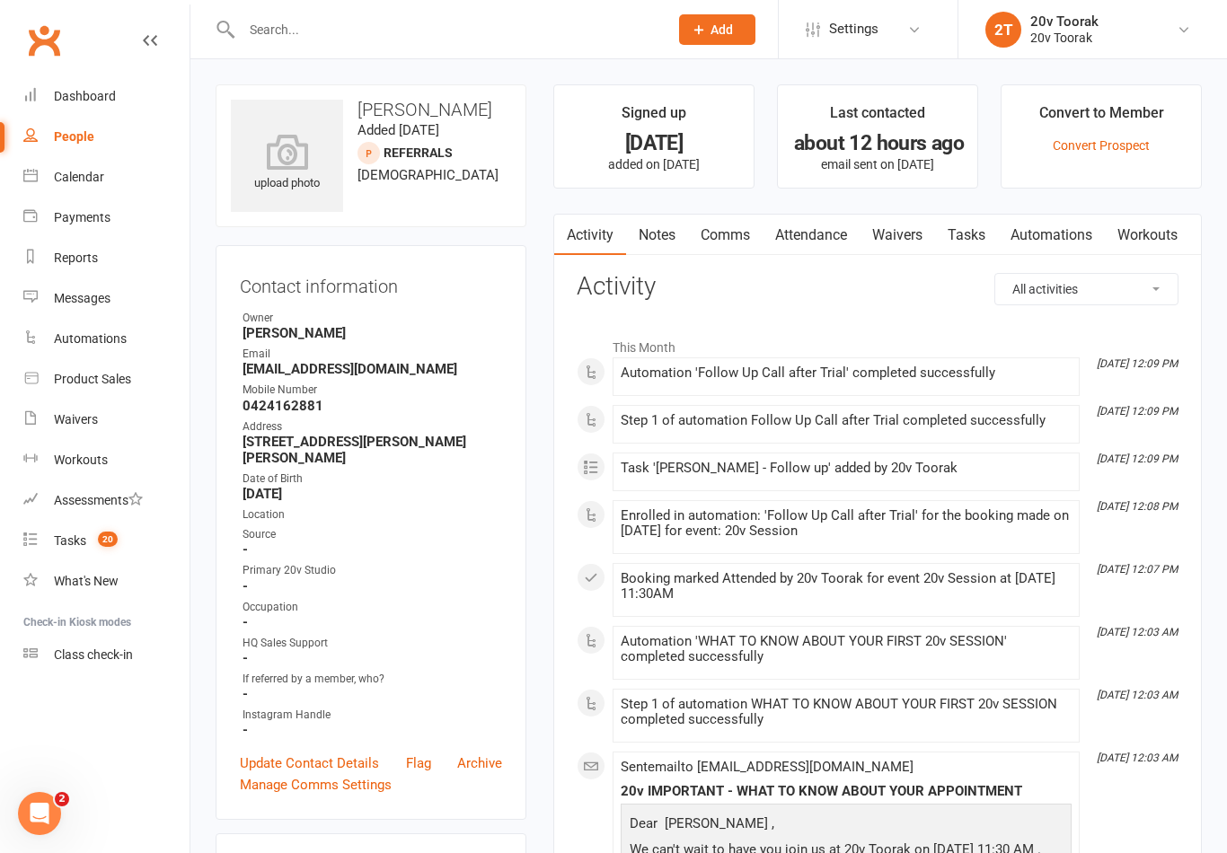
click at [653, 252] on link "Notes" at bounding box center [657, 235] width 62 height 41
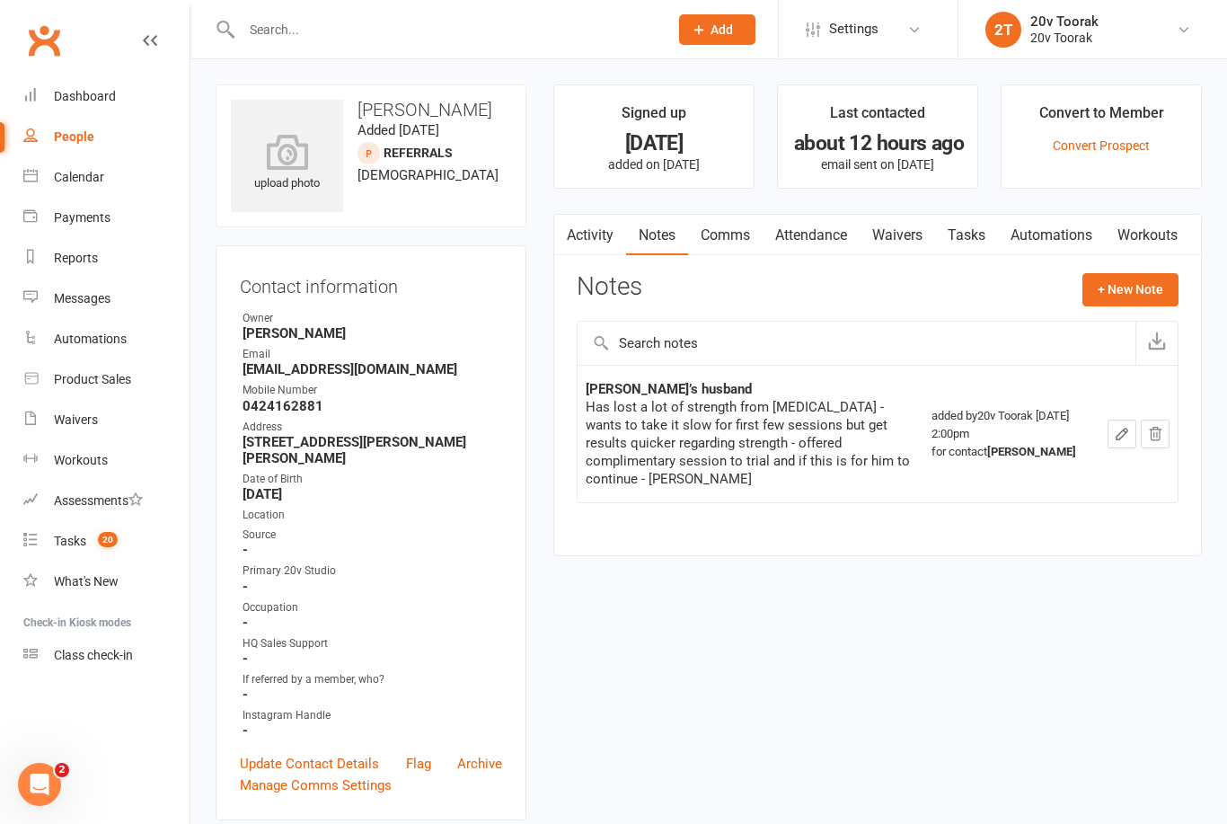
click at [1116, 294] on button "+ New Note" at bounding box center [1130, 289] width 96 height 32
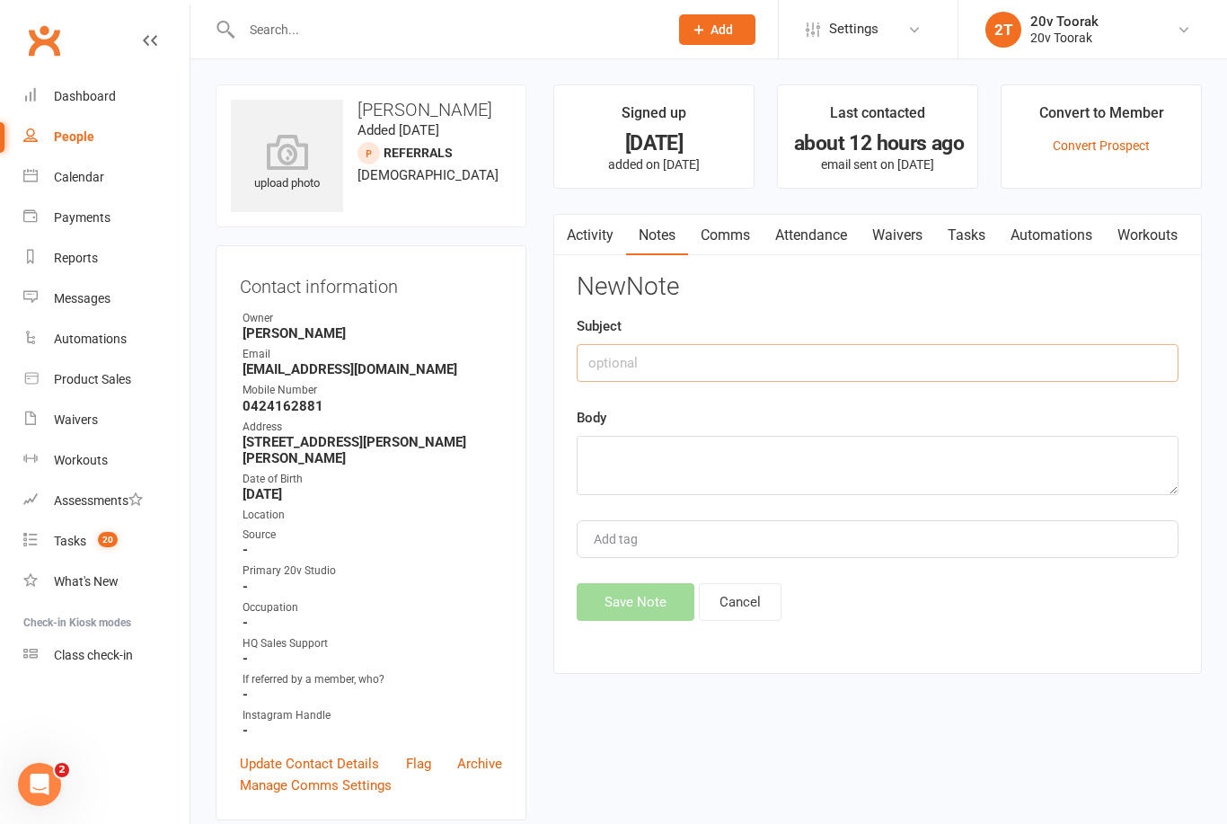
click at [815, 367] on input "text" at bounding box center [878, 363] width 602 height 38
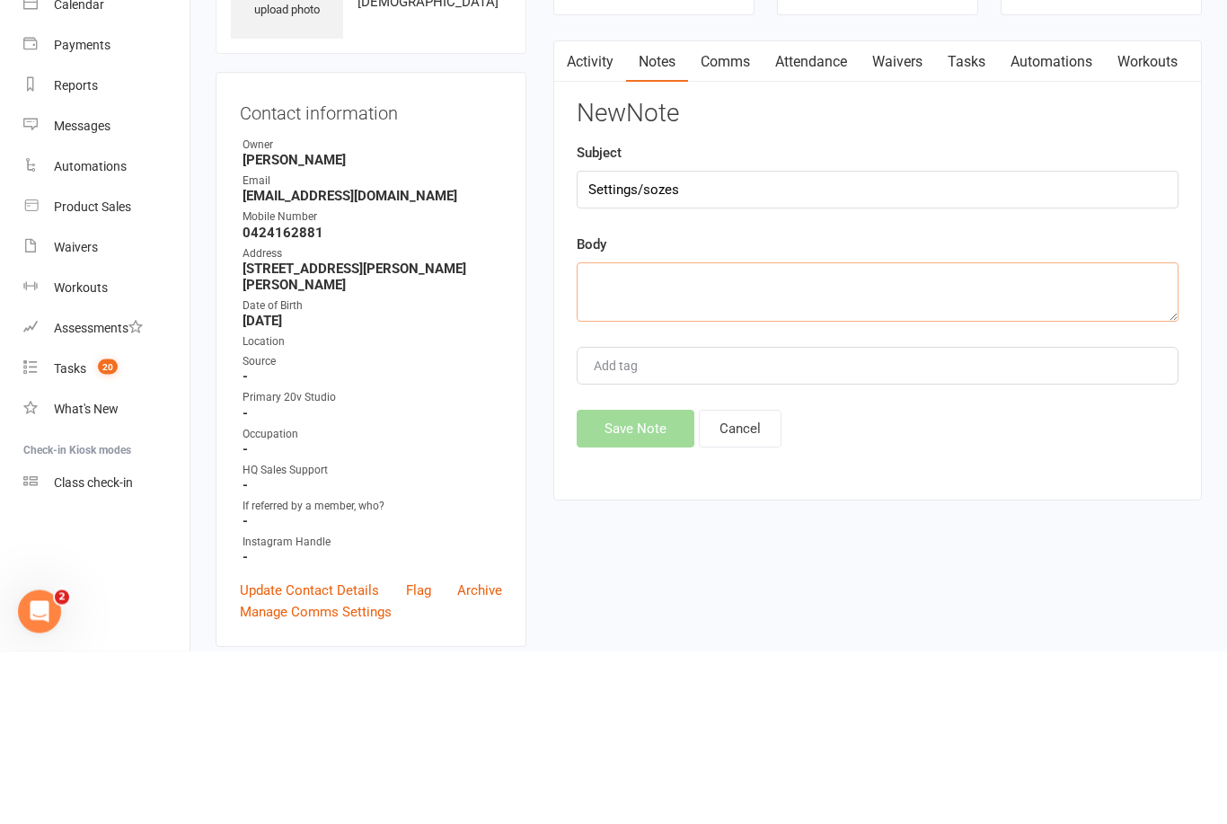
click at [878, 436] on textarea at bounding box center [878, 465] width 602 height 59
click at [799, 344] on input "Settings/sozes" at bounding box center [878, 363] width 602 height 38
type input "Settings/sizes"
click at [878, 436] on textarea at bounding box center [878, 465] width 602 height 59
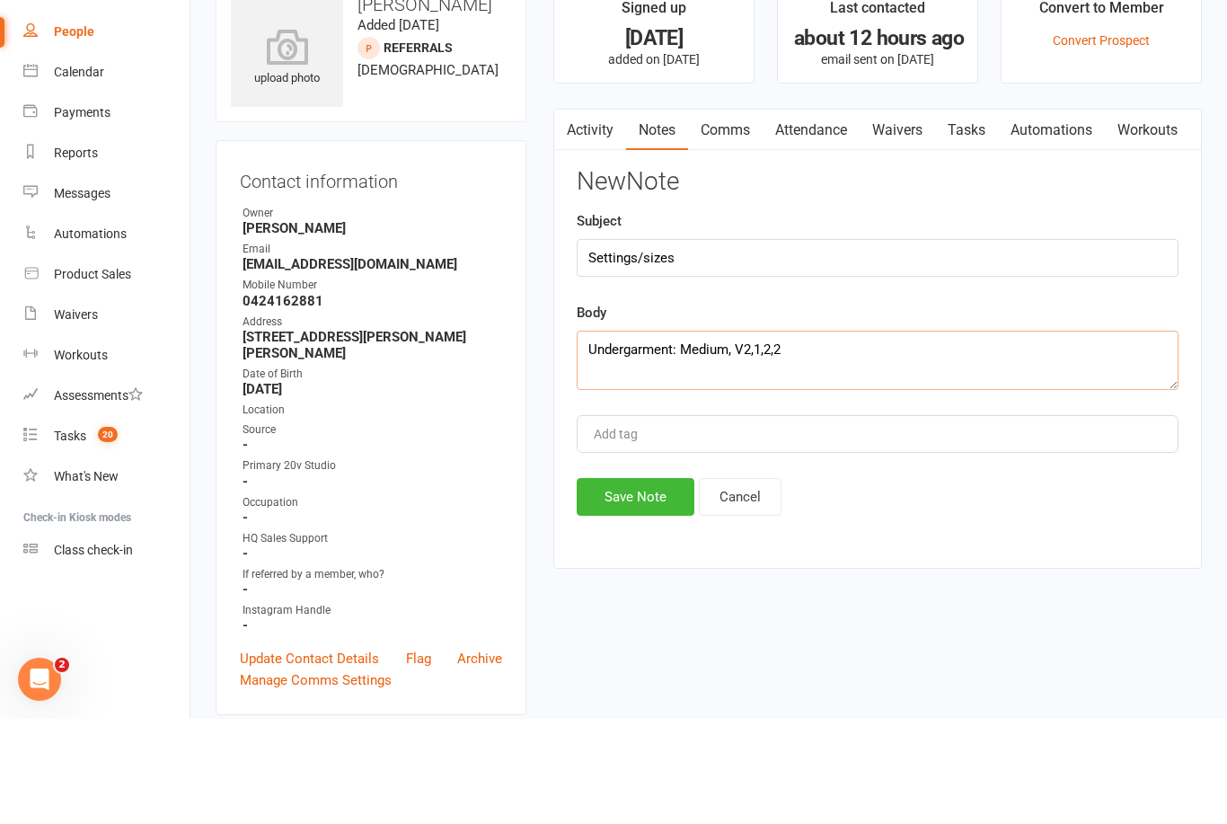
click at [881, 436] on textarea "Undergarment: Medium, V2,1,2,2" at bounding box center [878, 465] width 602 height 59
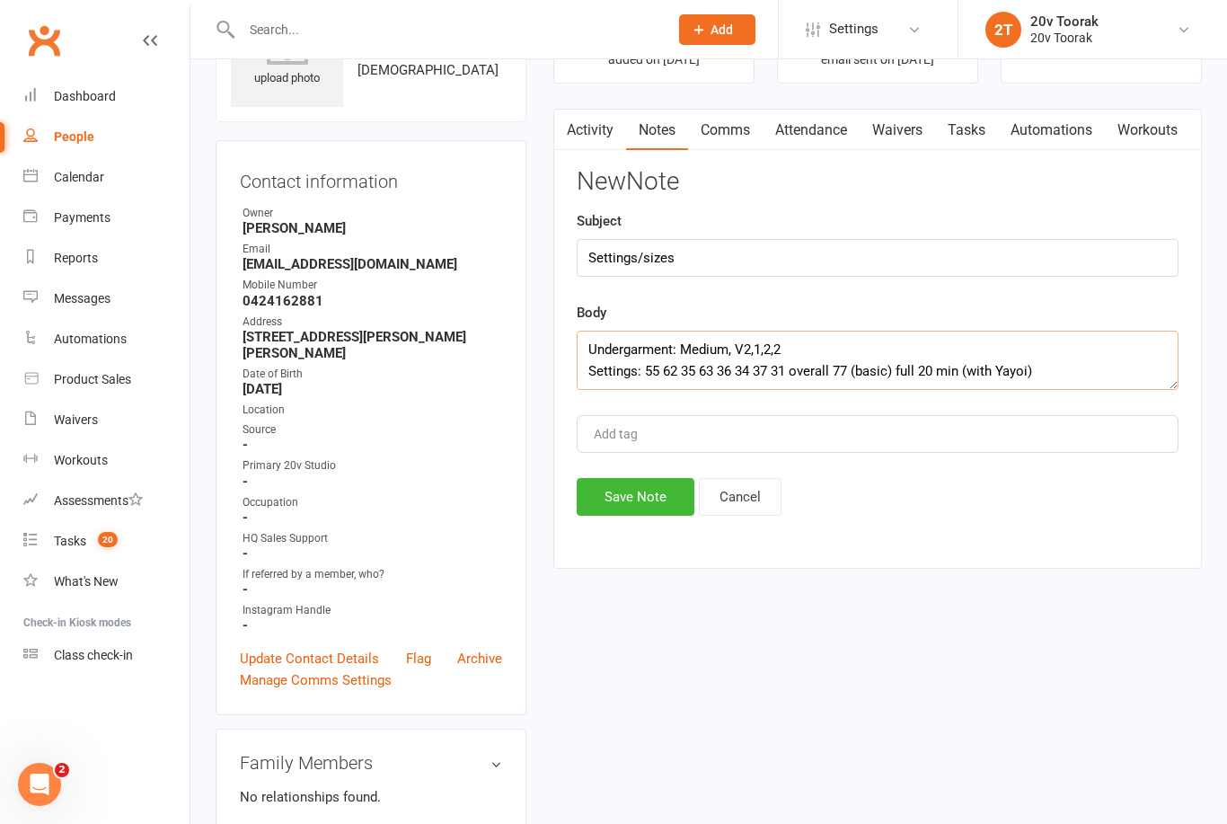
type textarea "Undergarment: Medium, V2,1,2,2 Settings: 55 62 35 63 36 34 37 31 overall 77 (ba…"
click at [649, 489] on button "Save Note" at bounding box center [636, 497] width 118 height 38
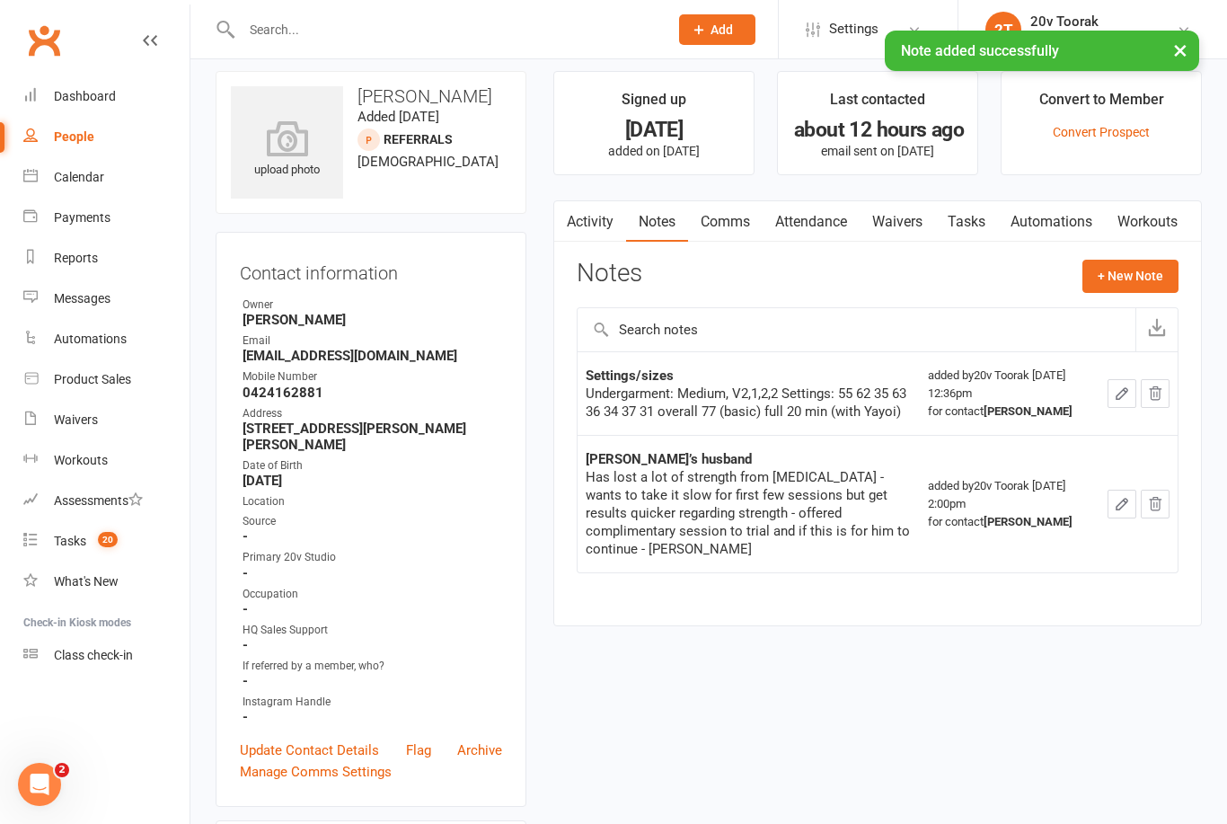
scroll to position [14, 0]
click at [968, 211] on link "Tasks" at bounding box center [966, 220] width 63 height 41
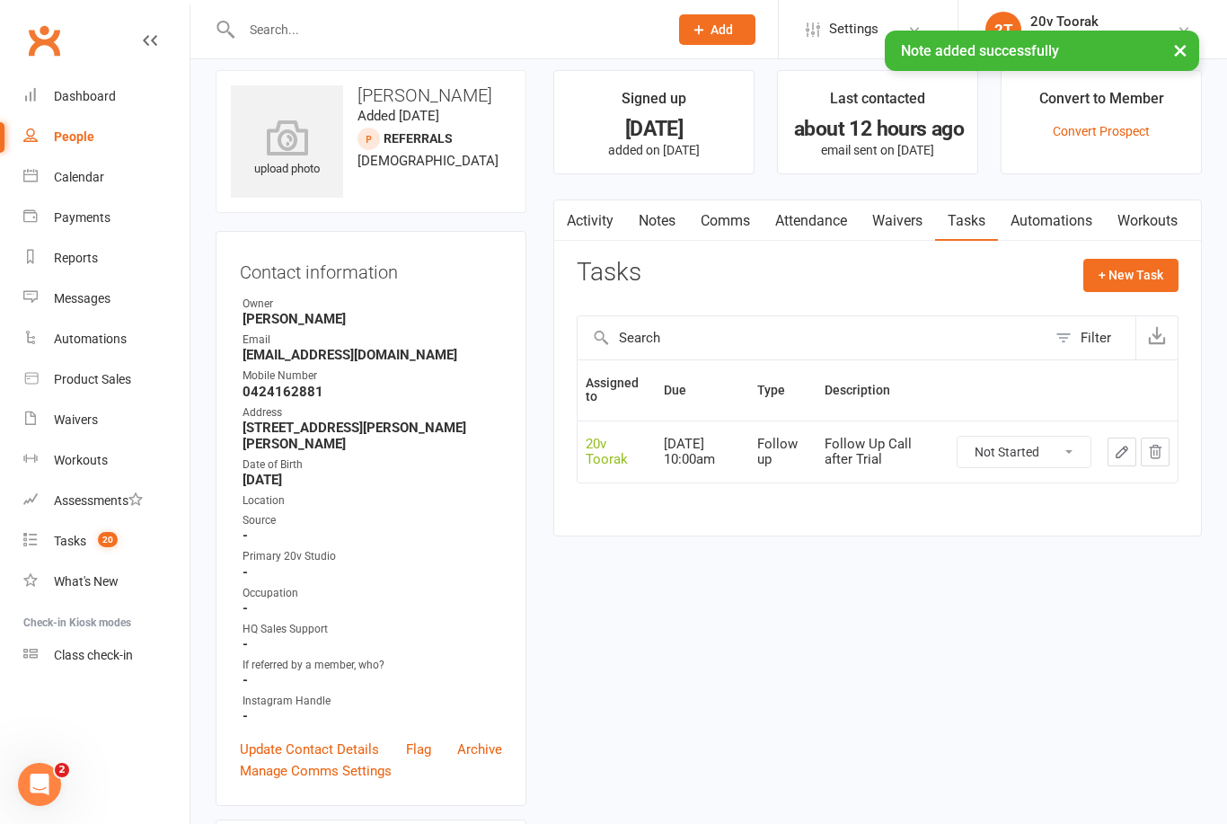
click at [40, 128] on link "People" at bounding box center [106, 137] width 166 height 40
select select "100"
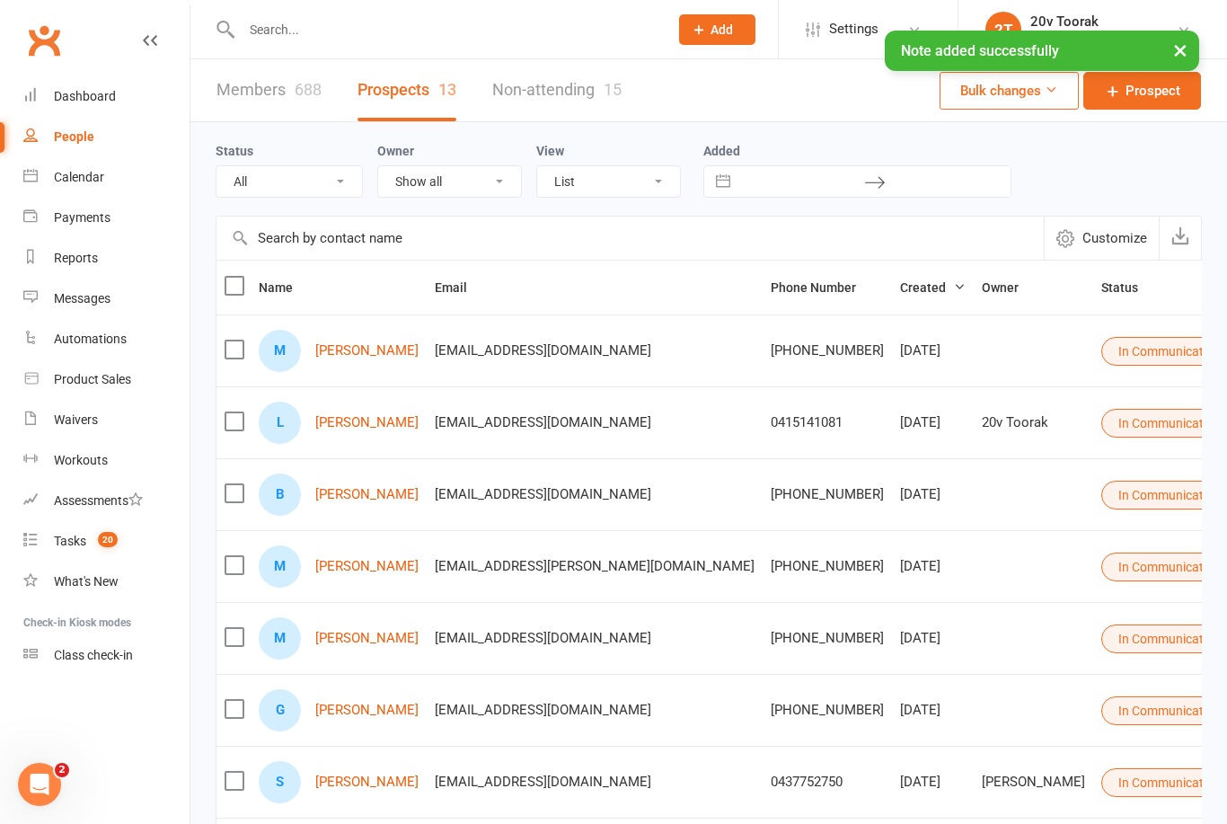
select select "In Communication"
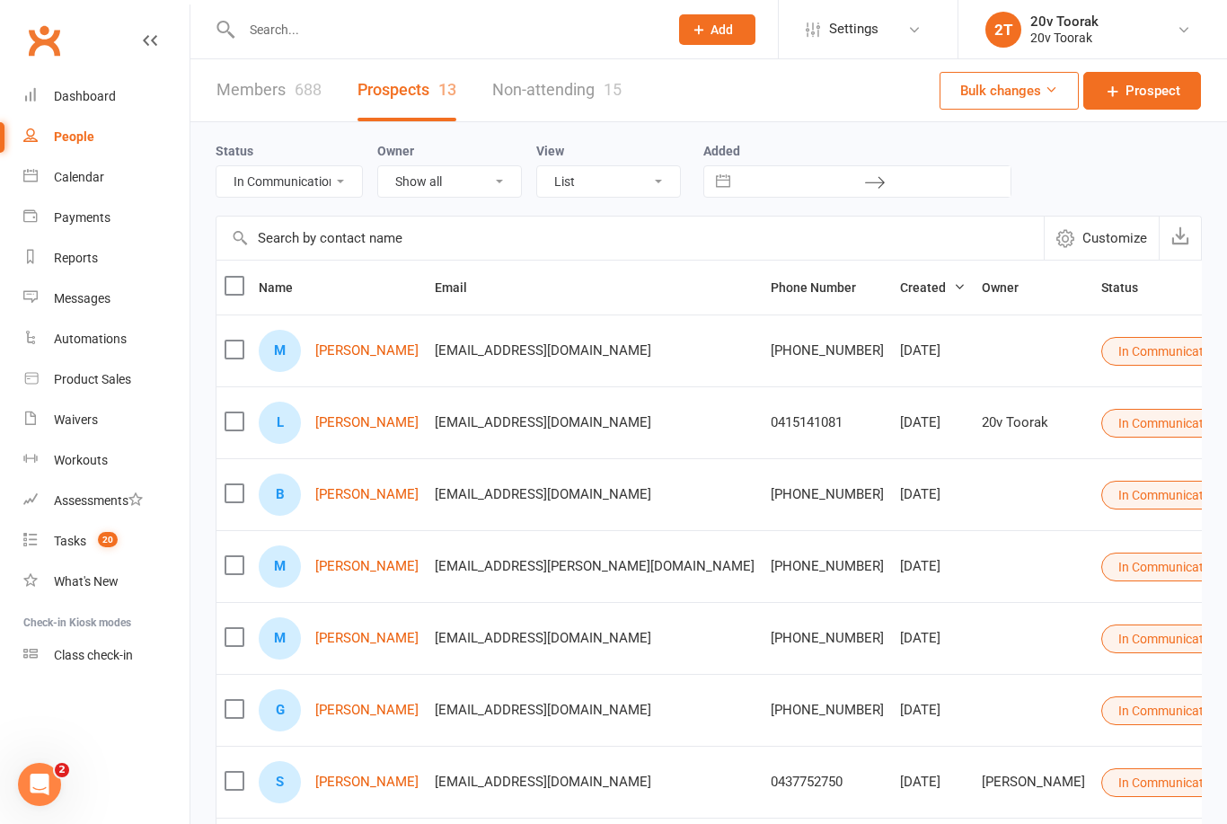
click at [36, 169] on icon at bounding box center [30, 175] width 14 height 14
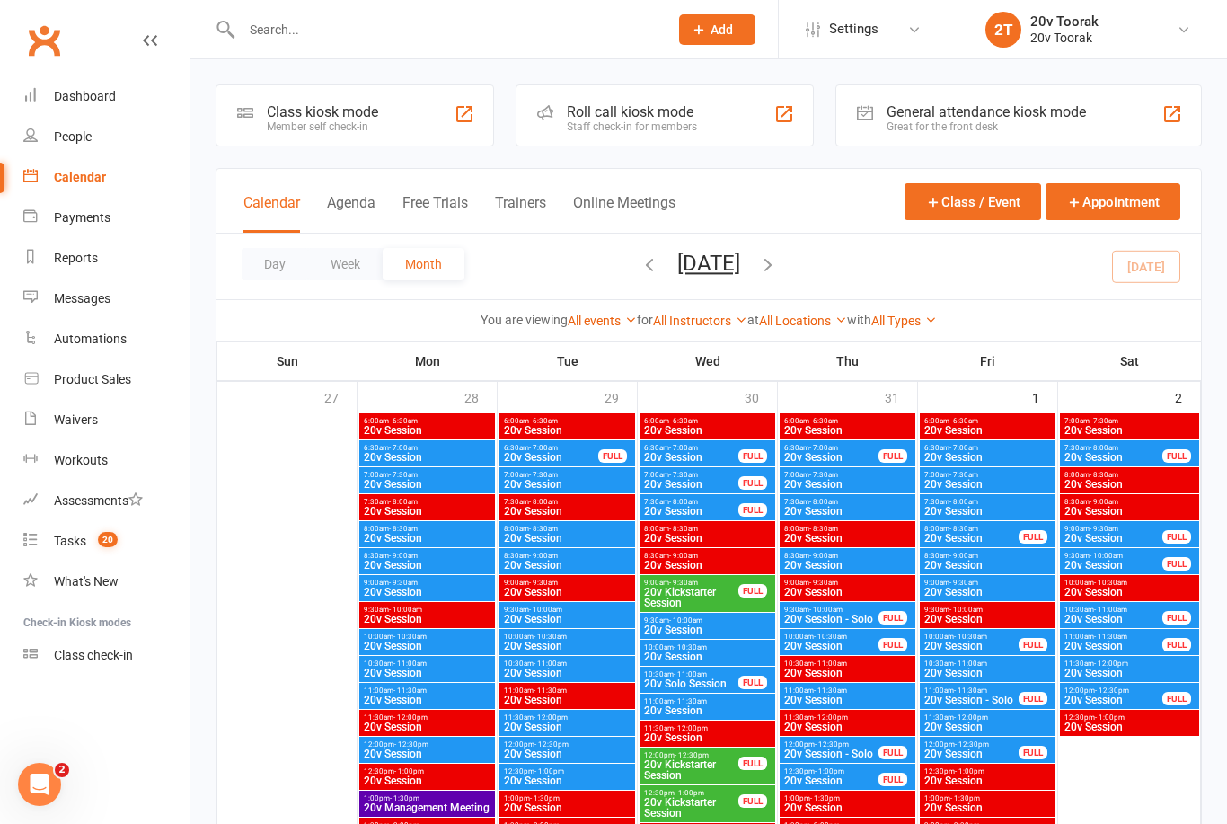
click at [903, 684] on div "11:00am - 11:30am 20v Session" at bounding box center [848, 696] width 136 height 26
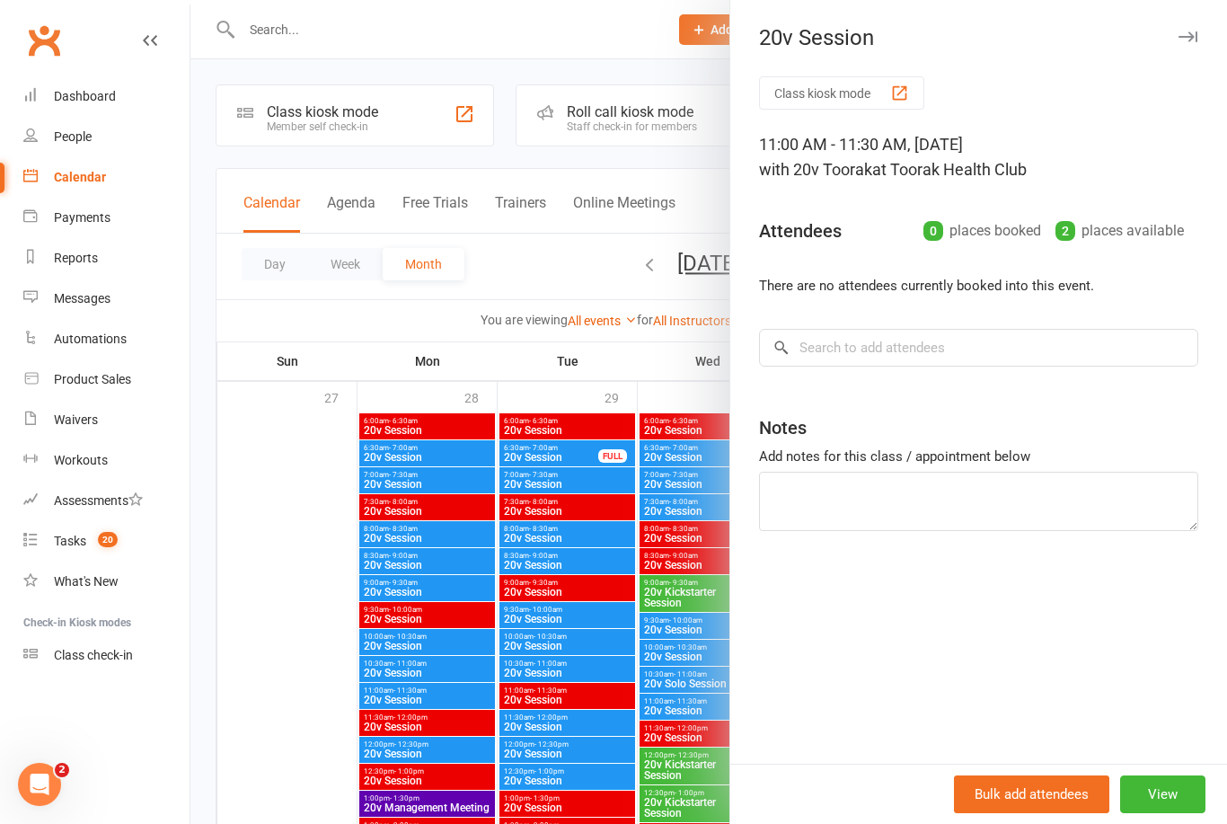
click at [688, 730] on div at bounding box center [708, 412] width 1037 height 824
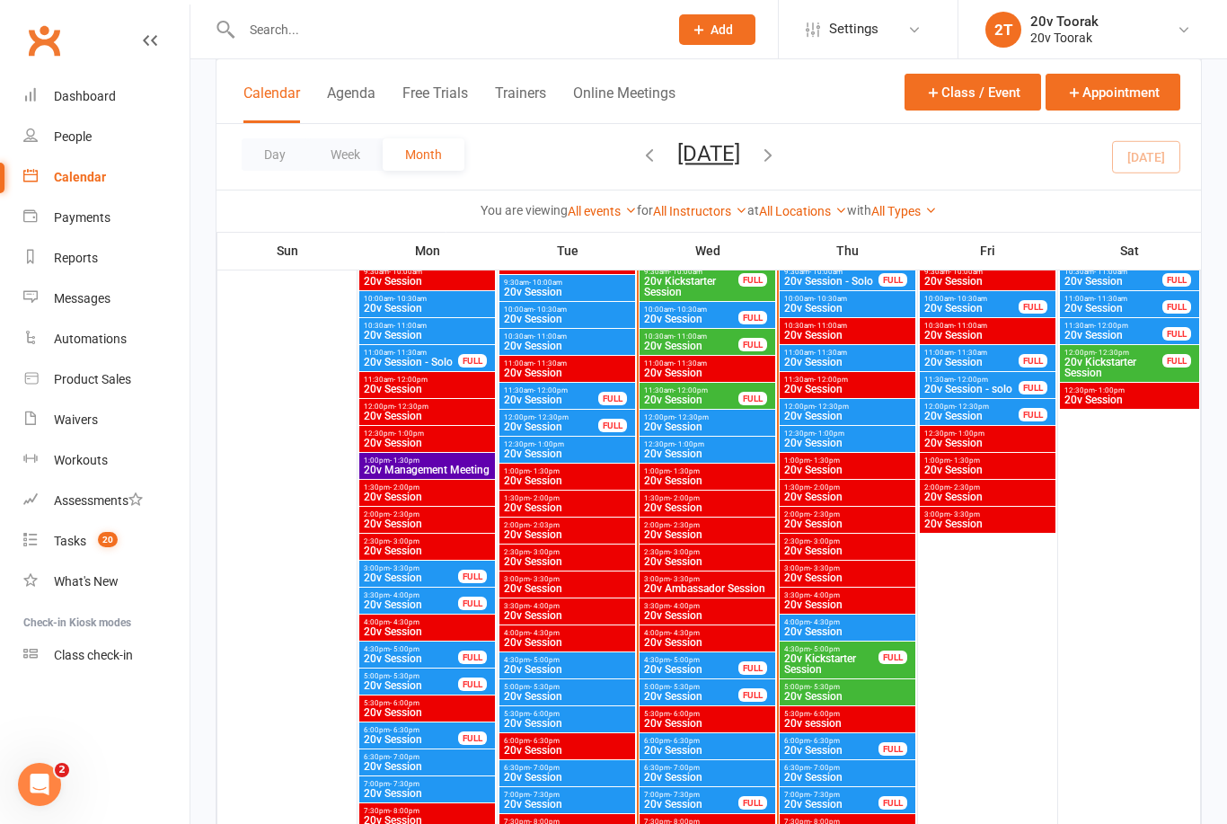
scroll to position [2013, 0]
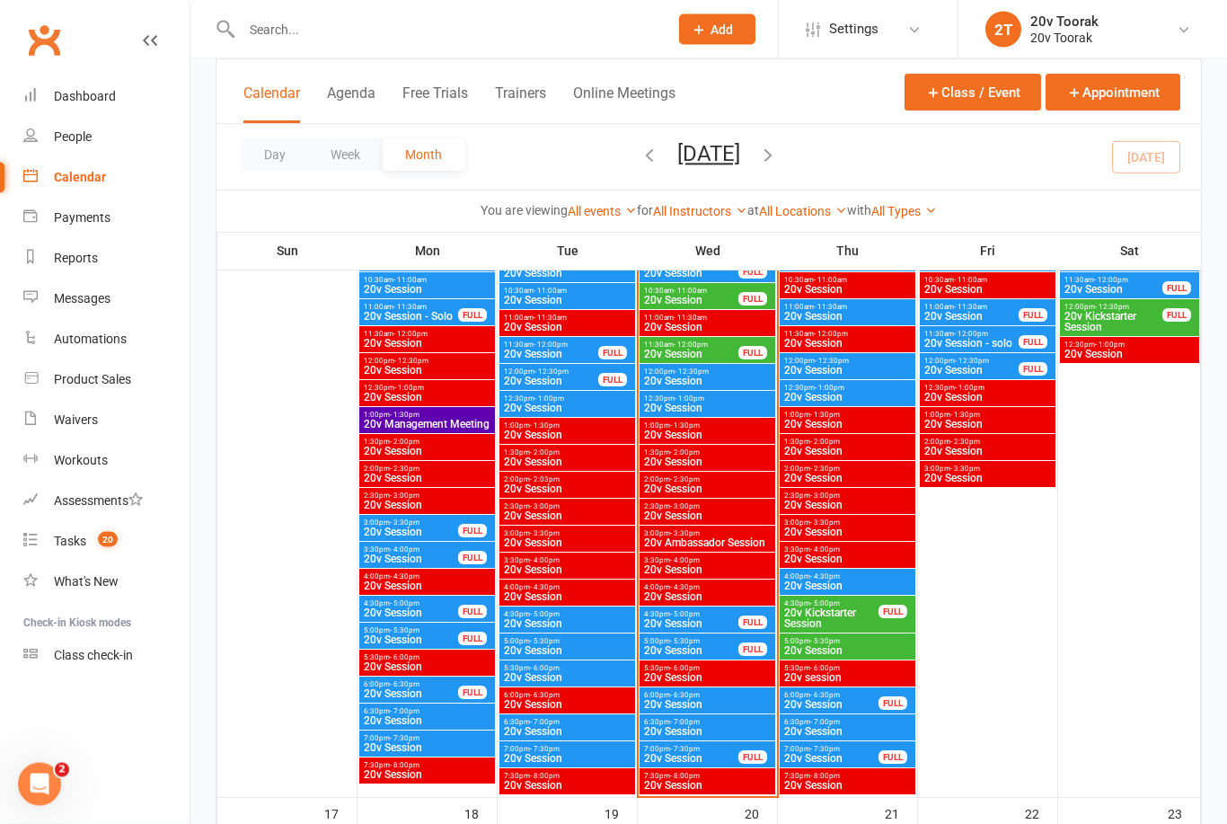
click at [691, 621] on span "20v Session" at bounding box center [691, 624] width 96 height 11
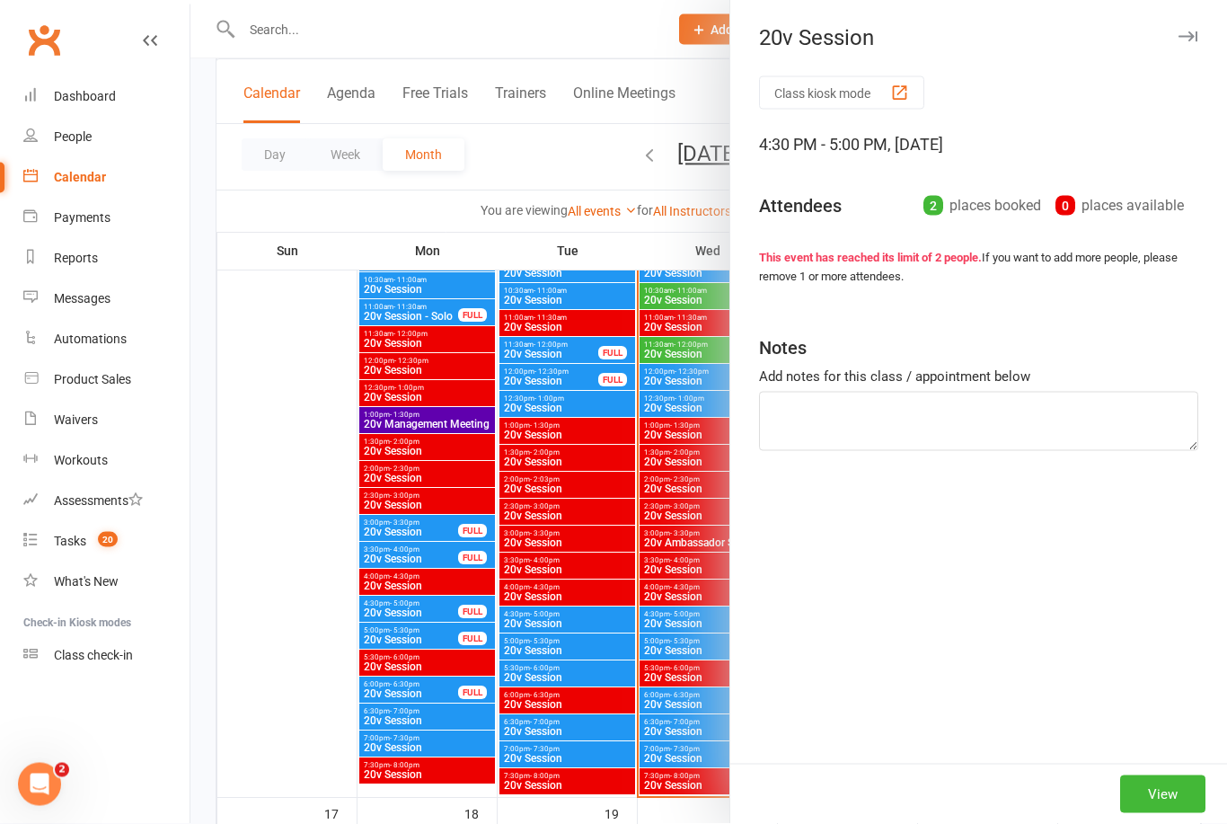
scroll to position [2014, 0]
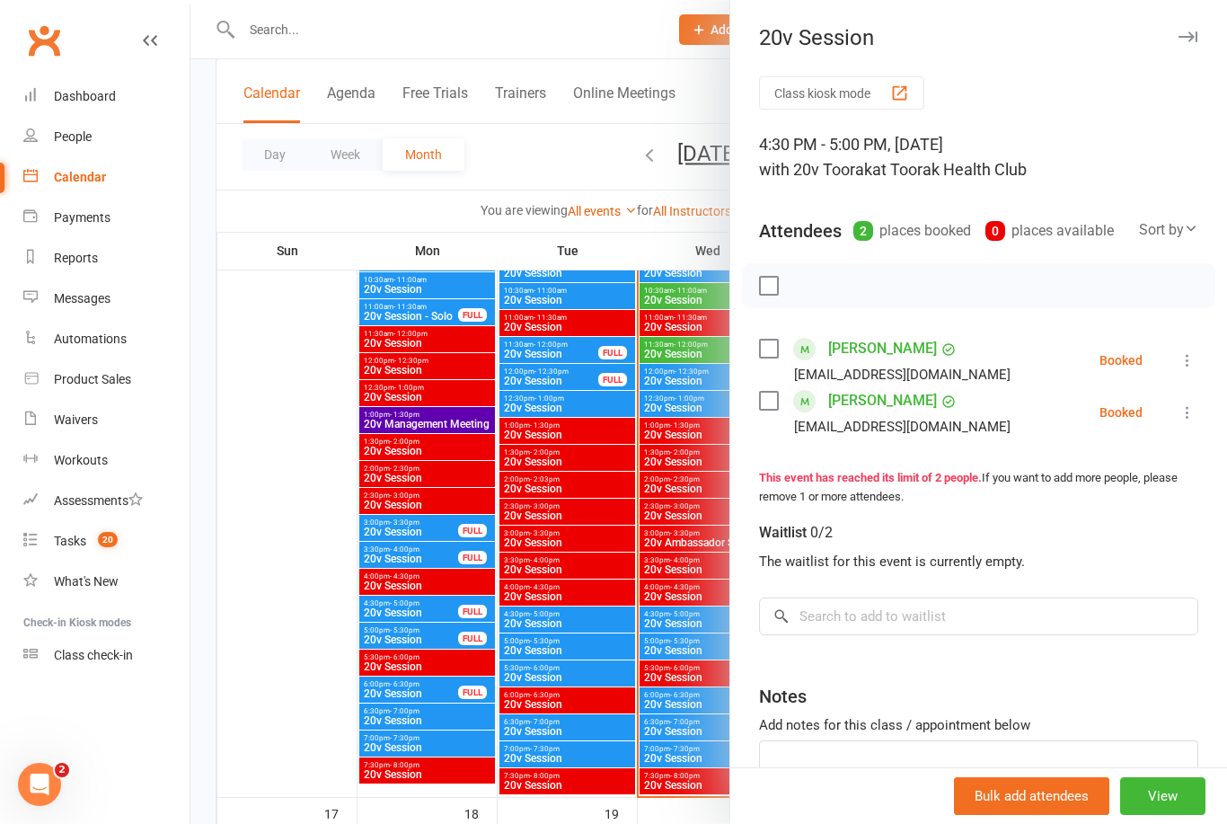
click at [871, 355] on link "[PERSON_NAME]" at bounding box center [882, 348] width 109 height 29
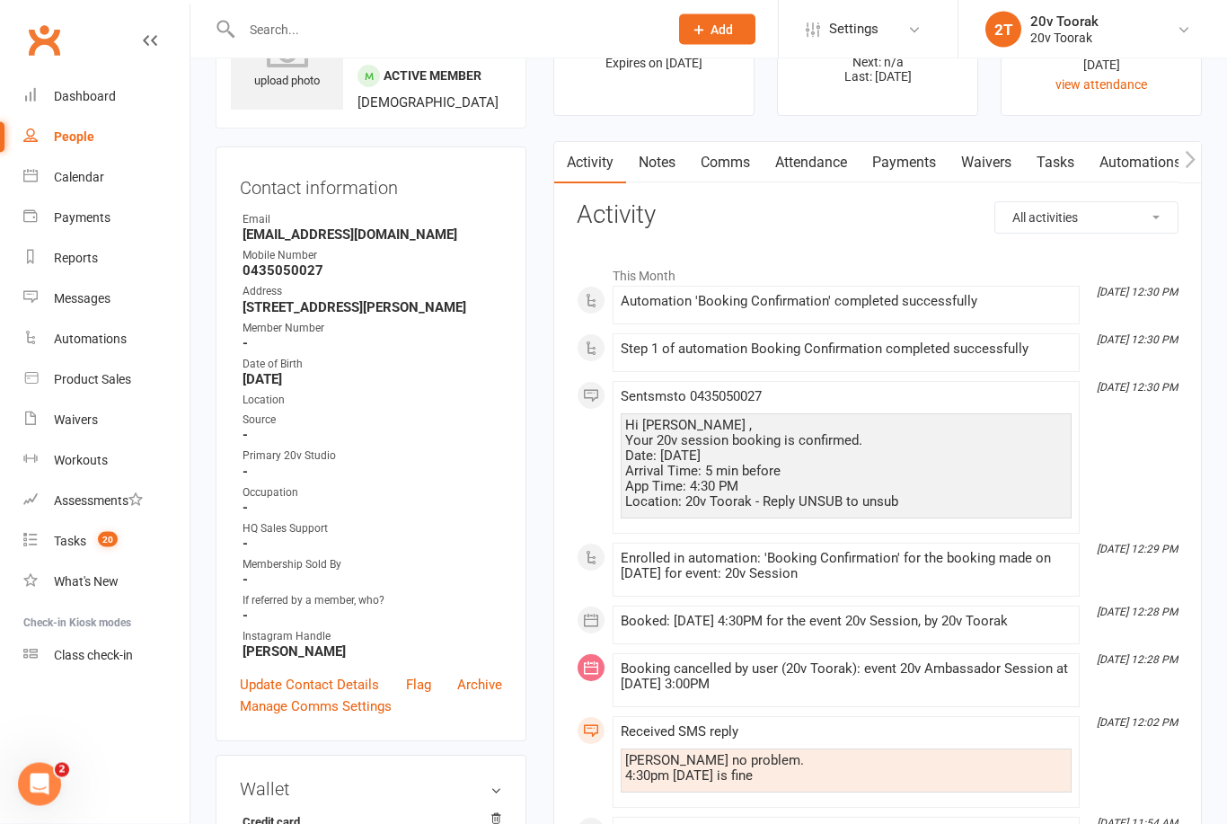
scroll to position [46, 0]
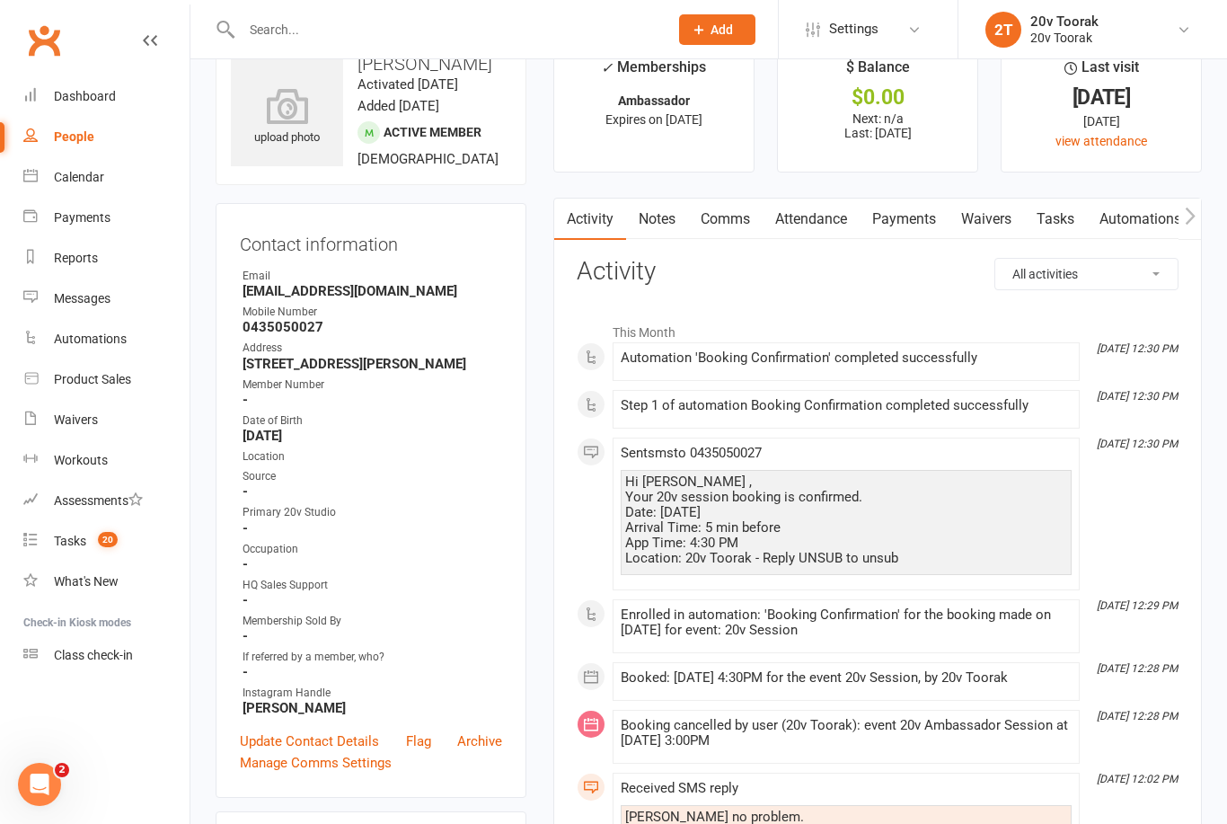
click at [730, 227] on link "Comms" at bounding box center [725, 219] width 75 height 41
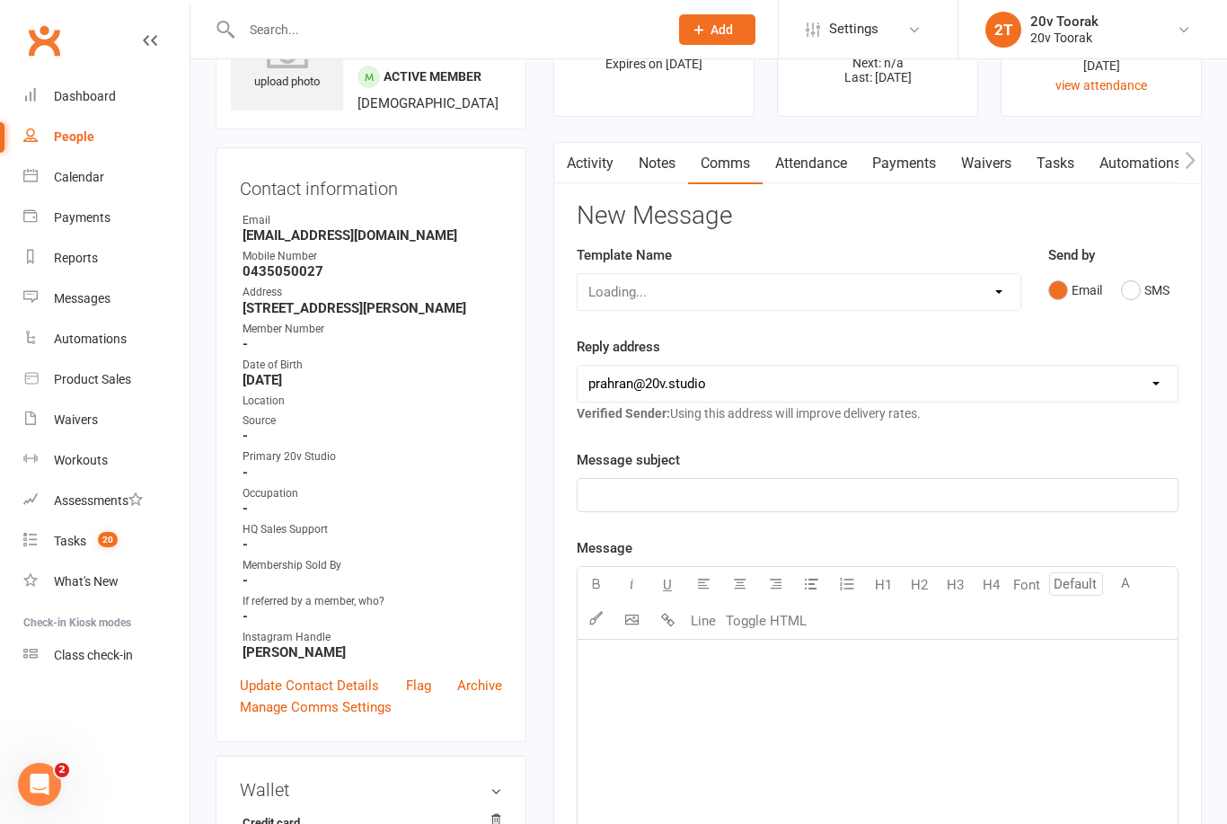
scroll to position [103, 0]
click at [934, 506] on div "﻿" at bounding box center [878, 493] width 600 height 32
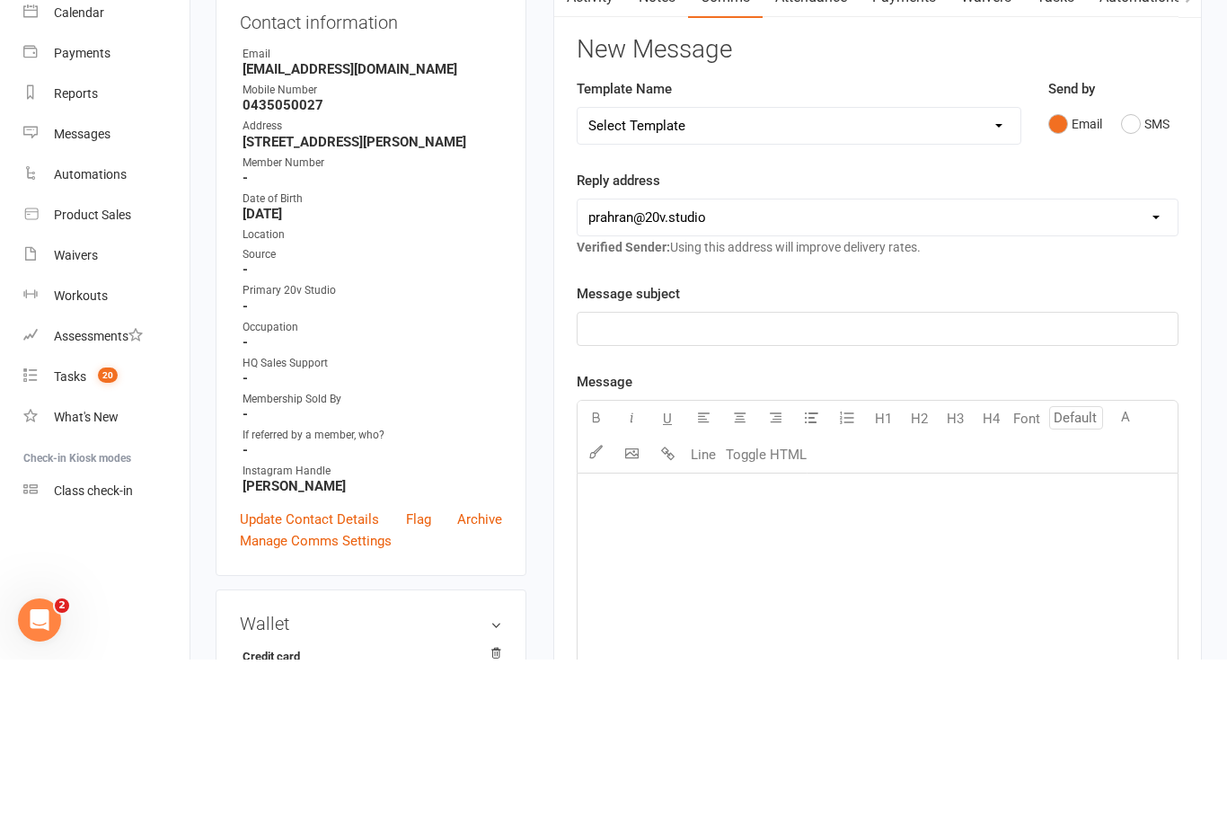
click at [1152, 271] on button "SMS" at bounding box center [1145, 288] width 49 height 34
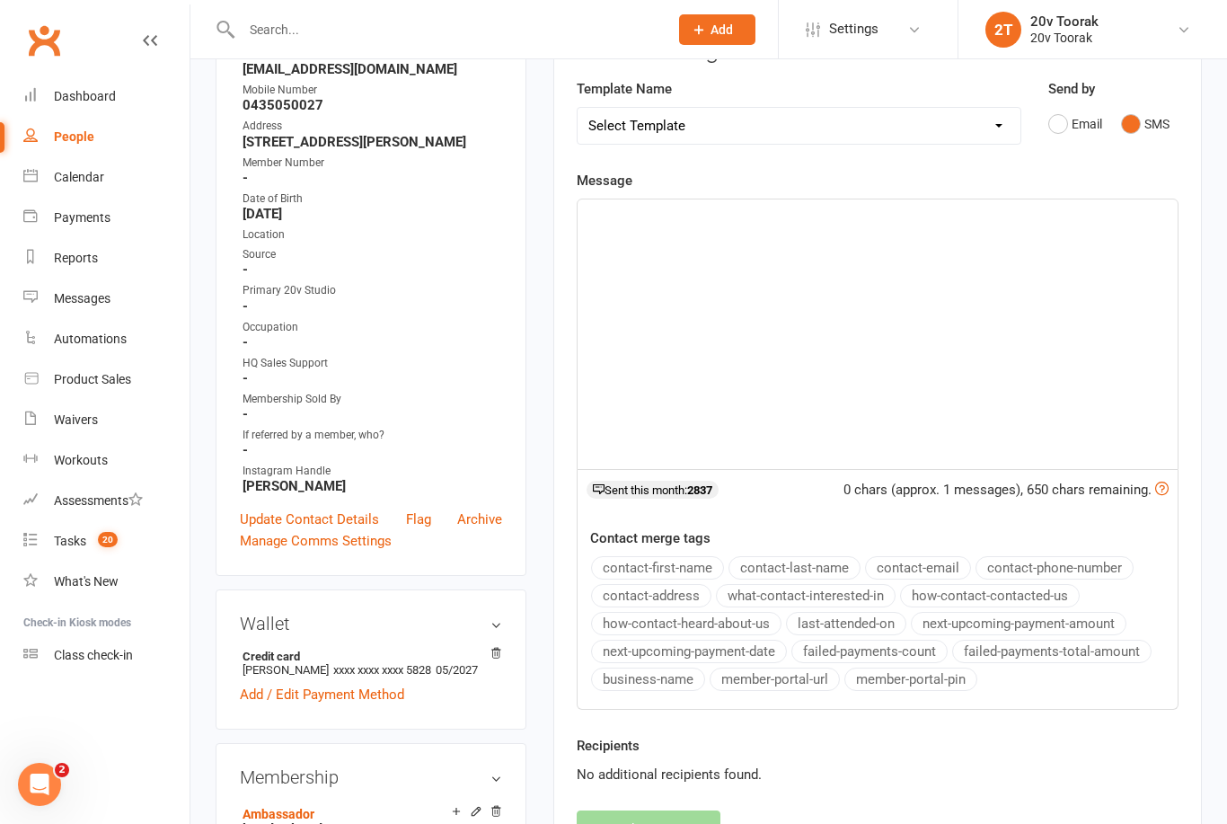
click at [1035, 249] on div "﻿" at bounding box center [878, 333] width 600 height 269
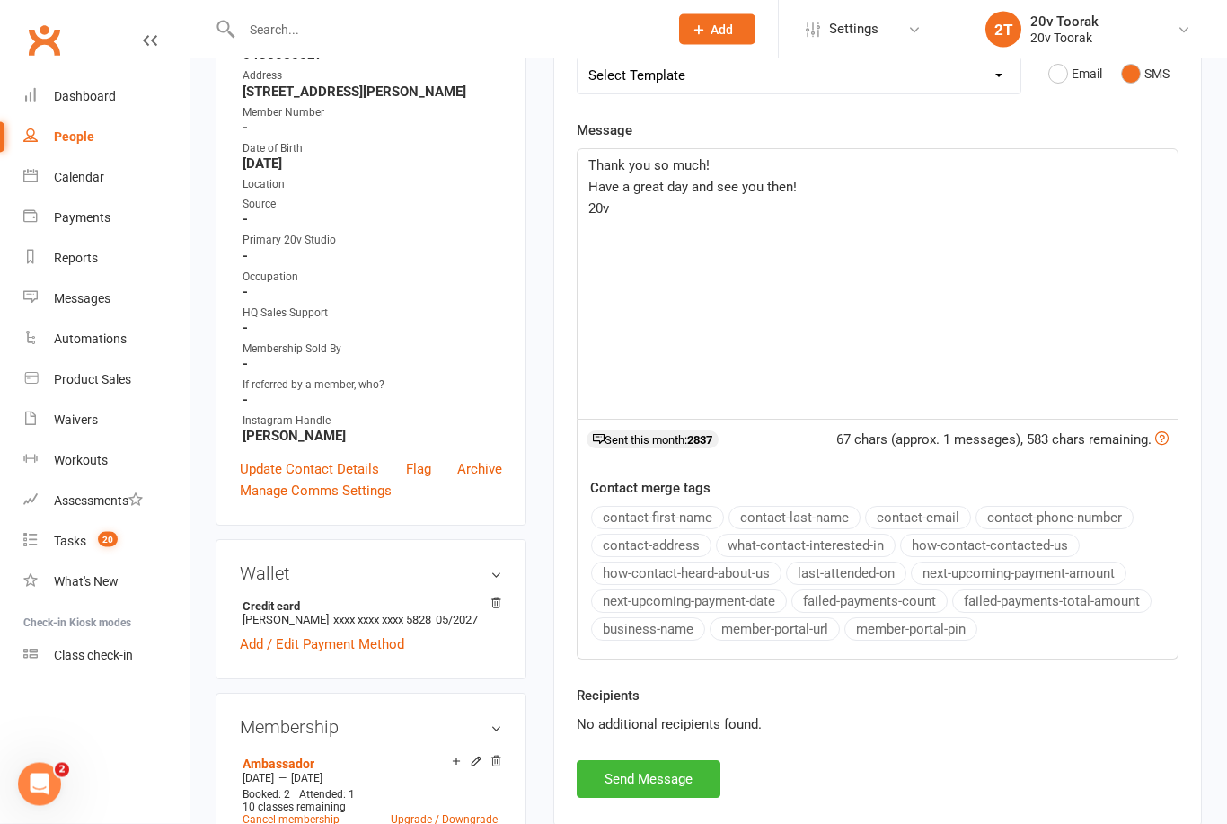
click at [654, 771] on button "Send Message" at bounding box center [649, 780] width 144 height 38
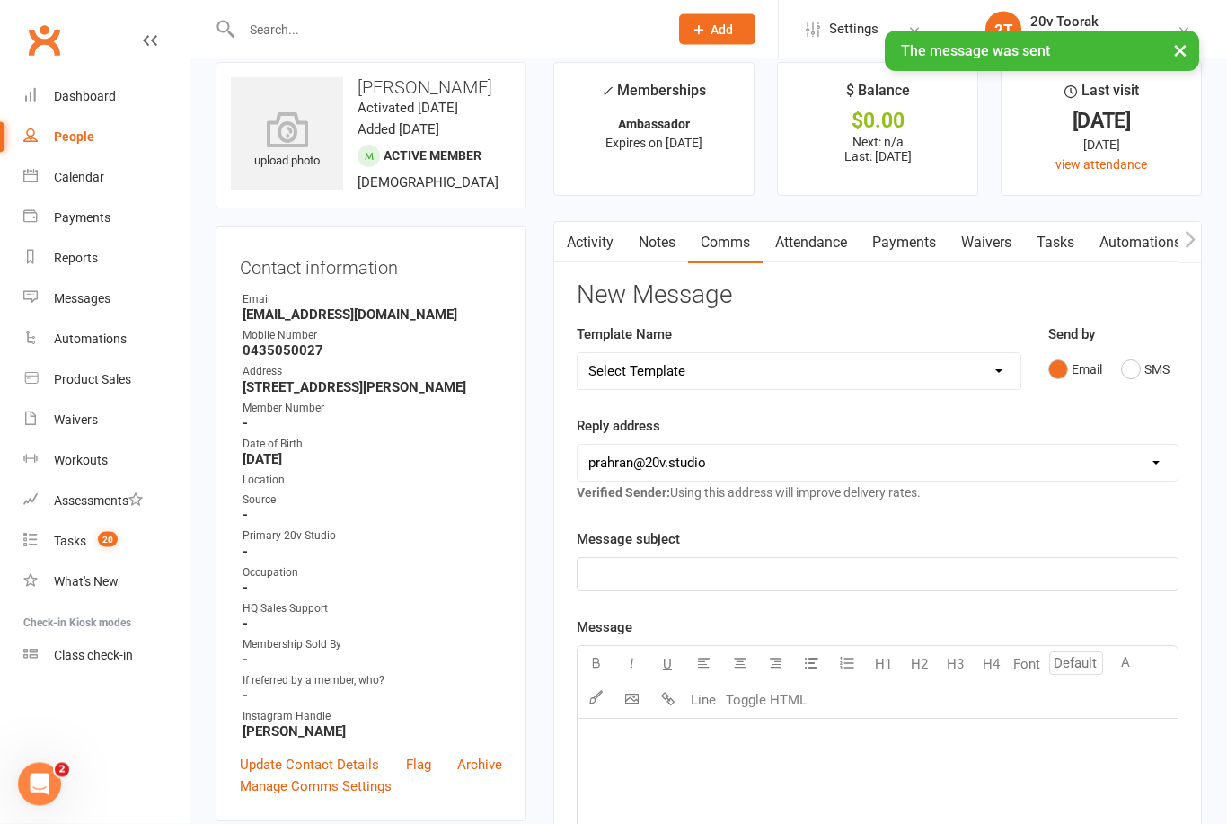
scroll to position [13, 0]
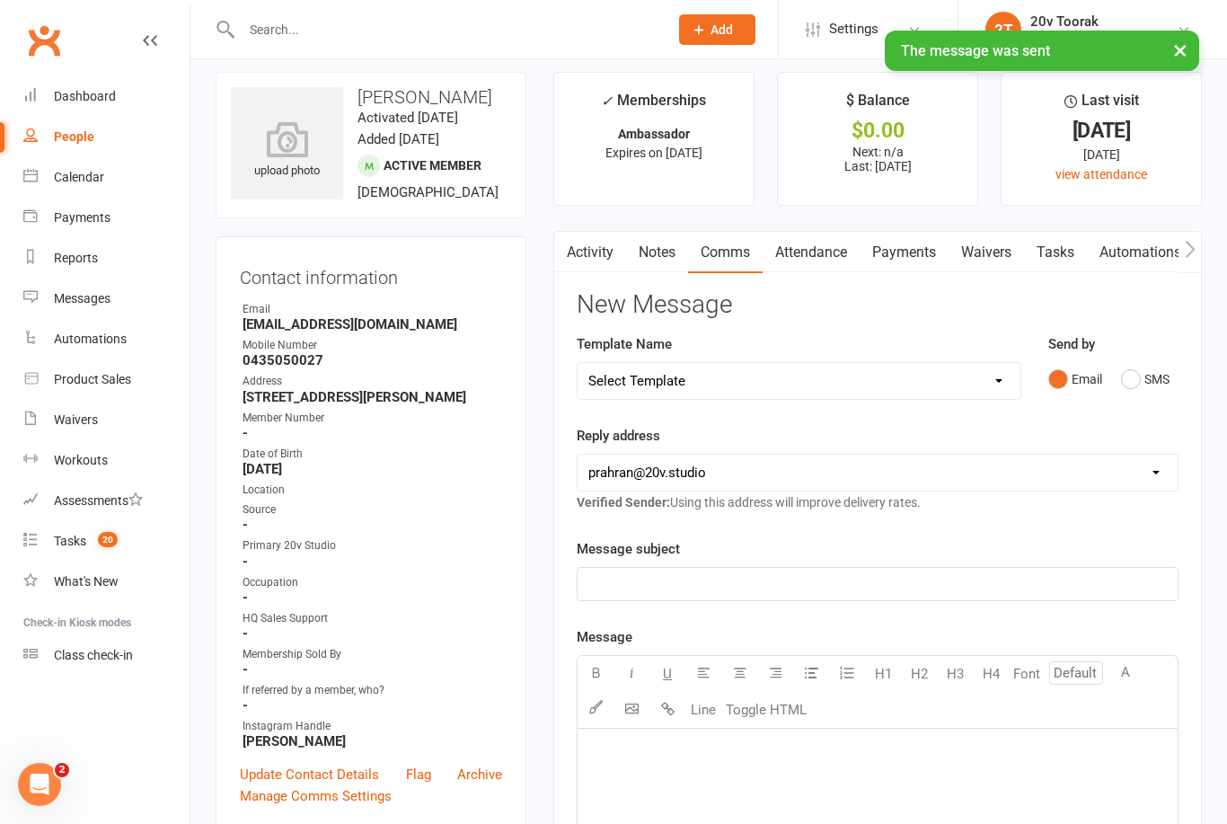
click at [1069, 233] on link "Tasks" at bounding box center [1055, 252] width 63 height 41
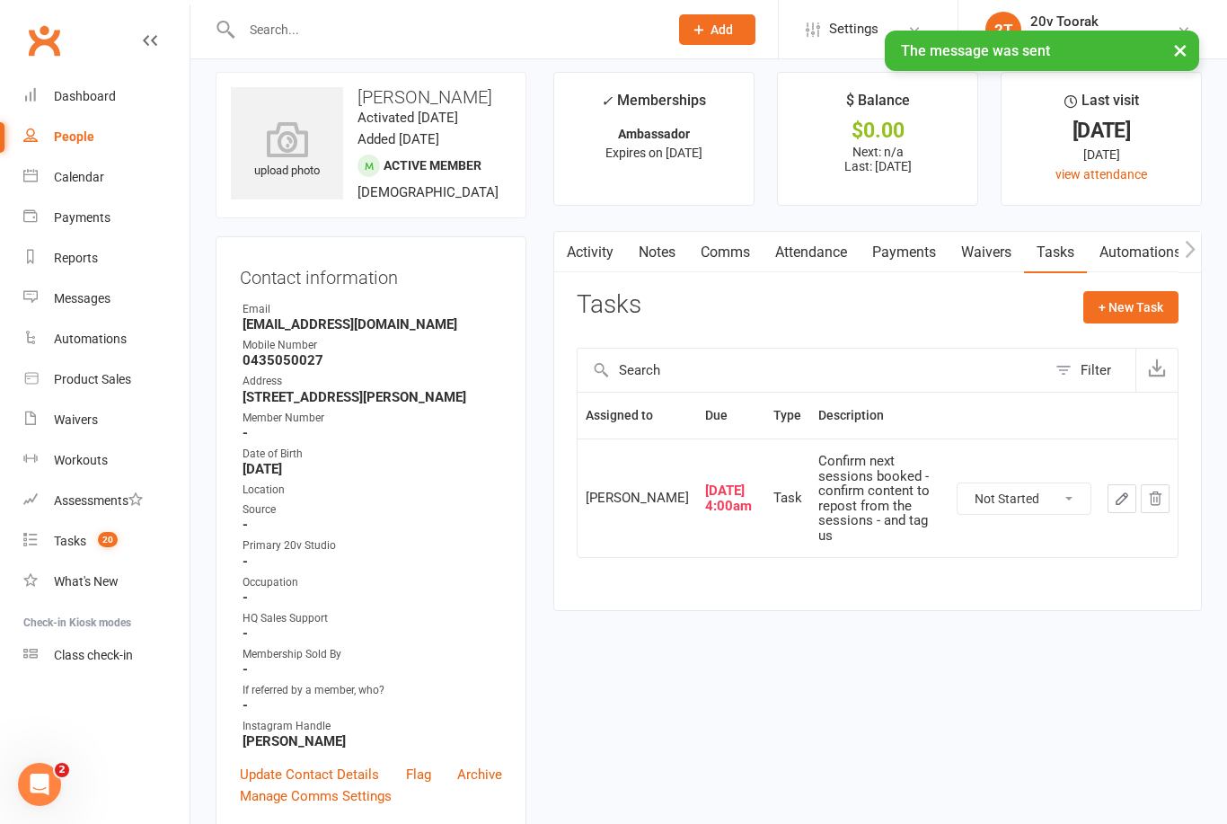
click at [1052, 499] on select "Not Started In Progress Waiting Complete" at bounding box center [1024, 498] width 133 height 31
select select "unstarted"
click at [1166, 306] on button "+ New Task" at bounding box center [1130, 307] width 95 height 32
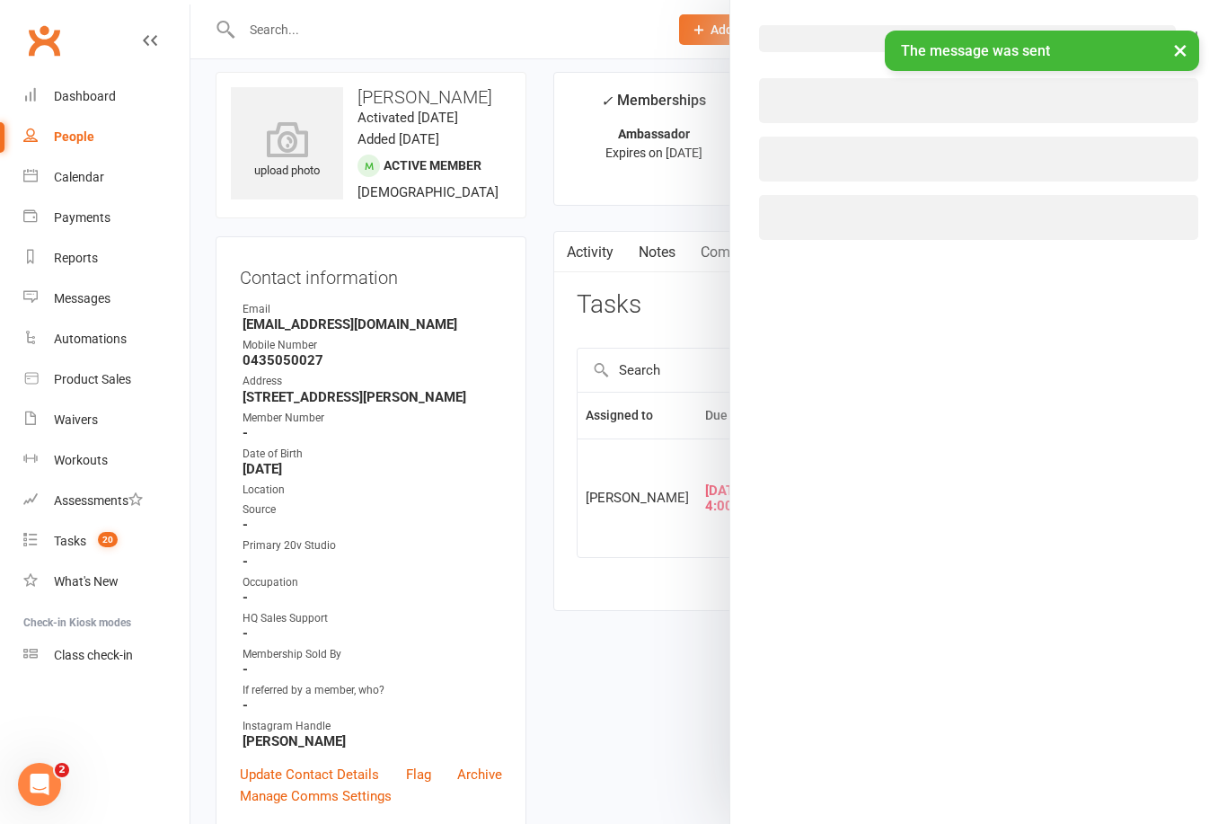
select select "45736"
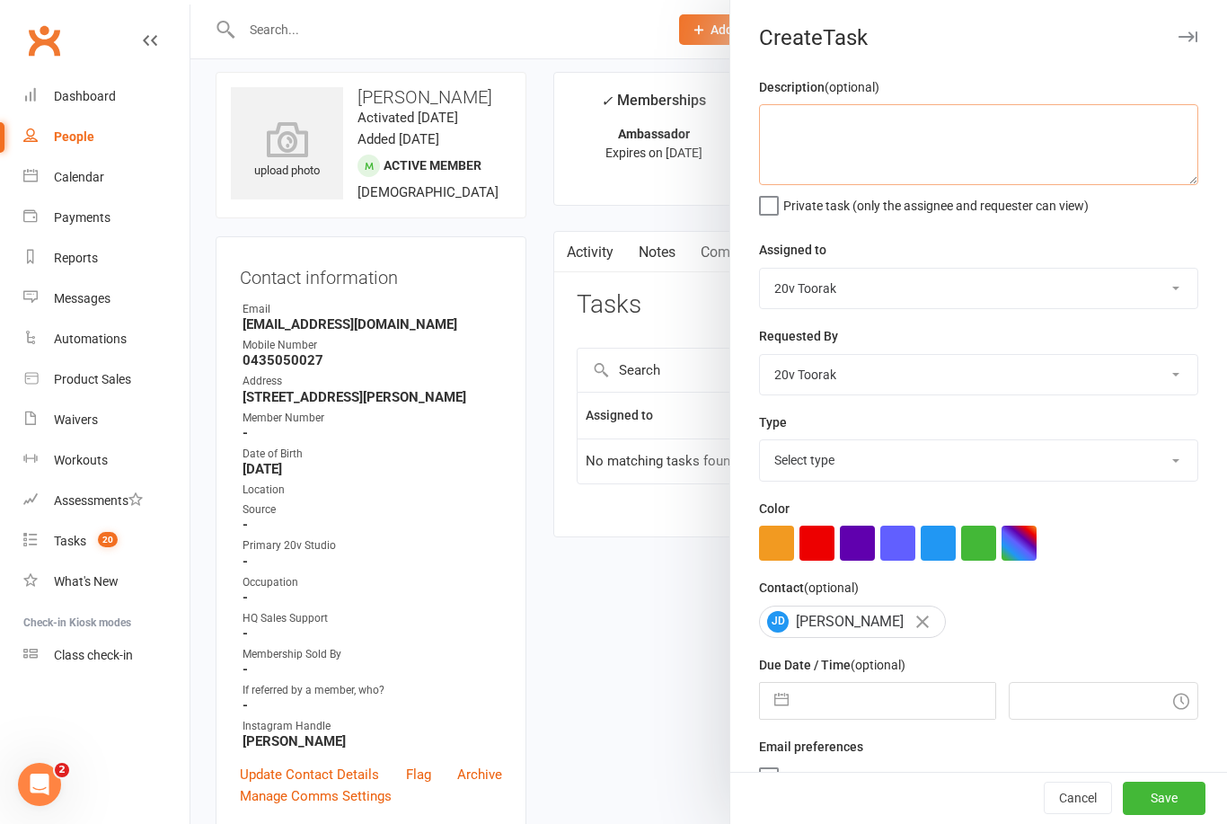
click at [1060, 150] on textarea at bounding box center [978, 144] width 439 height 81
click at [1028, 477] on select "Select type Call Call - to book trial Confirm session attendance Confirm trial …" at bounding box center [978, 460] width 437 height 40
select select "29156"
click at [911, 288] on select "Monique Coelho 20v HQ Yu Wang Graham Pearson 20v Toorak Byron Kruger" at bounding box center [978, 289] width 437 height 40
select select "46005"
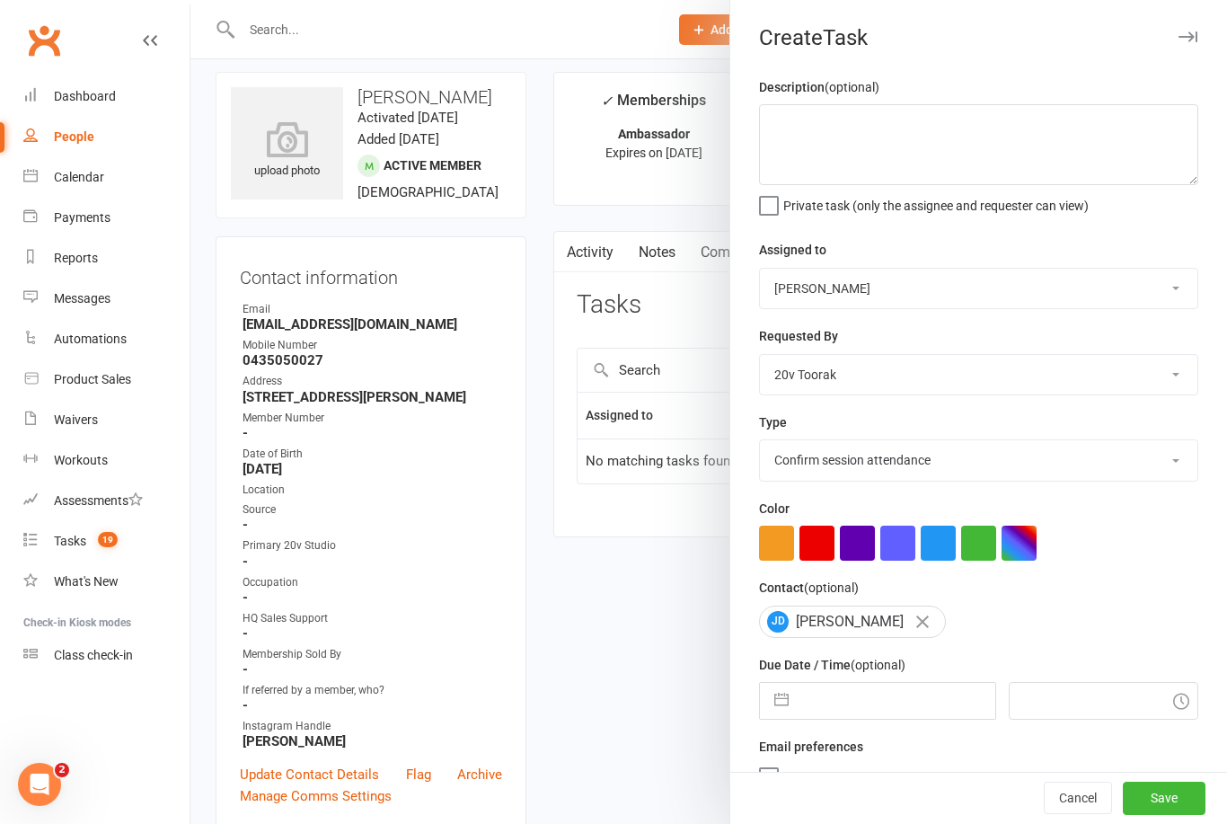
click at [774, 688] on button "button" at bounding box center [781, 701] width 32 height 36
select select "6"
select select "2025"
select select "7"
select select "2025"
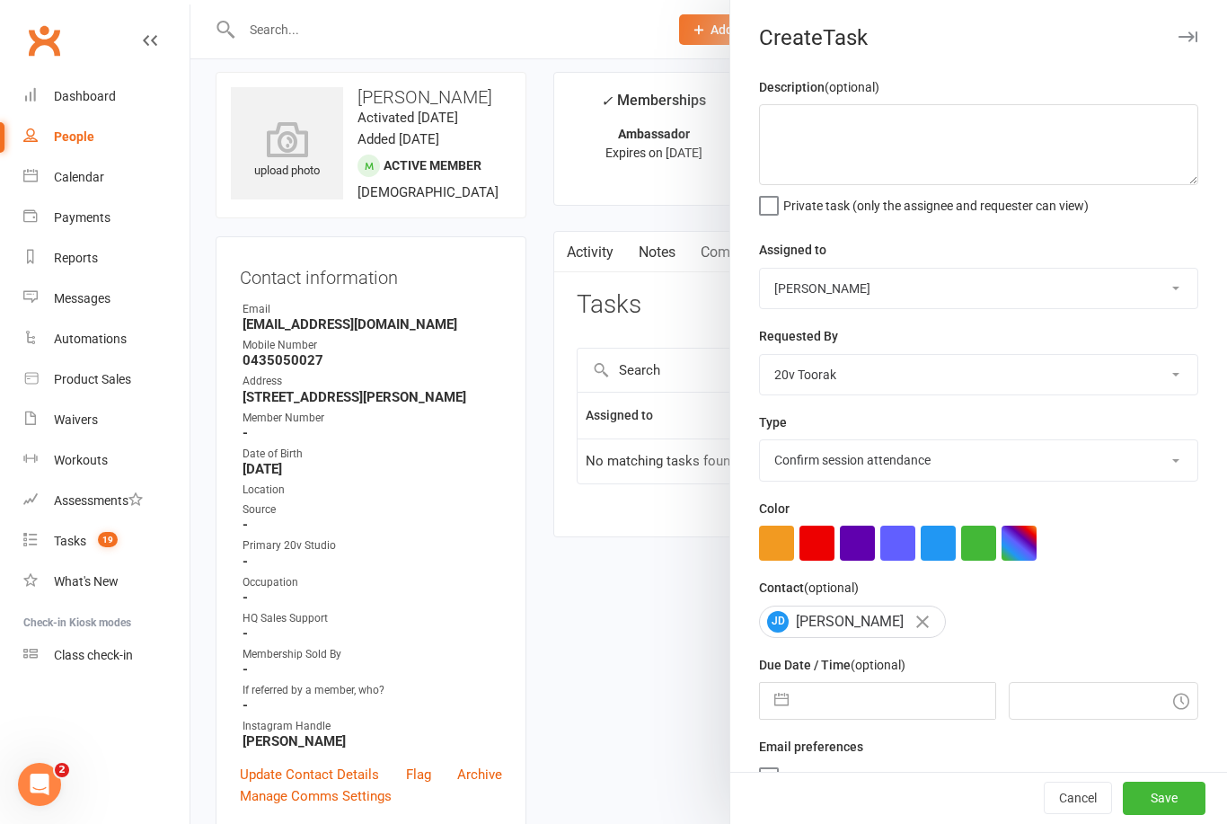
select select "8"
select select "2025"
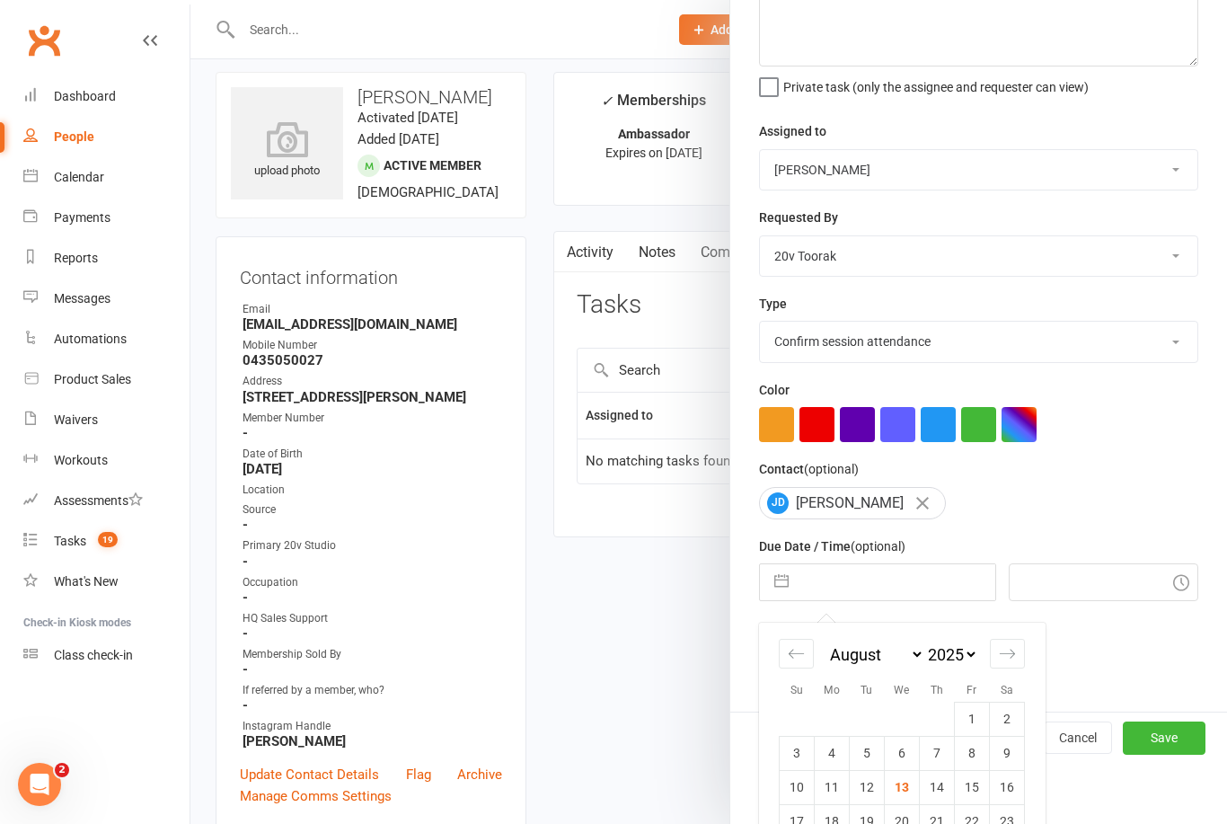
scroll to position [196, 0]
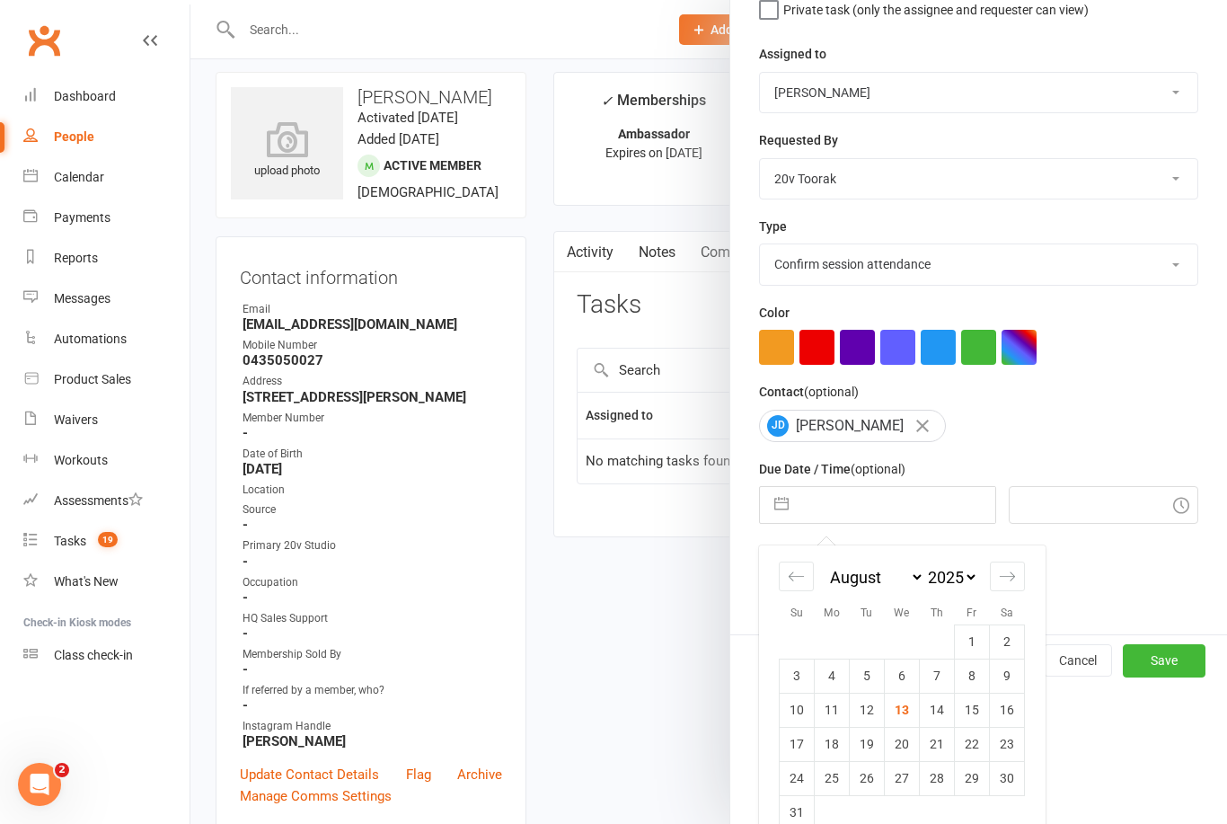
click at [846, 751] on td "18" at bounding box center [832, 744] width 35 height 34
type input "18 Aug 2025"
type input "12:45pm"
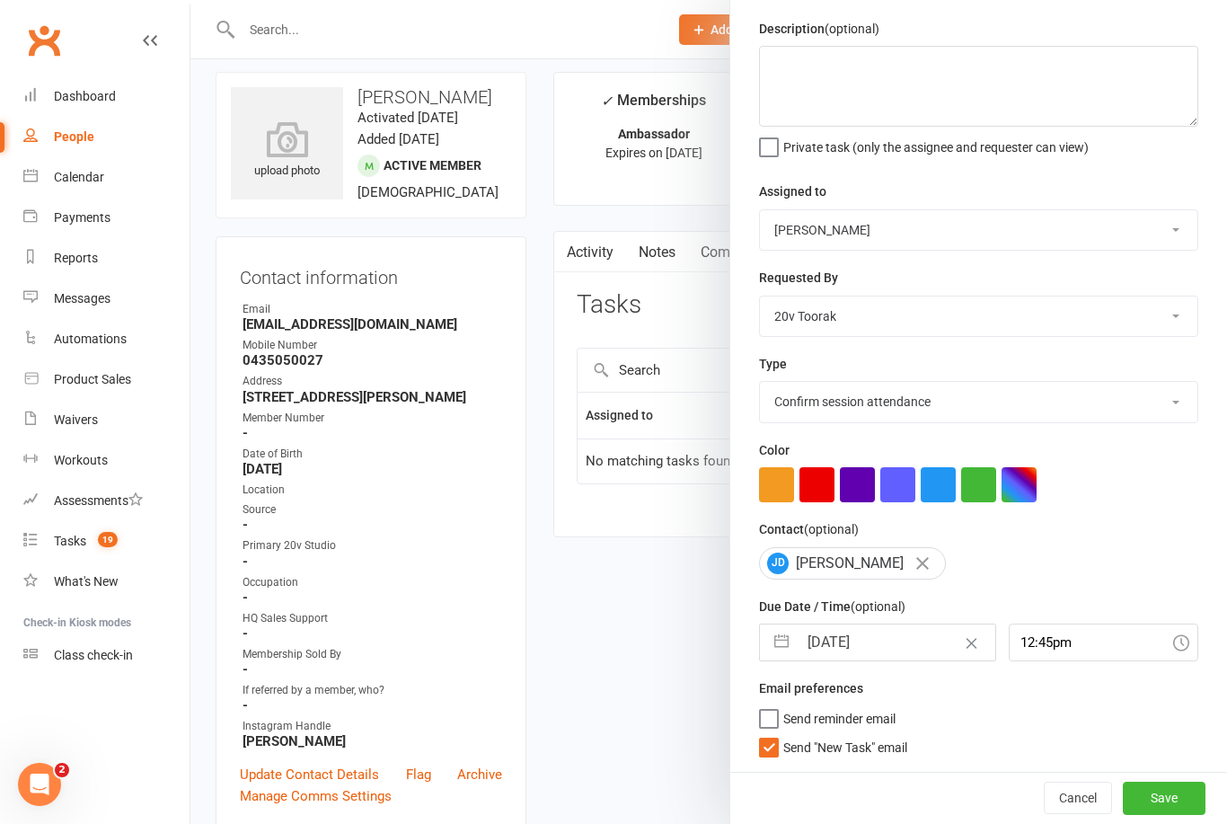
click at [882, 746] on span "Send "New Task" email" at bounding box center [845, 744] width 124 height 21
click at [882, 734] on input "Send "New Task" email" at bounding box center [833, 734] width 148 height 0
checkbox input "false"
click at [1174, 797] on button "Save" at bounding box center [1164, 798] width 83 height 32
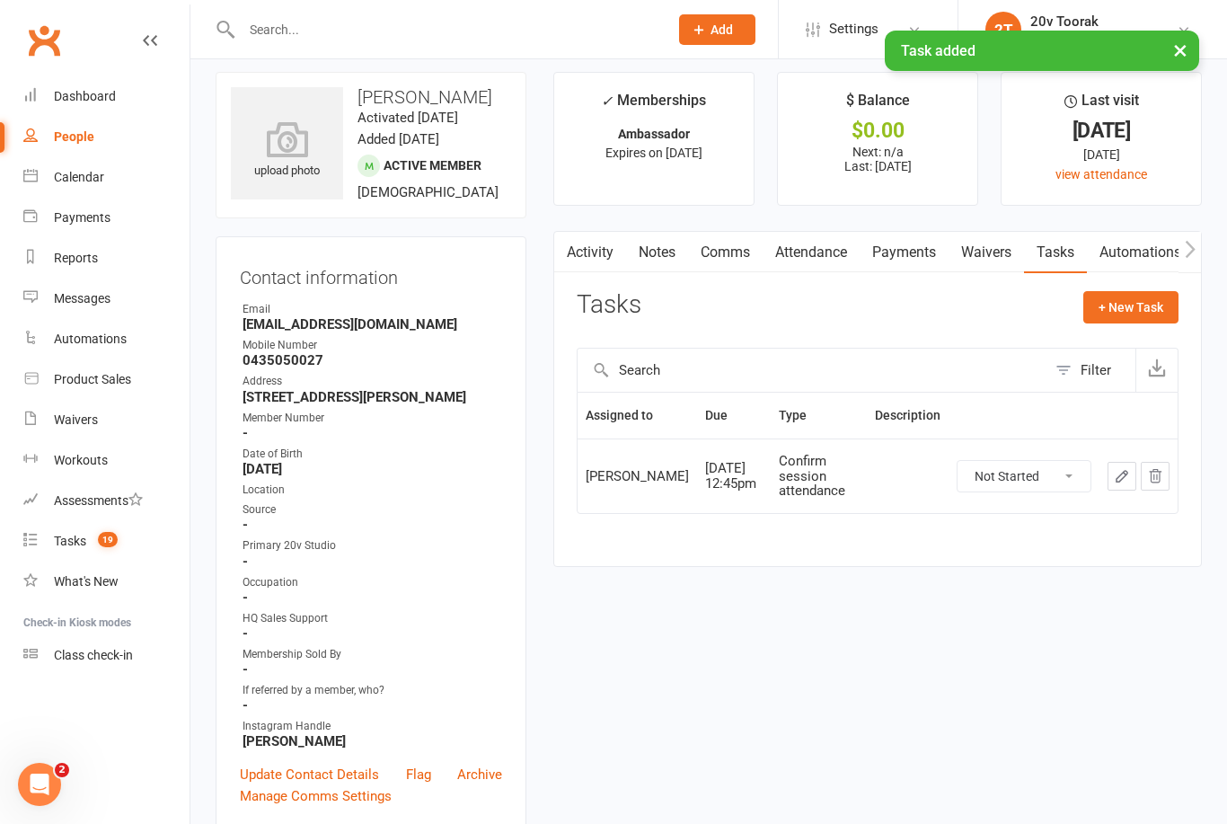
click at [34, 173] on icon at bounding box center [30, 175] width 14 height 14
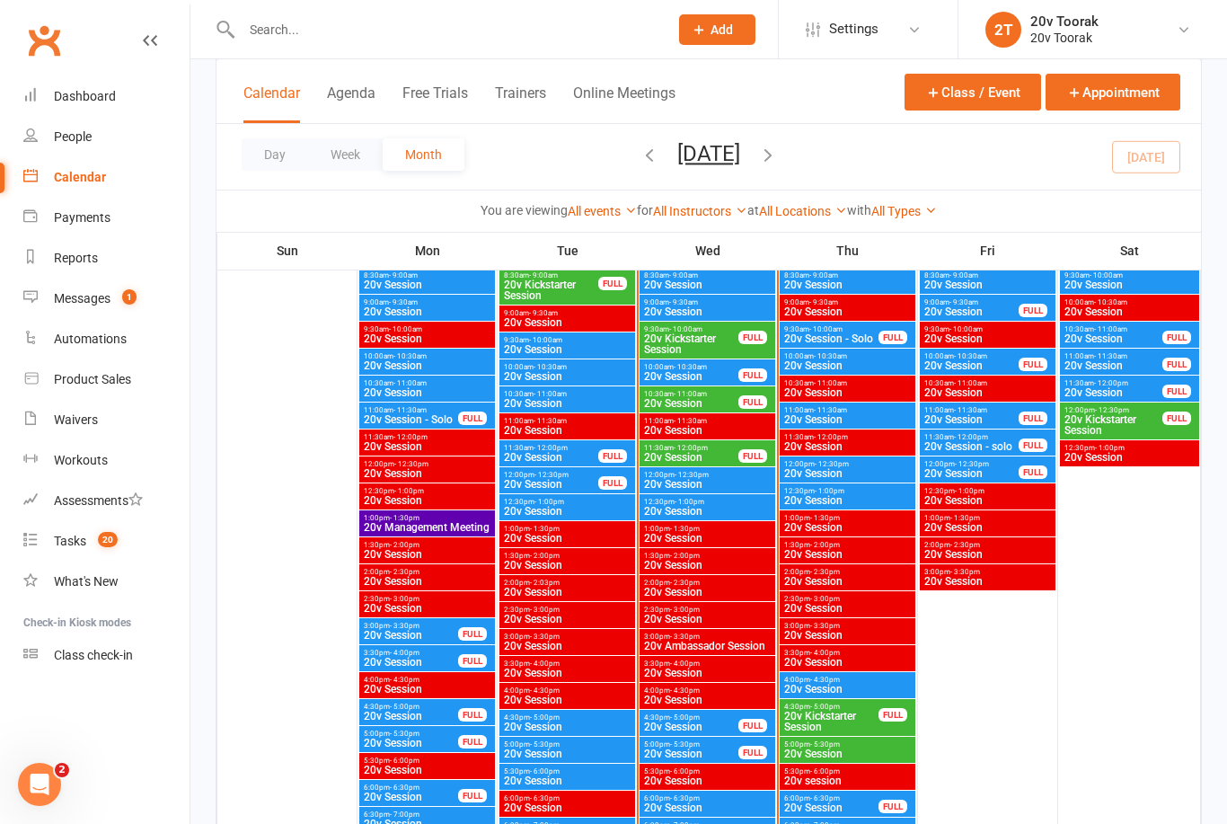
scroll to position [1786, 0]
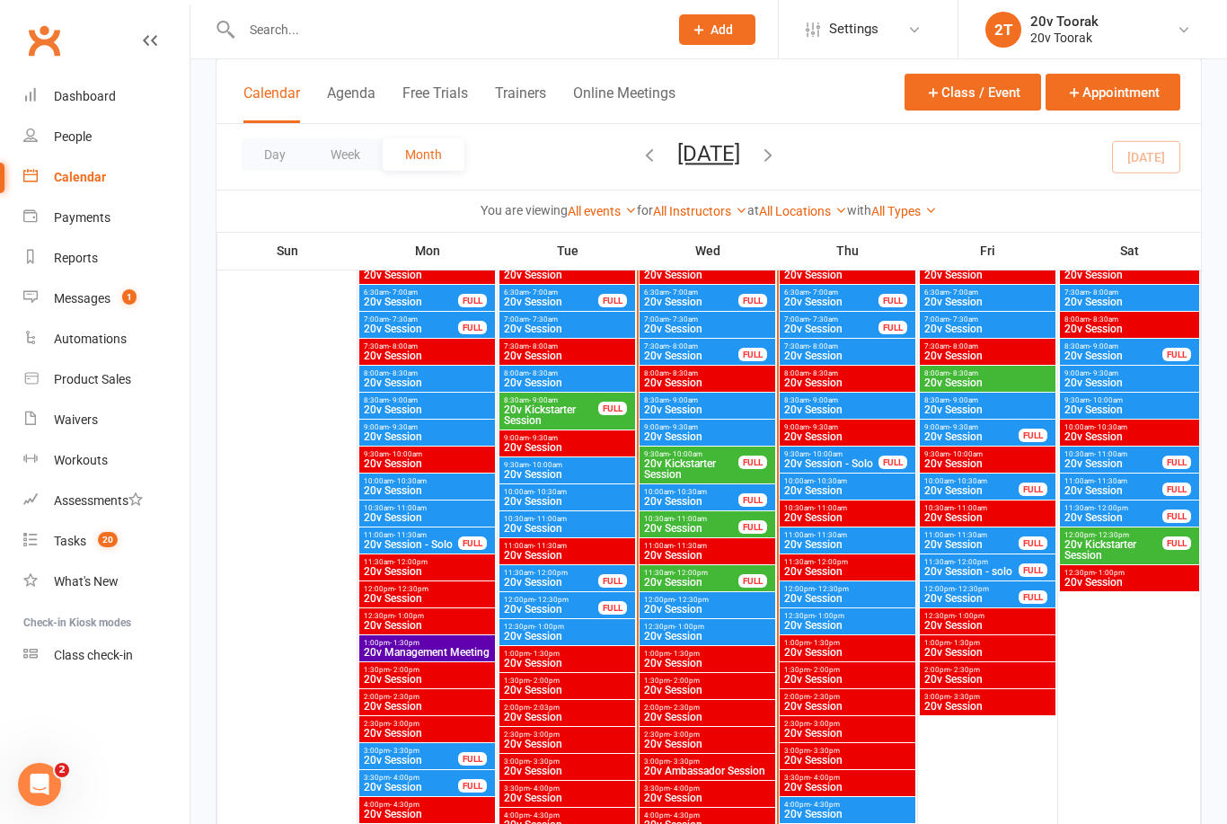
click at [653, 515] on span "10:30am - 11:00am" at bounding box center [691, 519] width 96 height 8
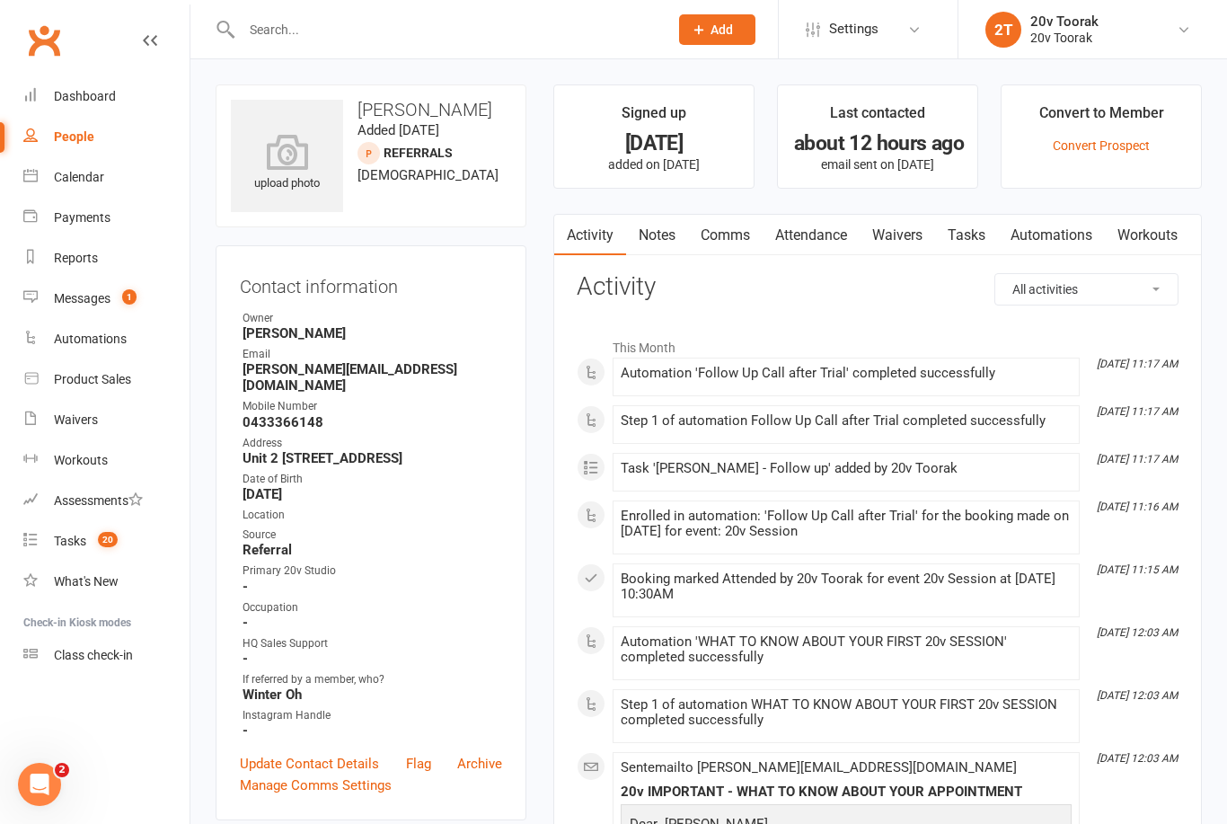
click at [654, 234] on link "Notes" at bounding box center [657, 235] width 62 height 41
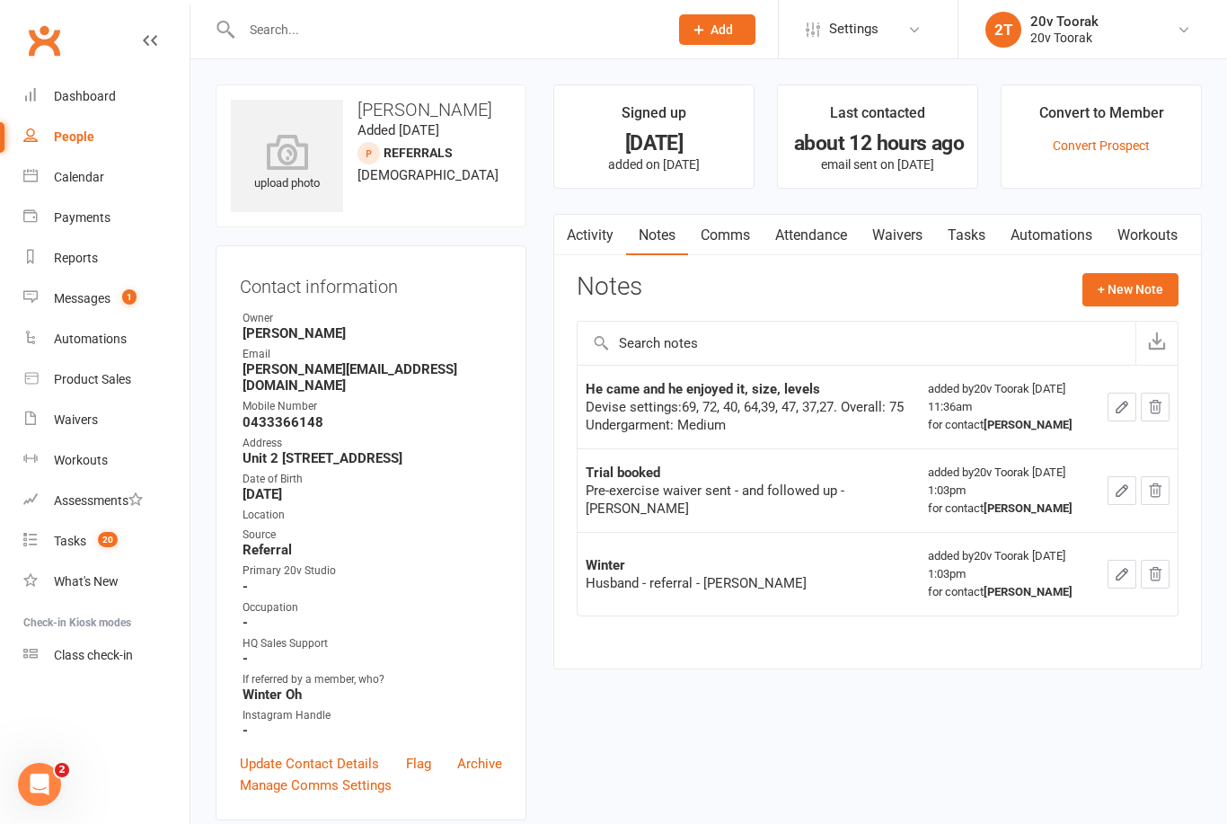
click at [1103, 411] on td at bounding box center [1139, 407] width 78 height 84
click at [1112, 398] on button "button" at bounding box center [1122, 407] width 29 height 29
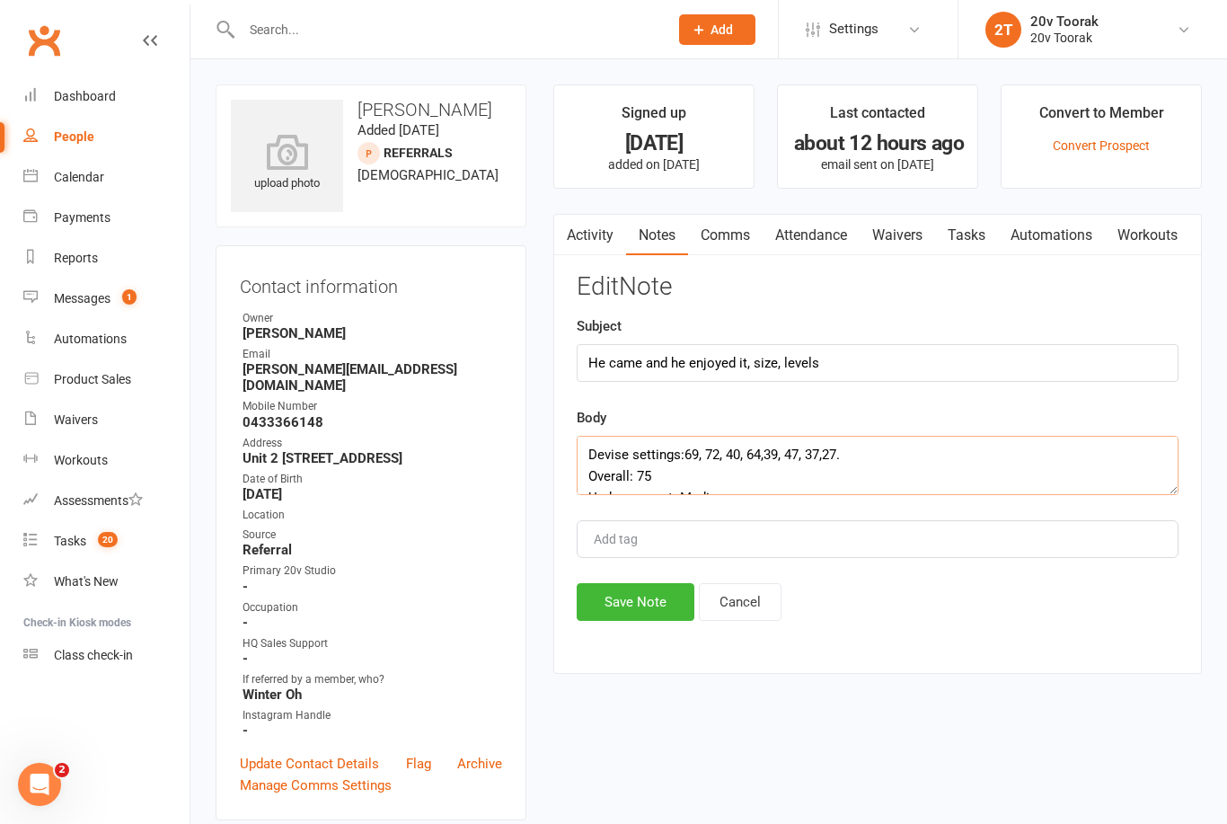
click at [808, 473] on textarea "Devise settings:69, 72, 40, 64,39, 47, 37,27. Overall: 75 Undergarment: Medium" at bounding box center [878, 465] width 602 height 59
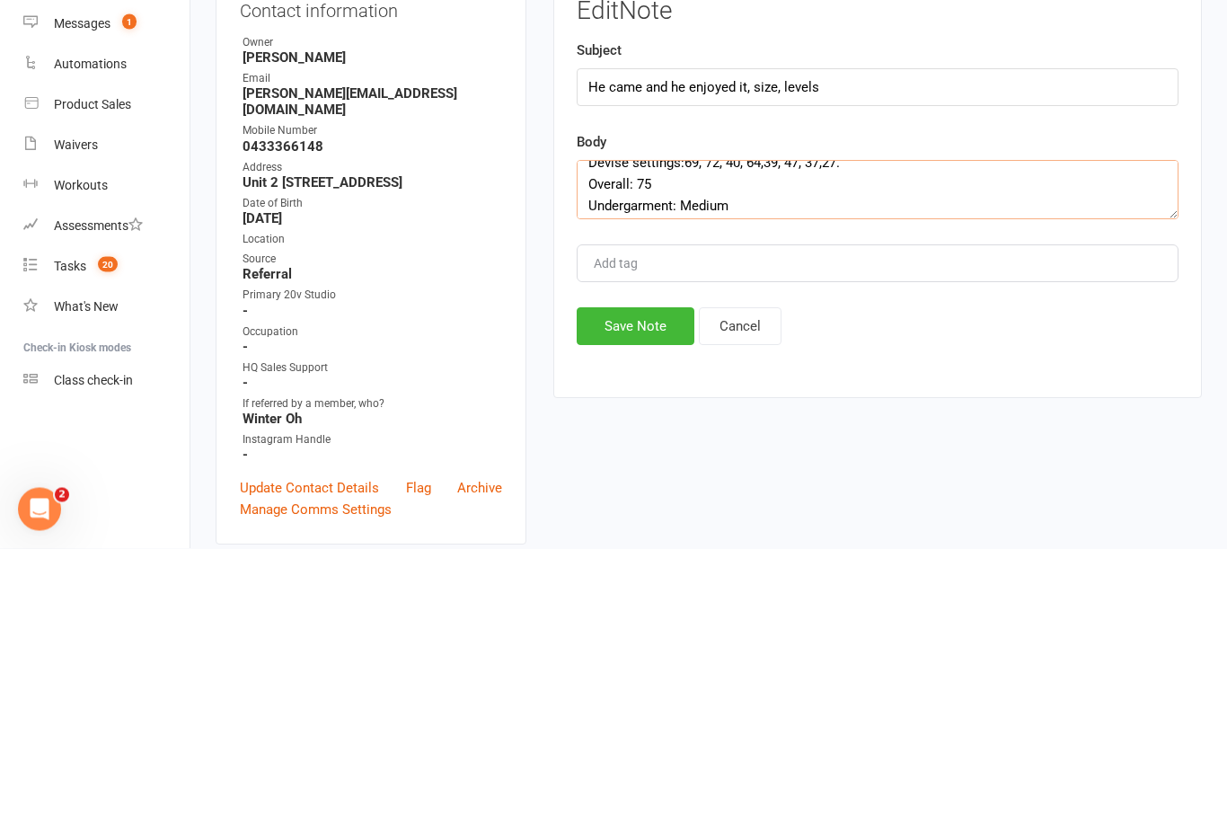
scroll to position [15, 0]
click at [594, 436] on textarea "Devise settings:69, 72, 40, 64,39, 47, 37,27. Overall: 75 Undergarment: Medium" at bounding box center [878, 465] width 602 height 59
click at [990, 436] on textarea "Devise settings:69, 72, 40, 64,39, 47, 37,27 Overall: 75 Undergarment: Medium" at bounding box center [878, 465] width 602 height 59
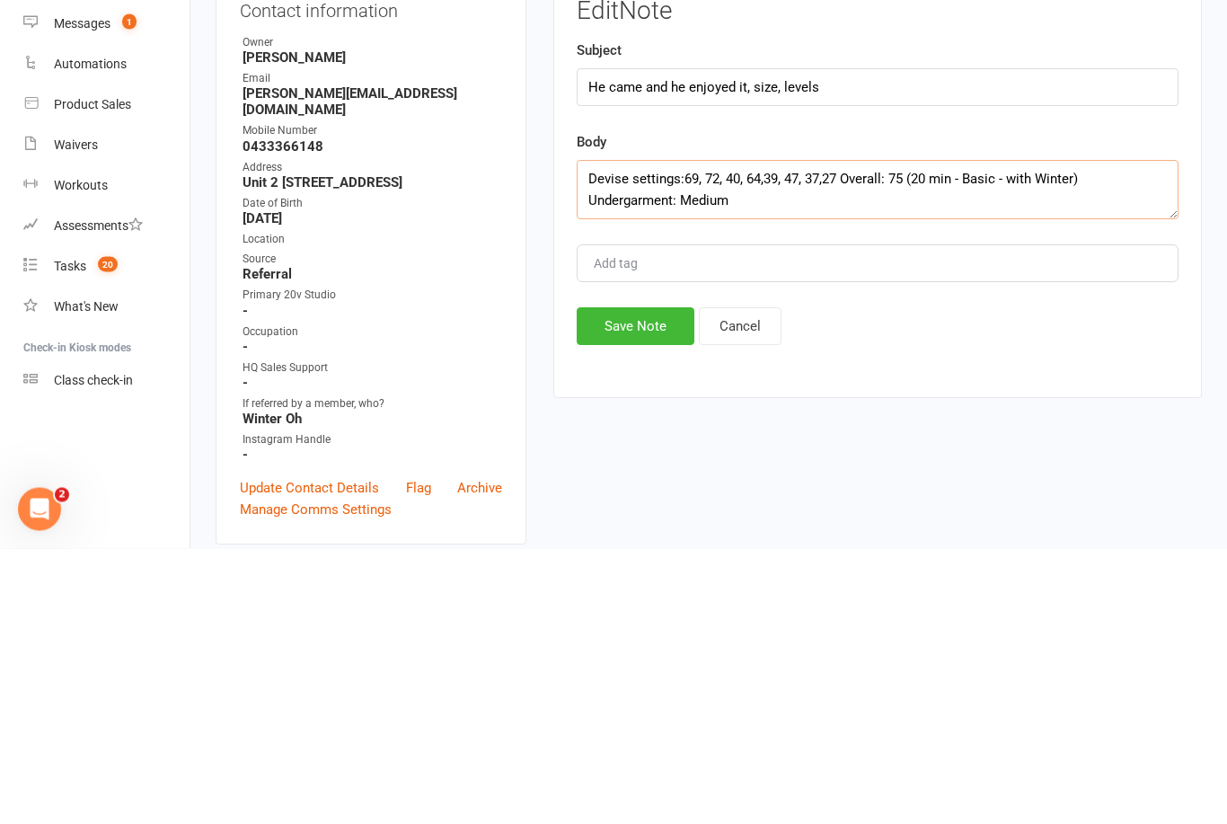
click at [818, 436] on textarea "Devise settings:69, 72, 40, 64,39, 47, 37,27 Overall: 75 (20 min - Basic - with…" at bounding box center [878, 465] width 602 height 59
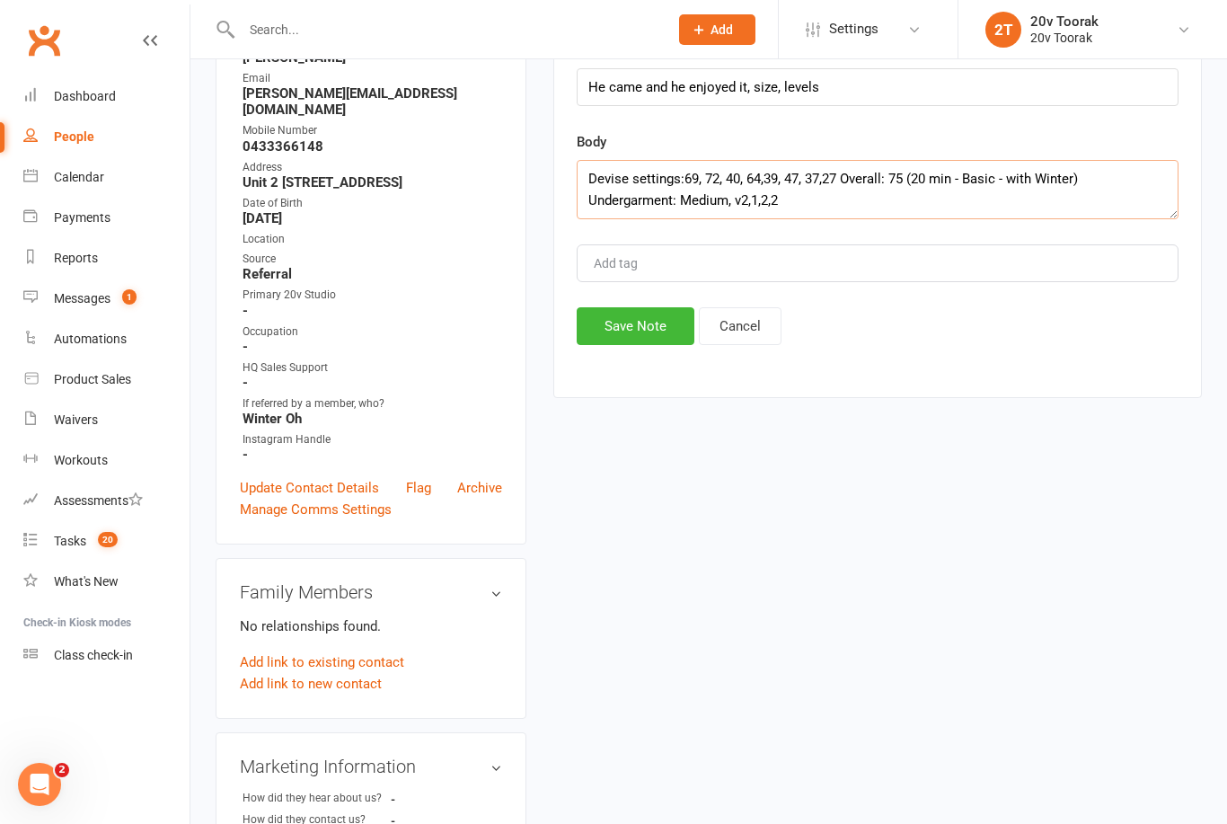
type textarea "Devise settings:69, 72, 40, 64,39, 47, 37,27 Overall: 75 (20 min - Basic - with…"
click at [652, 337] on button "Save Note" at bounding box center [636, 326] width 118 height 38
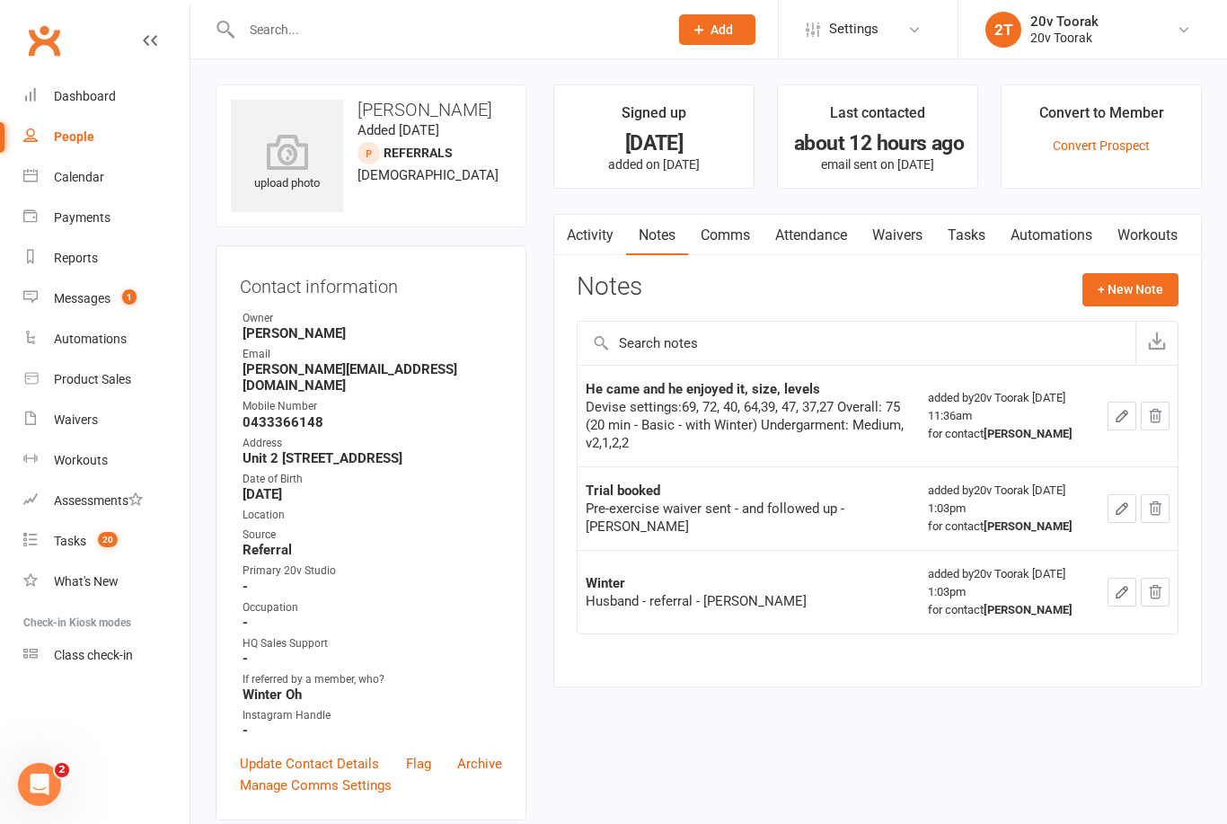
click at [977, 234] on link "Tasks" at bounding box center [966, 235] width 63 height 41
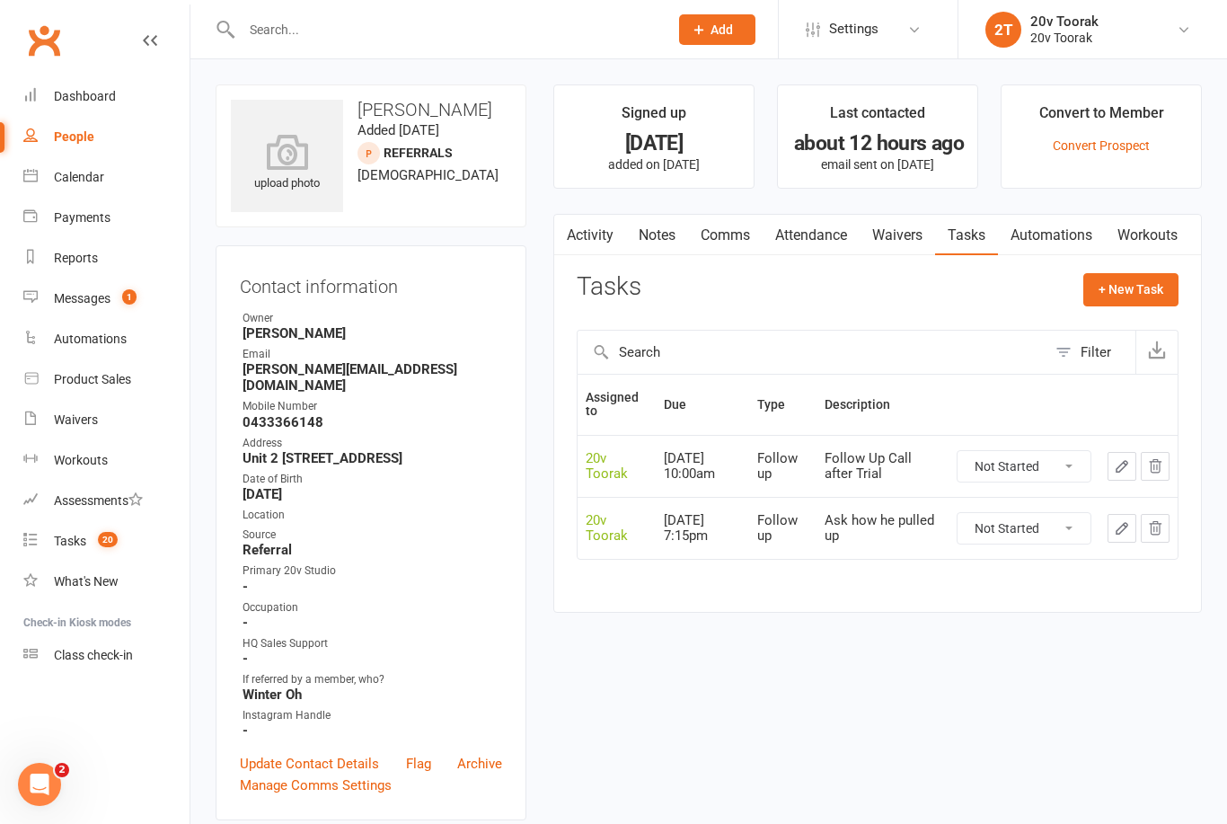
click at [49, 290] on link "Messages 1" at bounding box center [106, 298] width 166 height 40
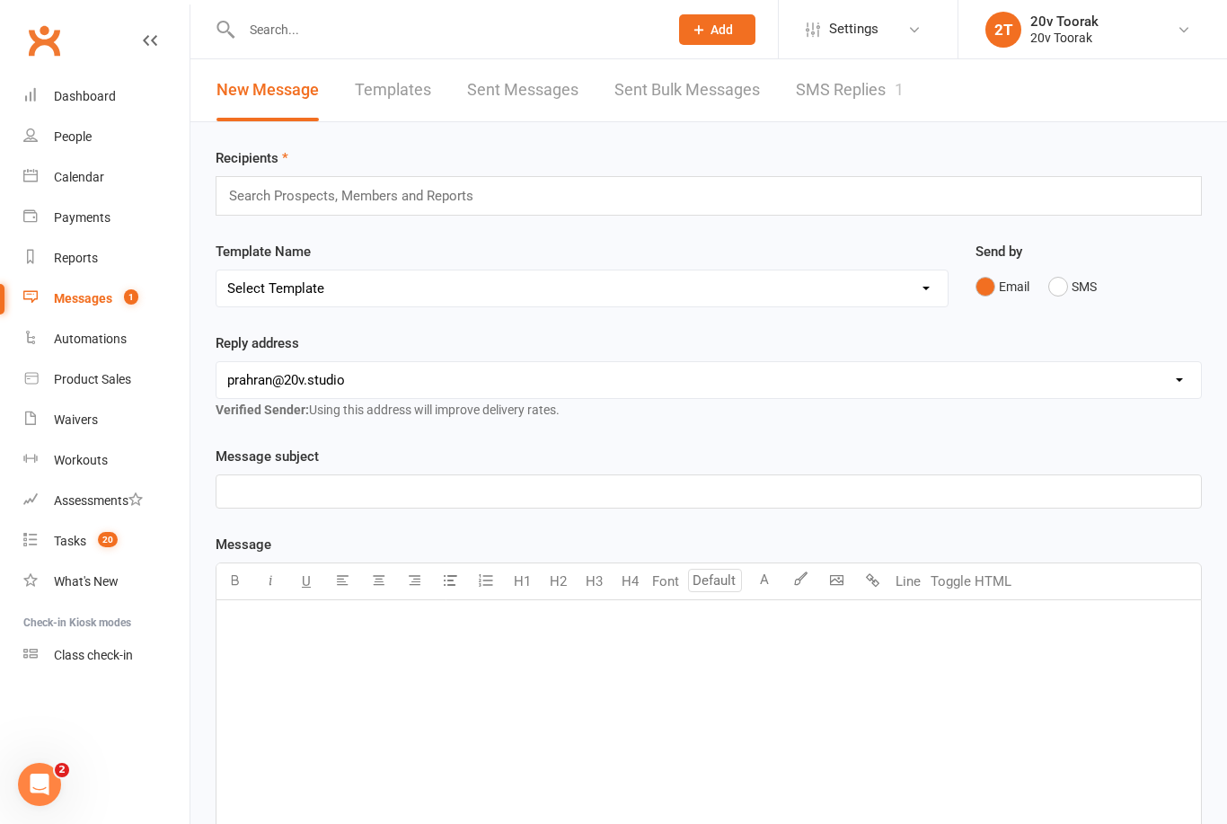
click at [885, 102] on link "SMS Replies 1" at bounding box center [850, 90] width 108 height 62
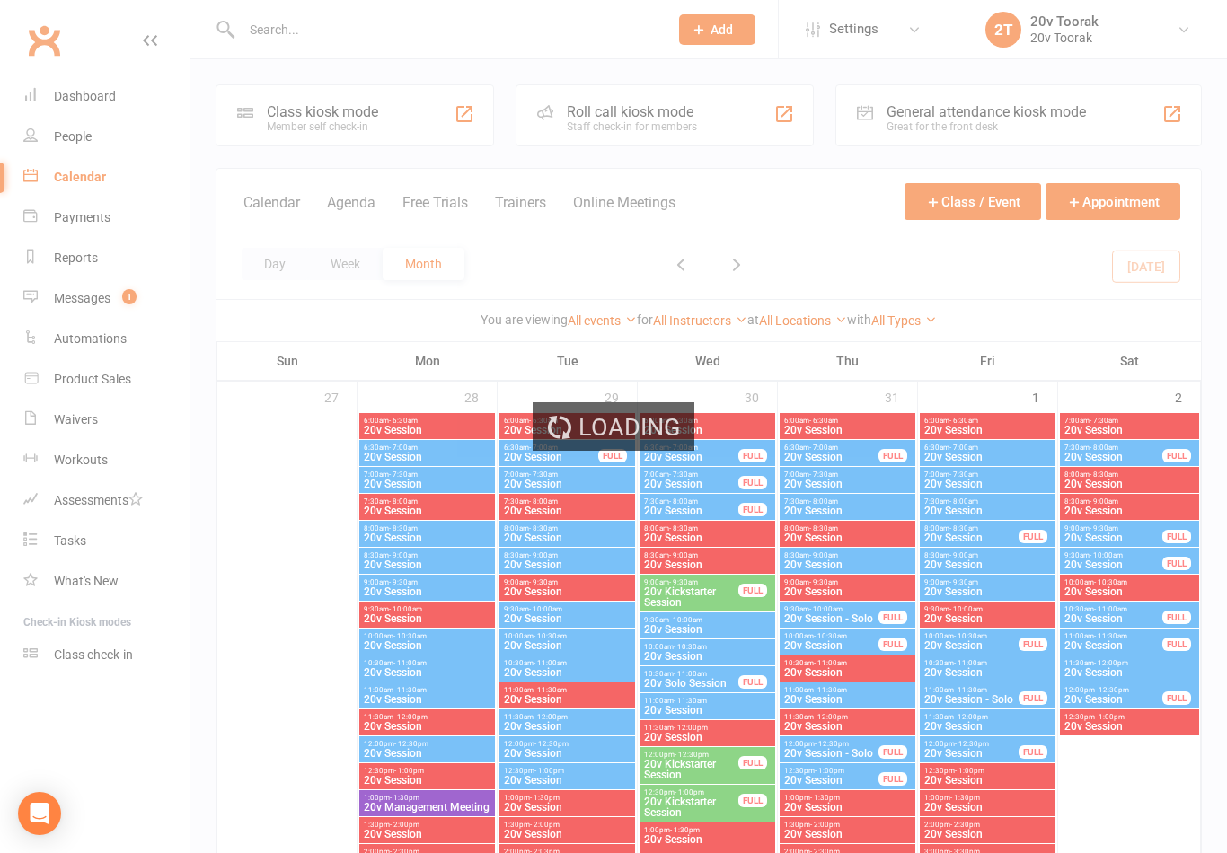
click at [50, 285] on link "Messages 1" at bounding box center [106, 298] width 166 height 40
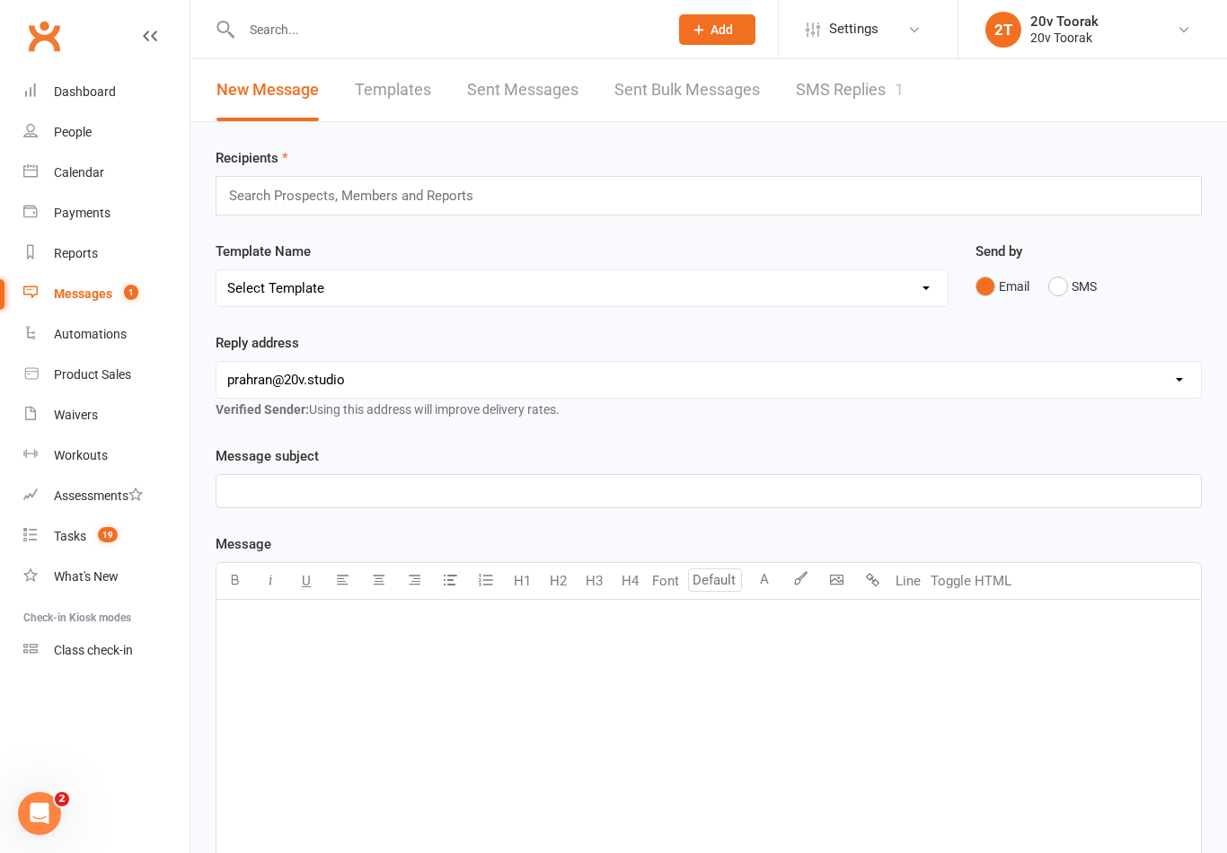
click at [854, 91] on link "SMS Replies 1" at bounding box center [850, 90] width 108 height 62
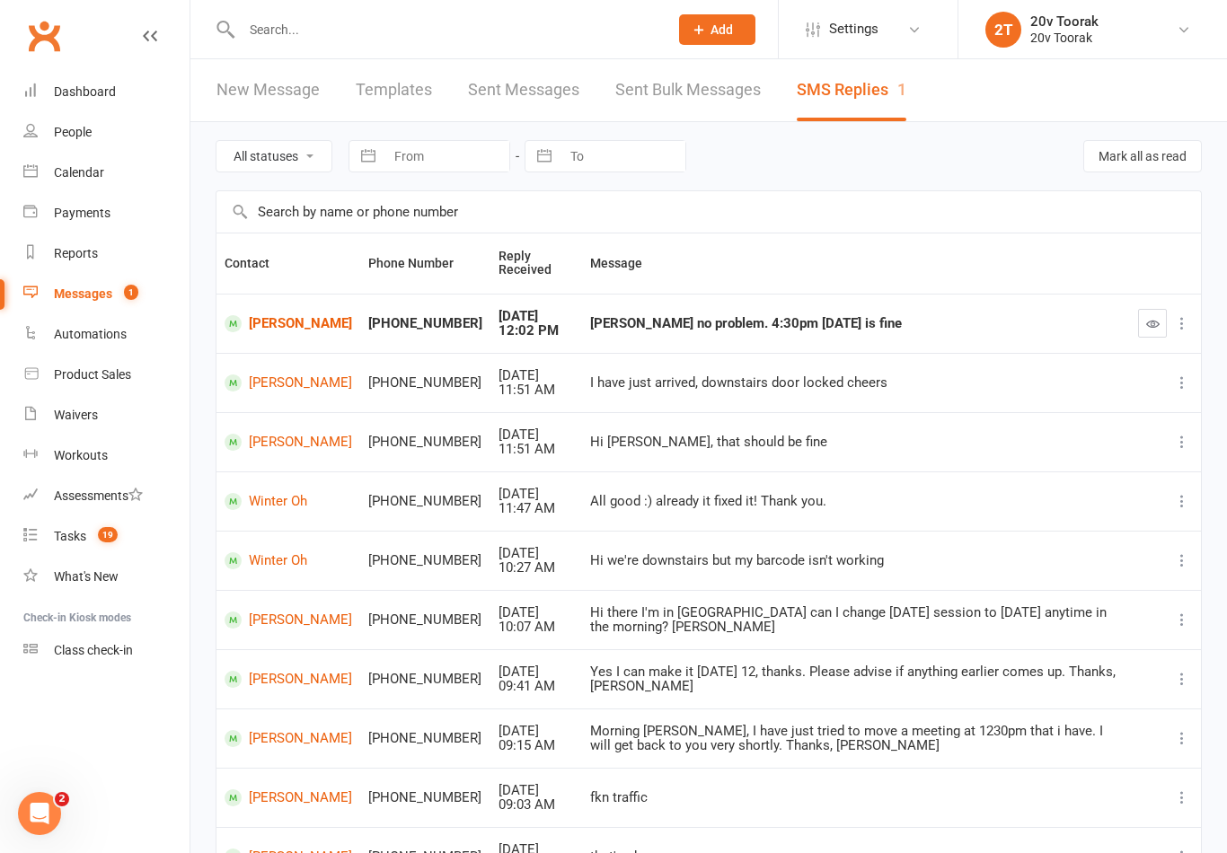
click at [1156, 324] on icon "button" at bounding box center [1152, 323] width 13 height 13
click at [40, 172] on link "Calendar" at bounding box center [106, 173] width 166 height 40
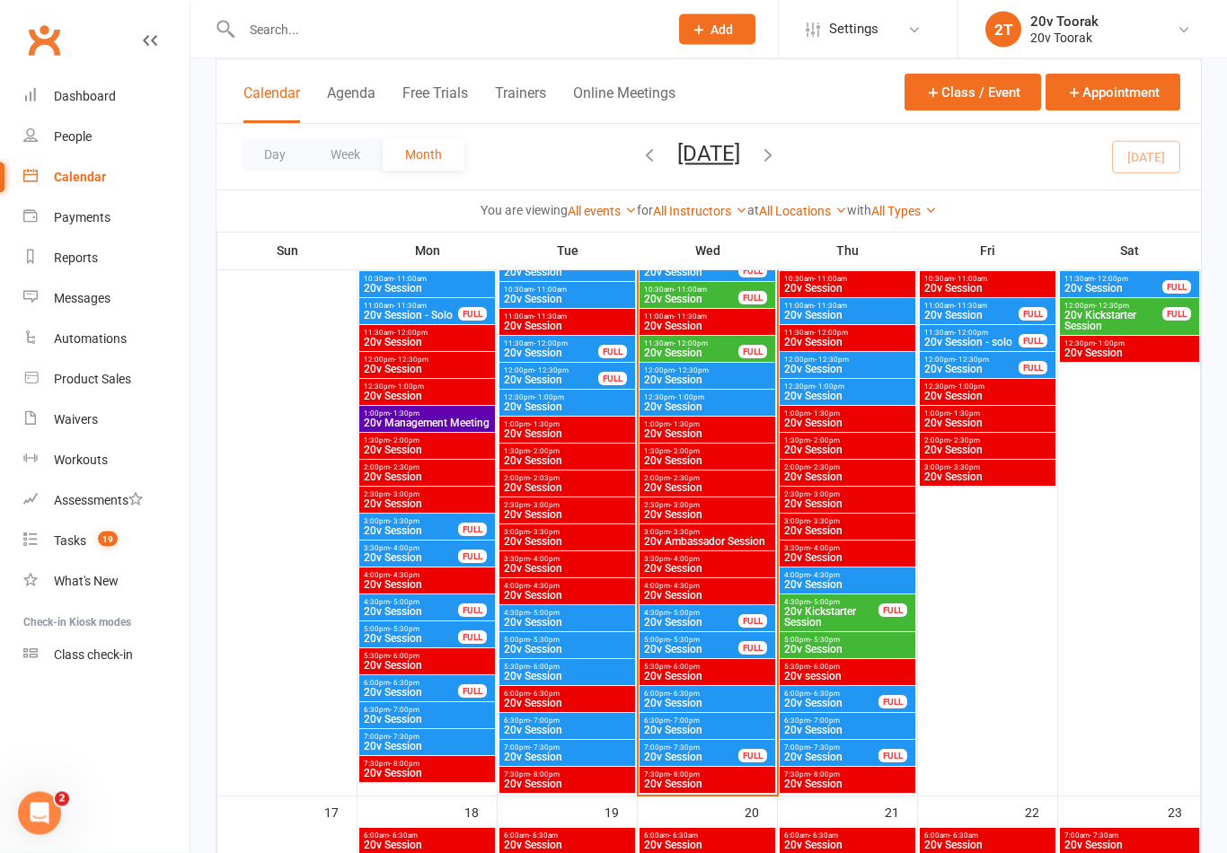
scroll to position [2058, 0]
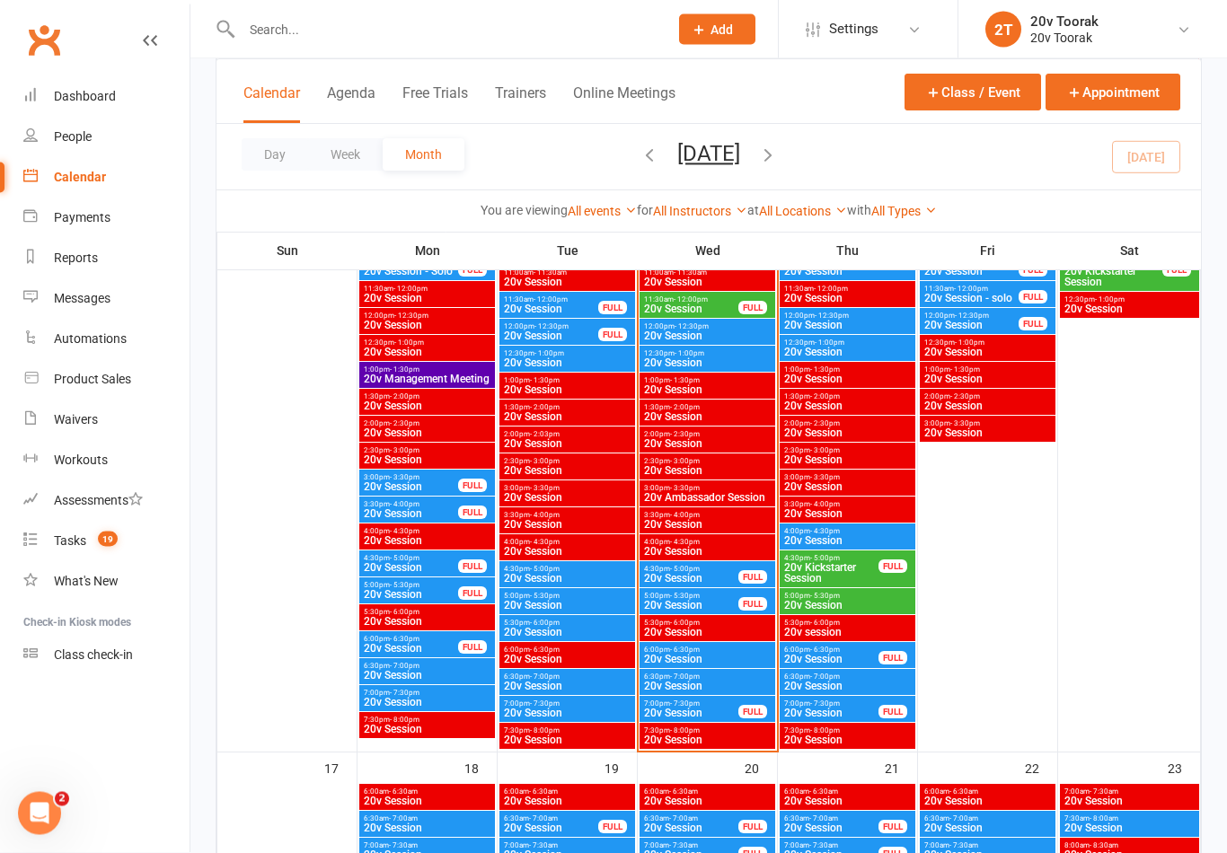
click at [703, 663] on span "20v Session" at bounding box center [707, 660] width 128 height 11
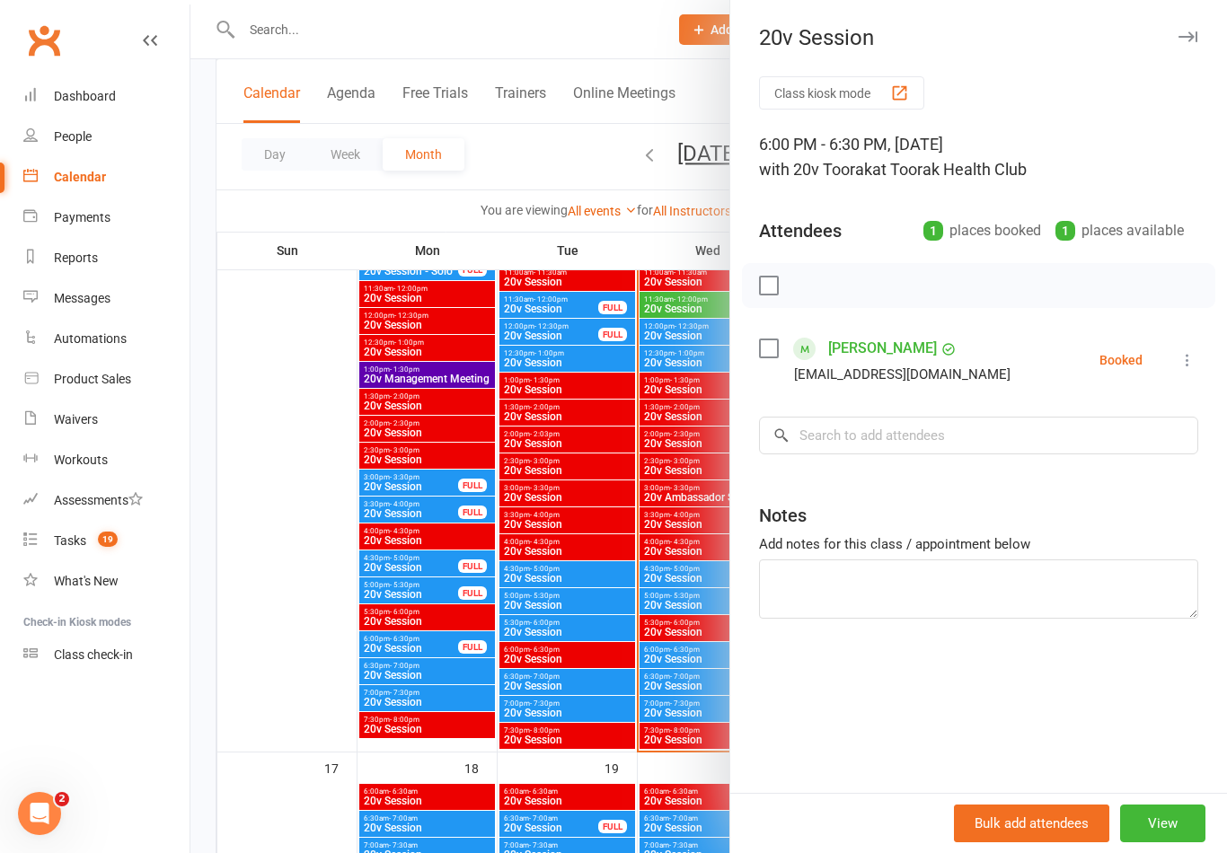
click at [449, 691] on div at bounding box center [708, 426] width 1037 height 853
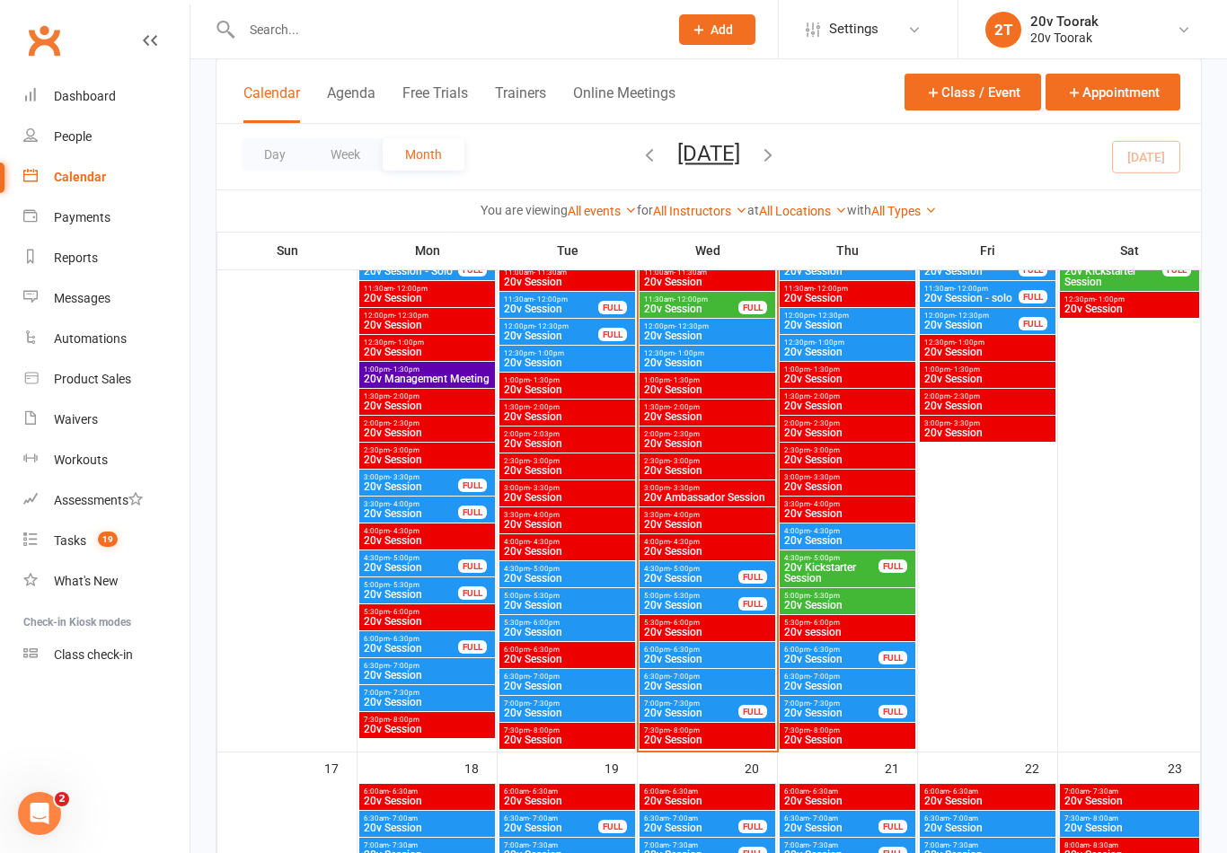
click at [662, 714] on span "20v Session" at bounding box center [691, 713] width 96 height 11
